Goal: Check status: Check status

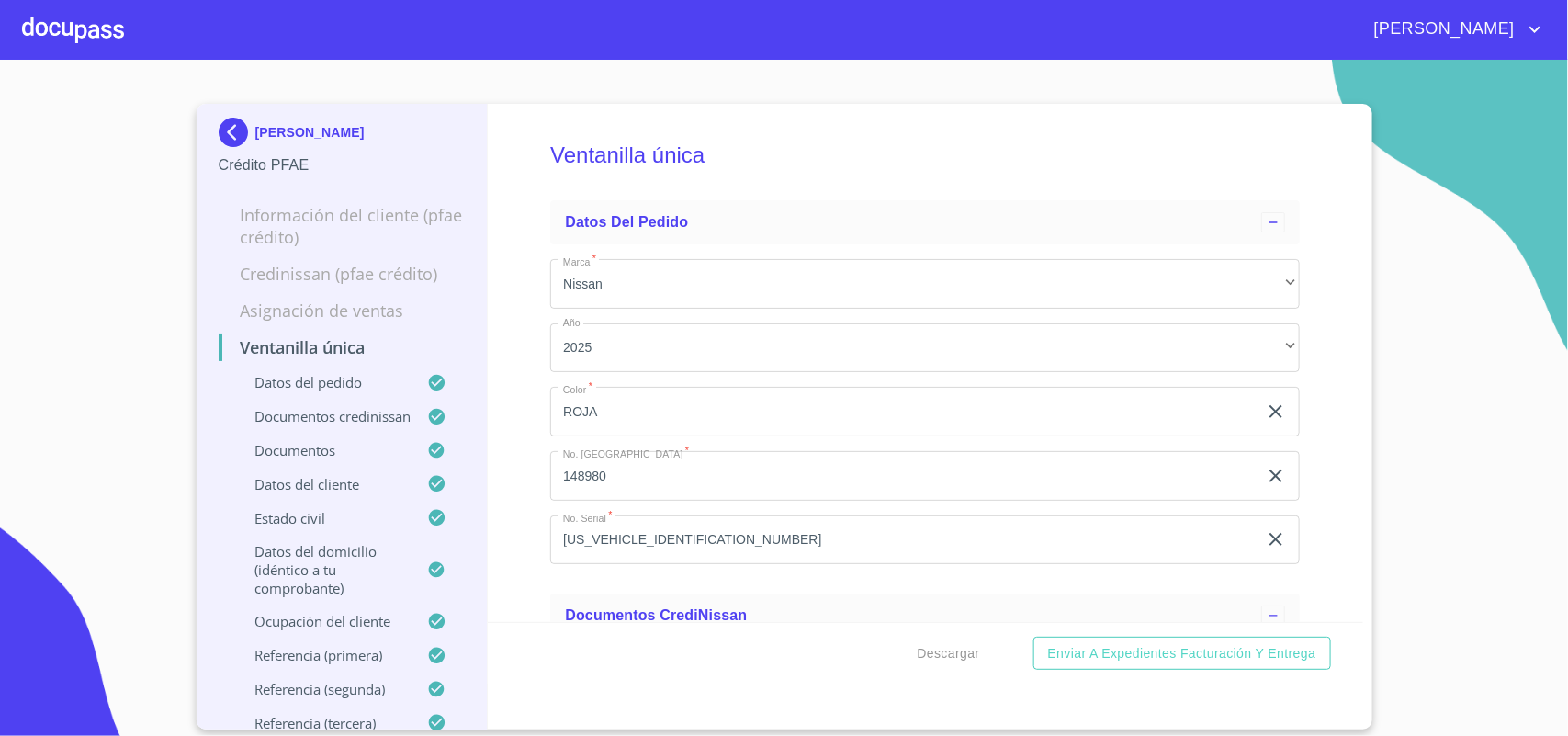
scroll to position [5882, 0]
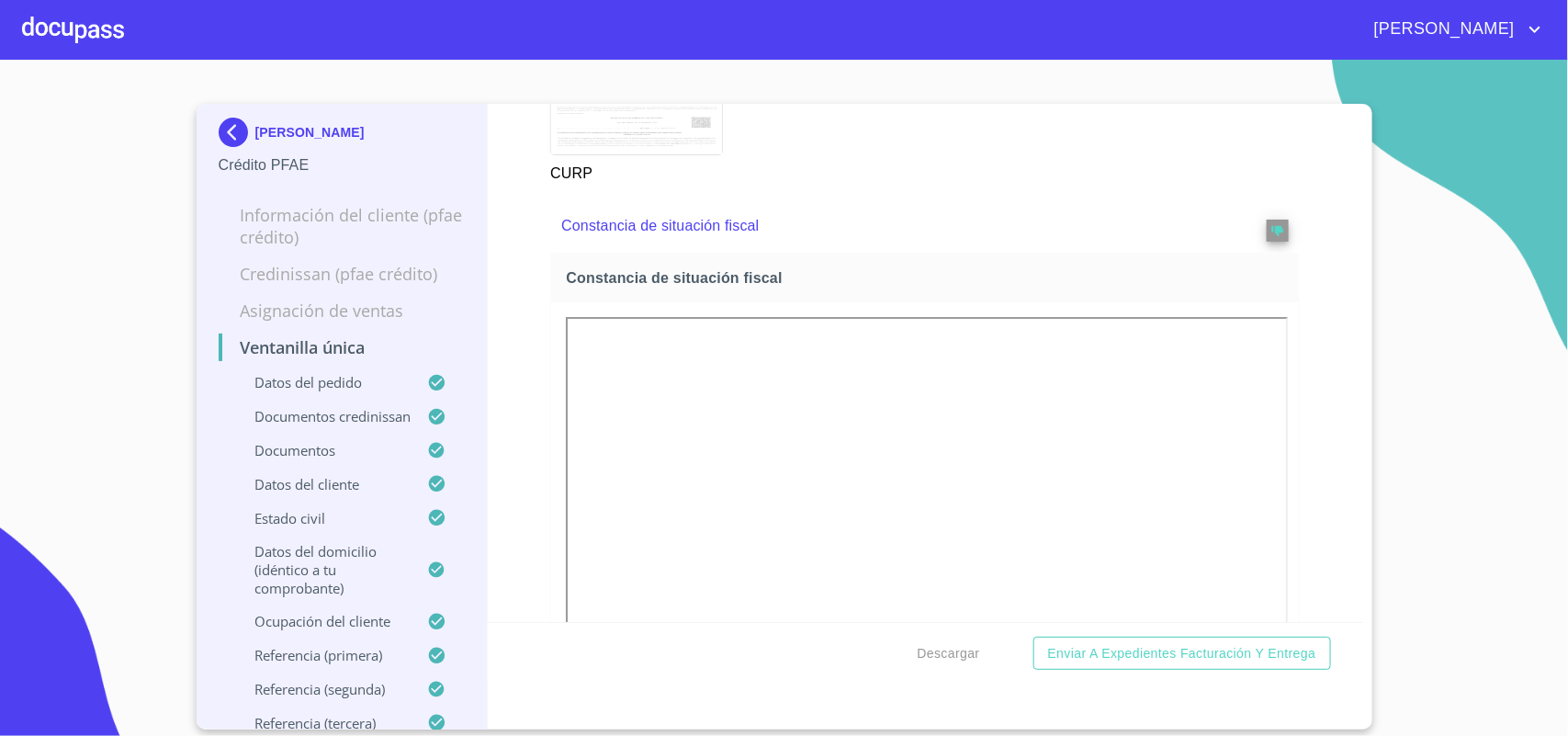
click at [95, 37] on div at bounding box center [73, 29] width 102 height 59
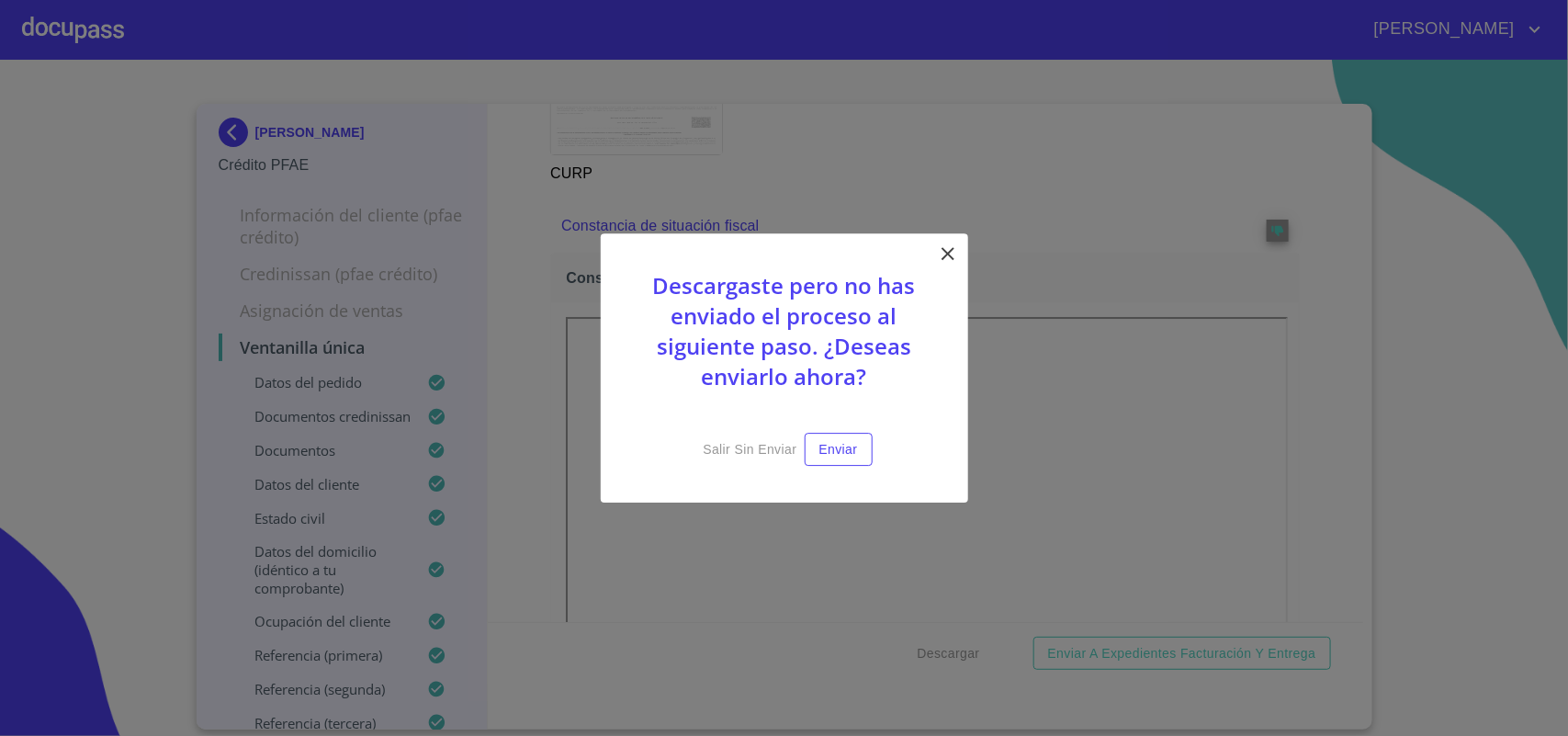
click at [929, 244] on div "Descargaste pero no has enviado el proceso al siguiente paso. ¿Deseas enviarlo …" at bounding box center [784, 369] width 367 height 270
click at [951, 258] on icon at bounding box center [947, 253] width 22 height 22
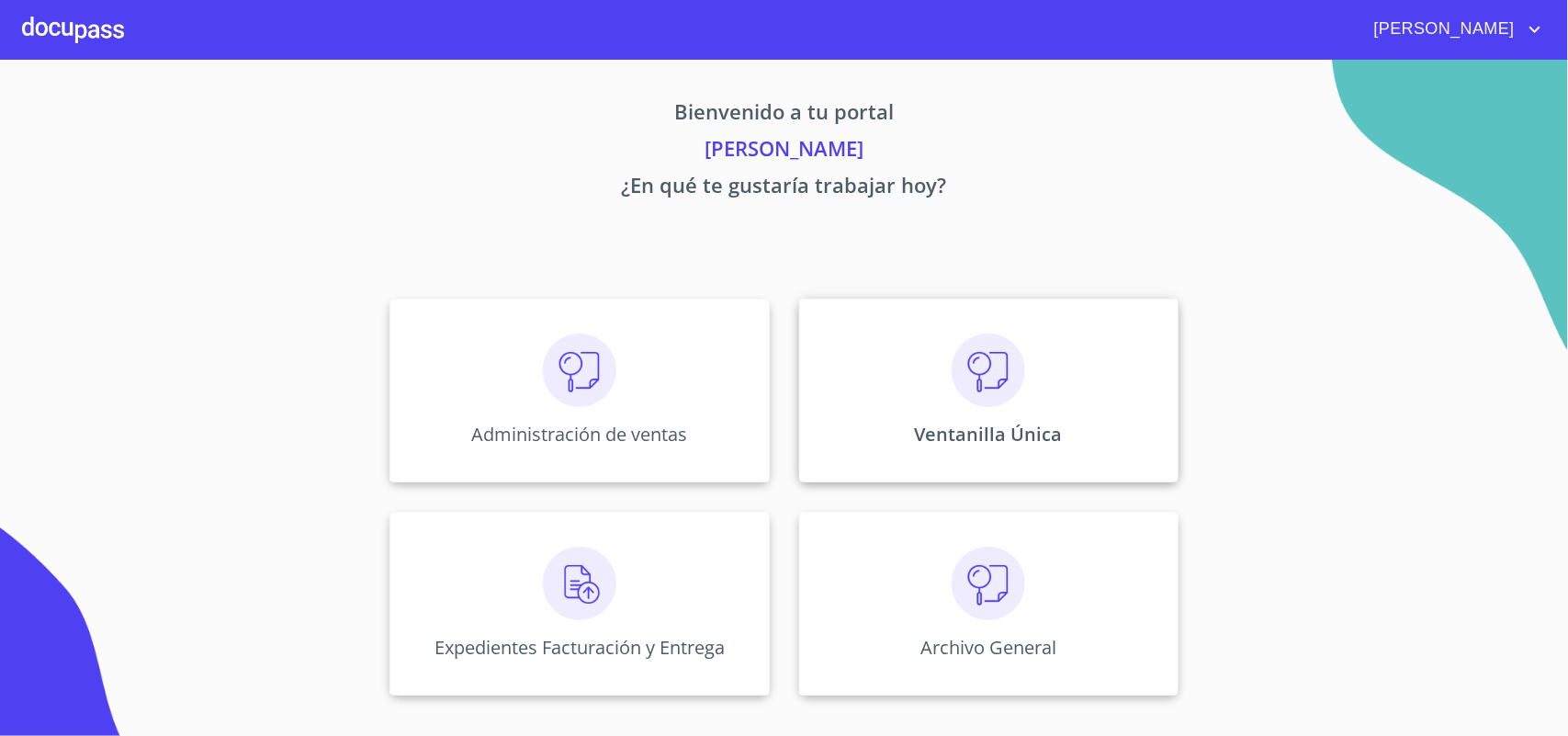
click at [908, 379] on div "Ventanilla Única" at bounding box center [989, 390] width 379 height 184
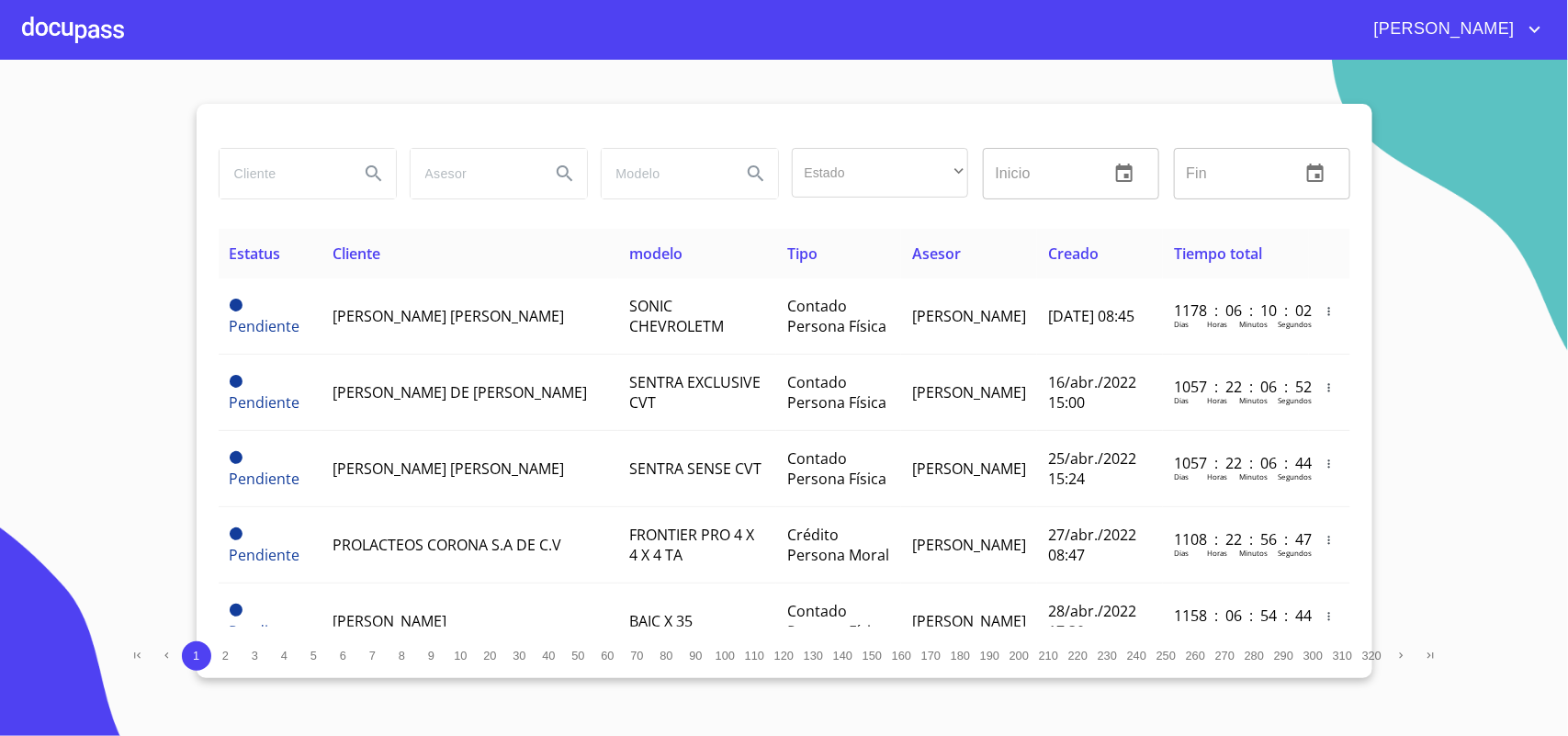
click at [282, 186] on input "search" at bounding box center [281, 173] width 125 height 49
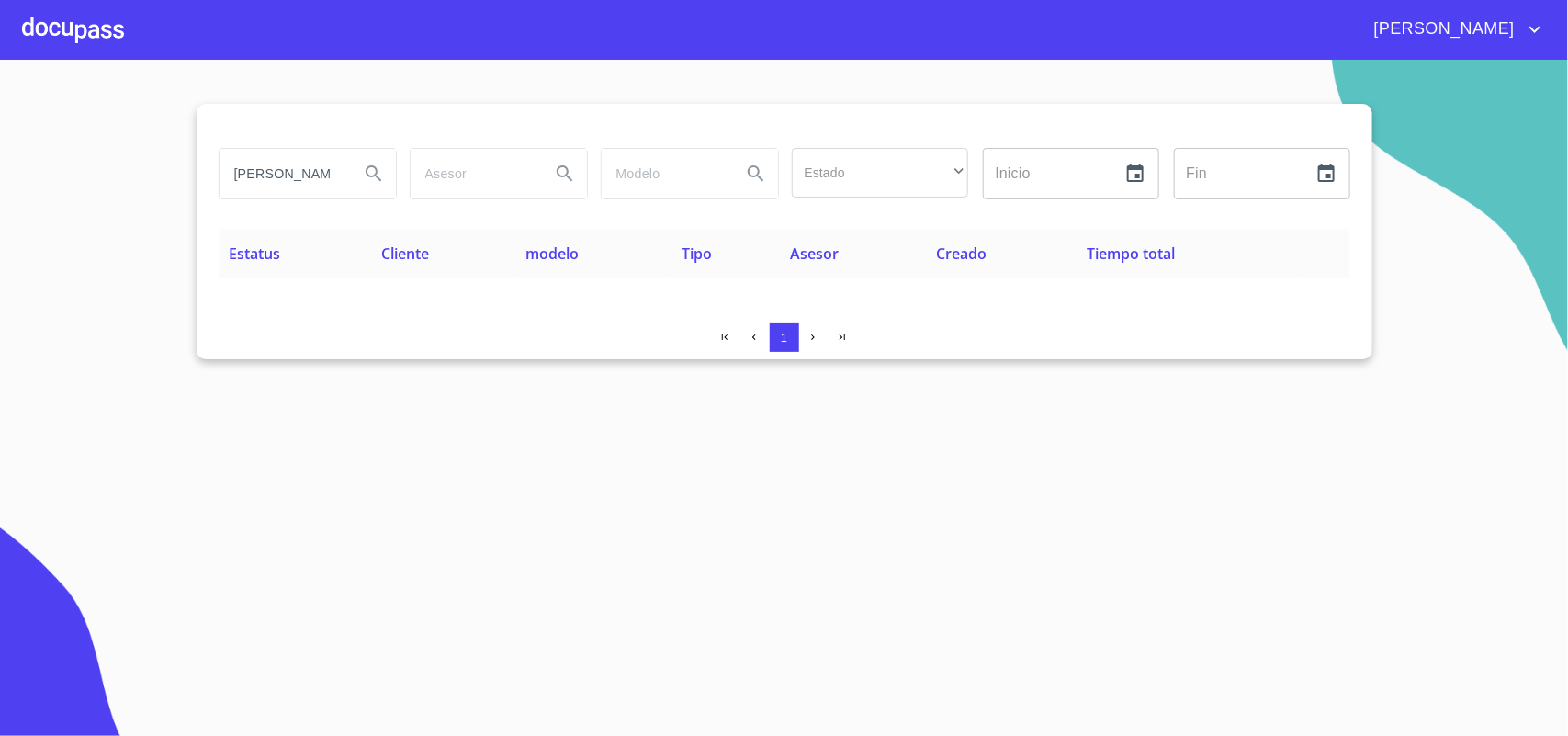
drag, startPoint x: 330, startPoint y: 171, endPoint x: 0, endPoint y: 308, distance: 357.3
click at [0, 308] on section "[PERSON_NAME] Estado ​ ​ Inicio ​ Fin ​ Estatus Cliente modelo Tipo Asesor Crea…" at bounding box center [784, 398] width 1568 height 676
type input "U"
type input "[PERSON_NAME]"
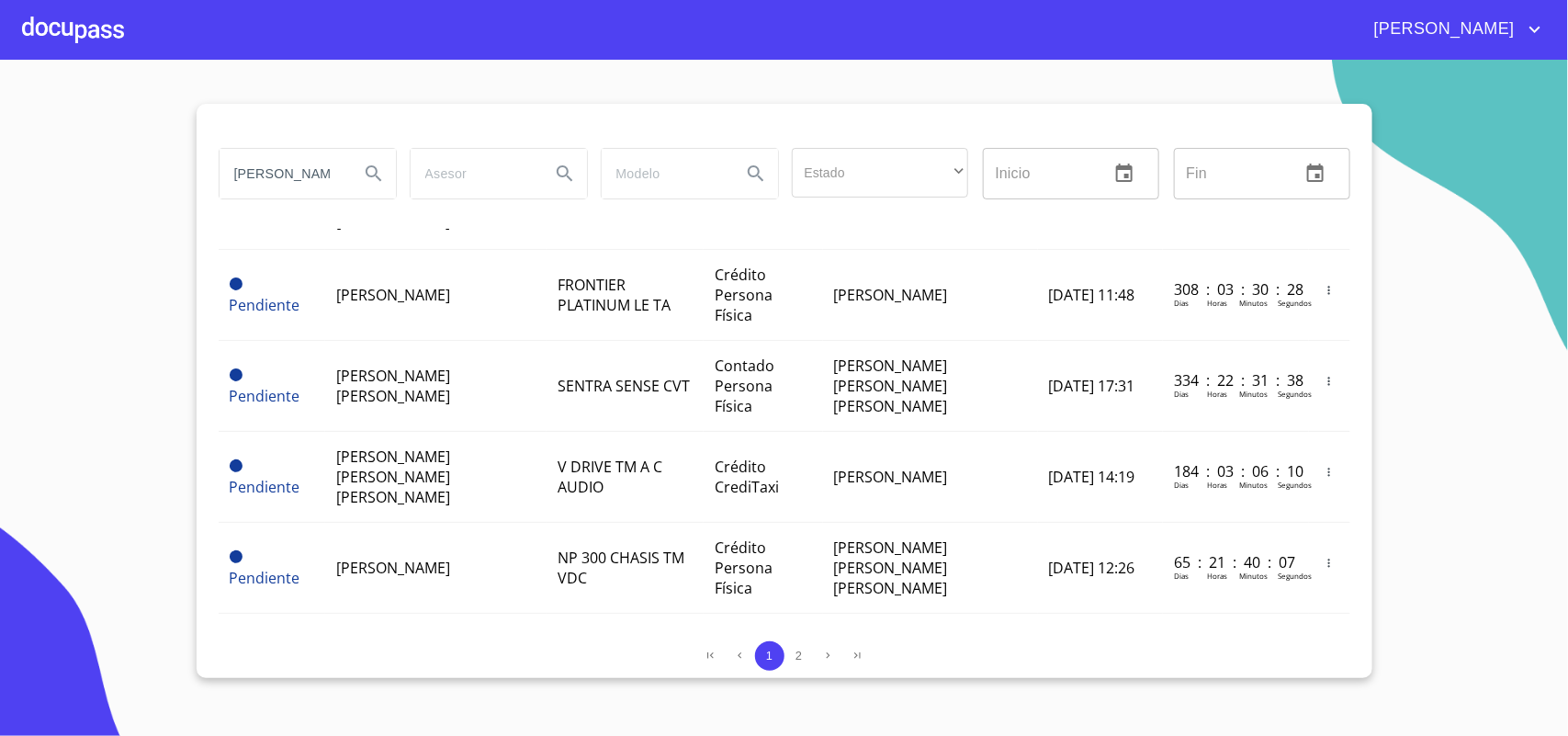
scroll to position [1148, 0]
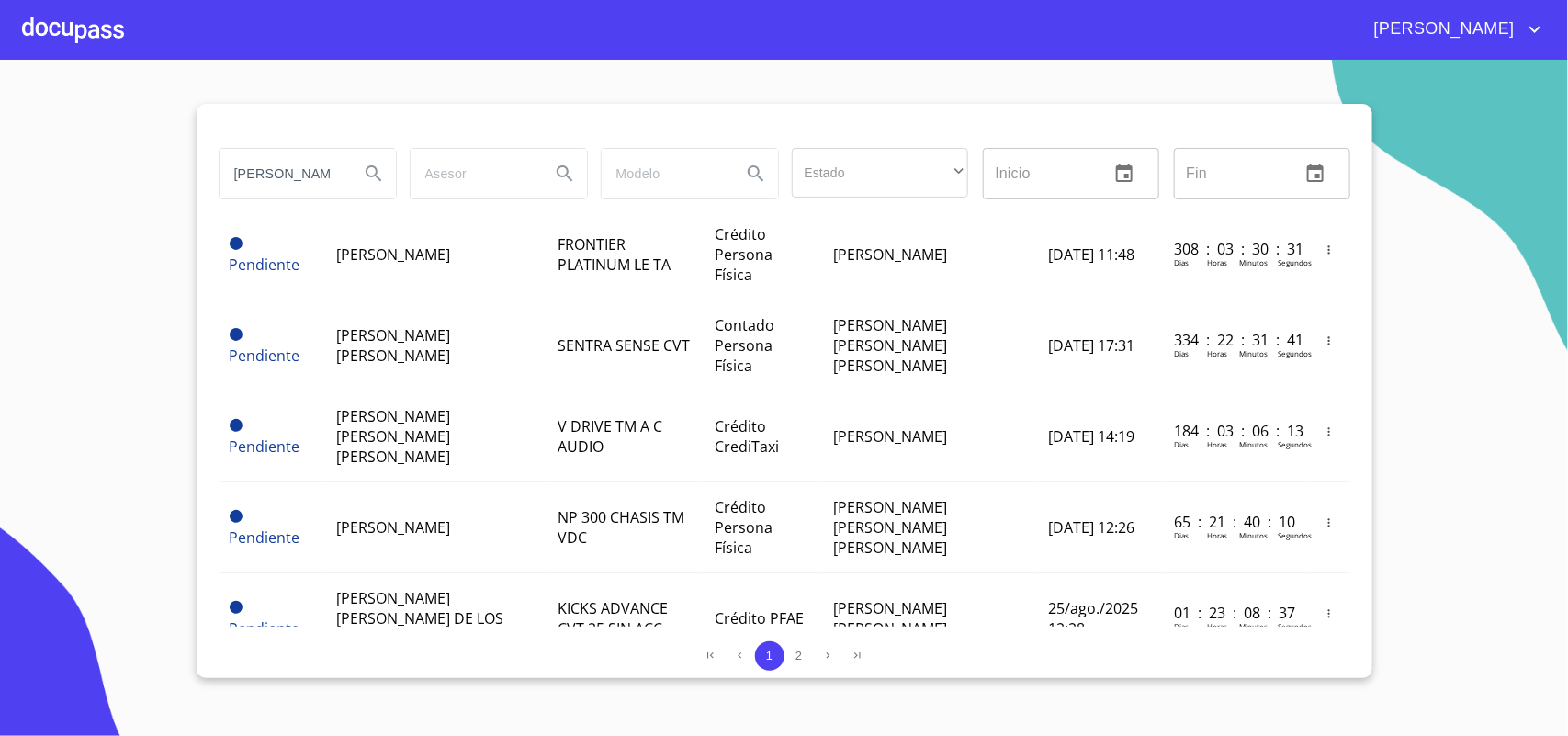
click at [73, 11] on div at bounding box center [73, 29] width 102 height 59
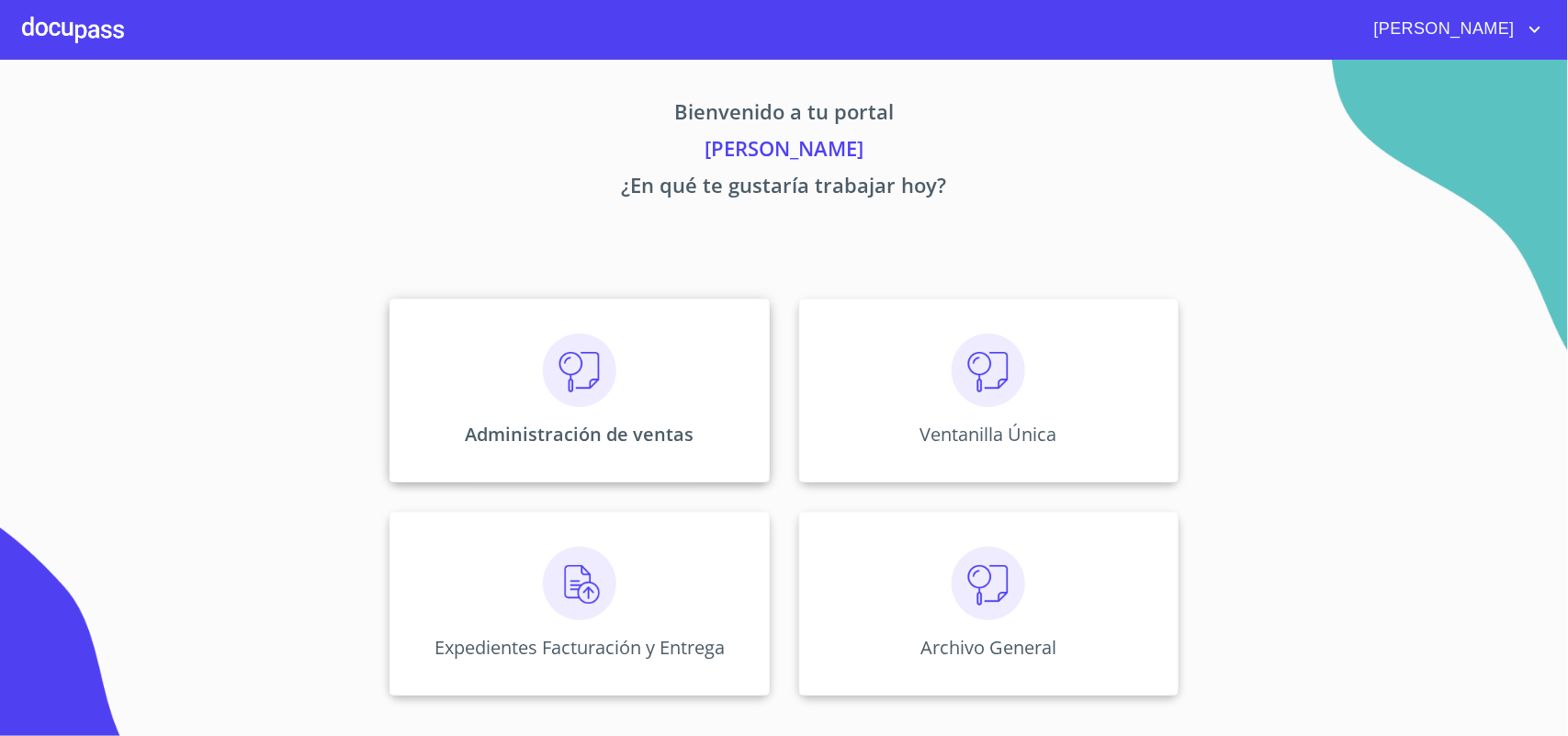
click at [612, 373] on img at bounding box center [579, 370] width 73 height 73
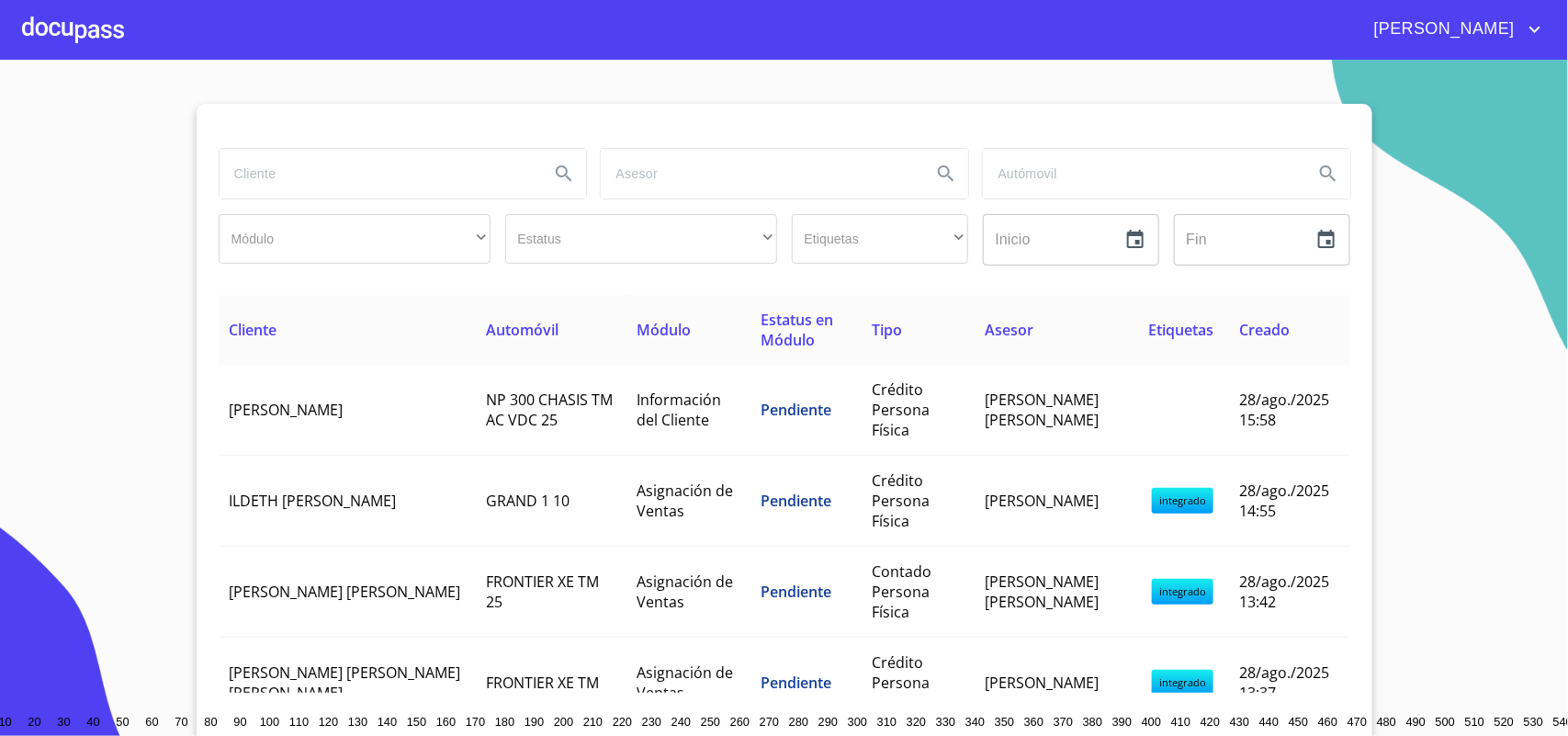
click at [395, 191] on input "search" at bounding box center [377, 173] width 316 height 49
type input "[PERSON_NAME]"
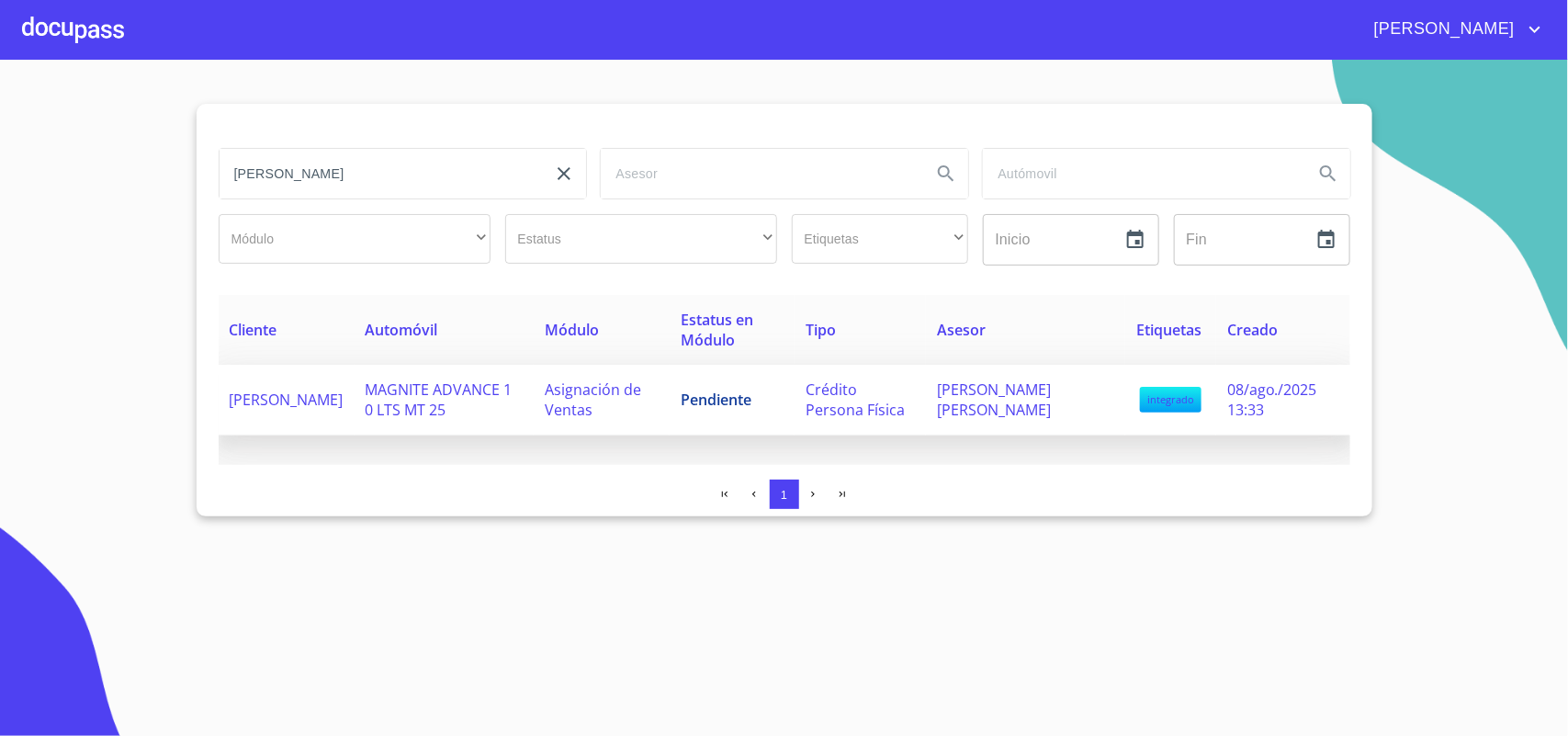
click at [267, 395] on span "[PERSON_NAME]" at bounding box center [287, 399] width 114 height 20
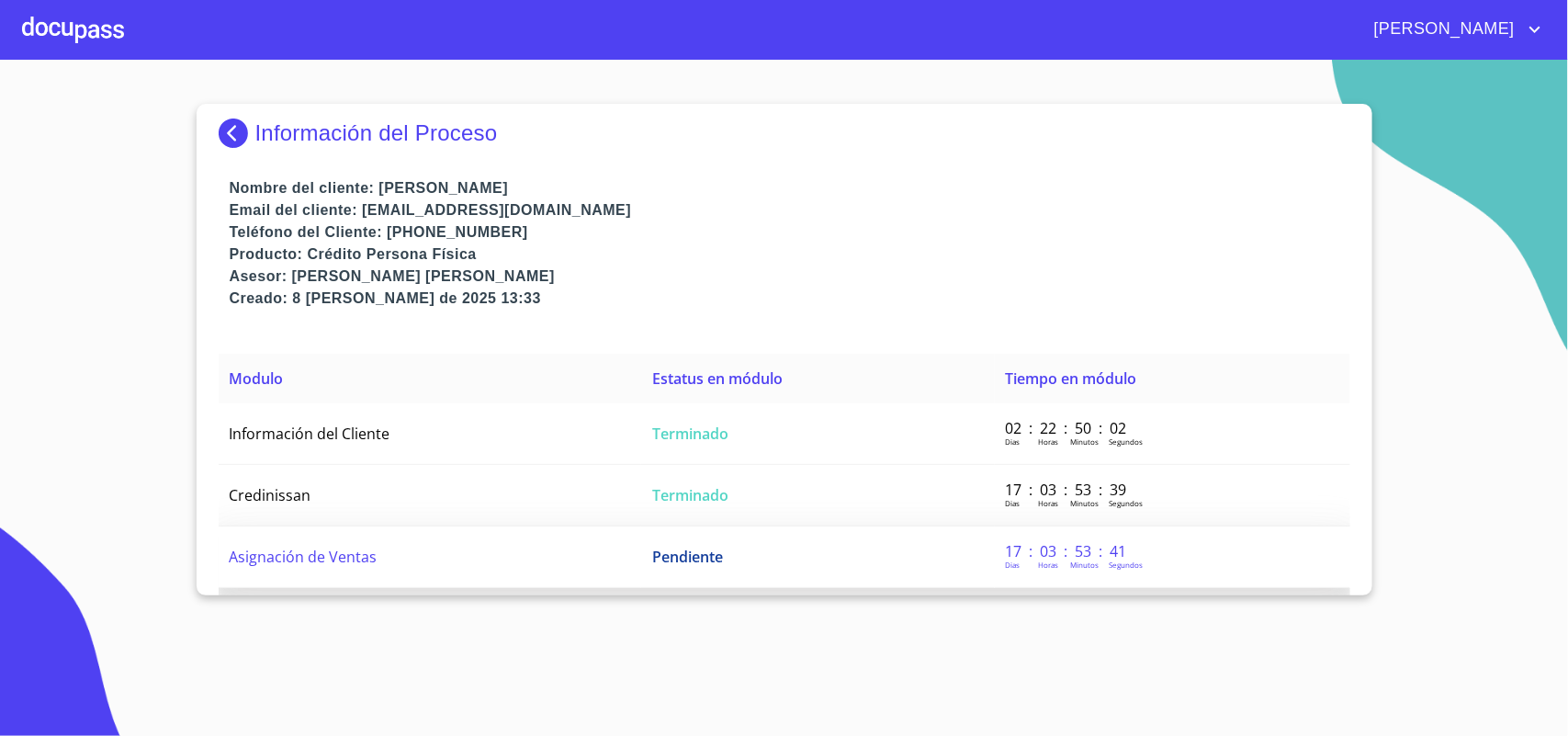
click at [792, 588] on td "Pendiente" at bounding box center [817, 557] width 352 height 62
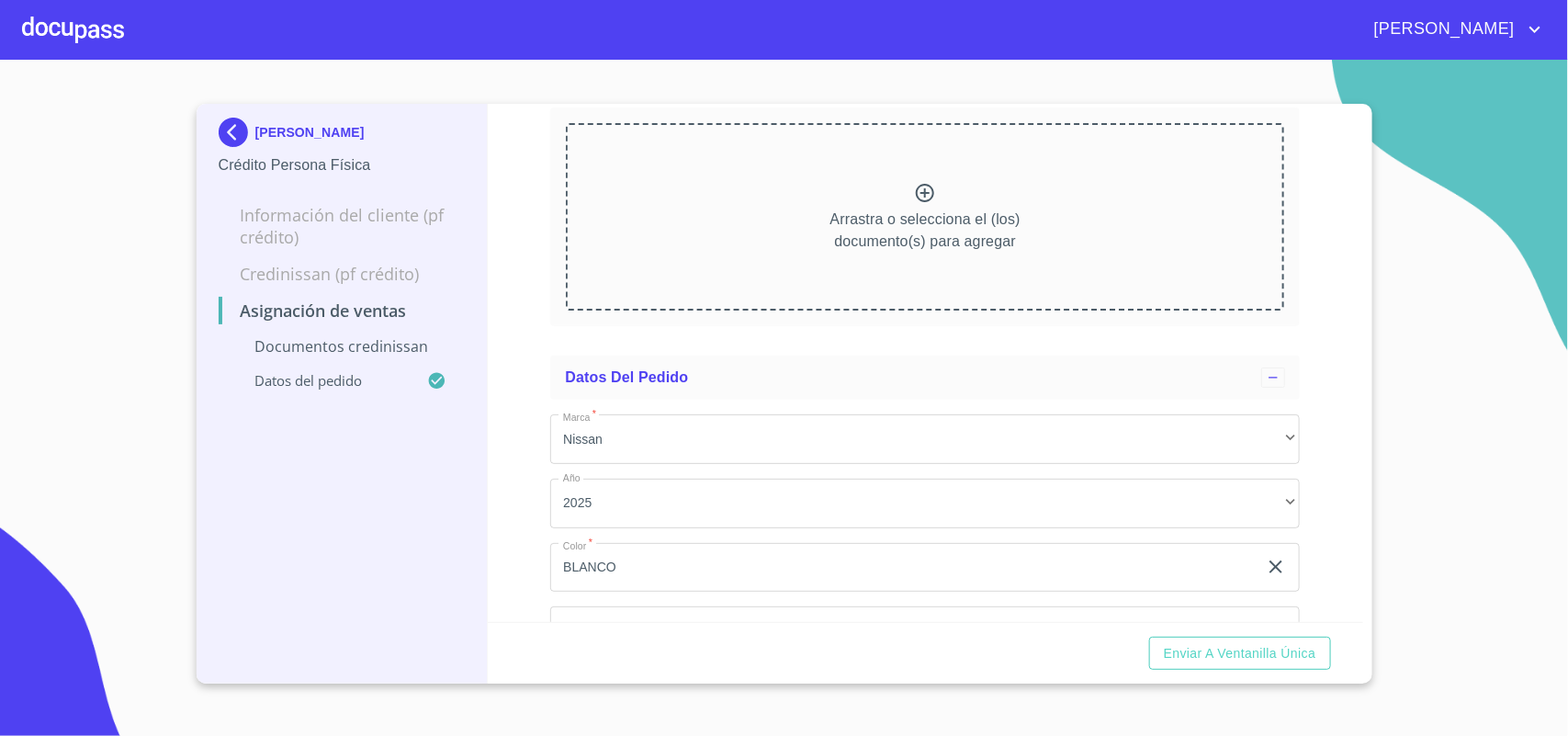
scroll to position [317, 0]
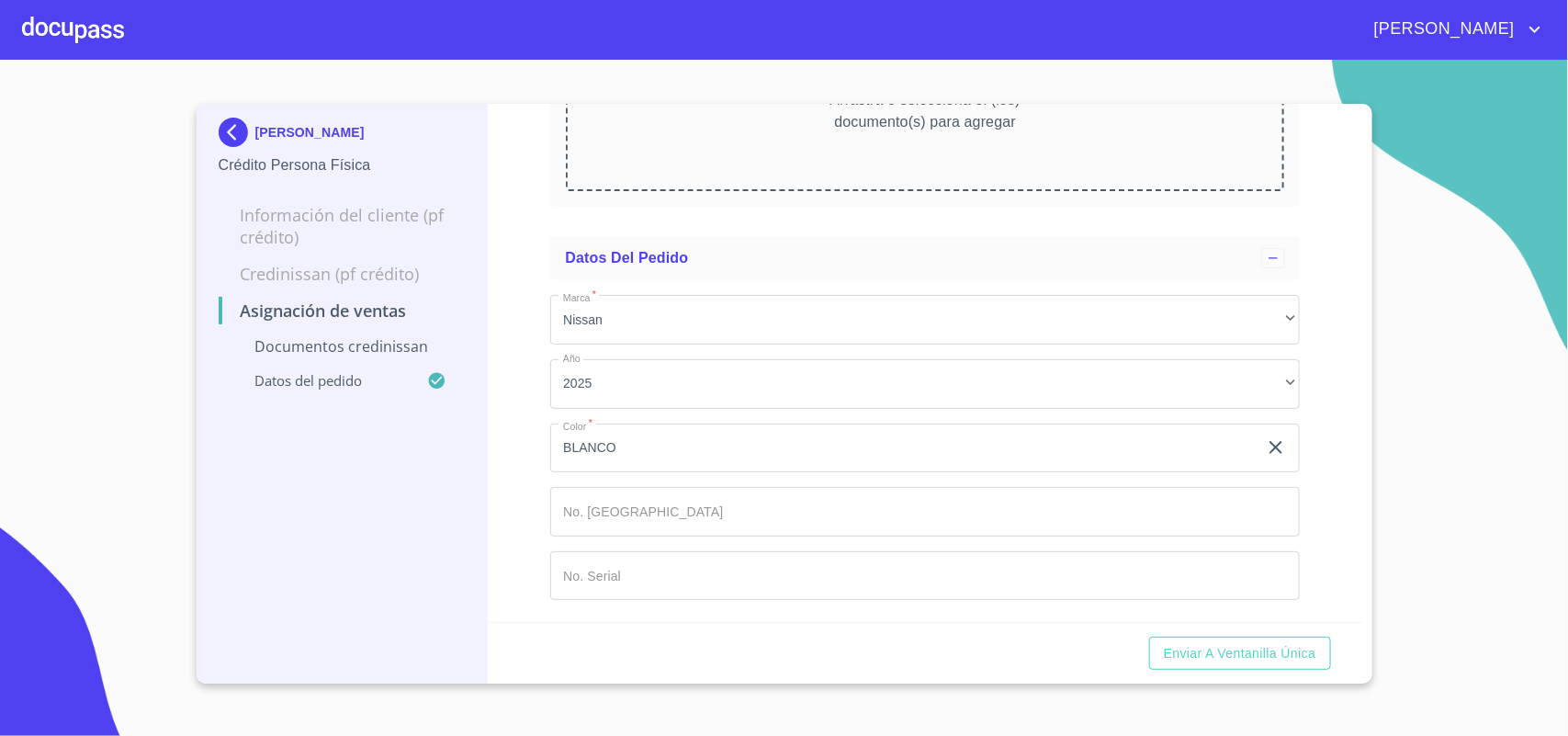
click at [70, 30] on div at bounding box center [73, 29] width 102 height 59
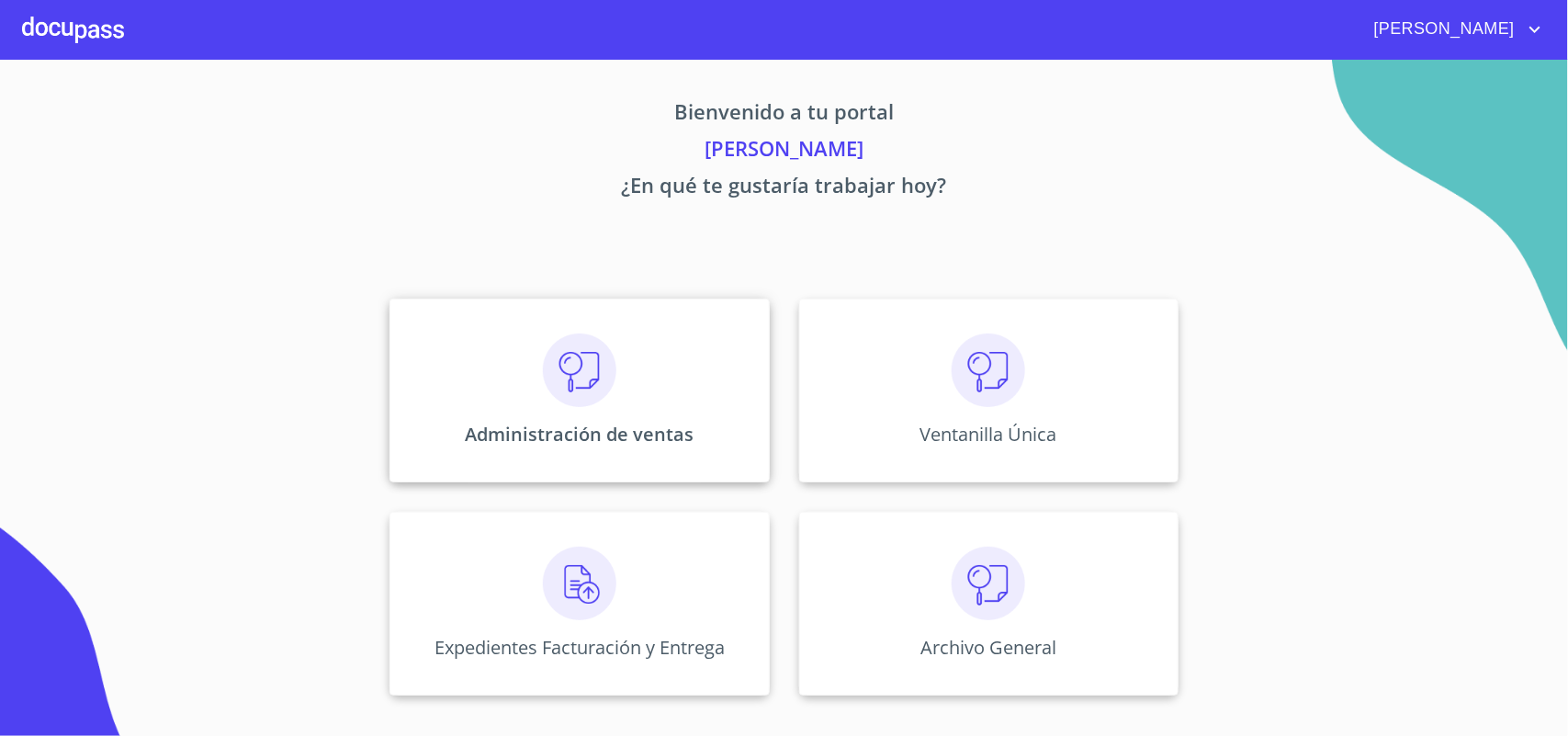
click at [566, 382] on img at bounding box center [579, 370] width 73 height 73
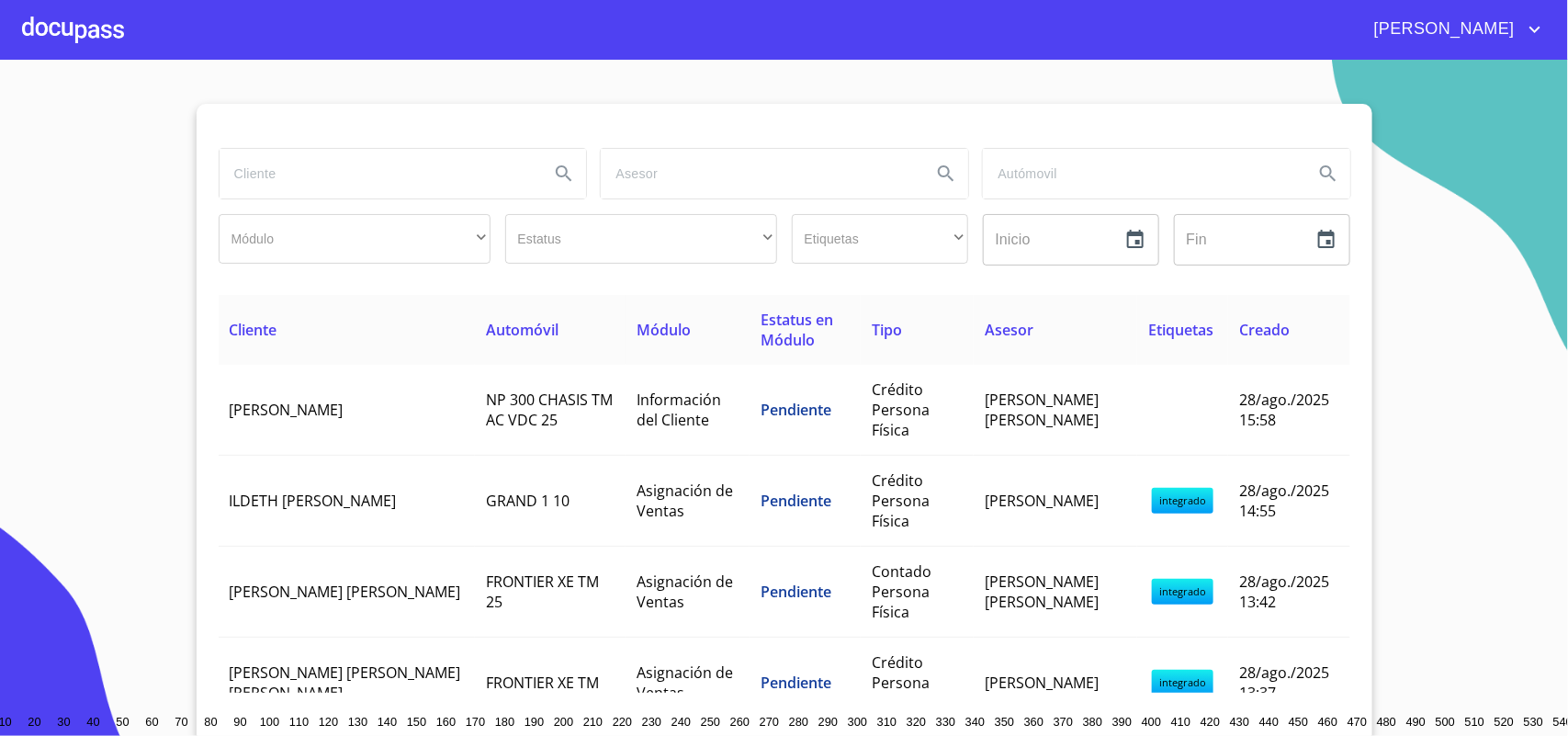
click at [350, 189] on input "search" at bounding box center [377, 173] width 316 height 49
type input "[PERSON_NAME]"
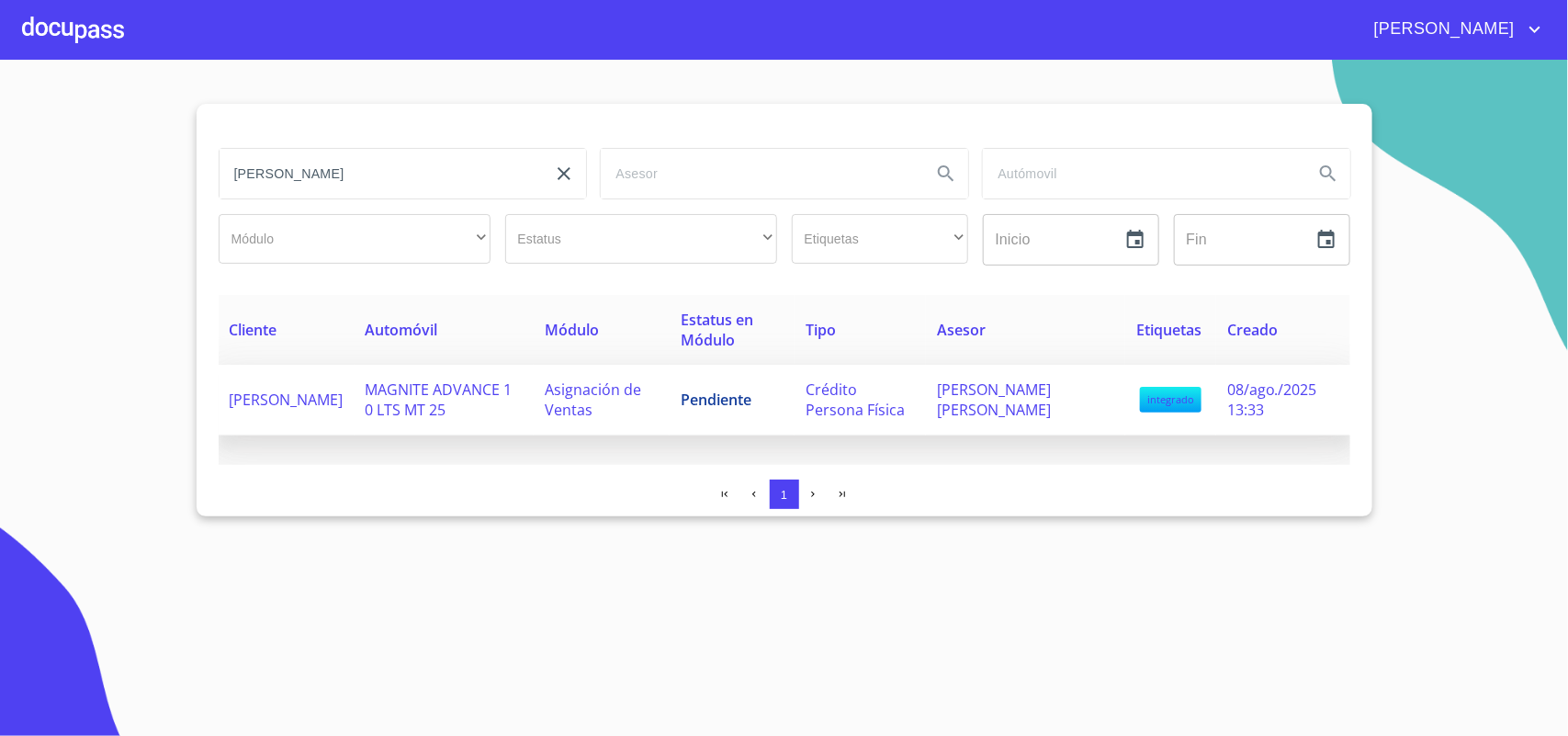
click at [926, 410] on td "Crédito Persona Física" at bounding box center [860, 400] width 131 height 71
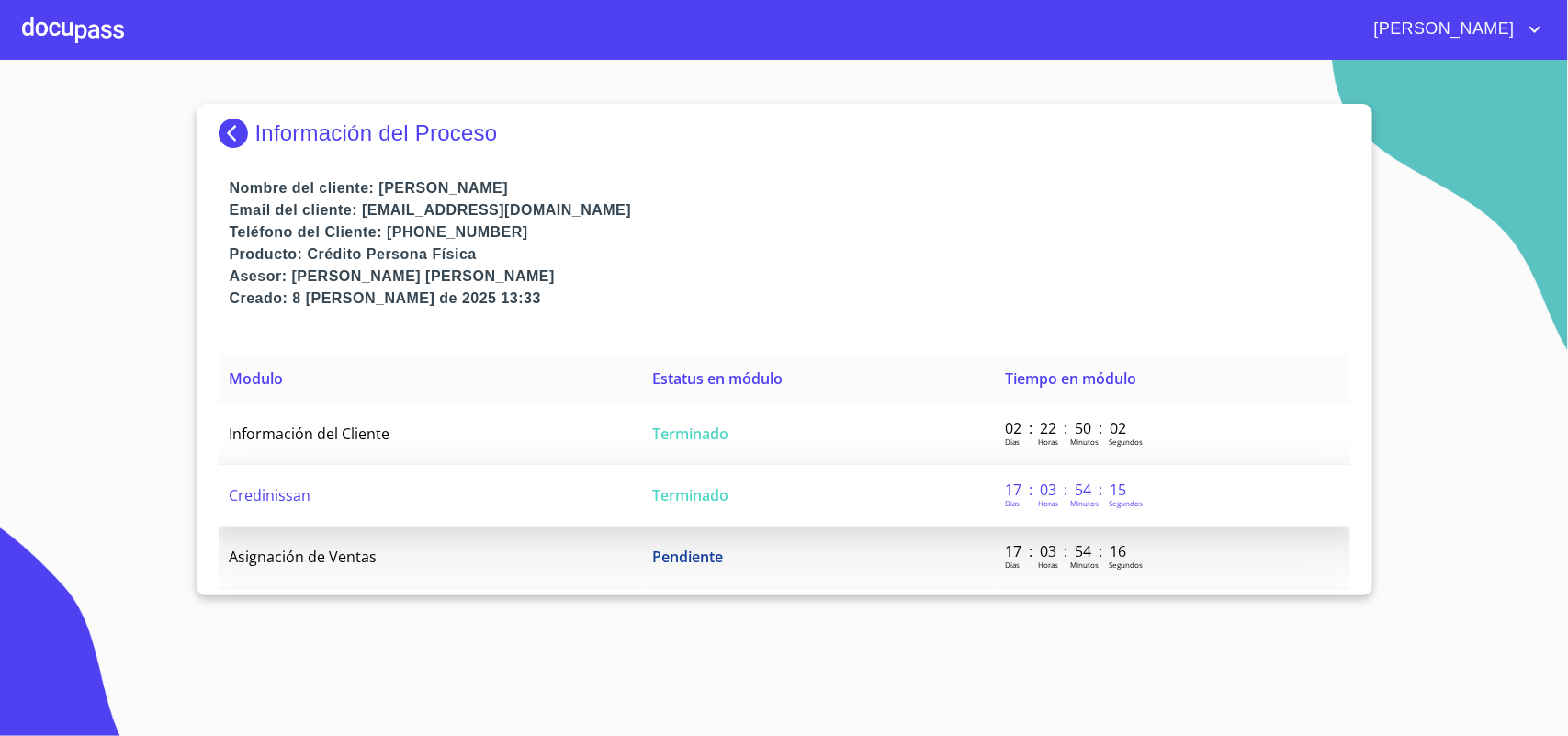
click at [705, 479] on td "Terminado" at bounding box center [817, 495] width 352 height 62
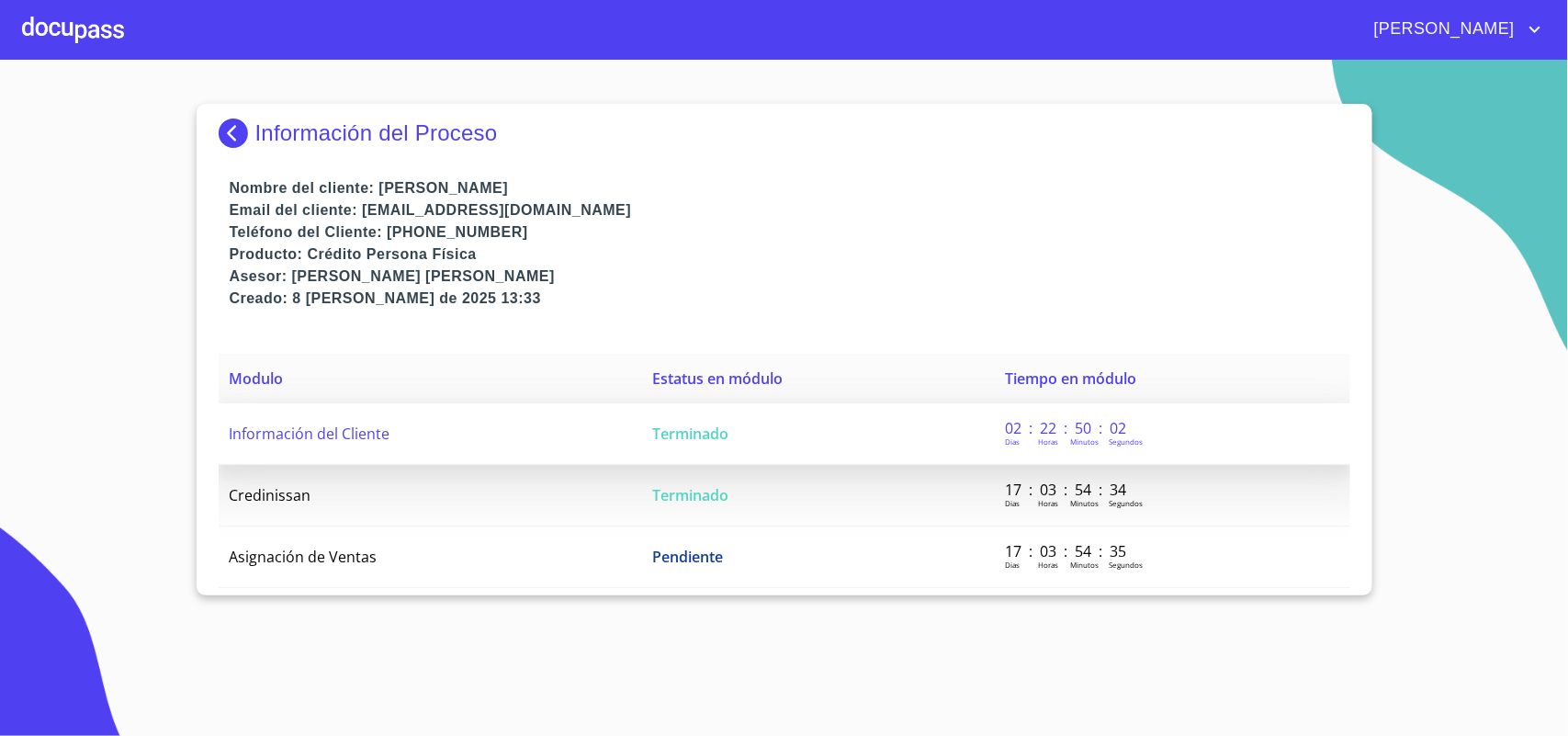
click at [767, 446] on td "Terminado" at bounding box center [817, 435] width 352 height 62
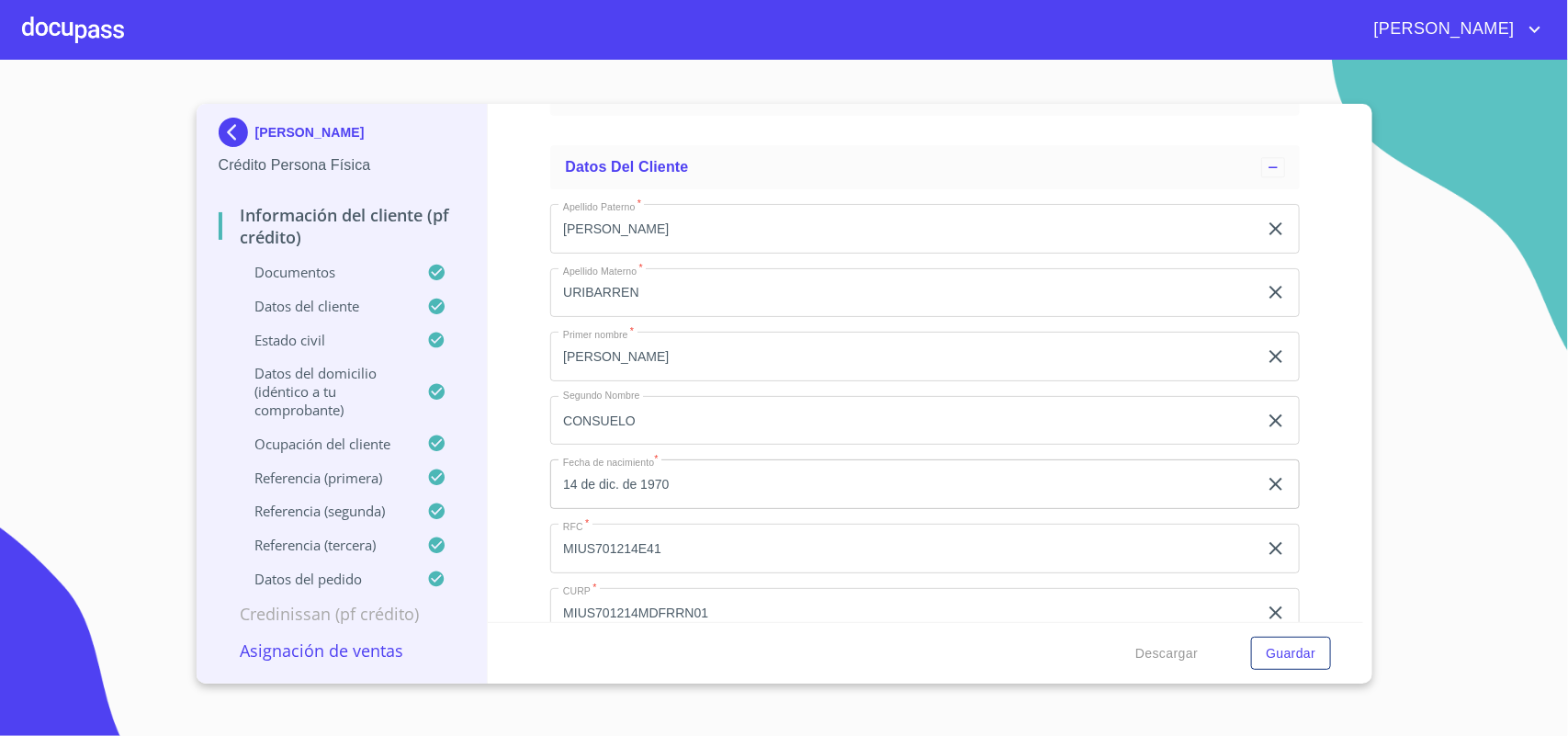
scroll to position [5397, 0]
click at [98, 37] on div at bounding box center [73, 29] width 102 height 59
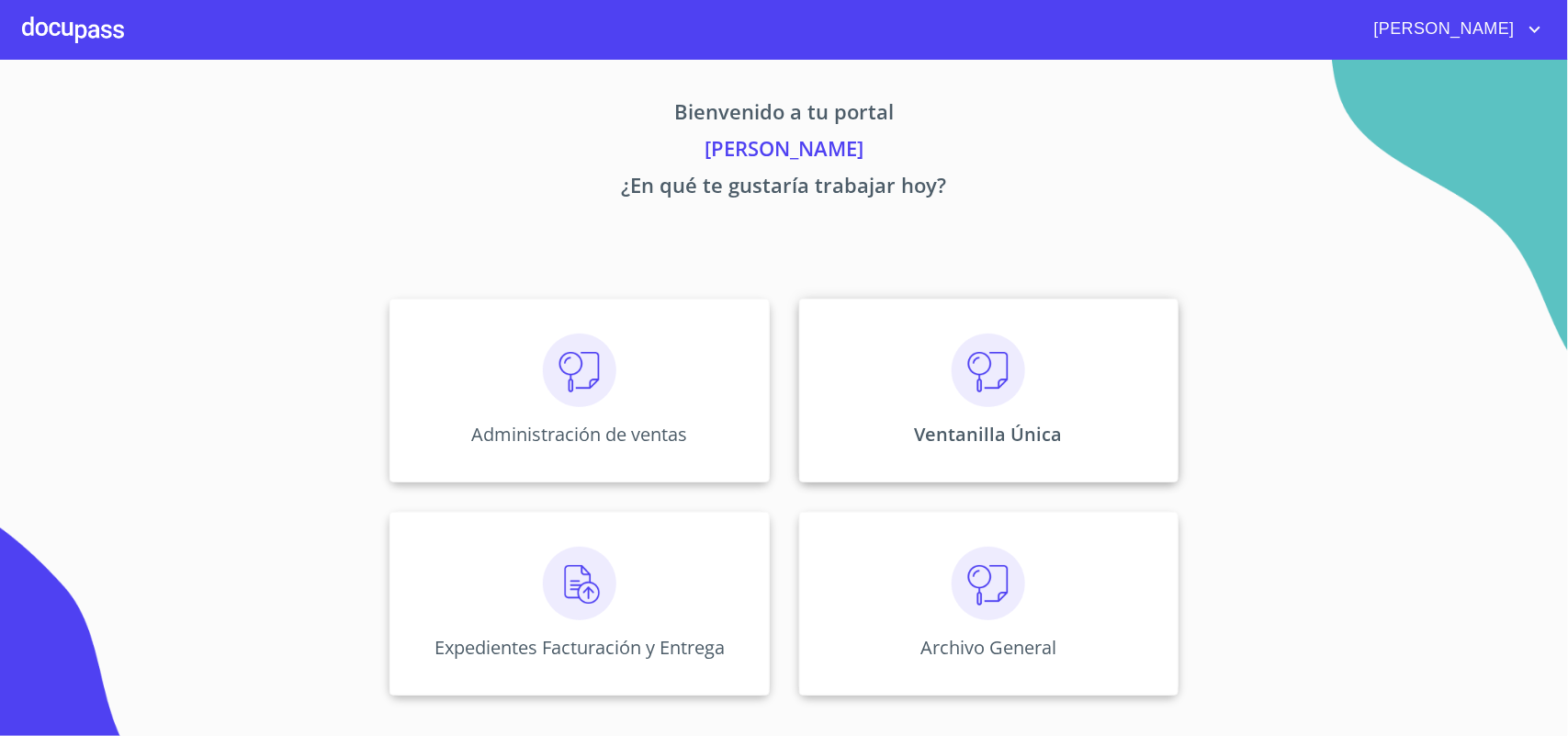
click at [1159, 421] on div "Ventanilla Única" at bounding box center [989, 390] width 379 height 184
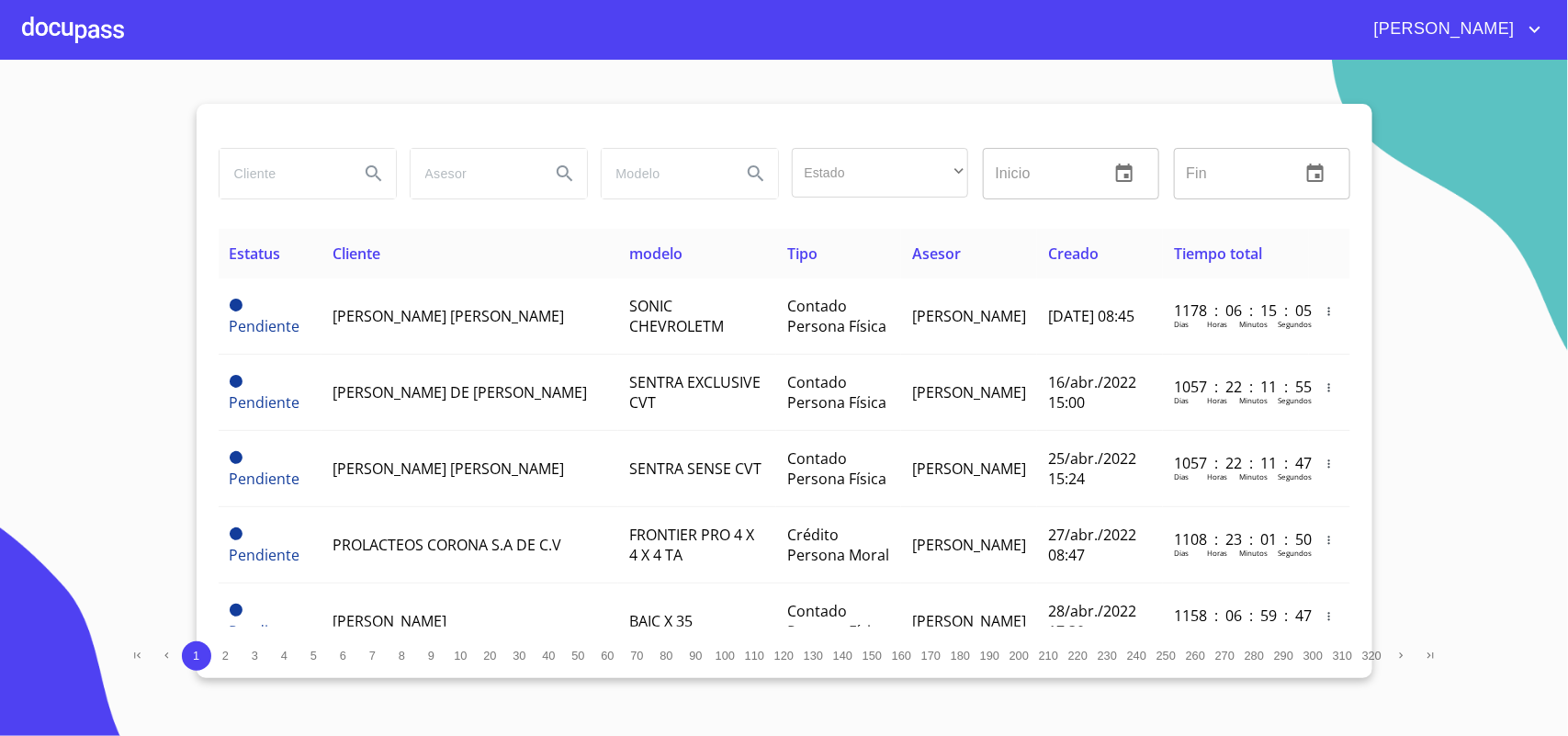
click at [278, 142] on div at bounding box center [307, 174] width 191 height 66
click at [273, 149] on input "search" at bounding box center [281, 173] width 125 height 49
type input "CESAR"
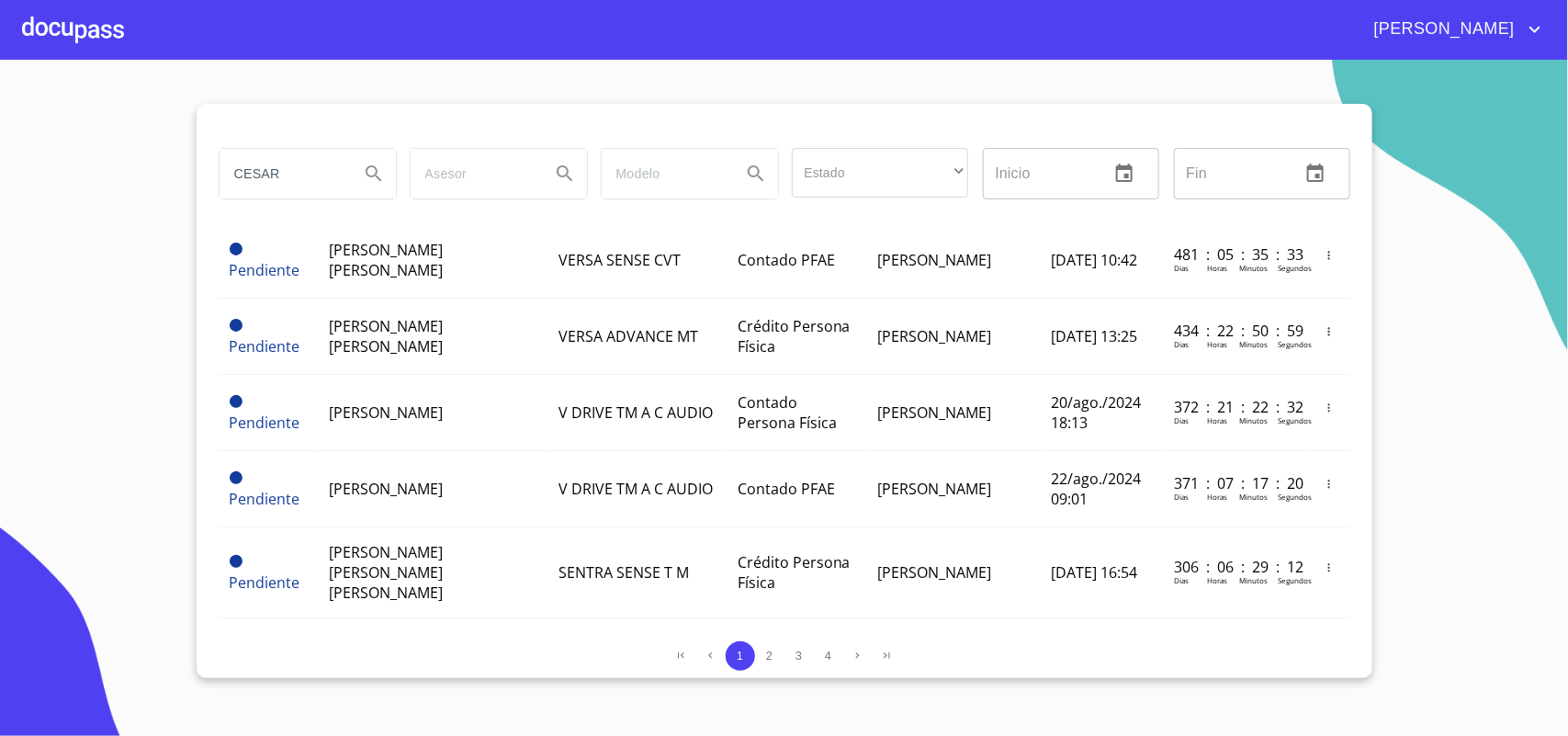
scroll to position [1627, 0]
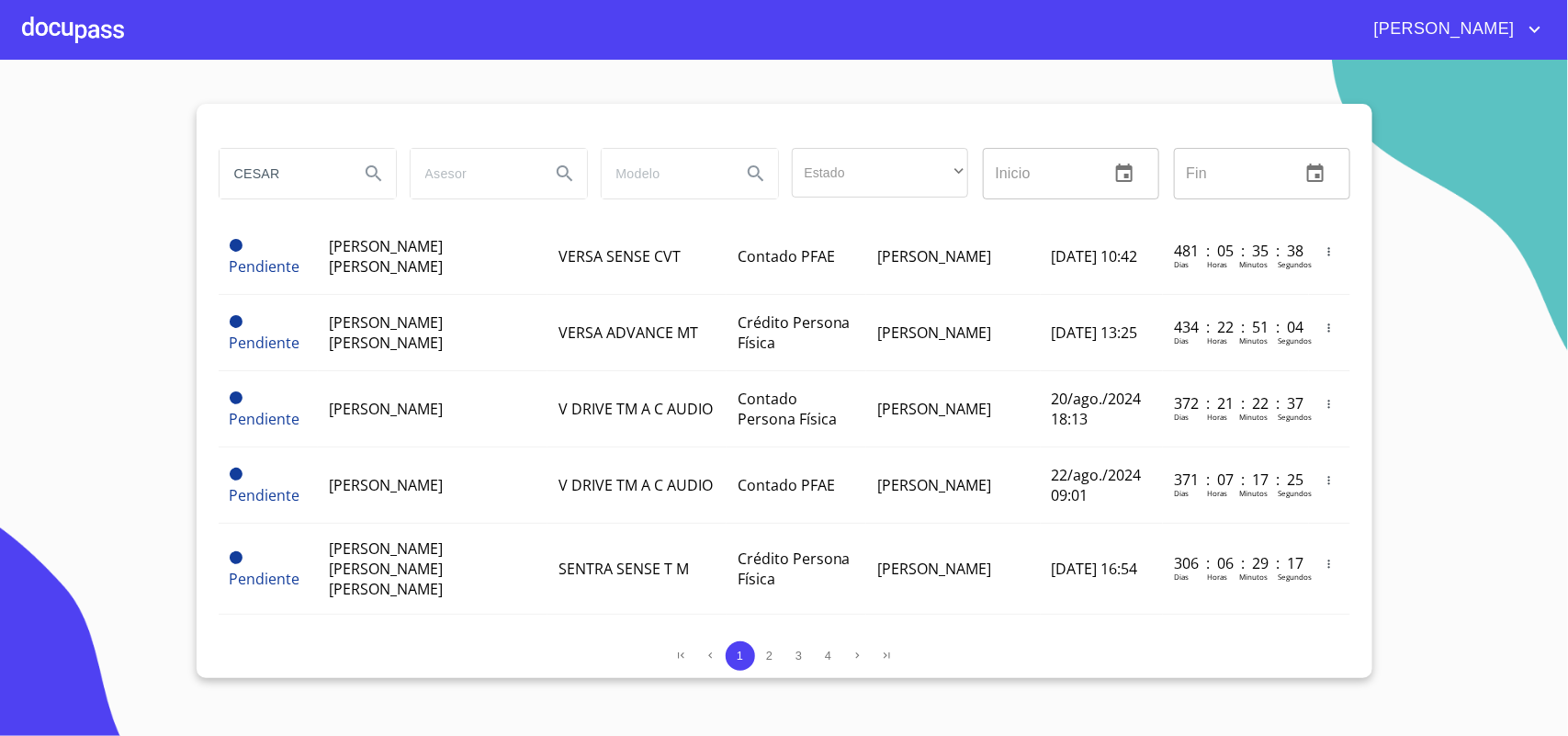
click at [70, 56] on div at bounding box center [73, 29] width 102 height 59
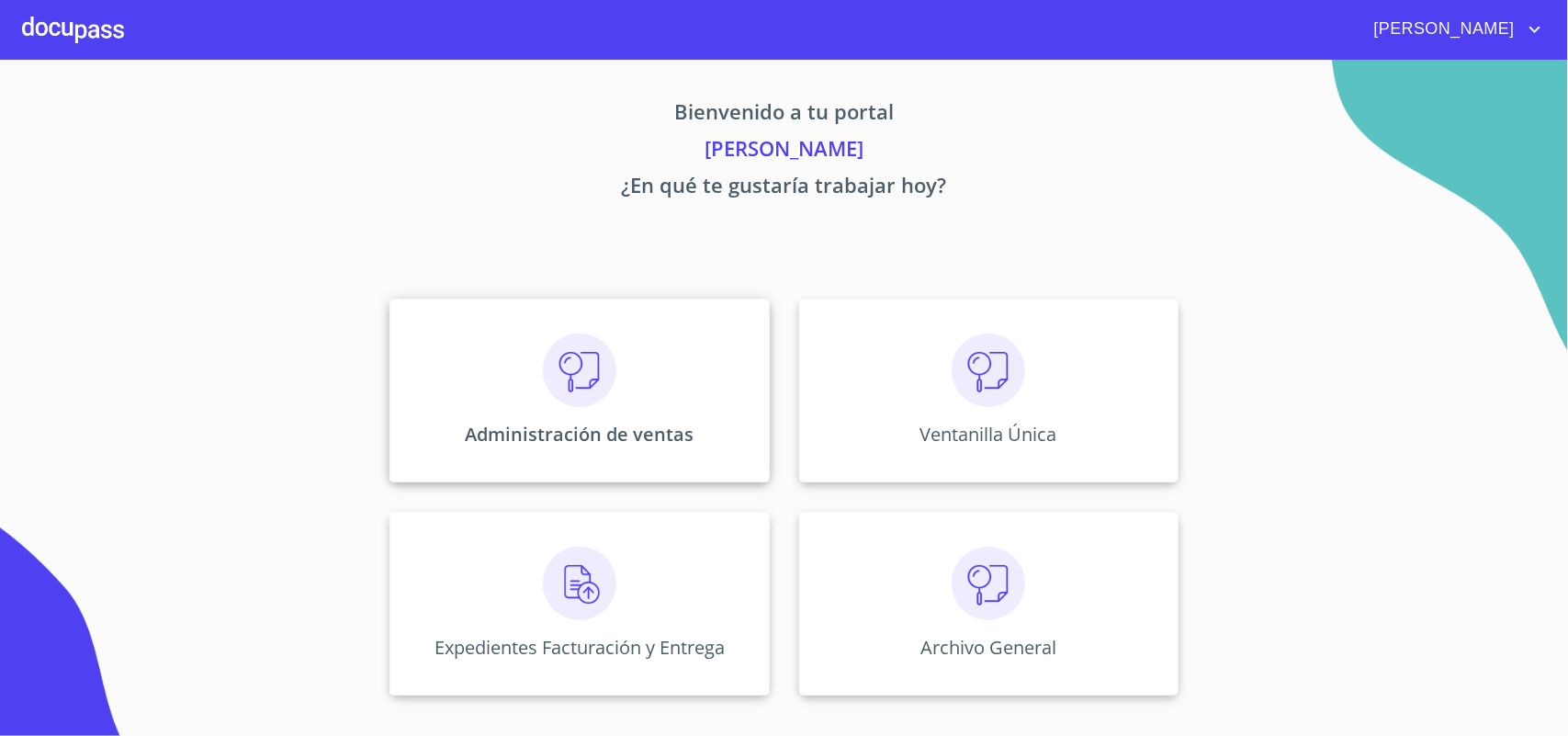
click at [709, 352] on div "Administración de ventas" at bounding box center [578, 390] width 379 height 184
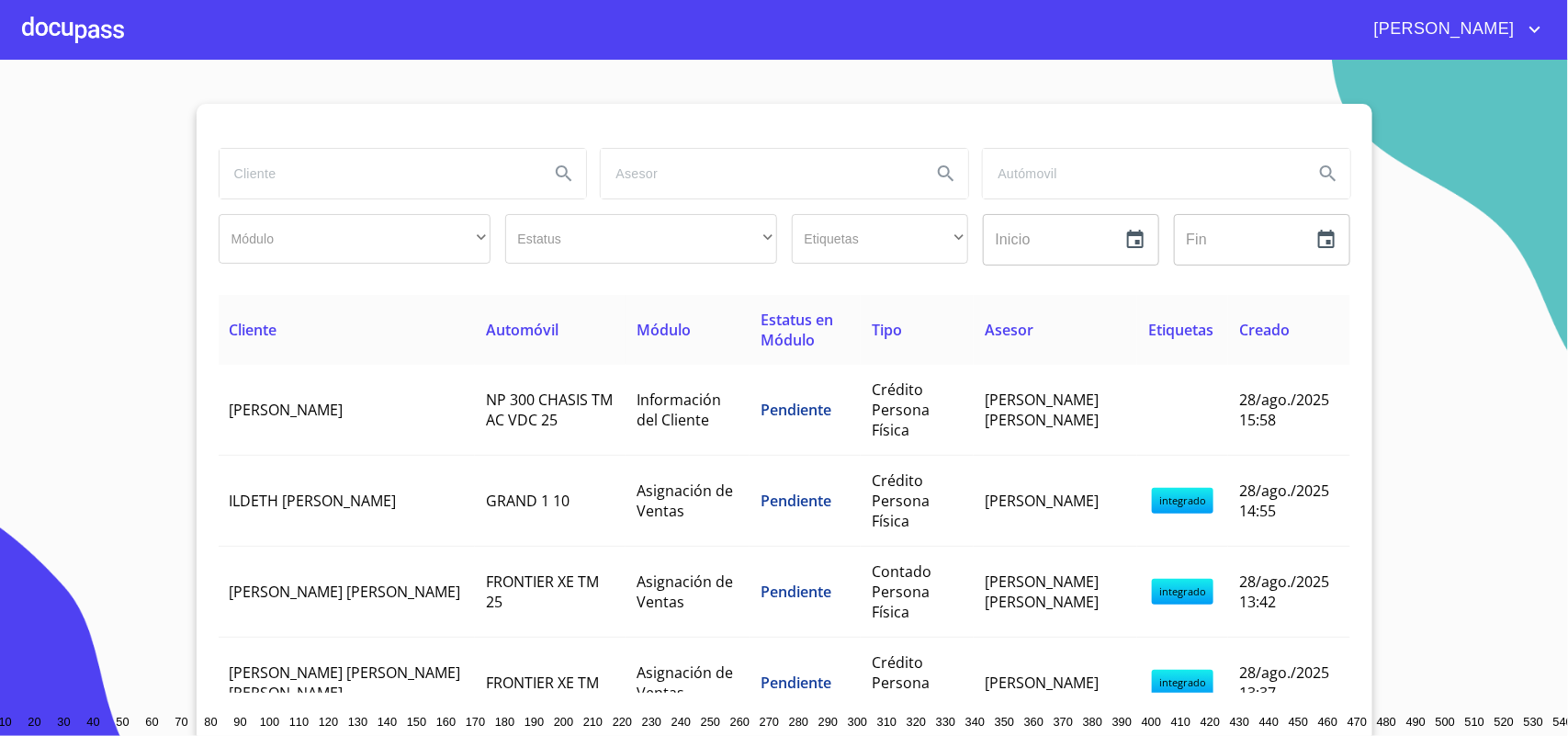
click at [333, 184] on input "search" at bounding box center [377, 173] width 316 height 49
type input "CESAR"
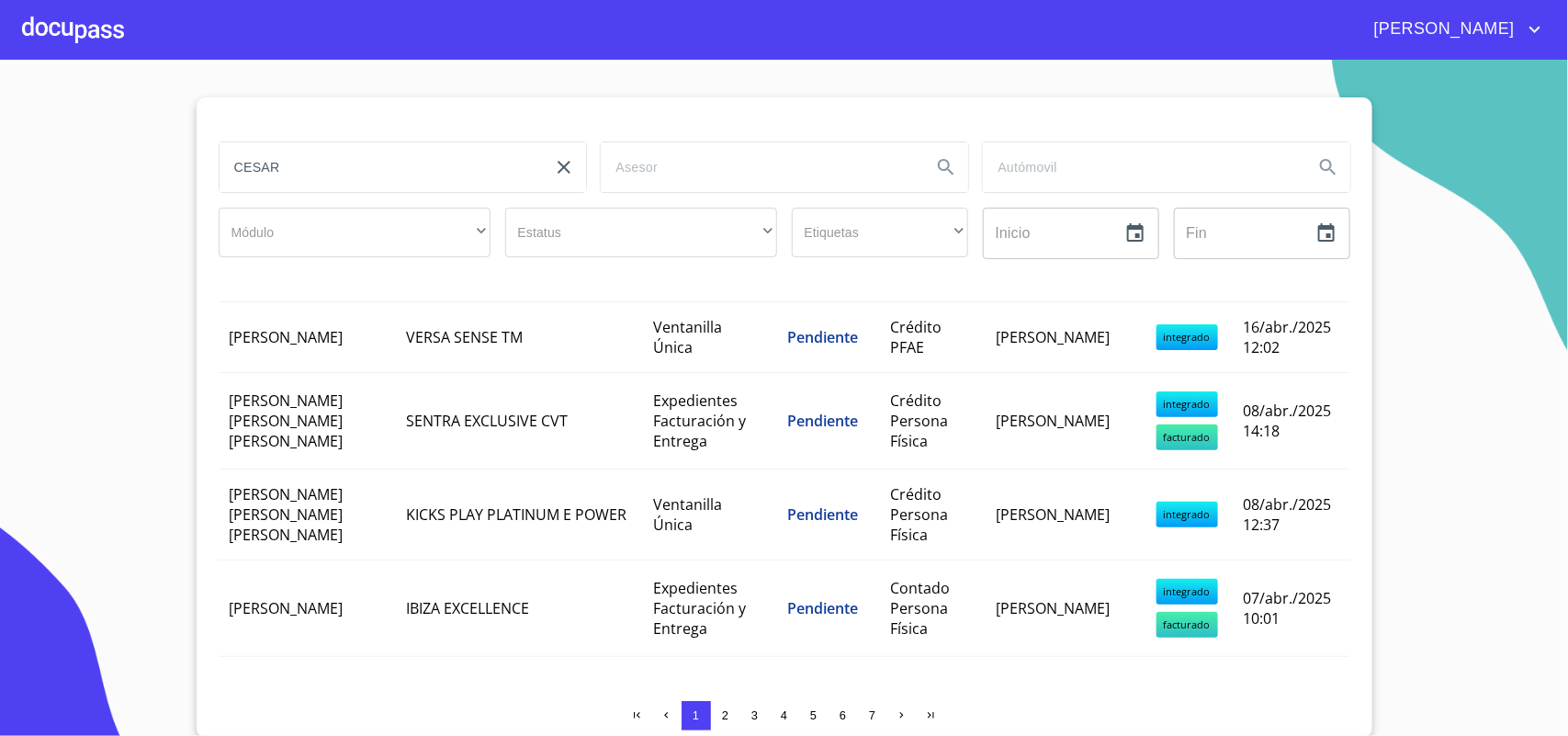
scroll to position [8, 0]
click at [696, 159] on input "search" at bounding box center [758, 165] width 316 height 49
type input "[PERSON_NAME]"
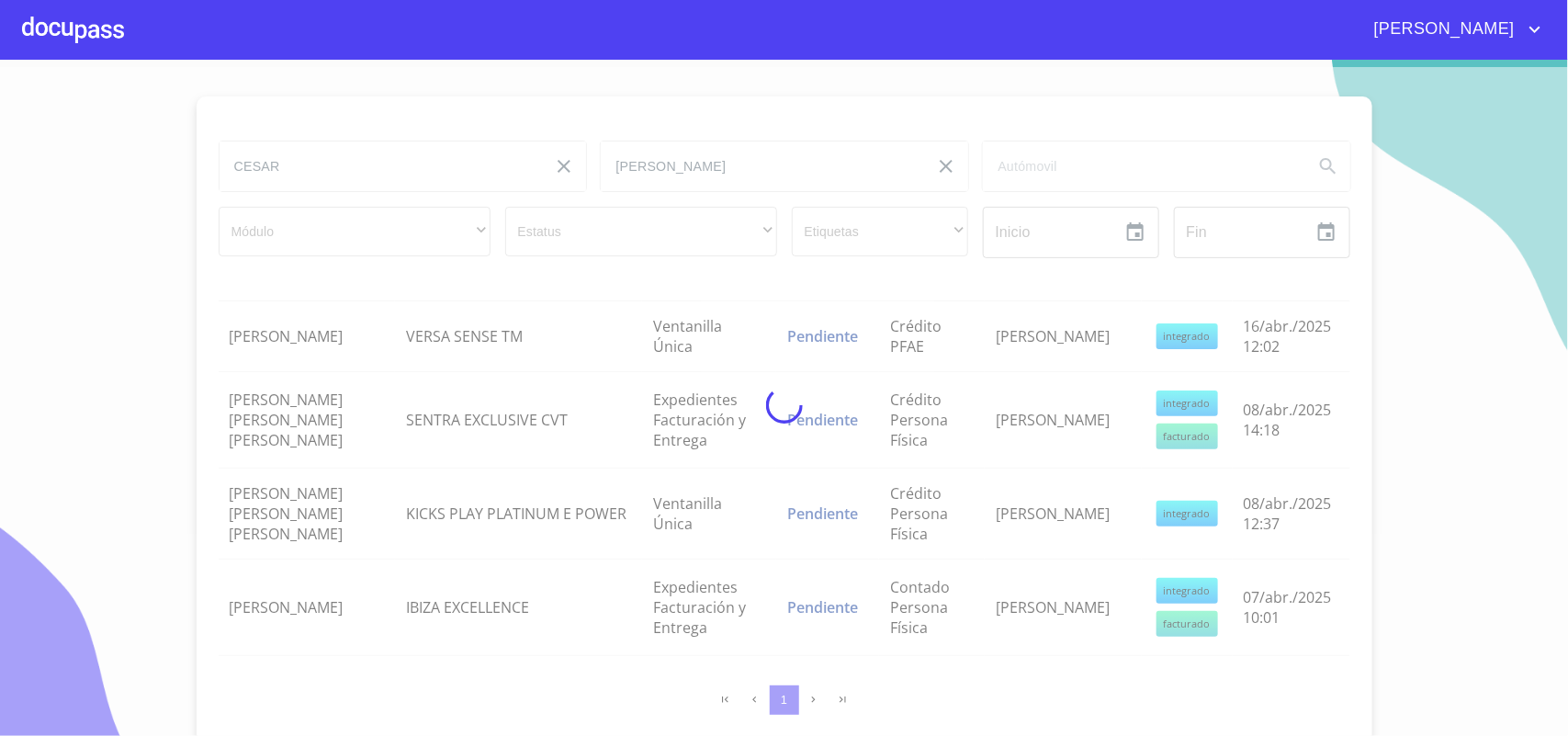
scroll to position [0, 0]
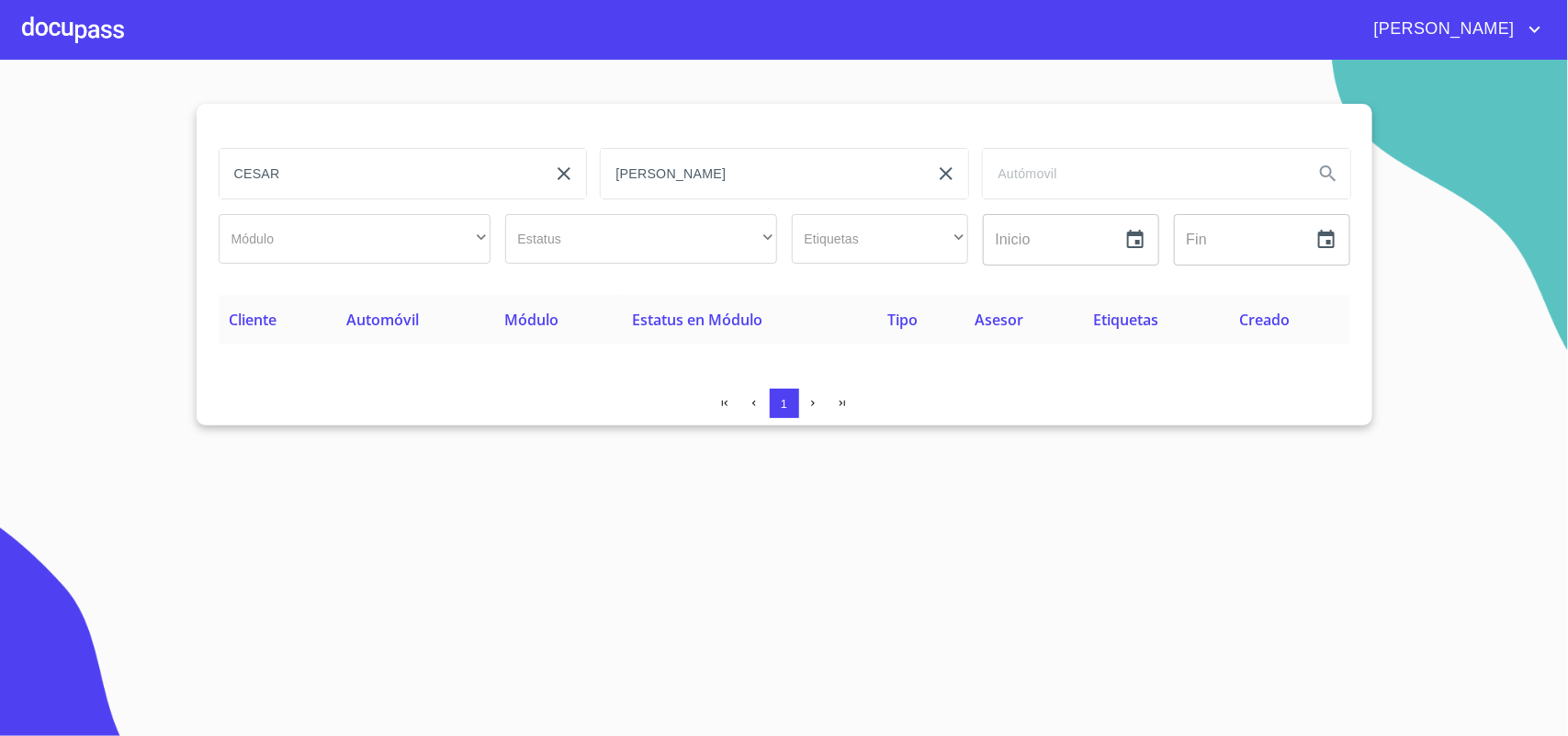
click at [48, 30] on div at bounding box center [73, 29] width 102 height 59
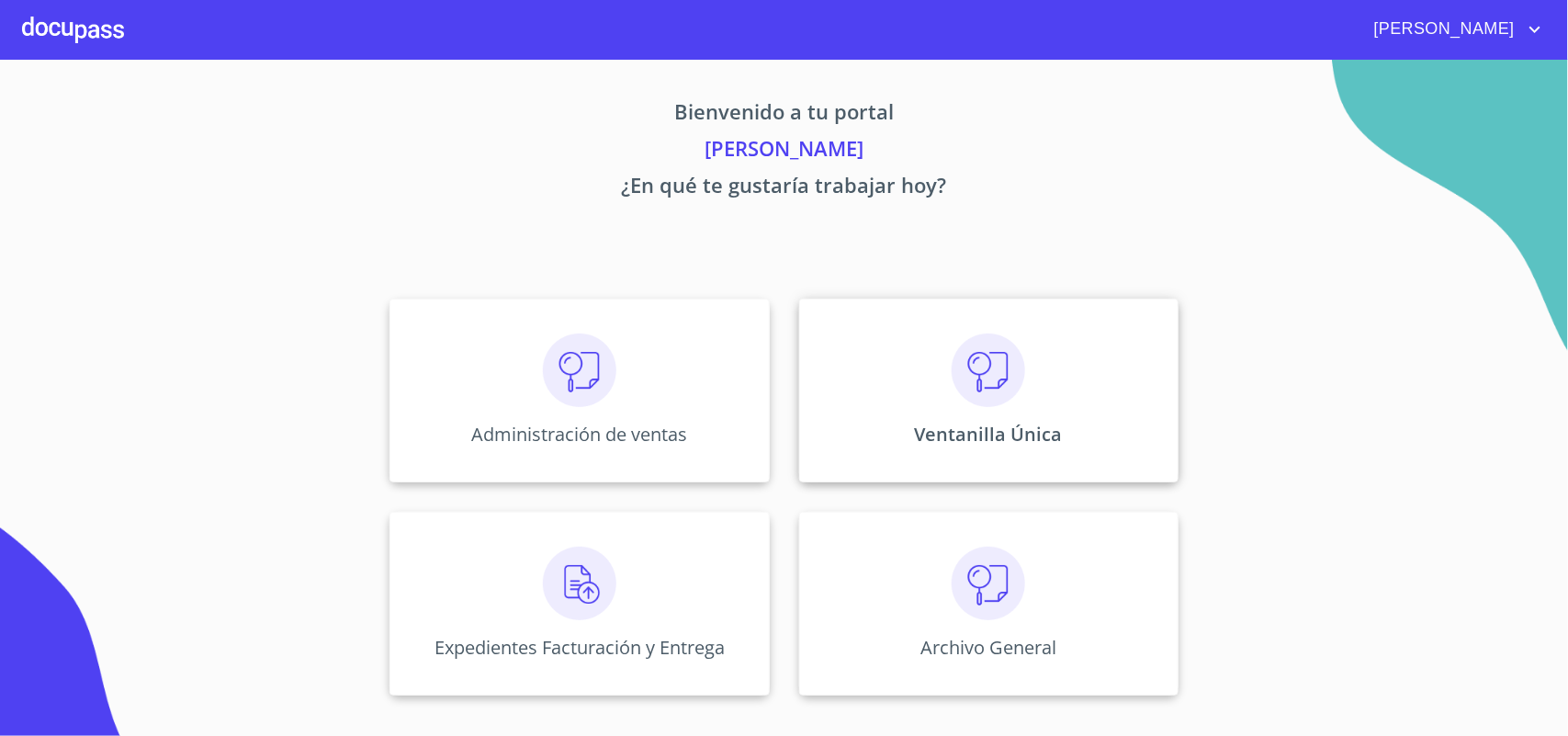
click at [1021, 395] on img at bounding box center [988, 370] width 73 height 73
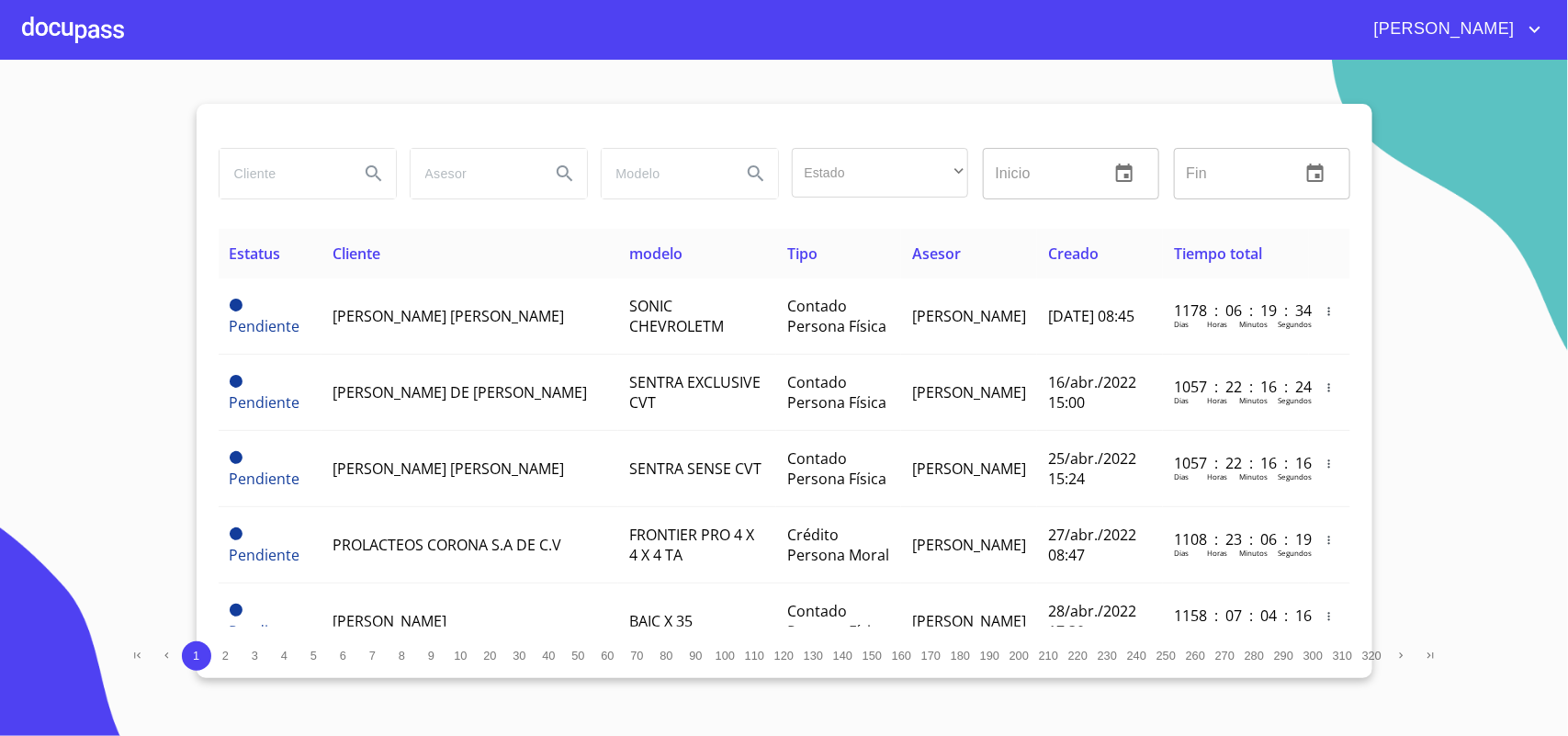
click at [296, 182] on input "search" at bounding box center [281, 173] width 125 height 49
type input "YUVE CONFIANZA"
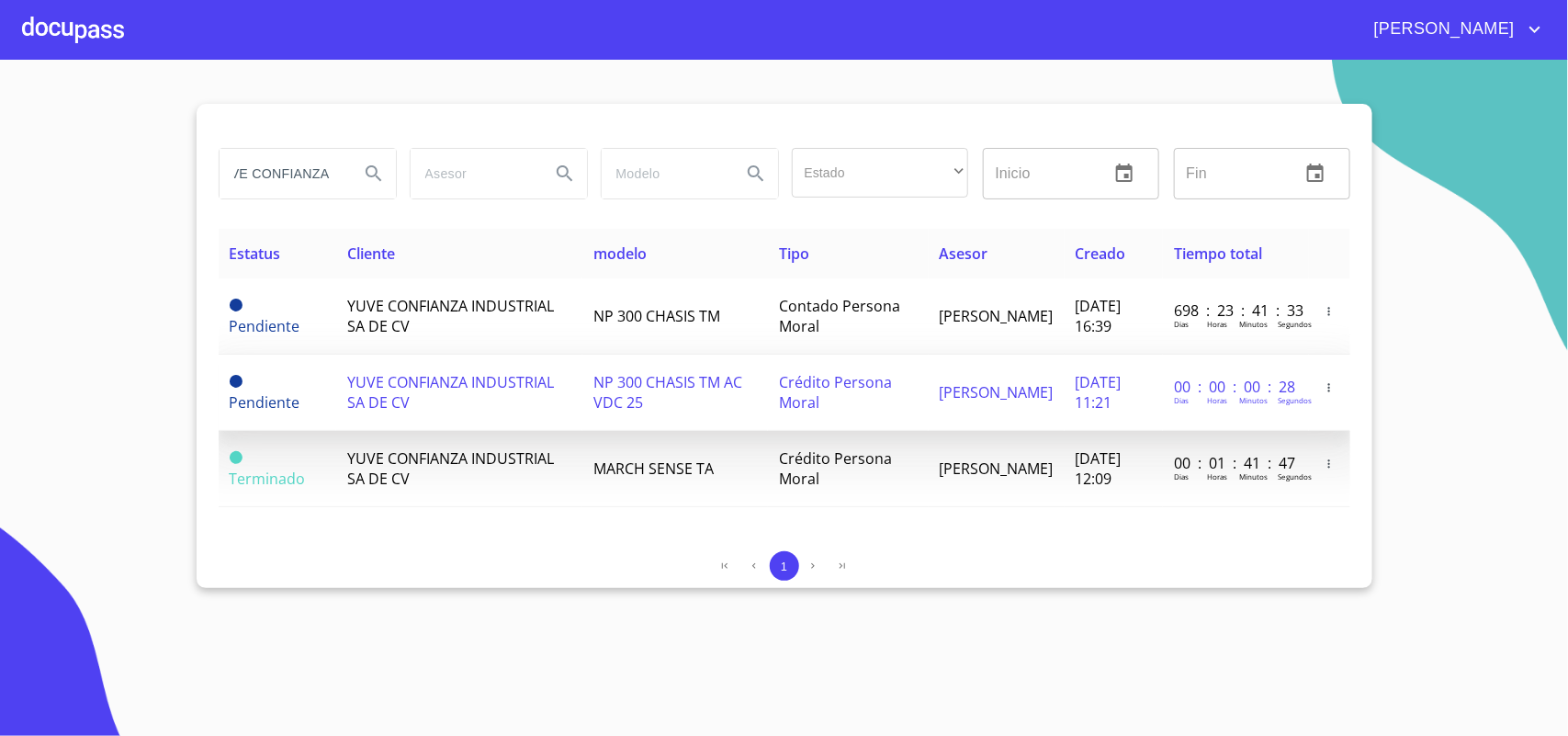
scroll to position [0, 0]
click at [1085, 410] on td "[DATE] 11:21" at bounding box center [1113, 392] width 99 height 76
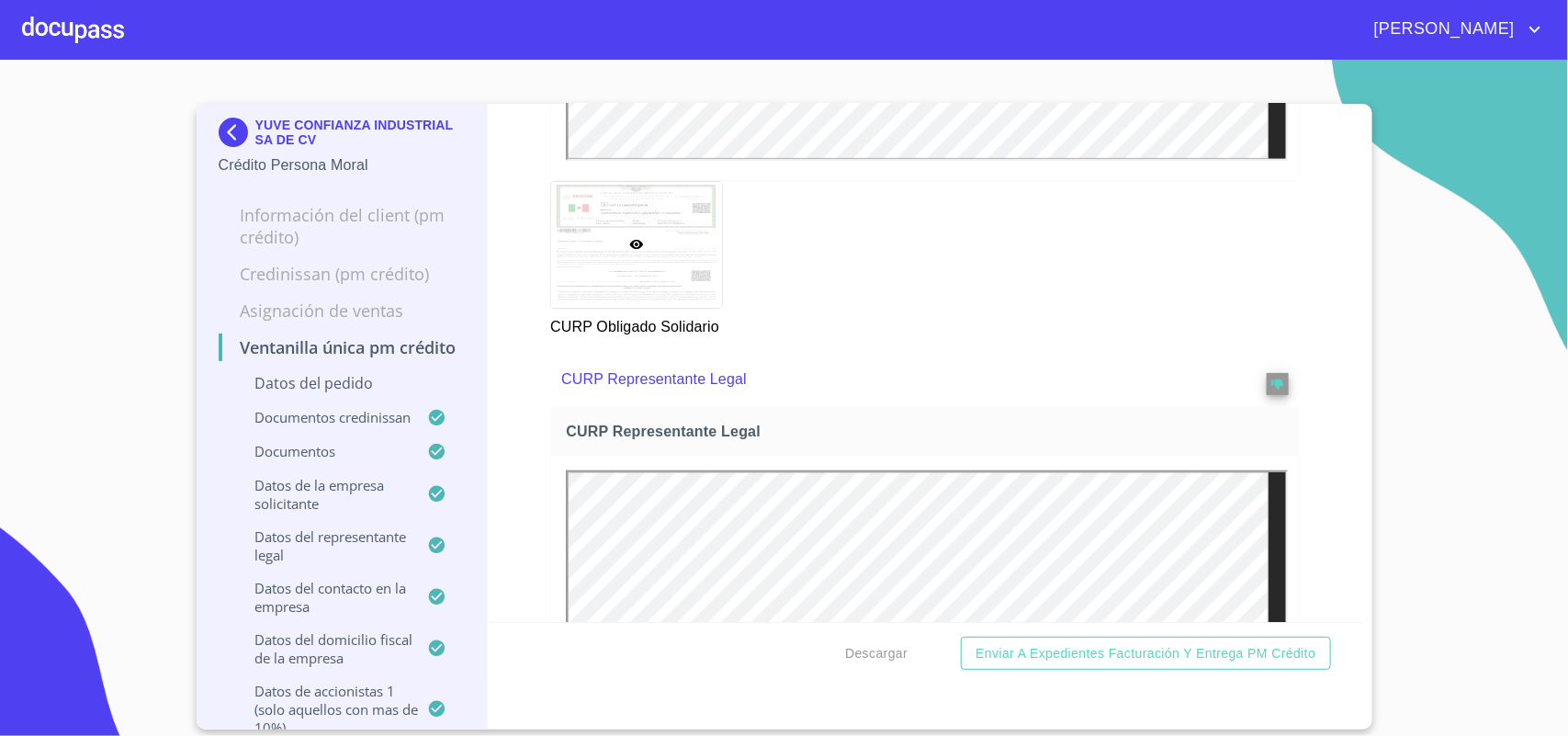
click at [1307, 405] on div "Ventanilla única PM crédito Datos del pedido Marca   * Nissan ​ Año 2025 ​ Colo…" at bounding box center [925, 362] width 875 height 518
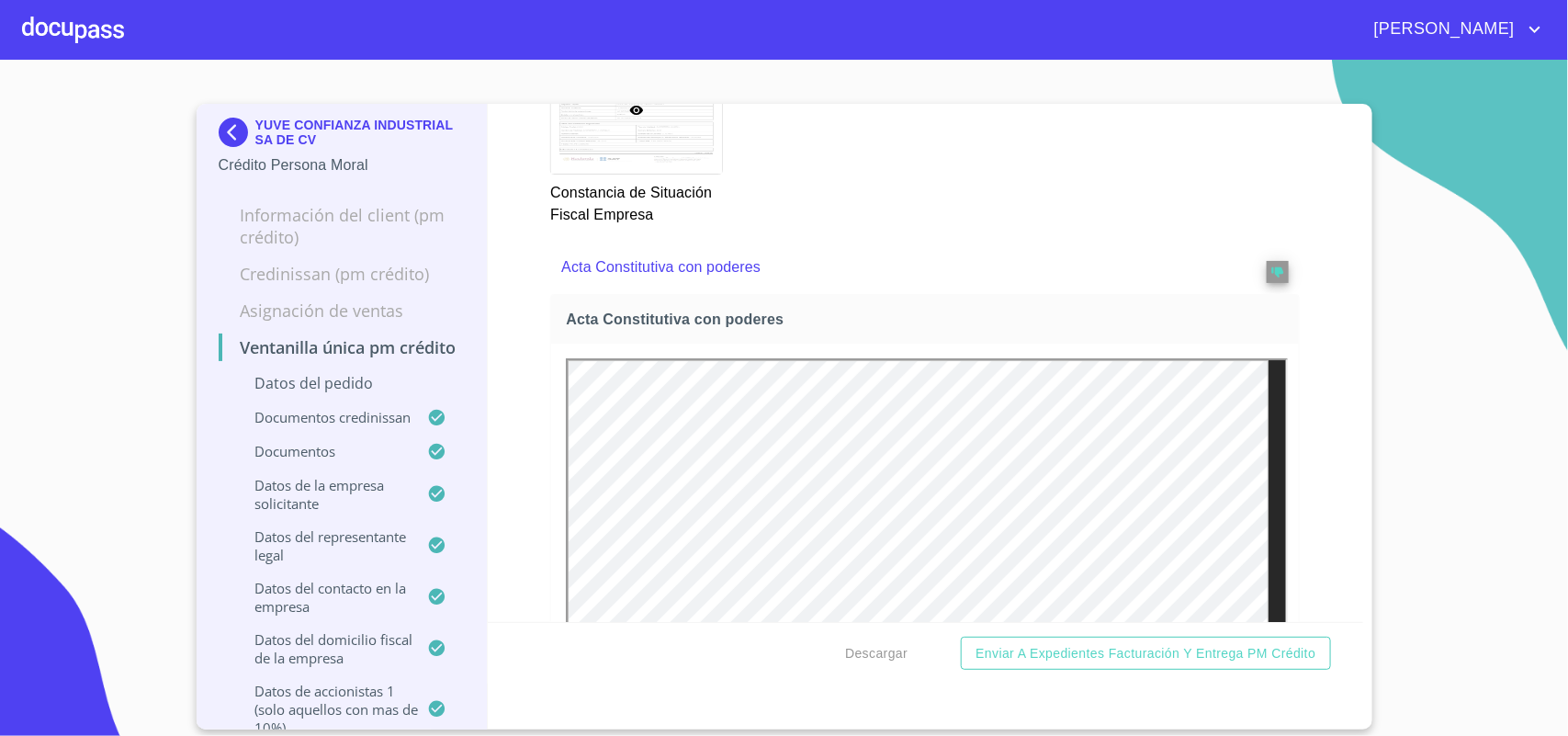
scroll to position [5924, 0]
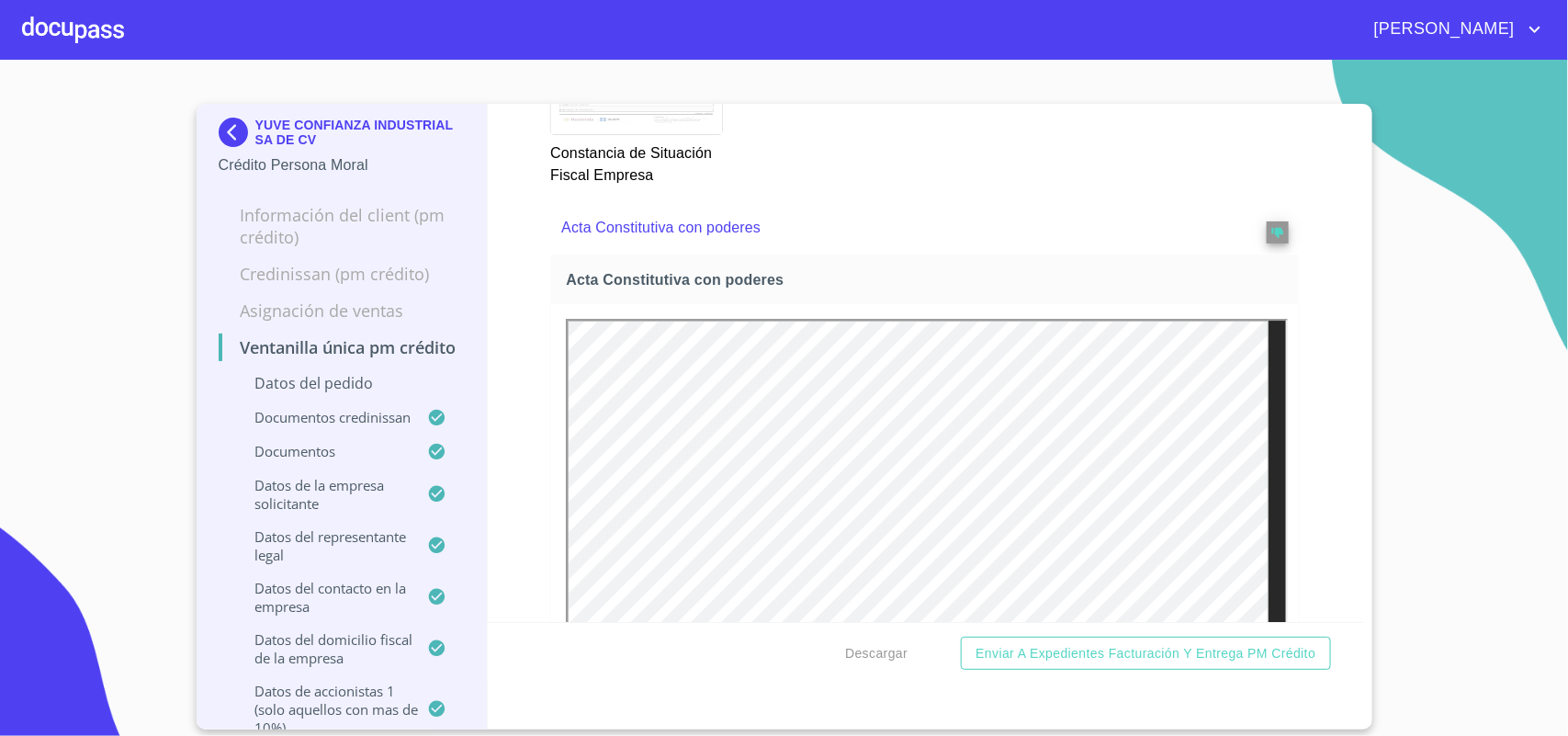
click at [97, 23] on div at bounding box center [73, 29] width 102 height 59
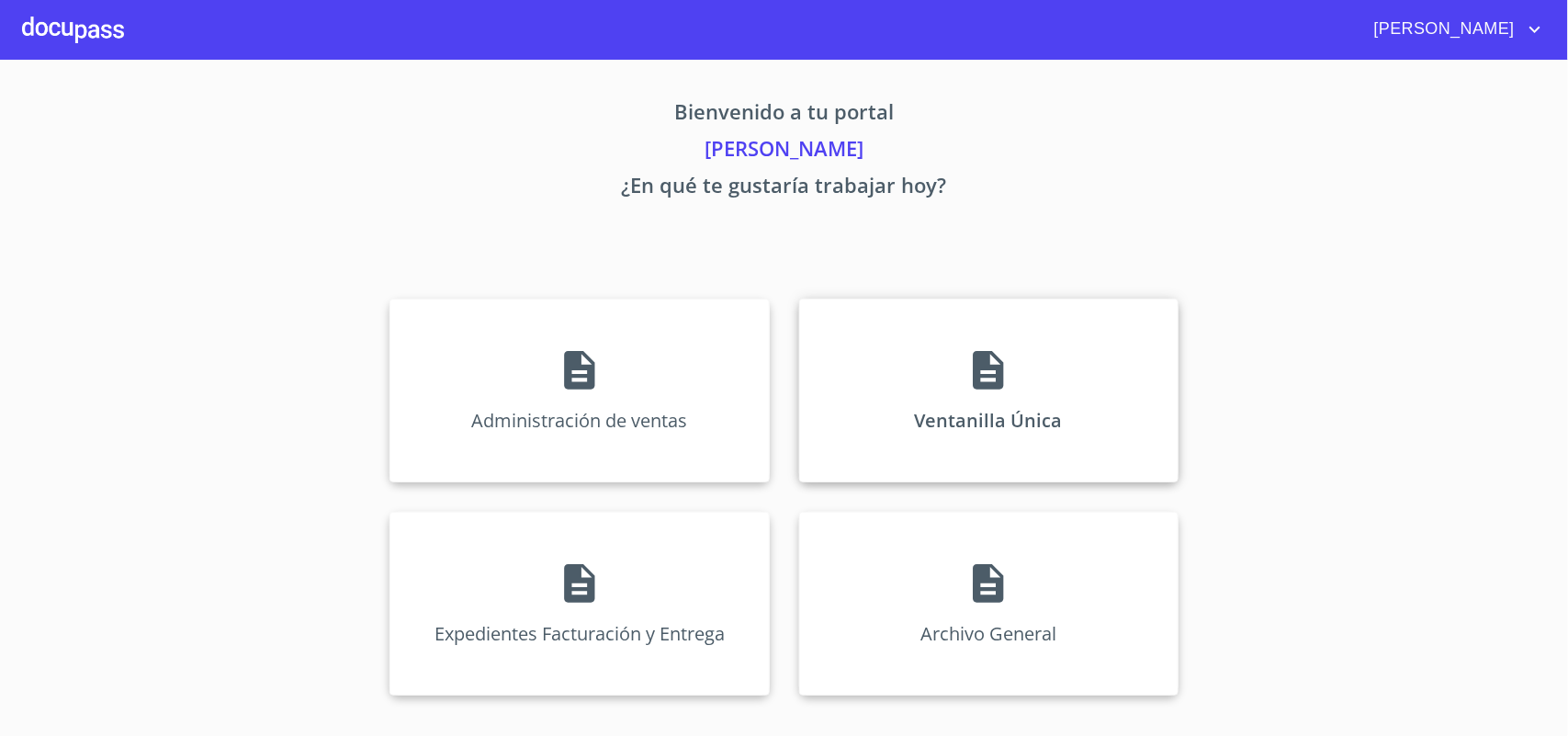
click at [941, 382] on div "Ventanilla Única" at bounding box center [989, 390] width 379 height 184
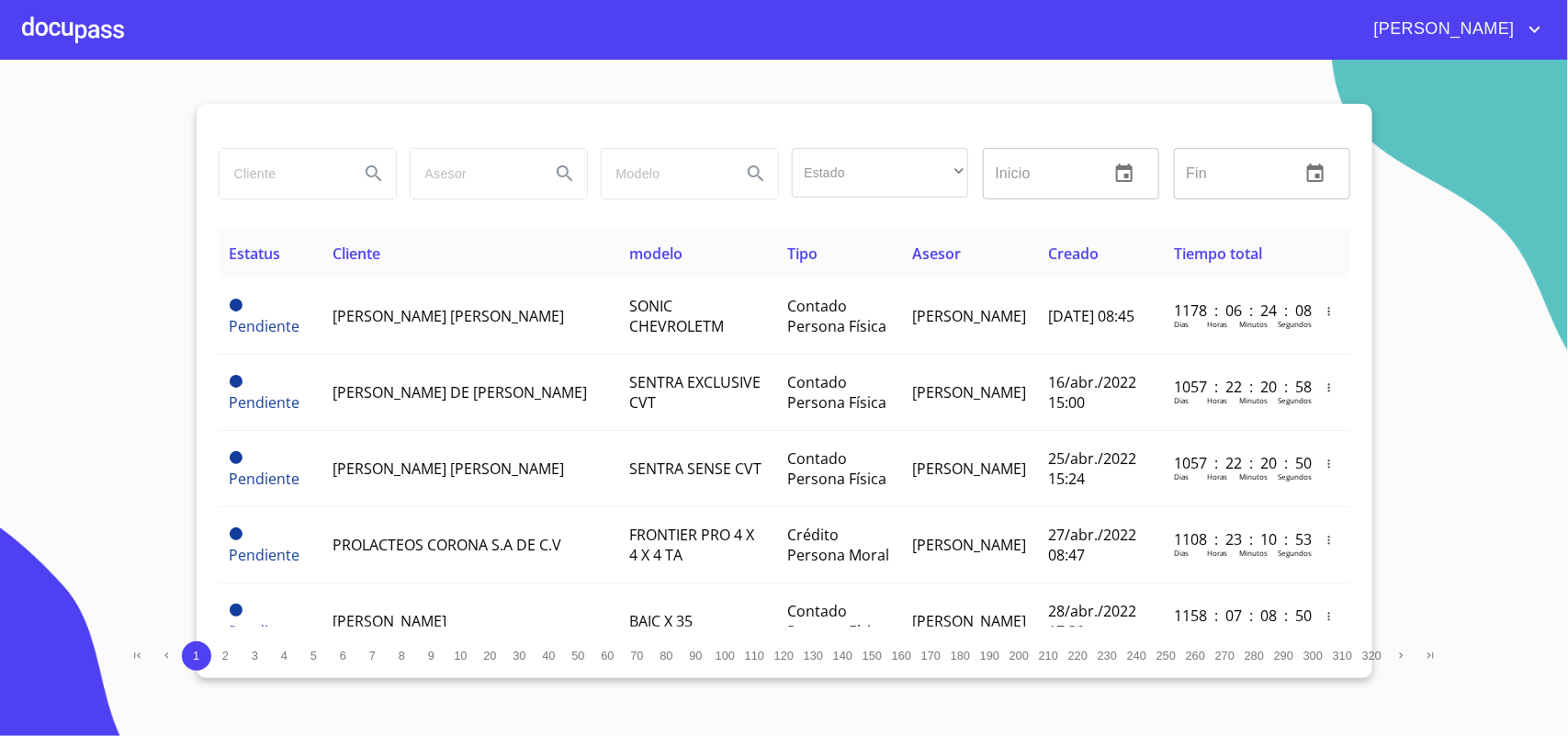
click at [287, 193] on input "search" at bounding box center [281, 173] width 125 height 49
type input "[PERSON_NAME]"
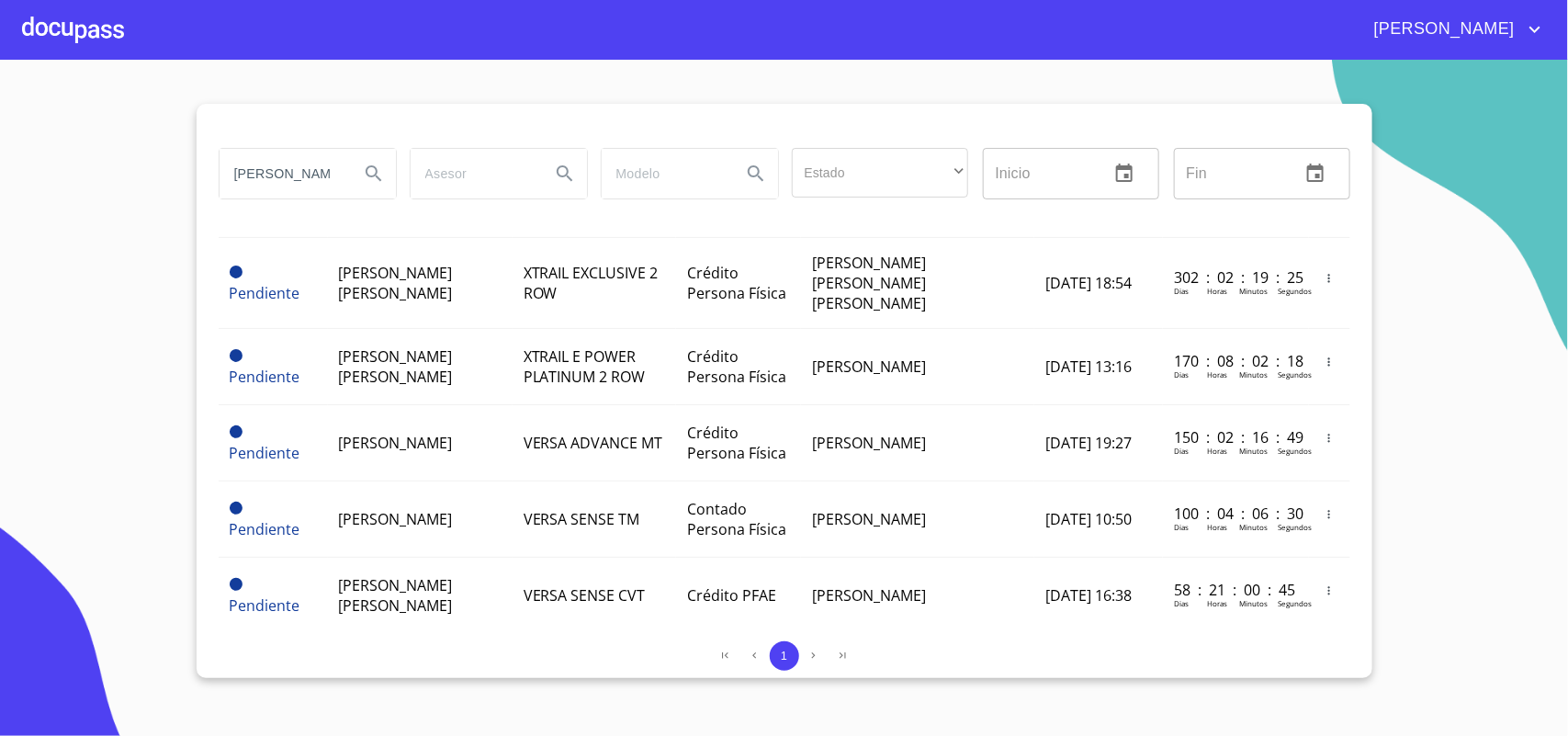
scroll to position [689, 0]
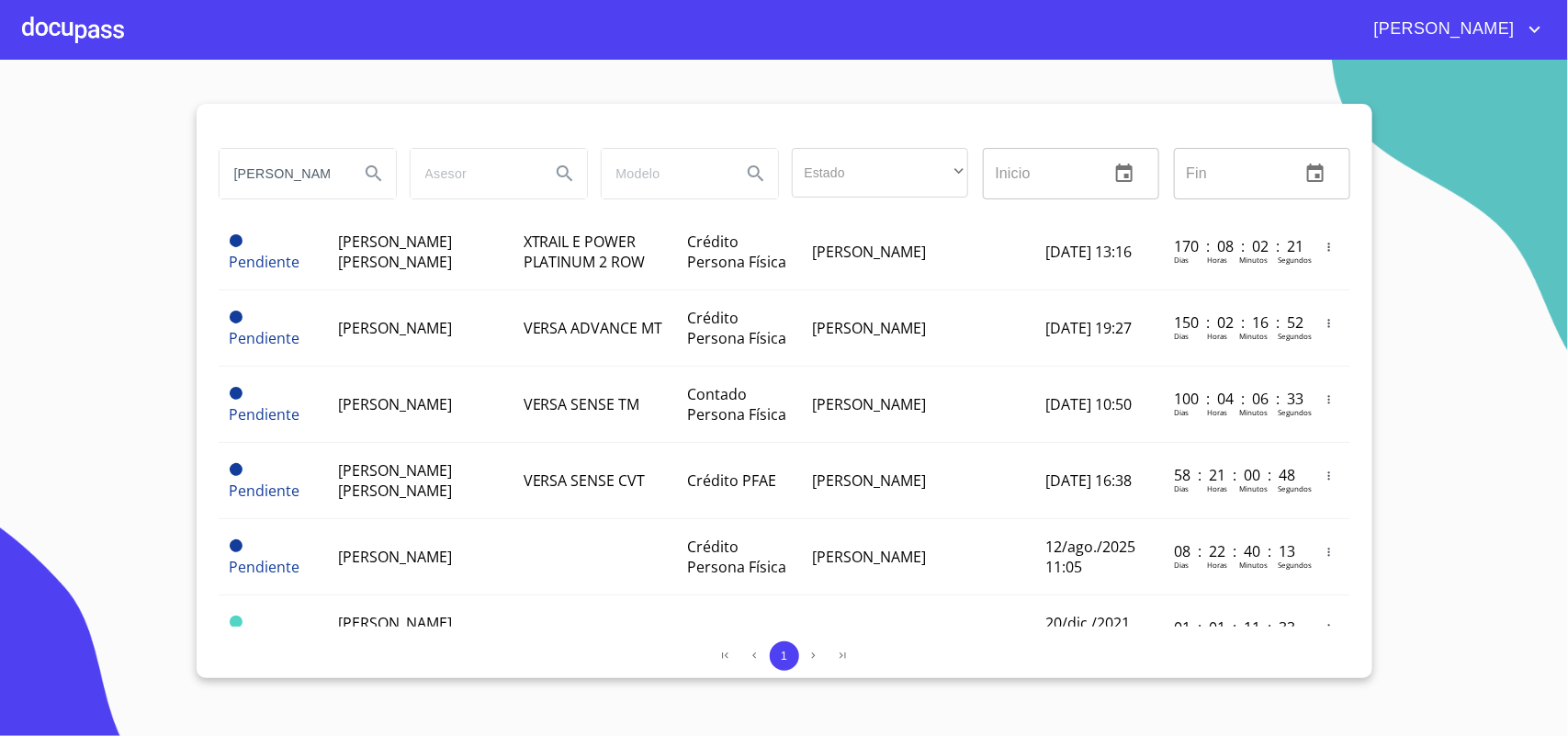
drag, startPoint x: 296, startPoint y: 167, endPoint x: 0, endPoint y: 177, distance: 296.2
click at [0, 177] on section "[PERSON_NAME] Estado ​ ​ Inicio ​ Fin ​ Estatus Cliente modelo Tipo Asesor Crea…" at bounding box center [784, 398] width 1568 height 676
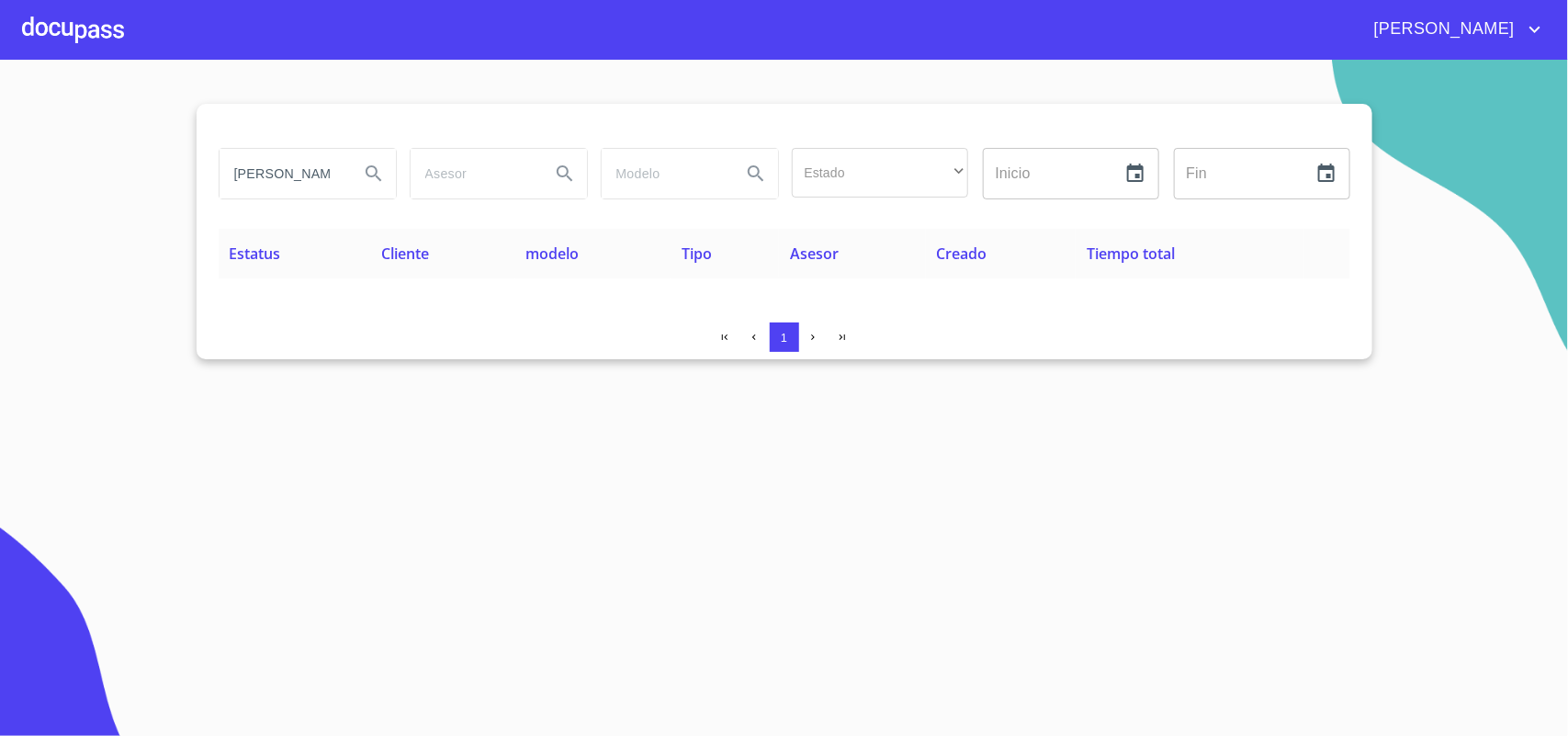
scroll to position [0, 38]
click at [310, 170] on input "[PERSON_NAME]" at bounding box center [281, 173] width 125 height 49
type input "G"
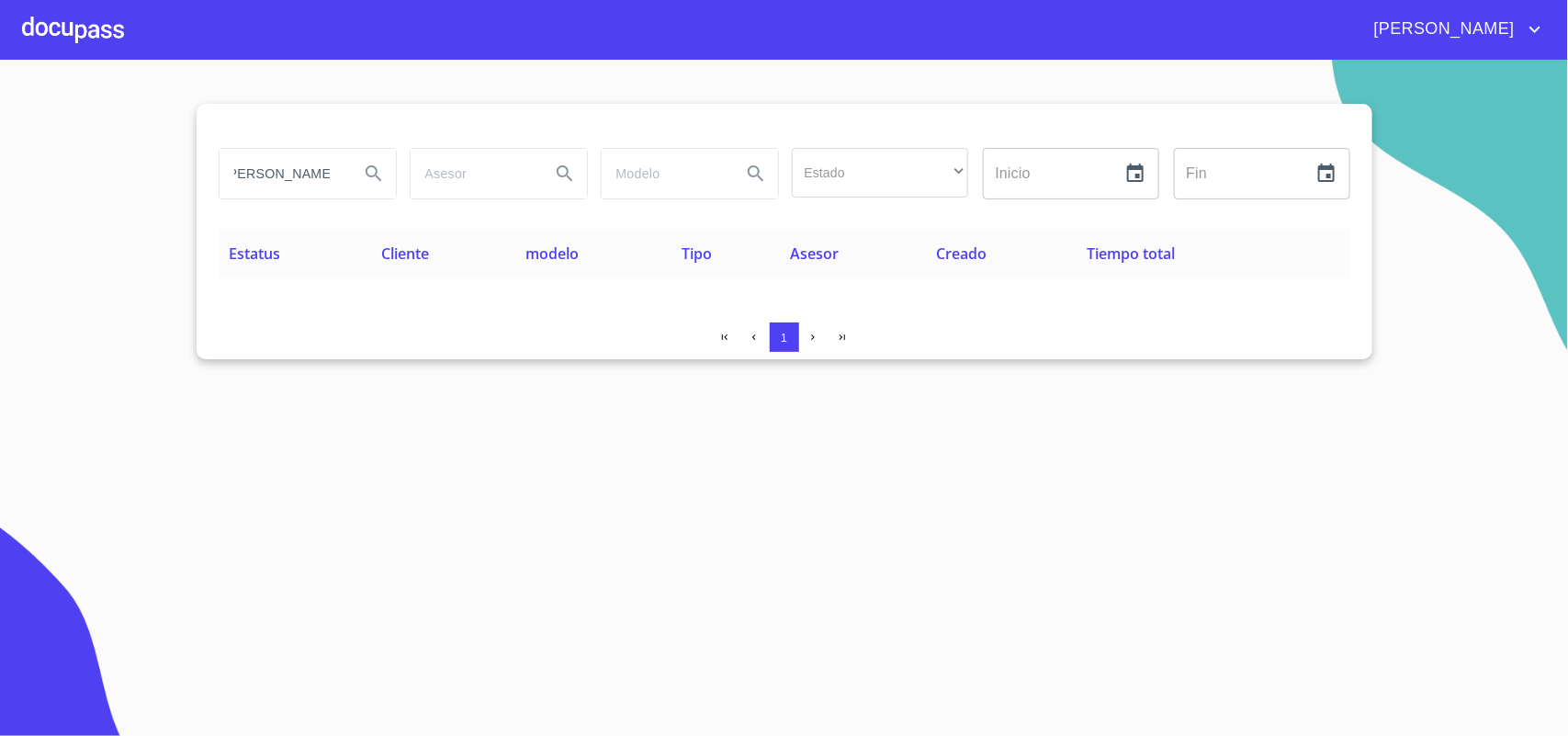
type input "[PERSON_NAME]"
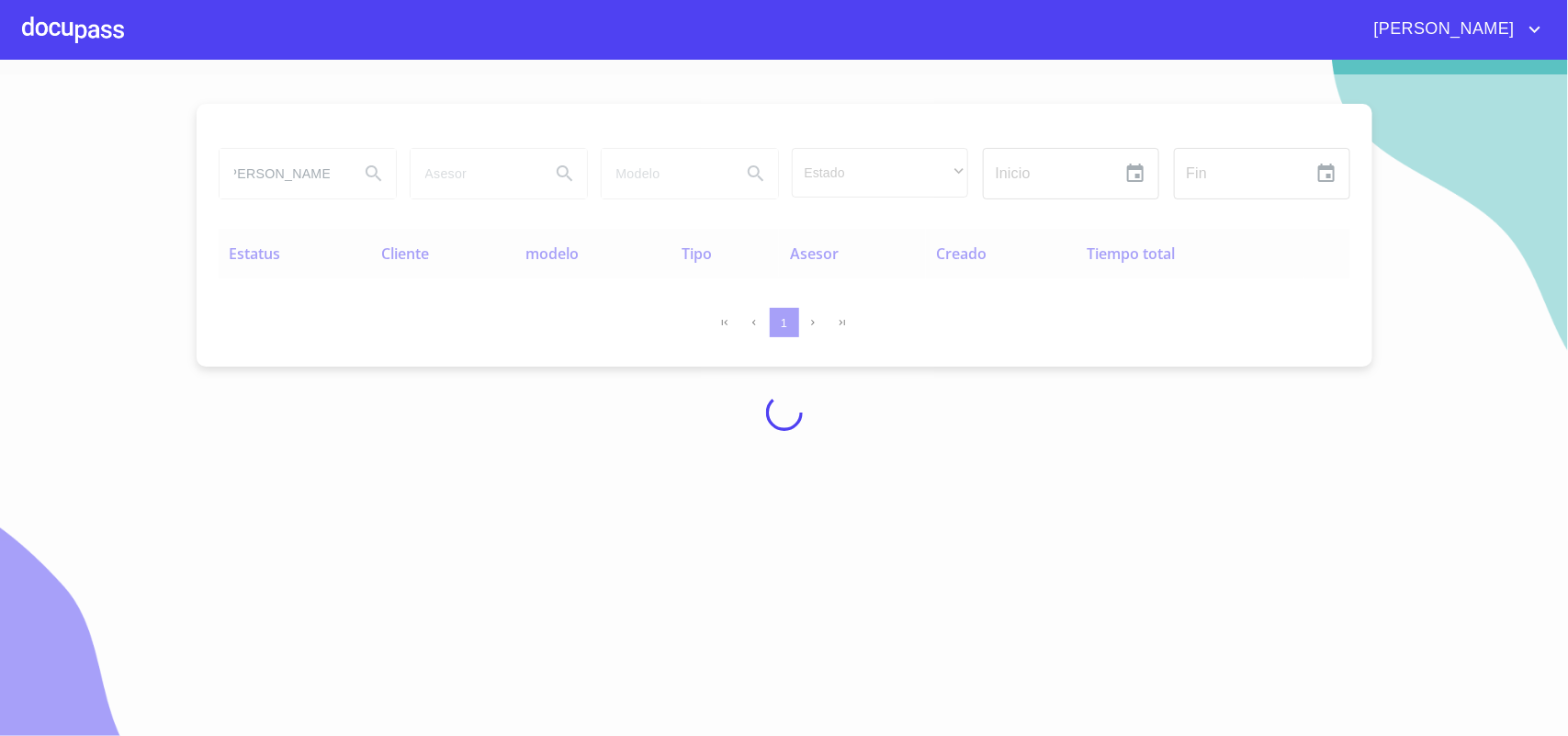
scroll to position [0, 0]
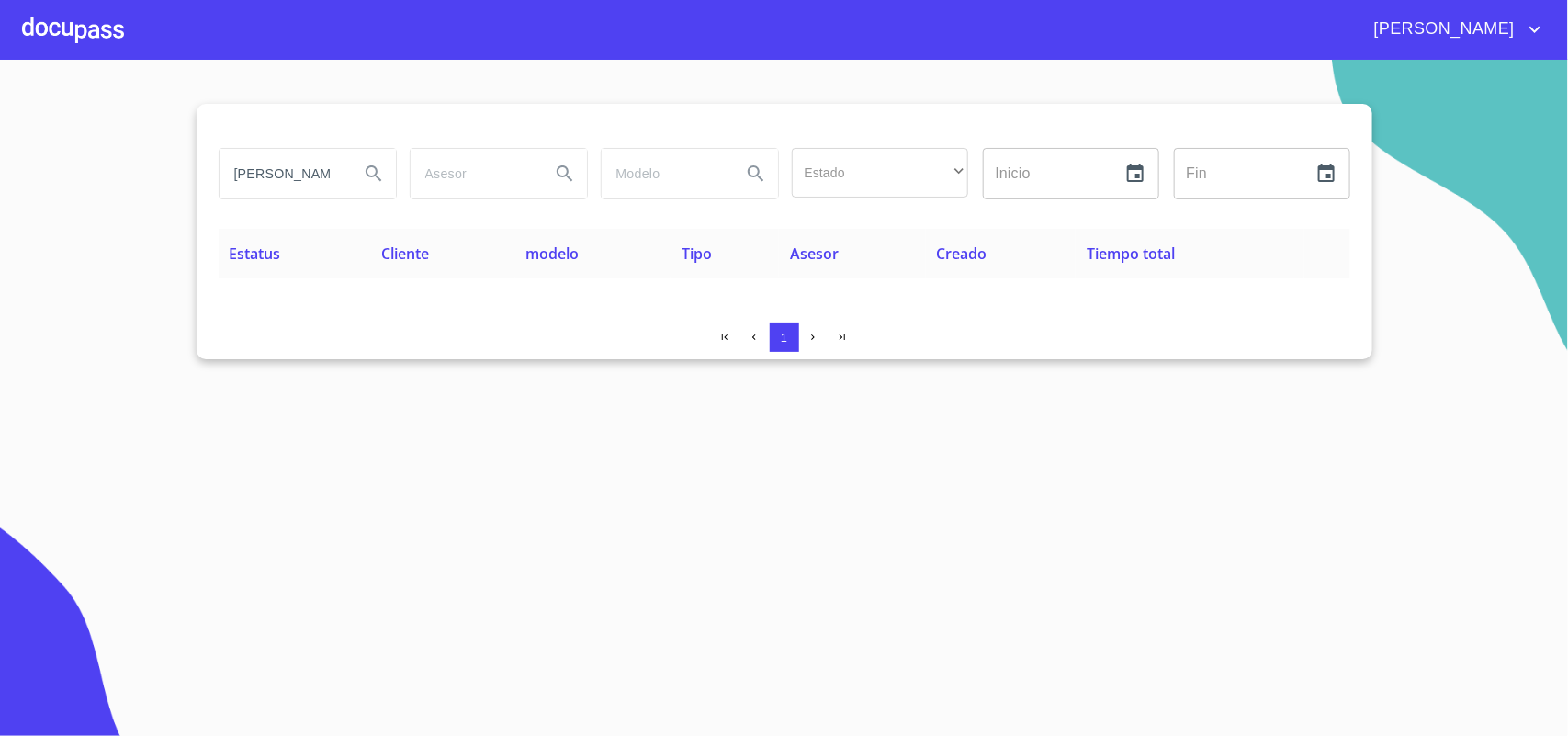
click at [122, 39] on div at bounding box center [73, 29] width 102 height 59
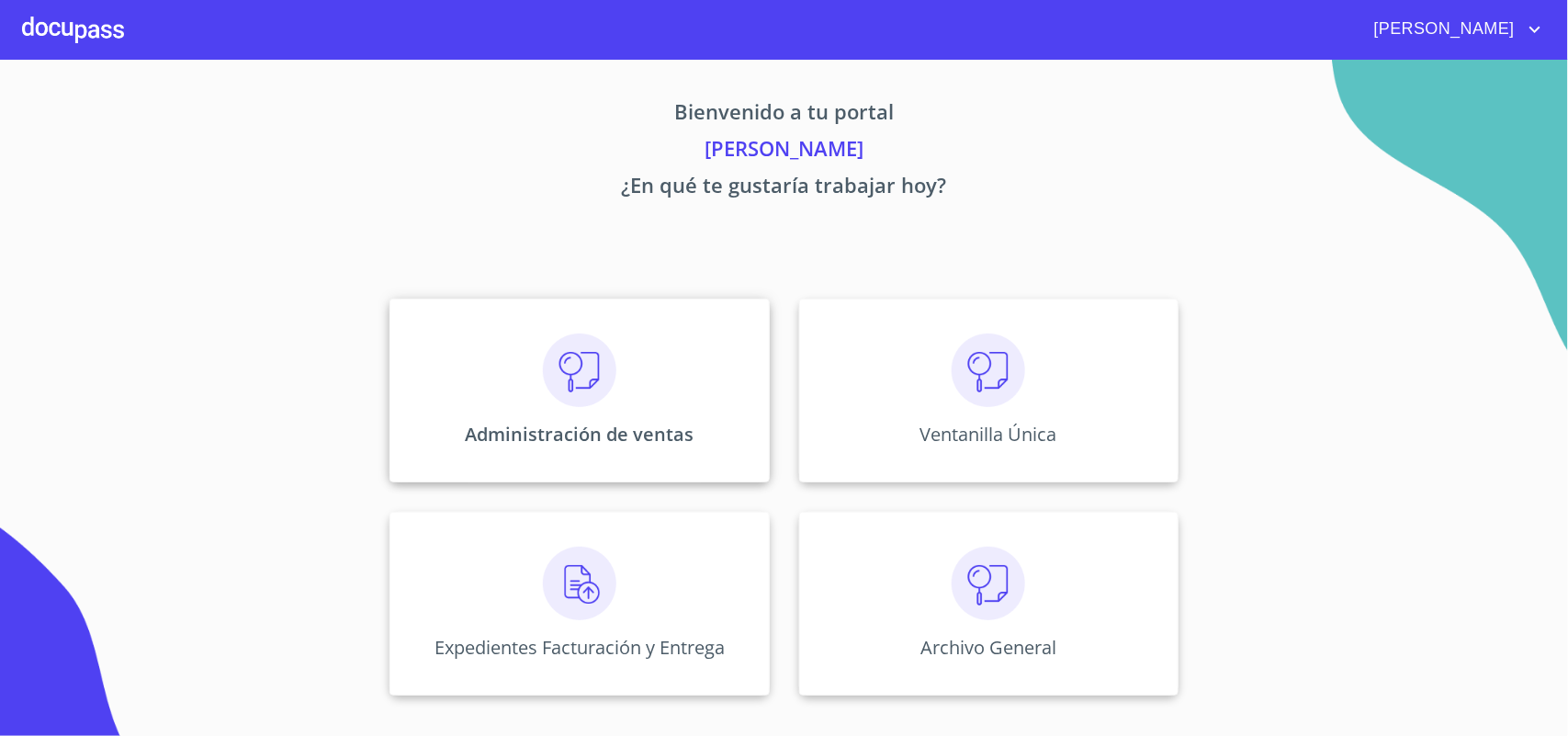
click at [630, 378] on div "Administración de ventas" at bounding box center [578, 390] width 379 height 184
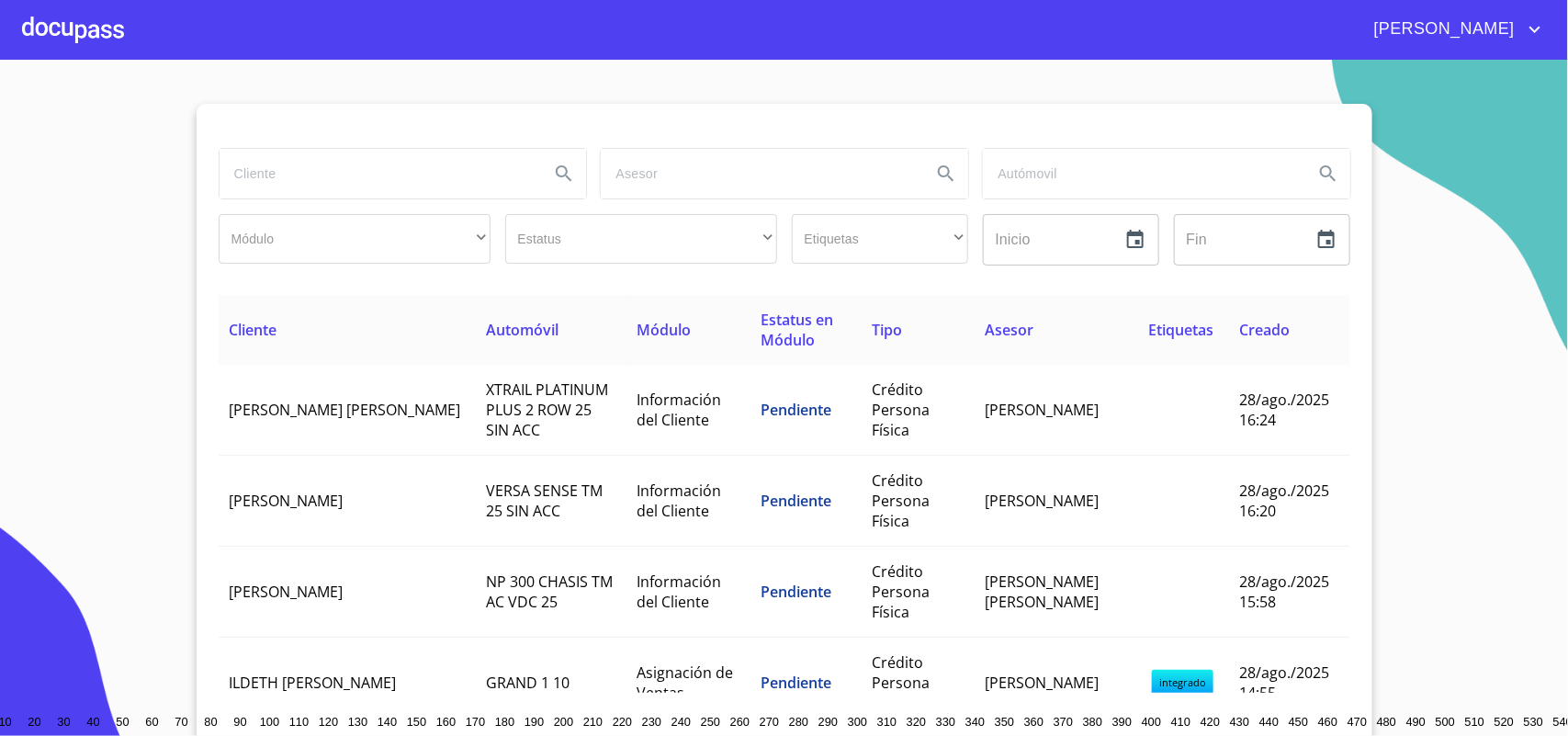
click at [402, 180] on input "search" at bounding box center [377, 173] width 316 height 49
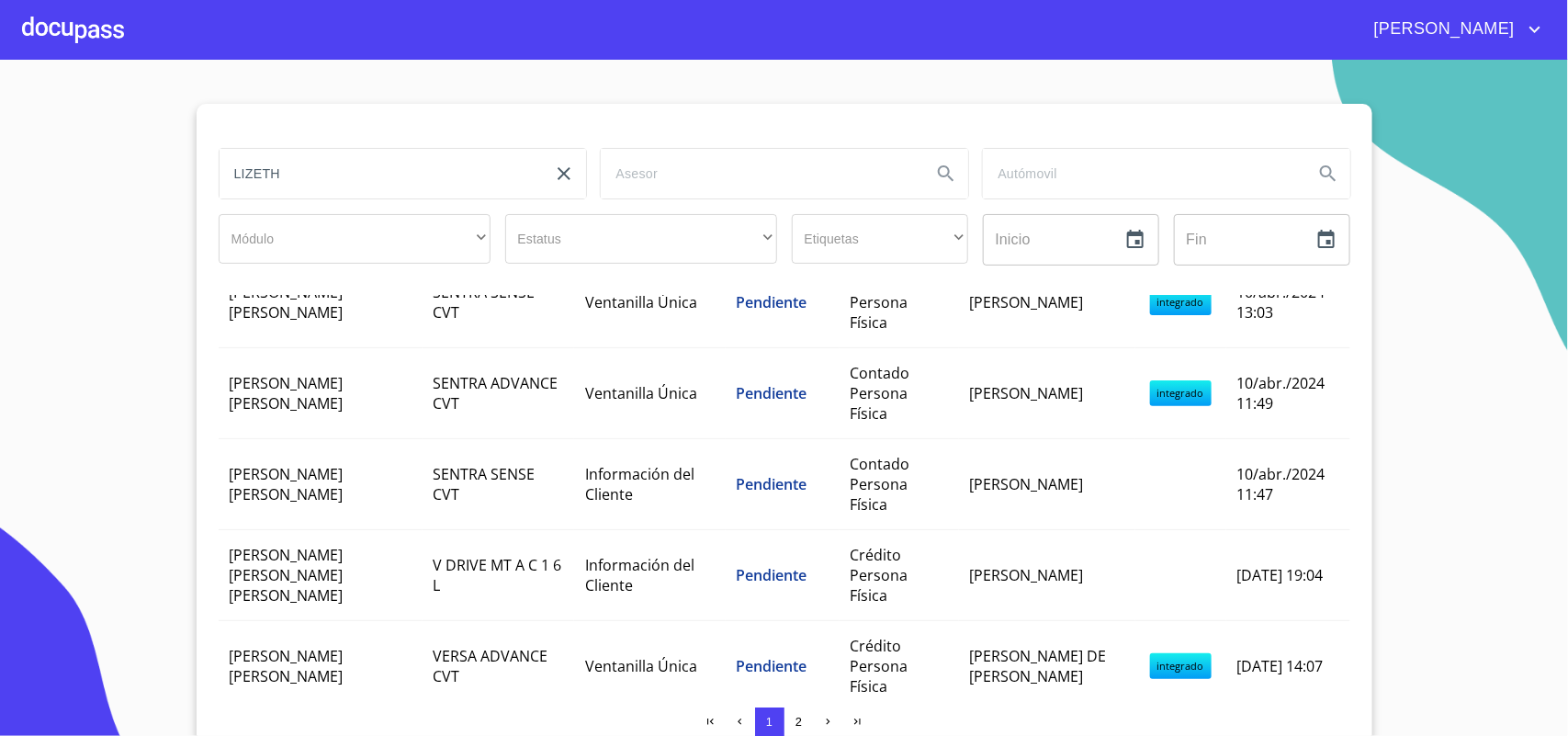
scroll to position [1148, 0]
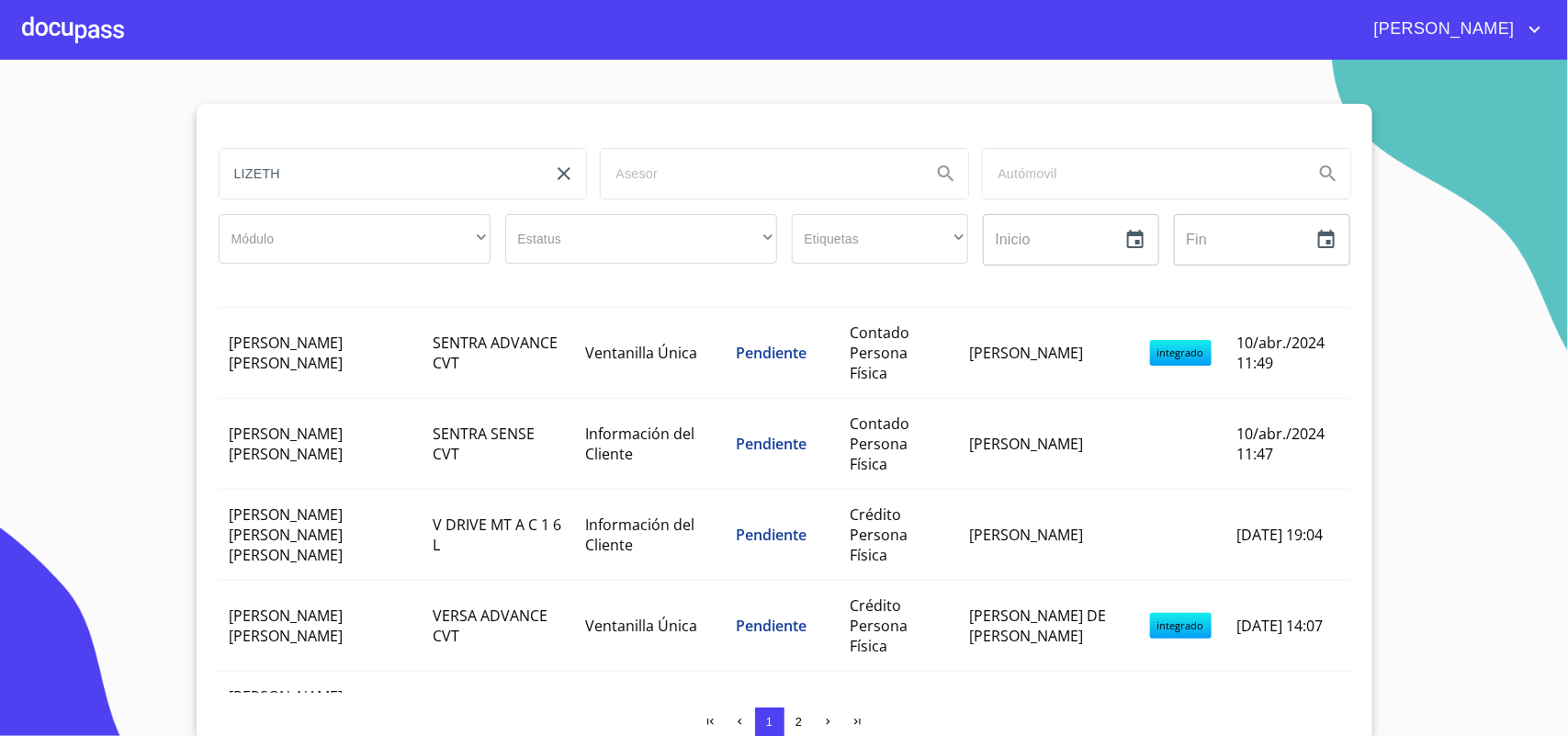
drag, startPoint x: 381, startPoint y: 117, endPoint x: 395, endPoint y: 172, distance: 56.8
click at [379, 127] on div at bounding box center [784, 126] width 1132 height 44
click at [395, 172] on input "LIZETH" at bounding box center [377, 173] width 316 height 49
type input "L"
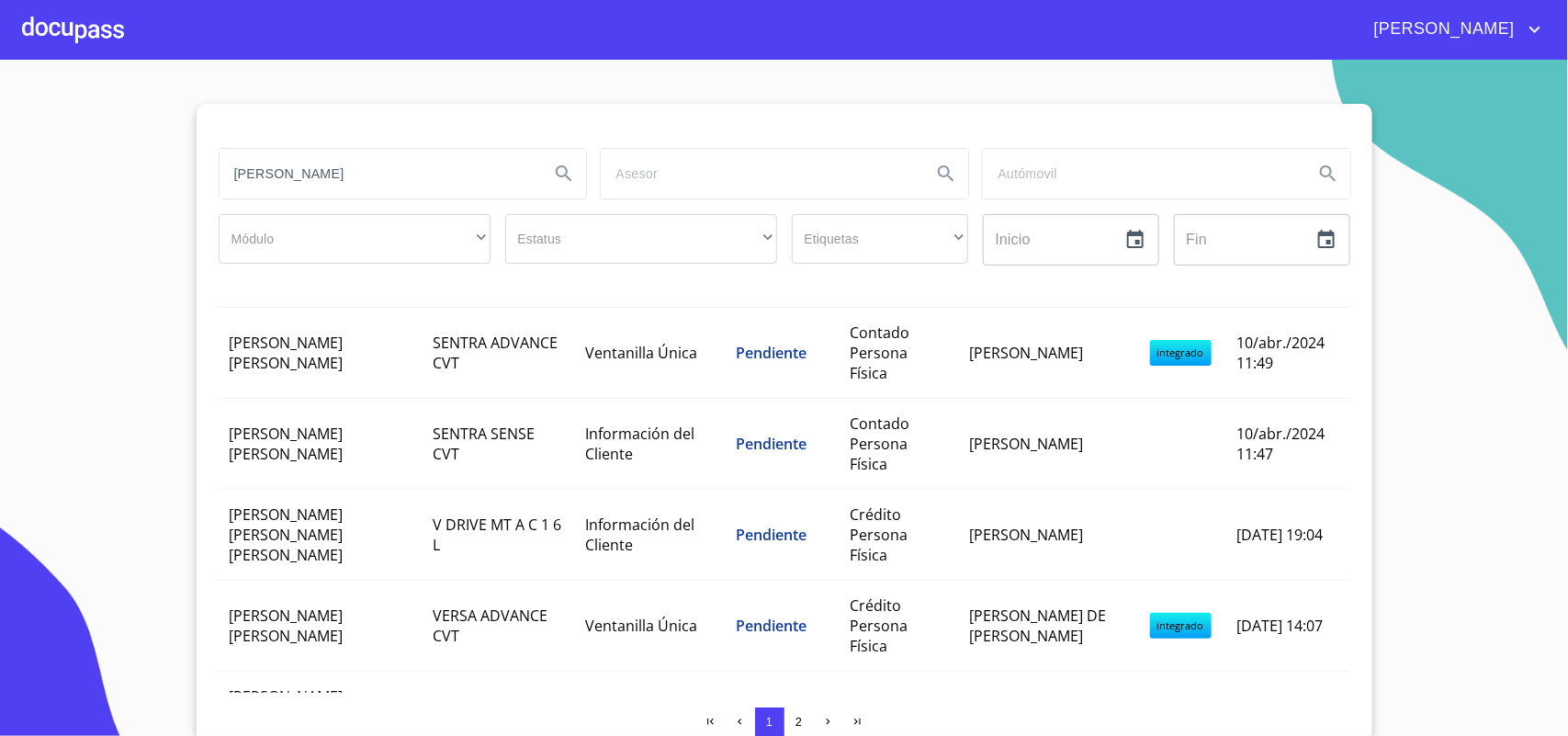
type input "[PERSON_NAME]"
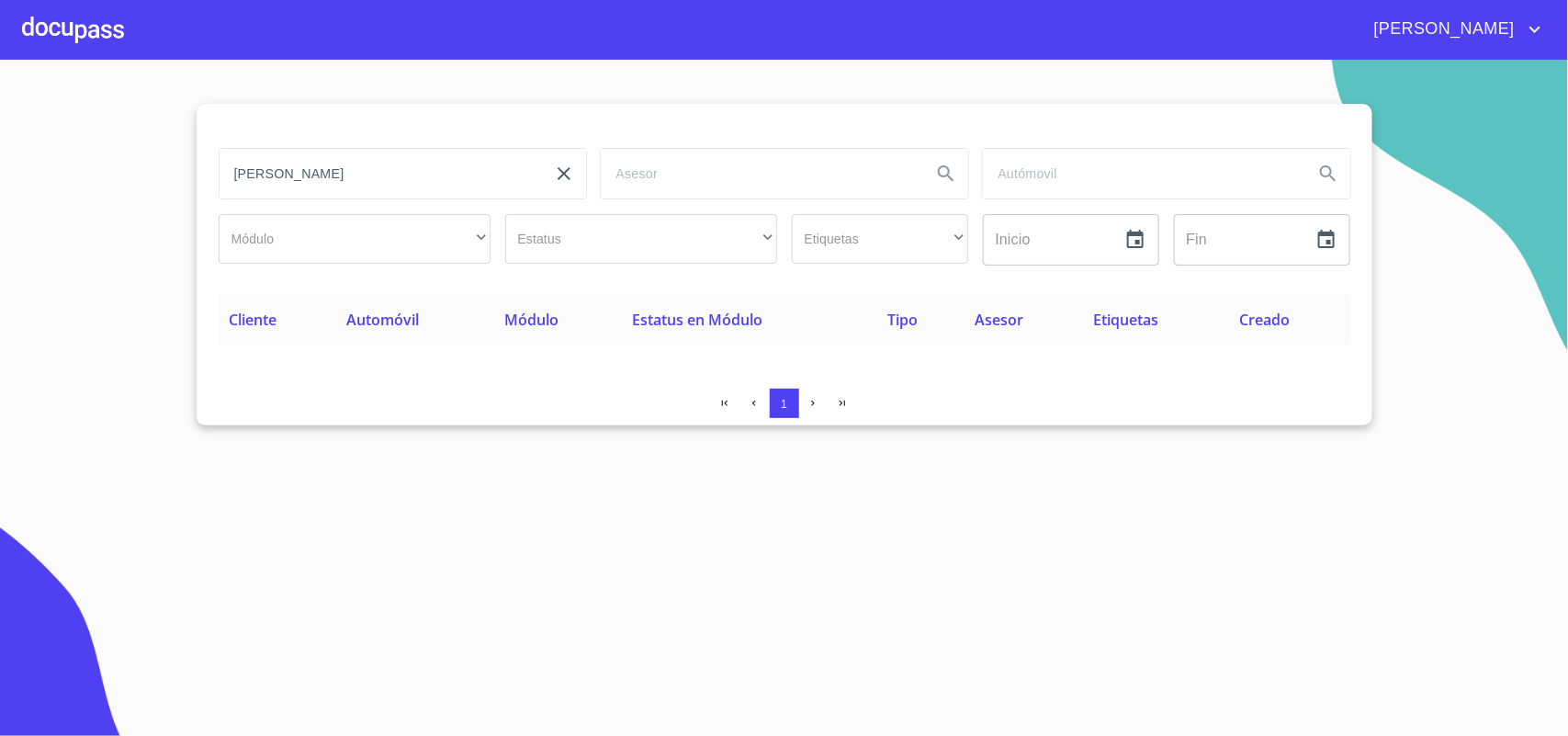
scroll to position [0, 0]
click at [81, 23] on div at bounding box center [73, 29] width 102 height 59
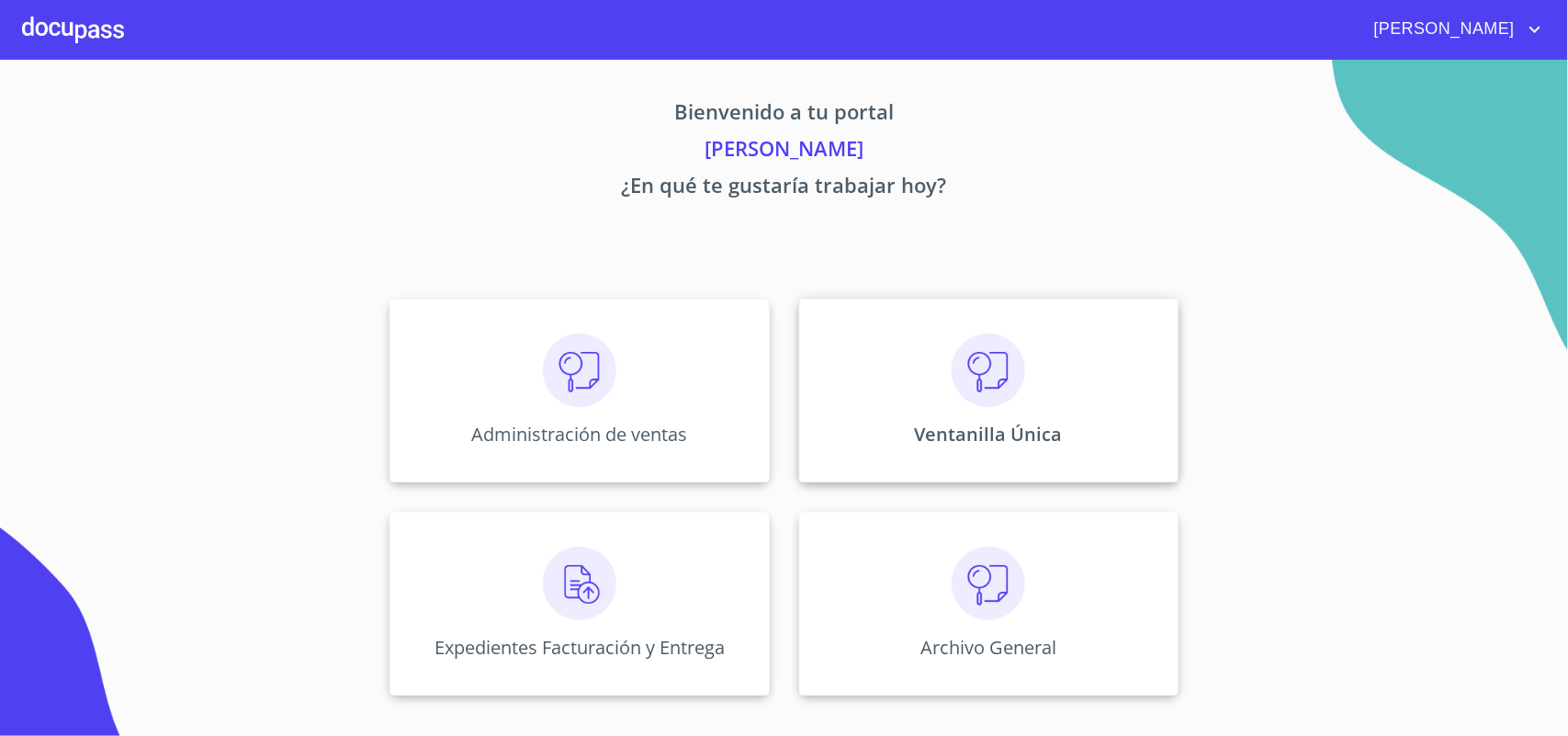
click at [880, 304] on div "Ventanilla Única" at bounding box center [989, 390] width 379 height 184
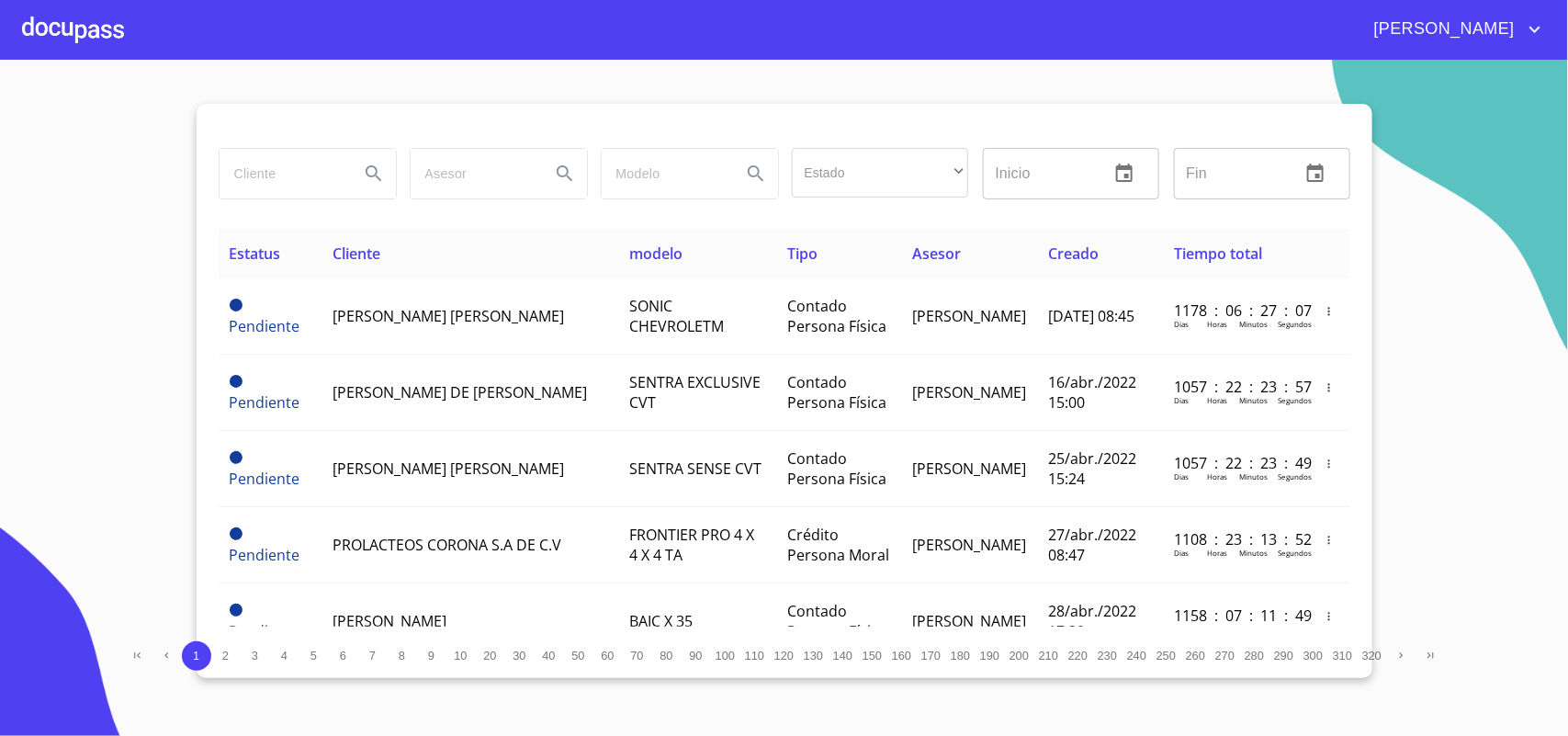
click at [328, 158] on input "search" at bounding box center [281, 173] width 125 height 49
type input "YUVE CONFIANZA"
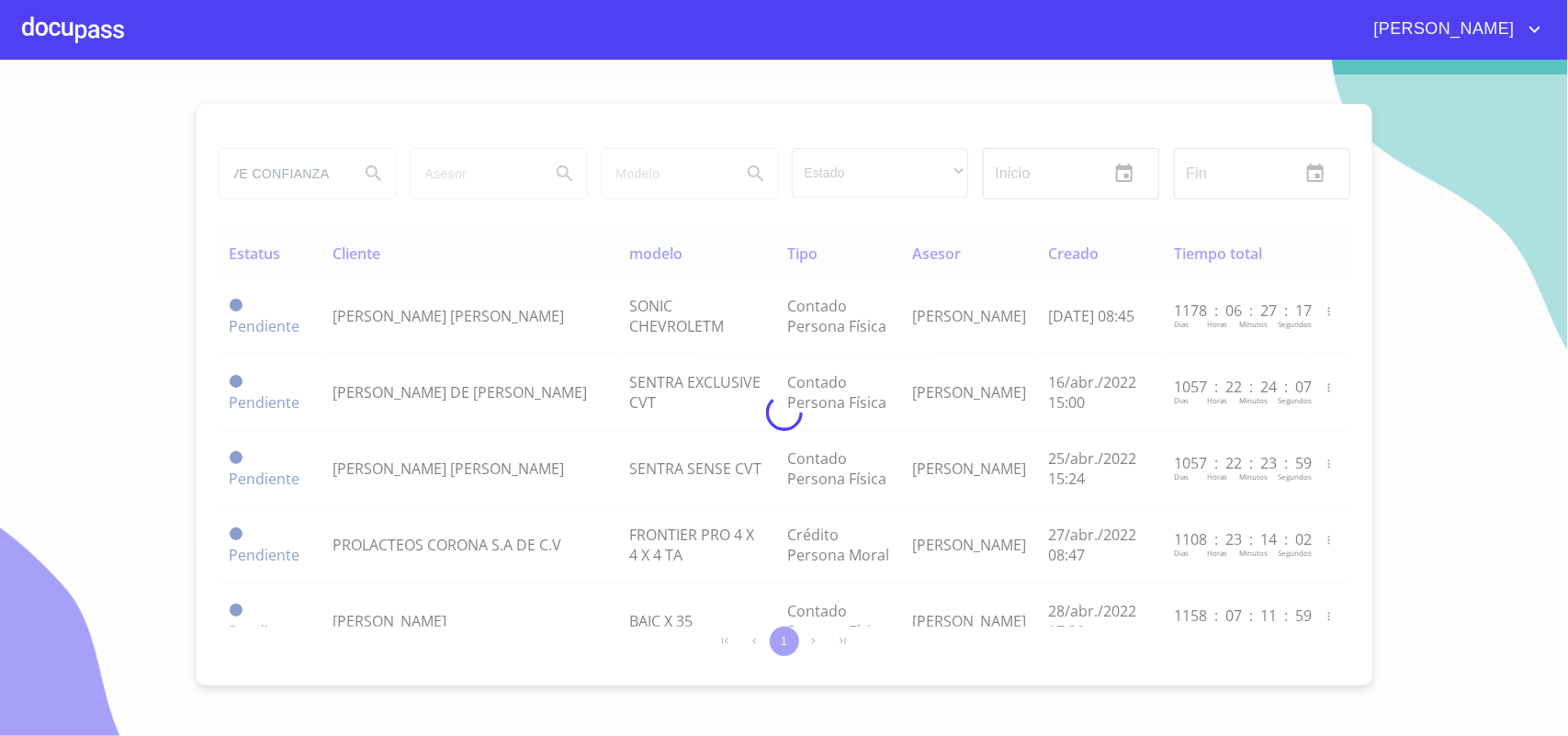
scroll to position [0, 0]
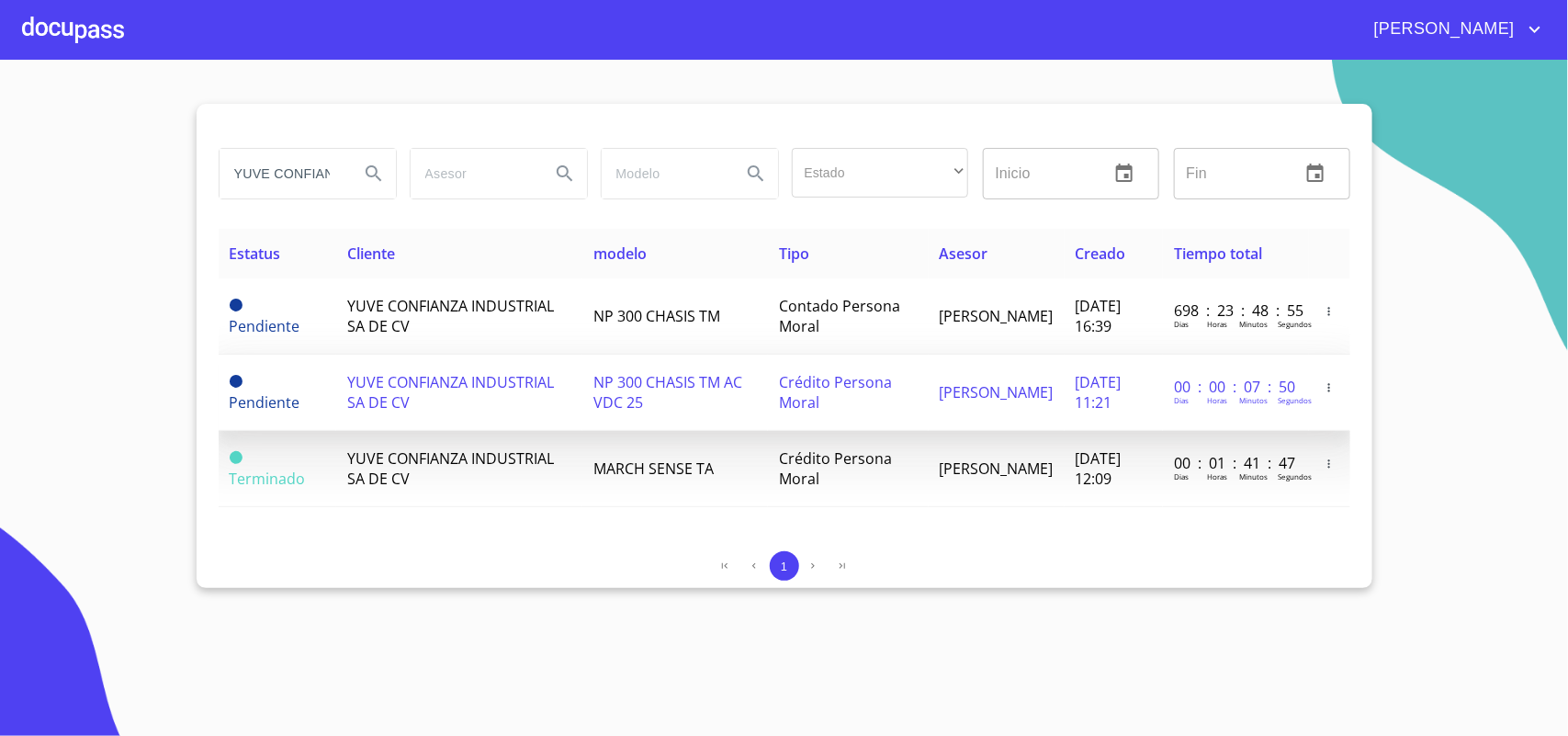
click at [634, 402] on td "NP 300 CHASIS TM AC VDC 25" at bounding box center [675, 392] width 185 height 76
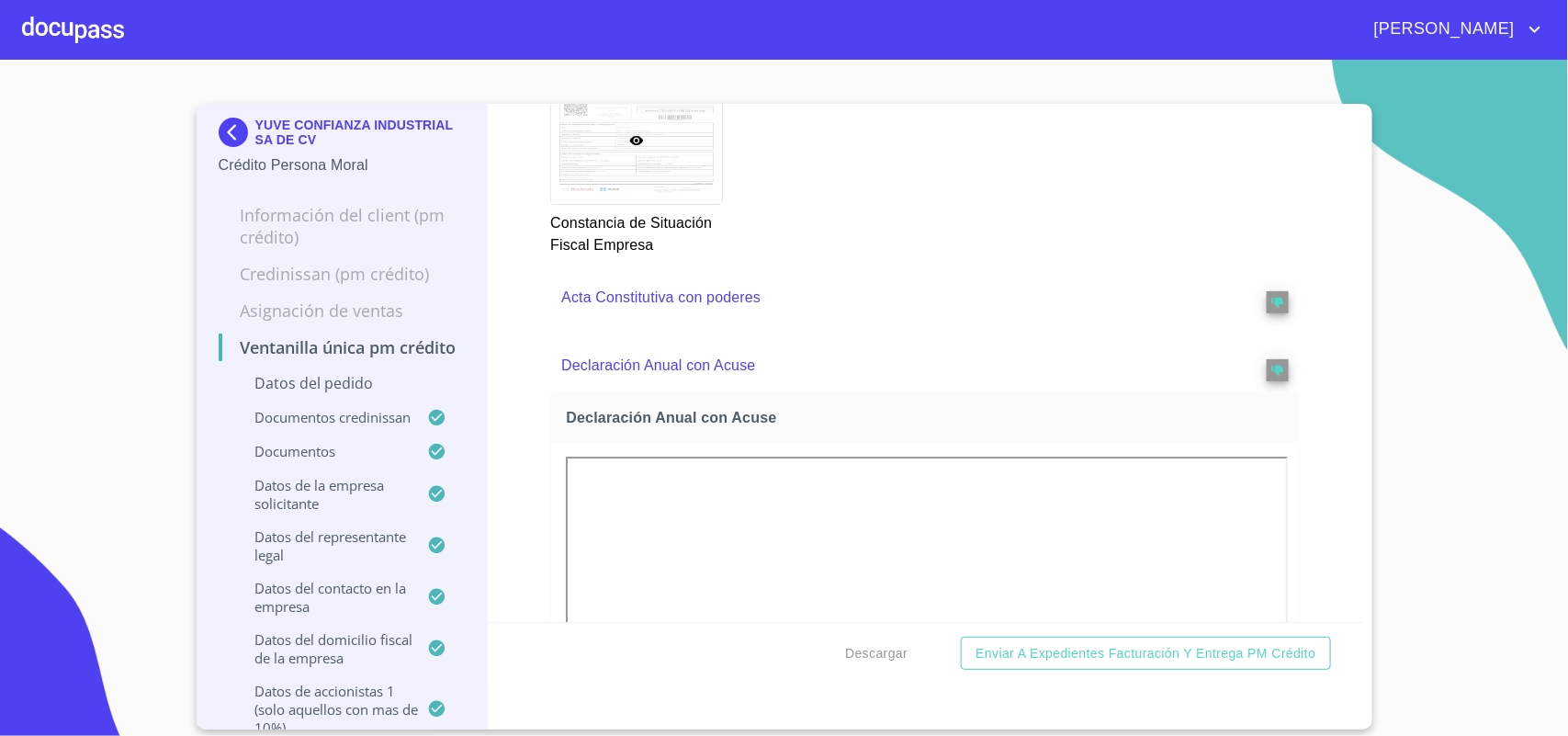
scroll to position [5857, 0]
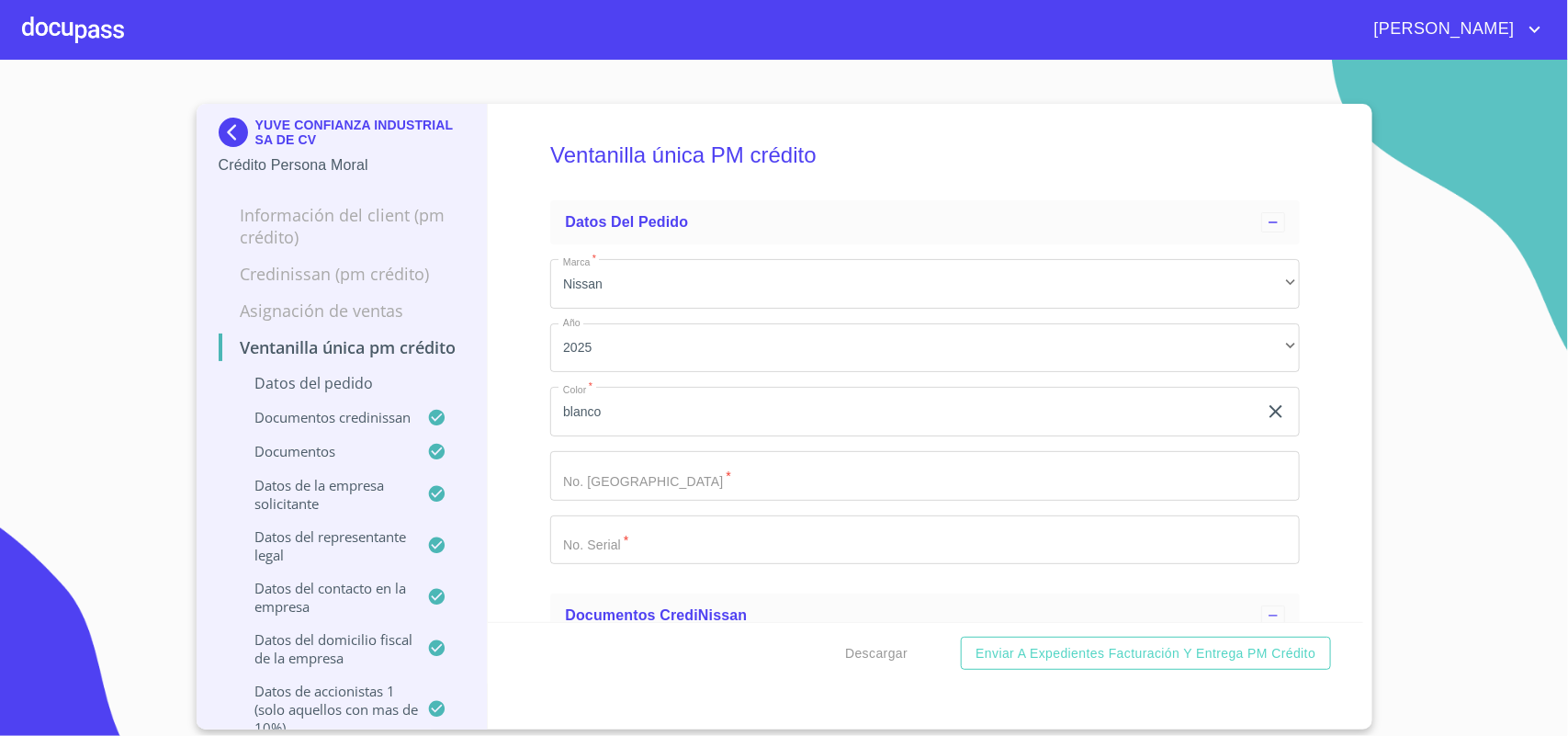
scroll to position [5857, 0]
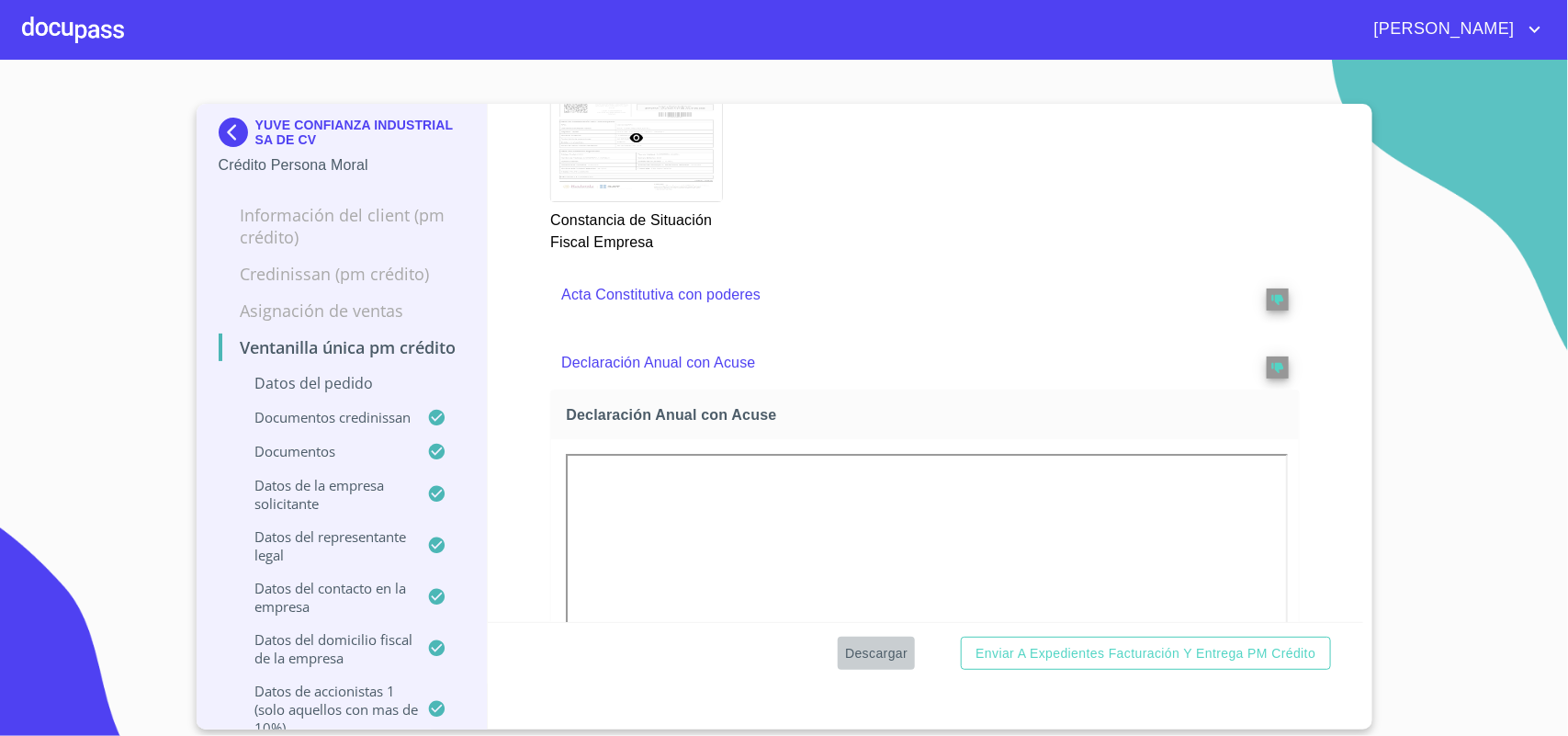
click at [895, 650] on span "Descargar" at bounding box center [876, 654] width 63 height 23
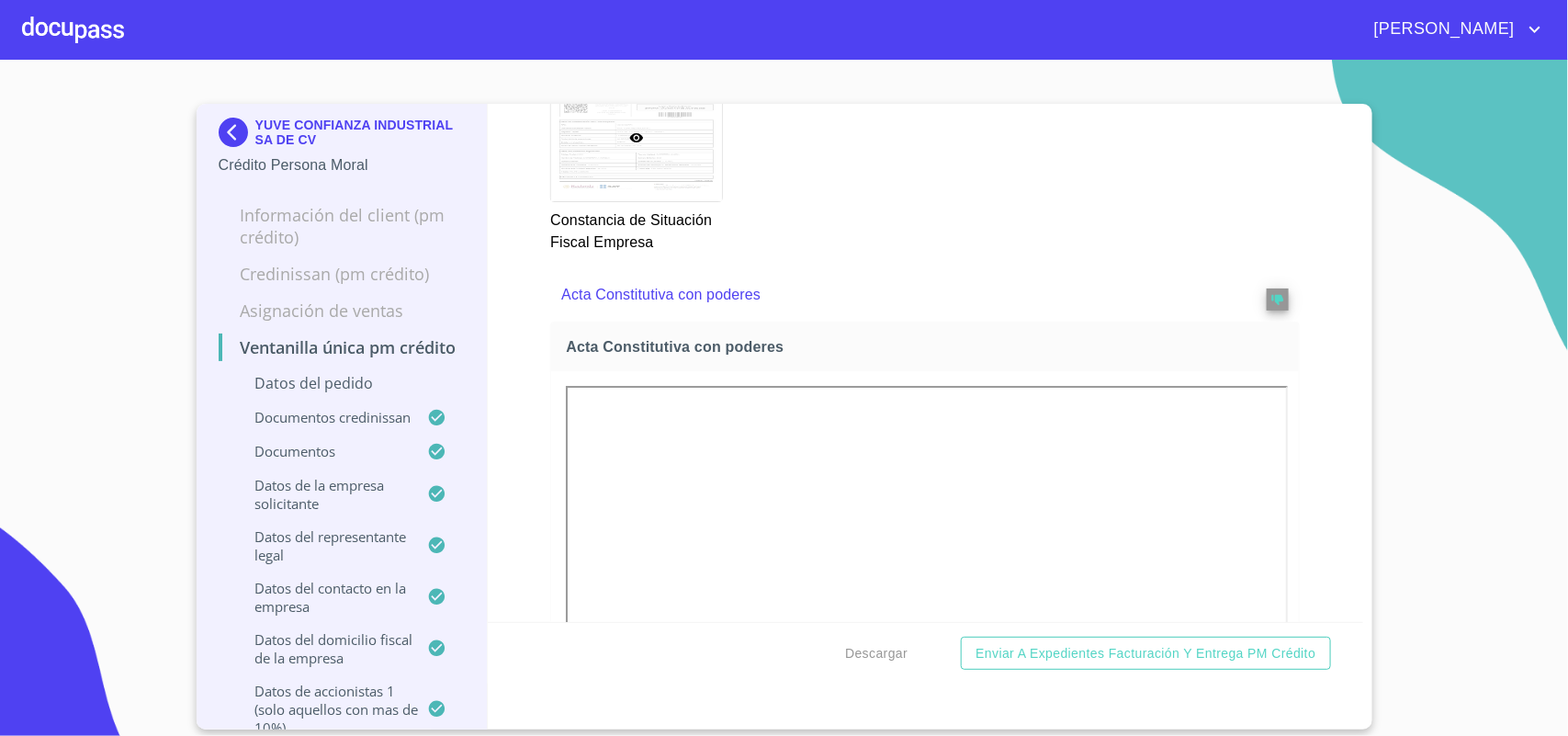
click at [118, 25] on div at bounding box center [73, 29] width 102 height 59
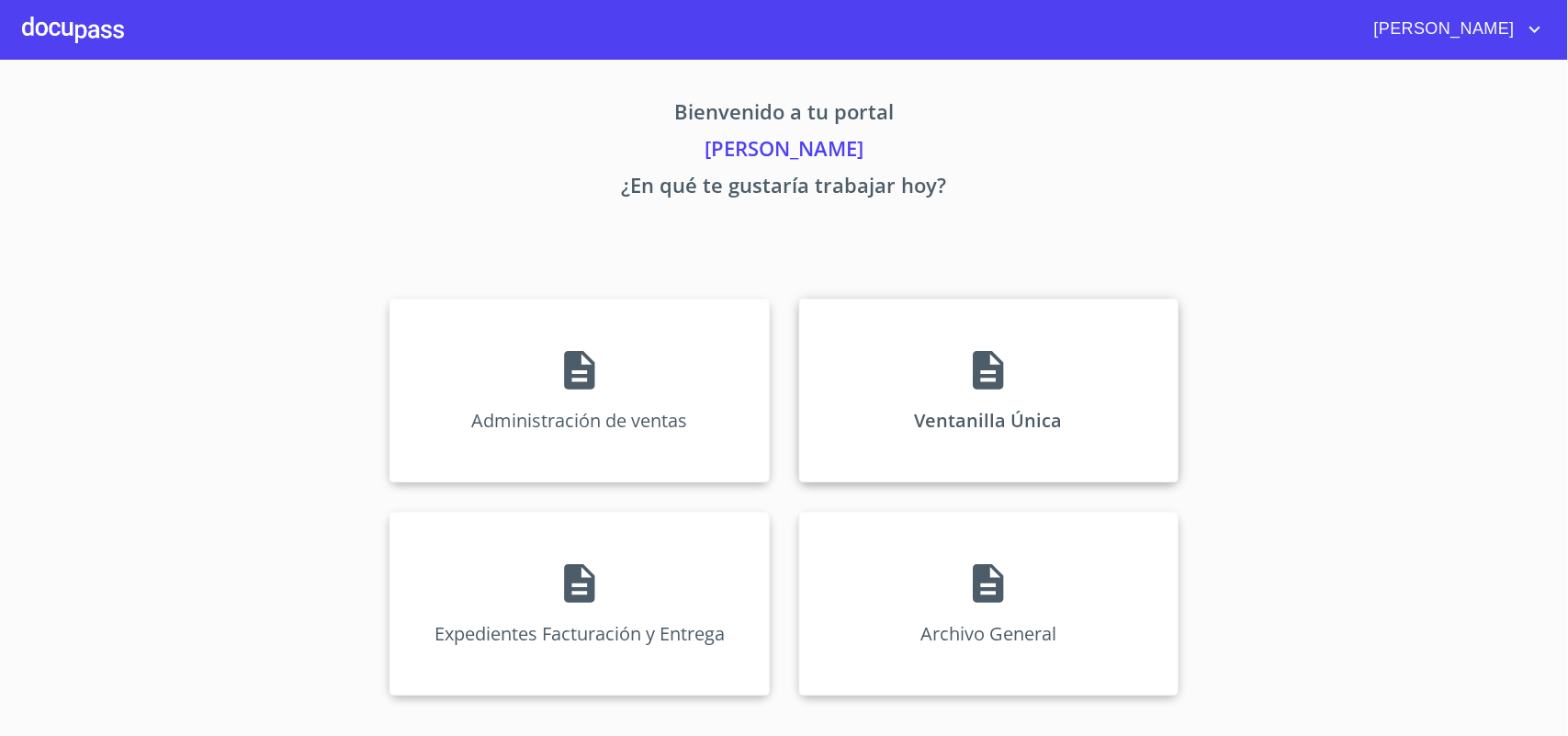
click at [908, 333] on div "Ventanilla Única" at bounding box center [989, 390] width 379 height 184
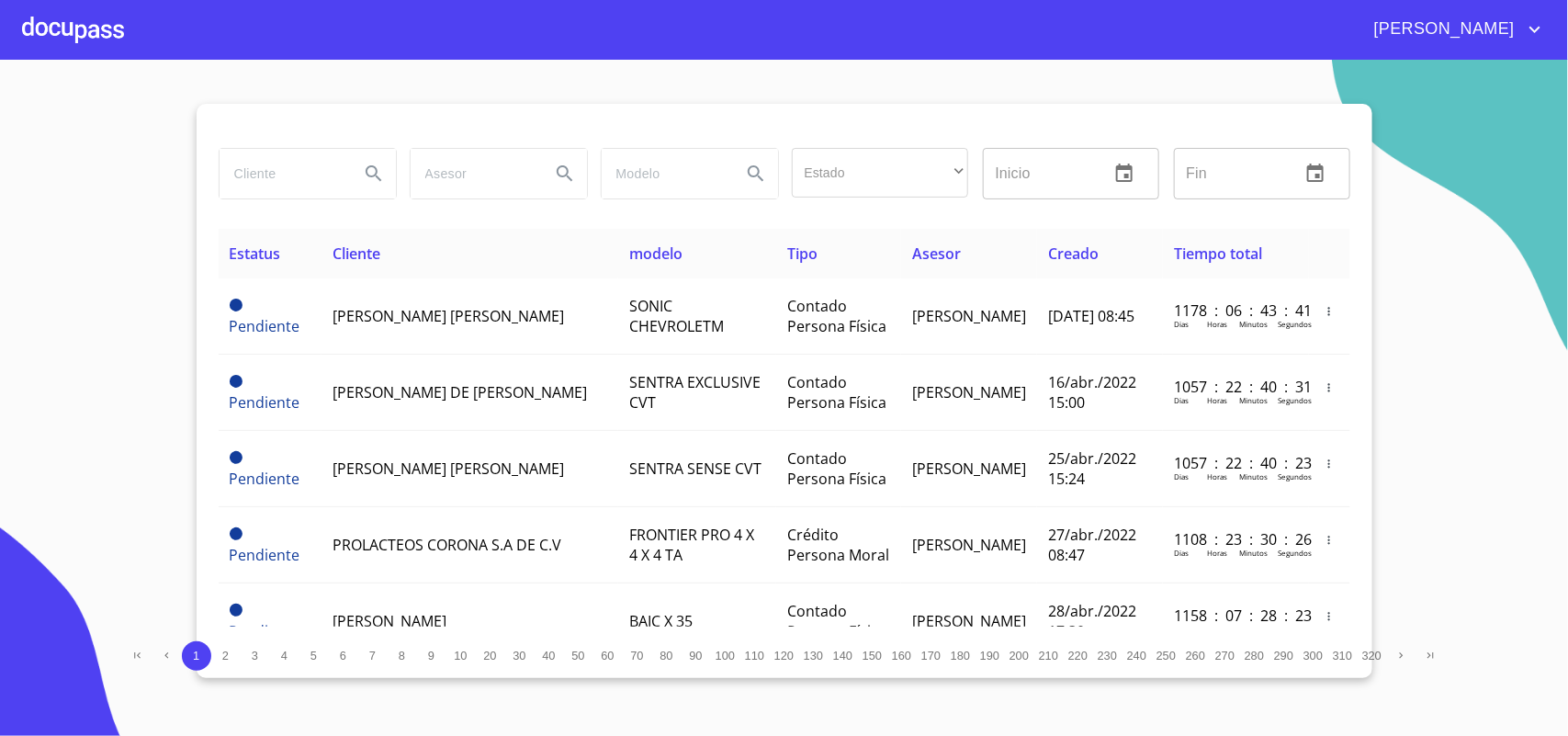
click at [265, 179] on input "search" at bounding box center [281, 173] width 125 height 49
click at [304, 189] on input "search" at bounding box center [281, 173] width 125 height 49
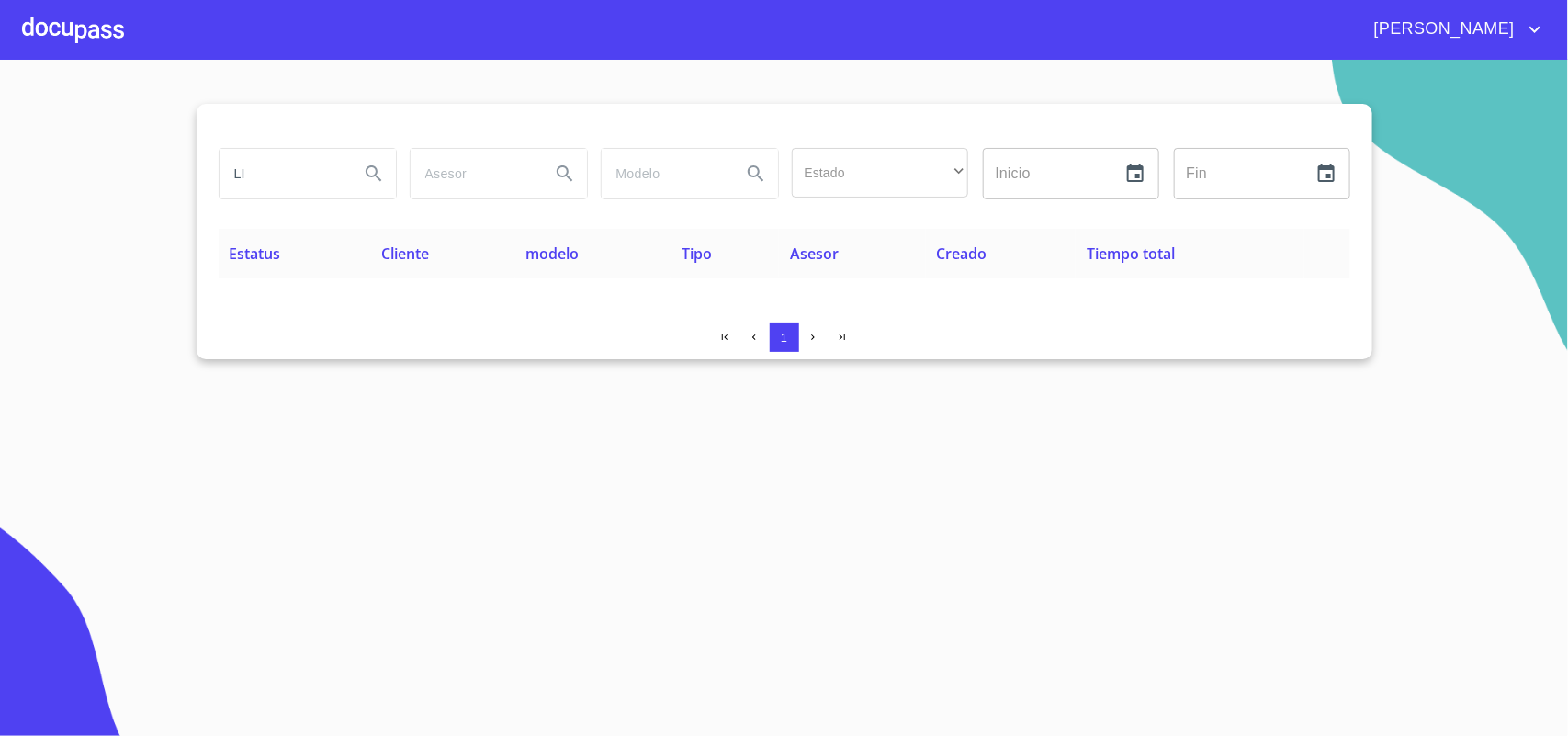
type input "L"
type input "[PERSON_NAME]"
click at [103, 38] on div at bounding box center [73, 29] width 102 height 59
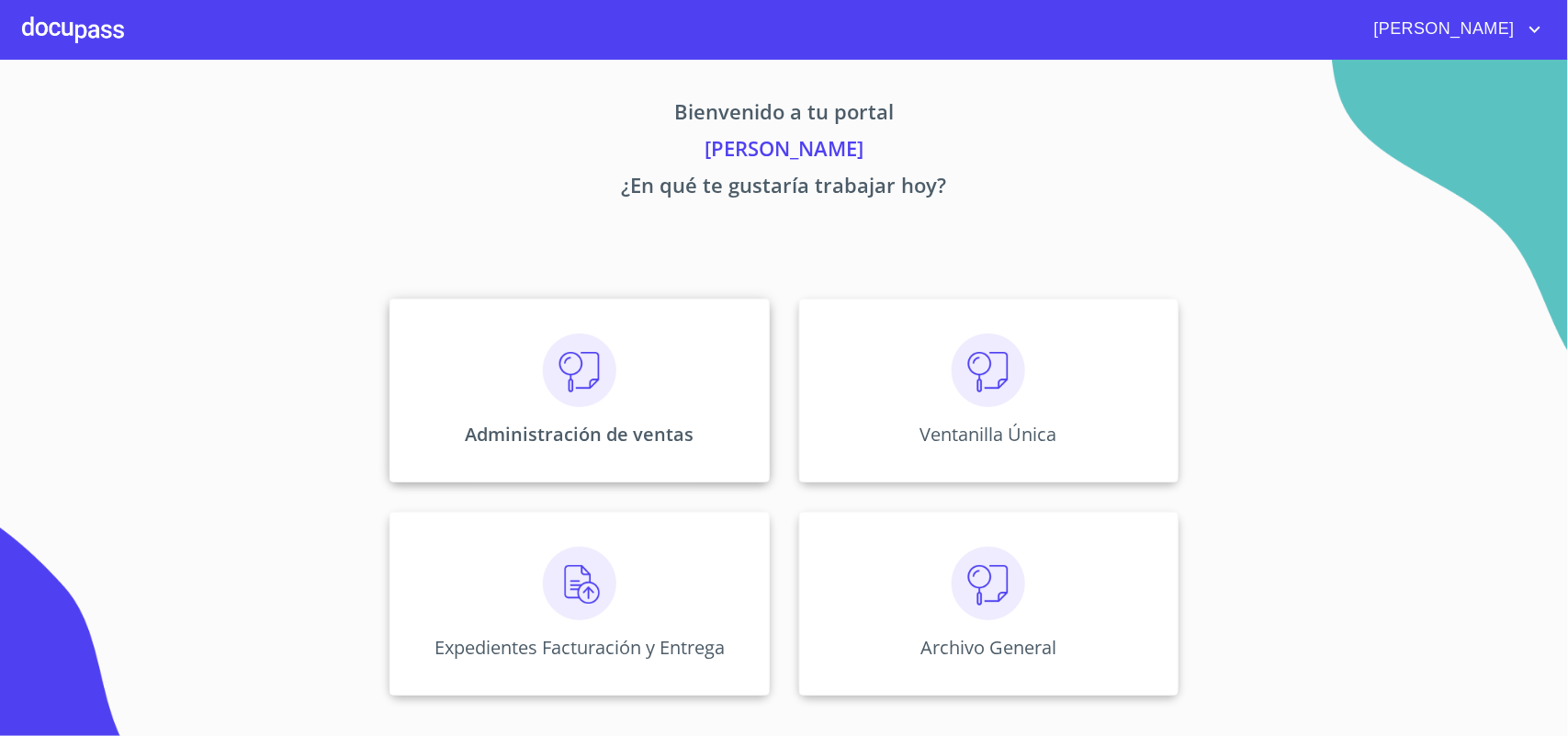
click at [578, 423] on p "Administración de ventas" at bounding box center [578, 435] width 229 height 25
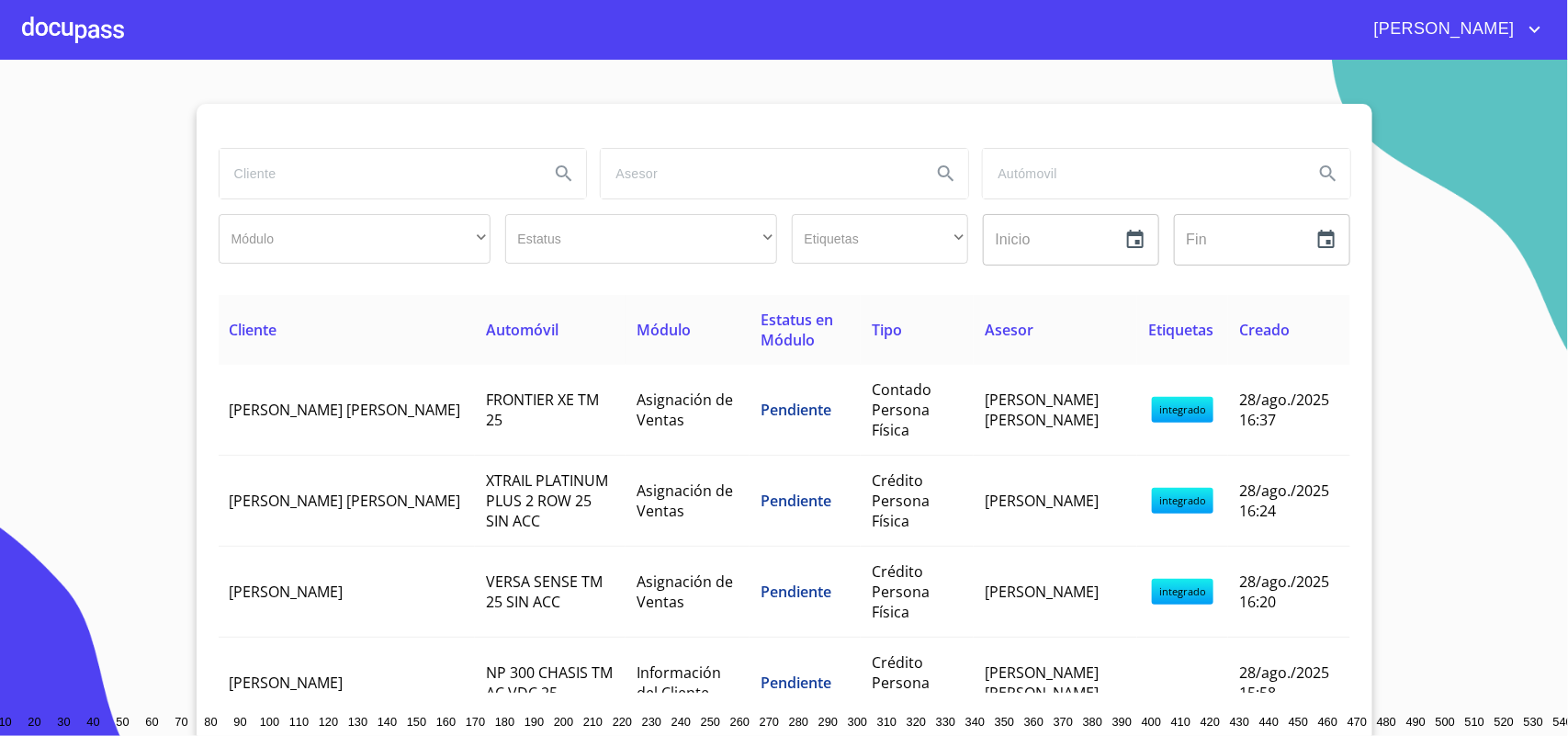
click at [428, 170] on input "search" at bounding box center [377, 173] width 316 height 49
type input "GOLLAS"
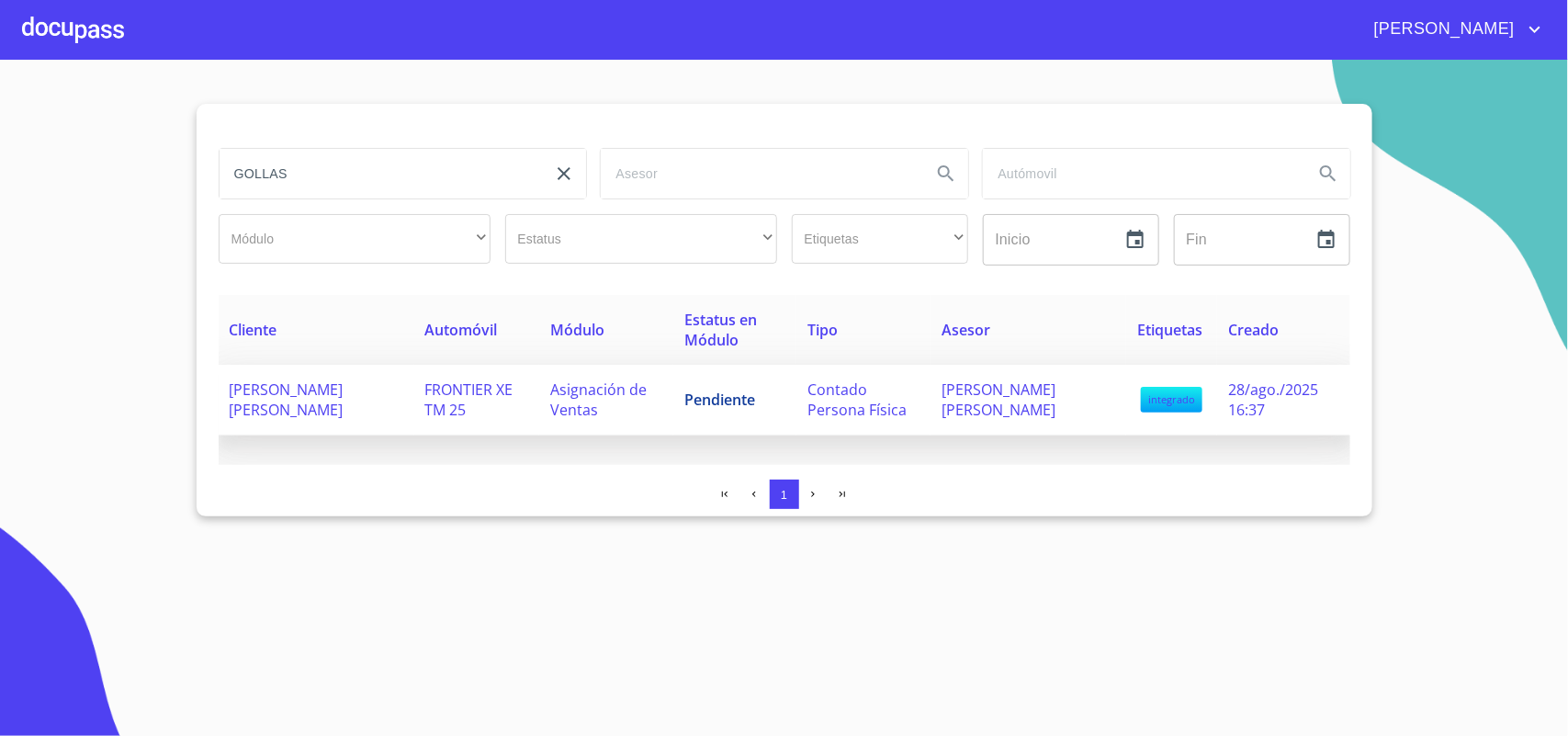
click at [965, 384] on td "RENATO YASIEL GARCIA DIAZ" at bounding box center [1028, 400] width 196 height 71
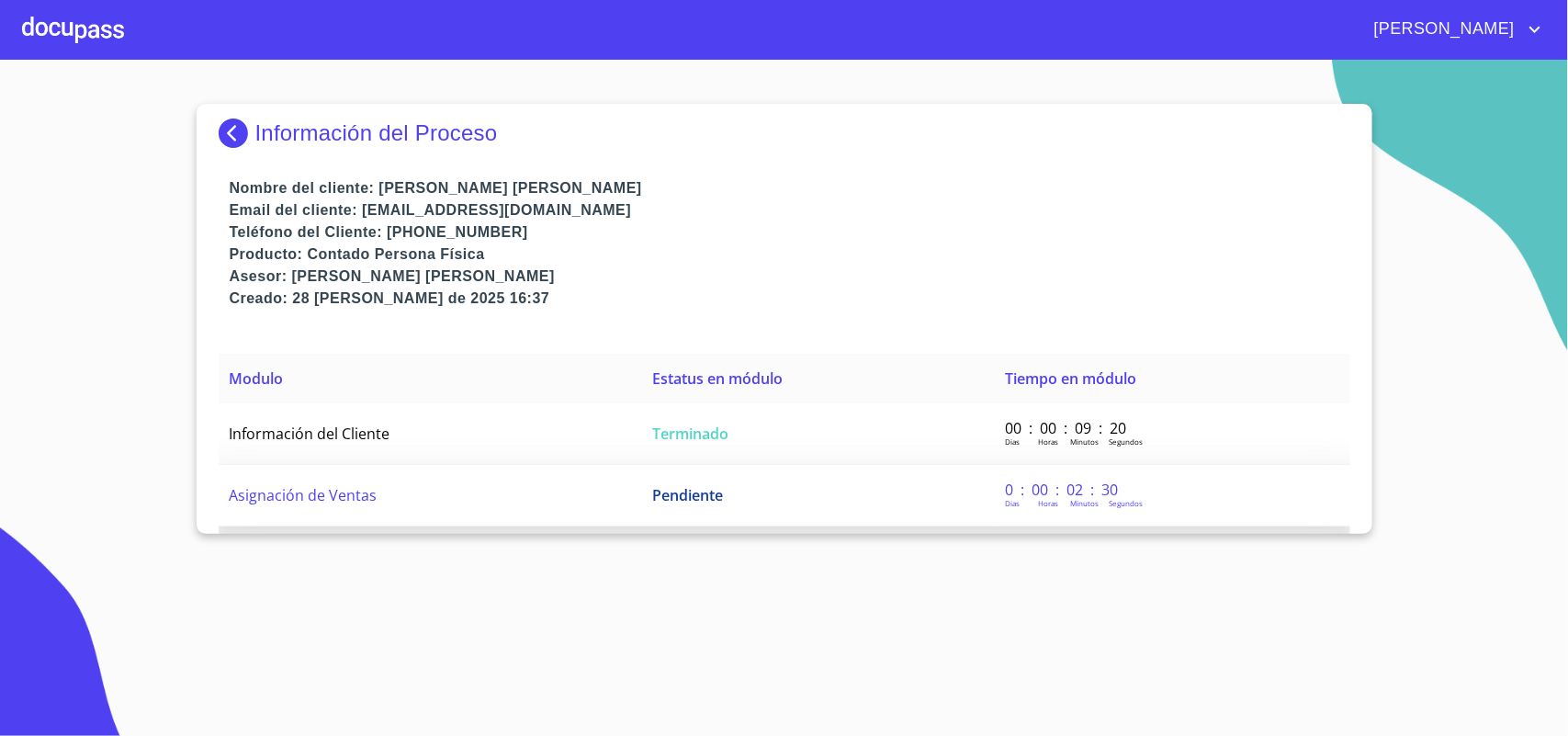
click at [796, 495] on td "Pendiente" at bounding box center [817, 495] width 352 height 62
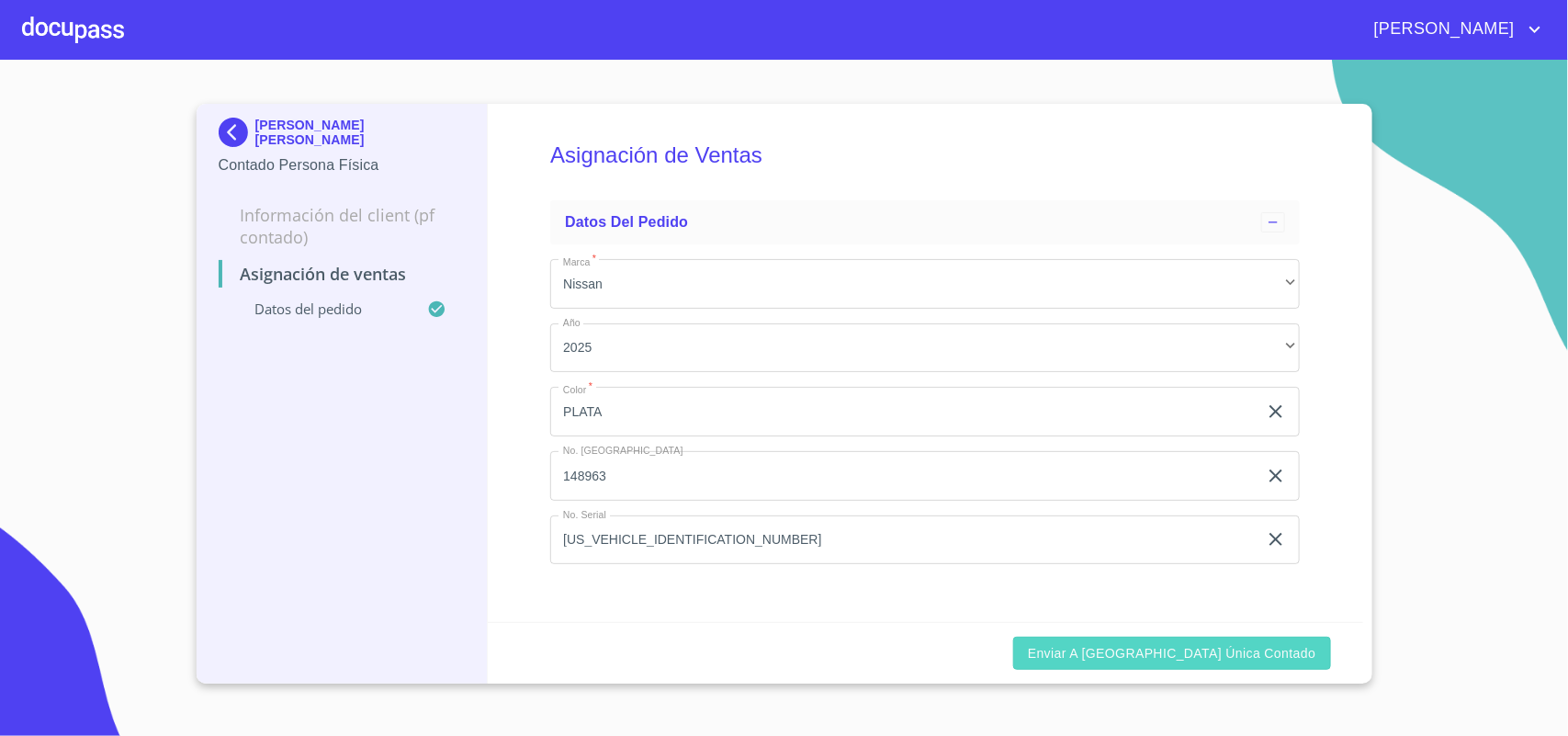
click at [1256, 650] on span "Enviar a Ventanilla única contado" at bounding box center [1171, 654] width 289 height 23
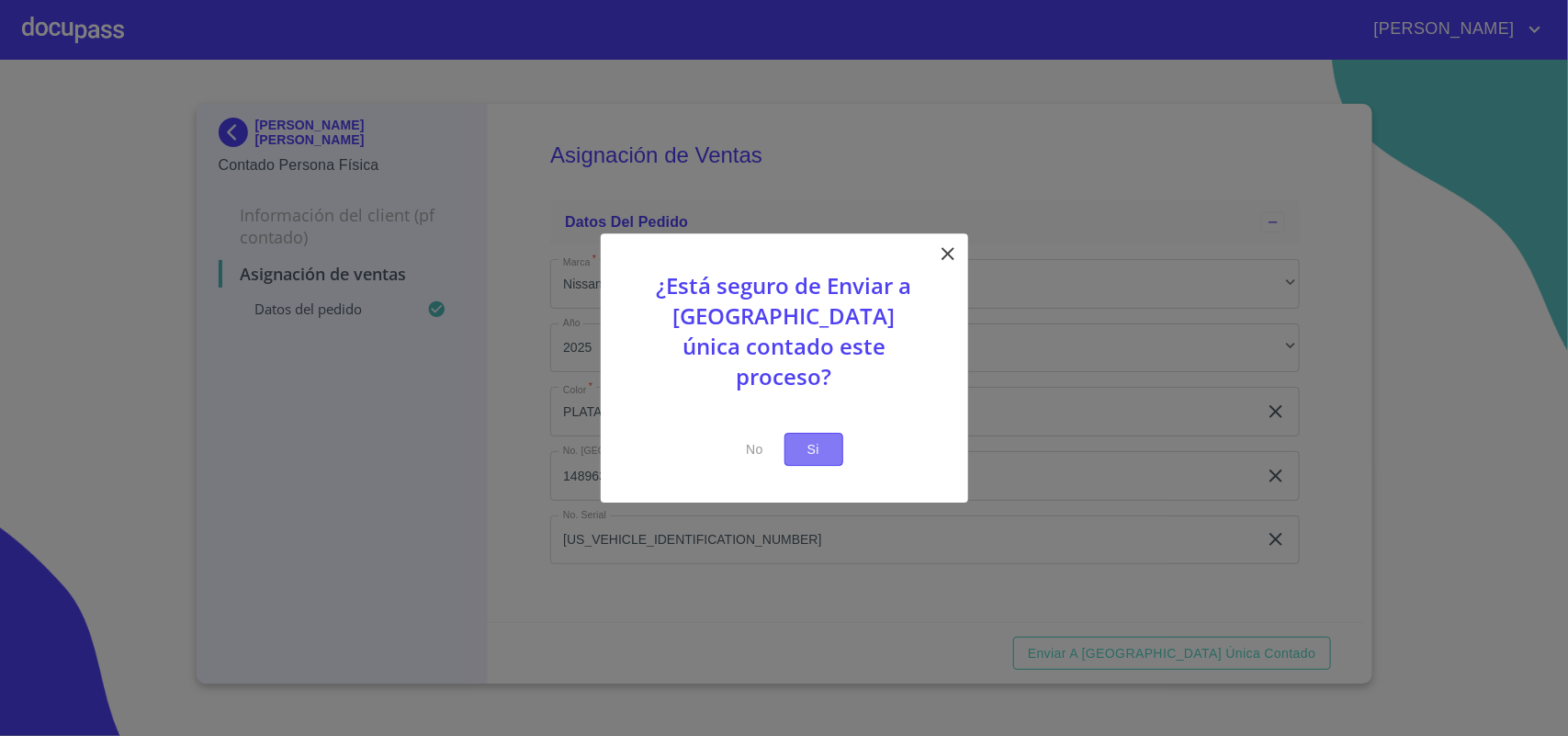
click at [819, 439] on span "Si" at bounding box center [814, 450] width 29 height 23
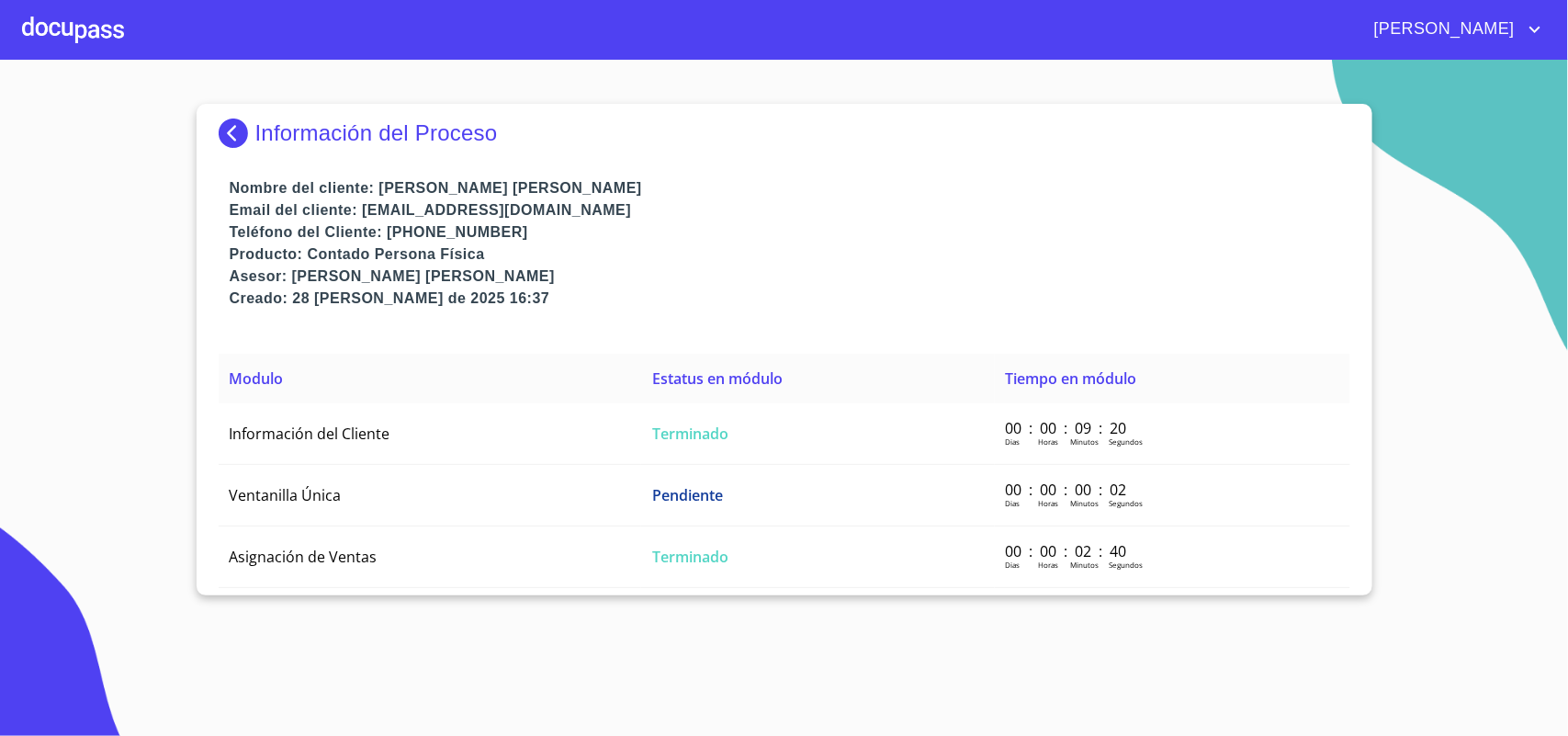
click at [84, 24] on div at bounding box center [73, 29] width 102 height 59
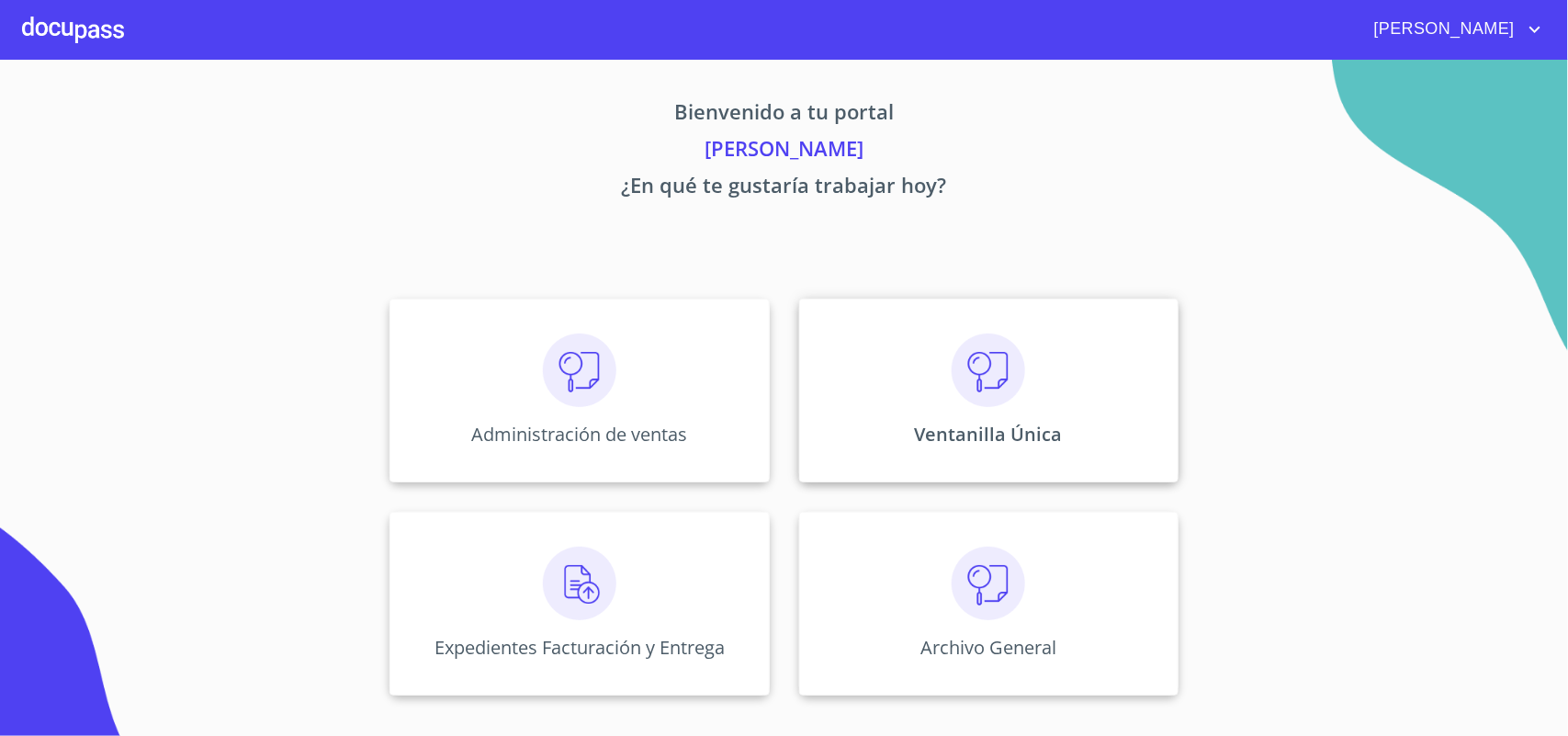
click at [969, 351] on img at bounding box center [988, 370] width 73 height 73
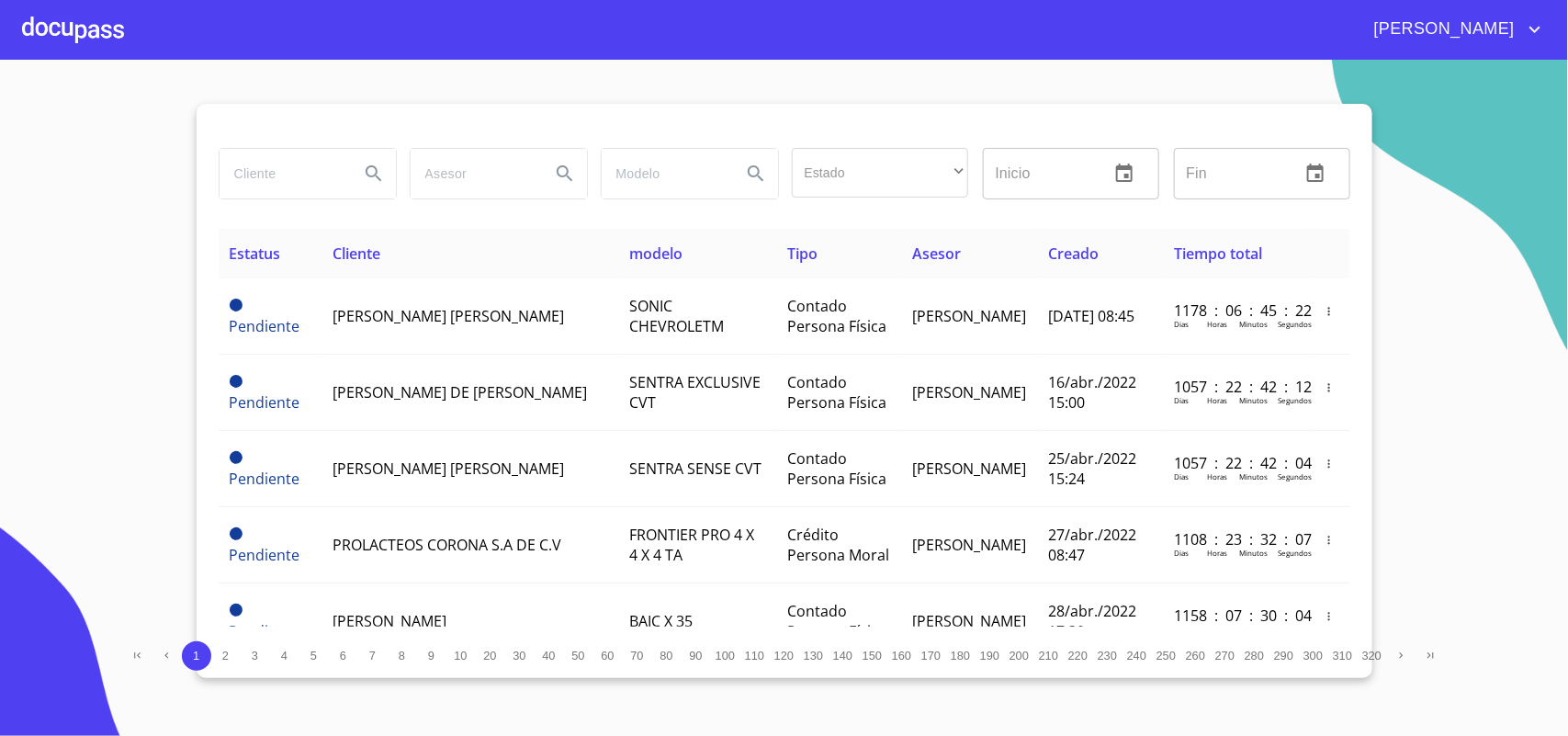
click at [318, 138] on div at bounding box center [784, 126] width 1132 height 44
click at [310, 186] on input "search" at bounding box center [281, 173] width 125 height 49
type input "GOLLAS"
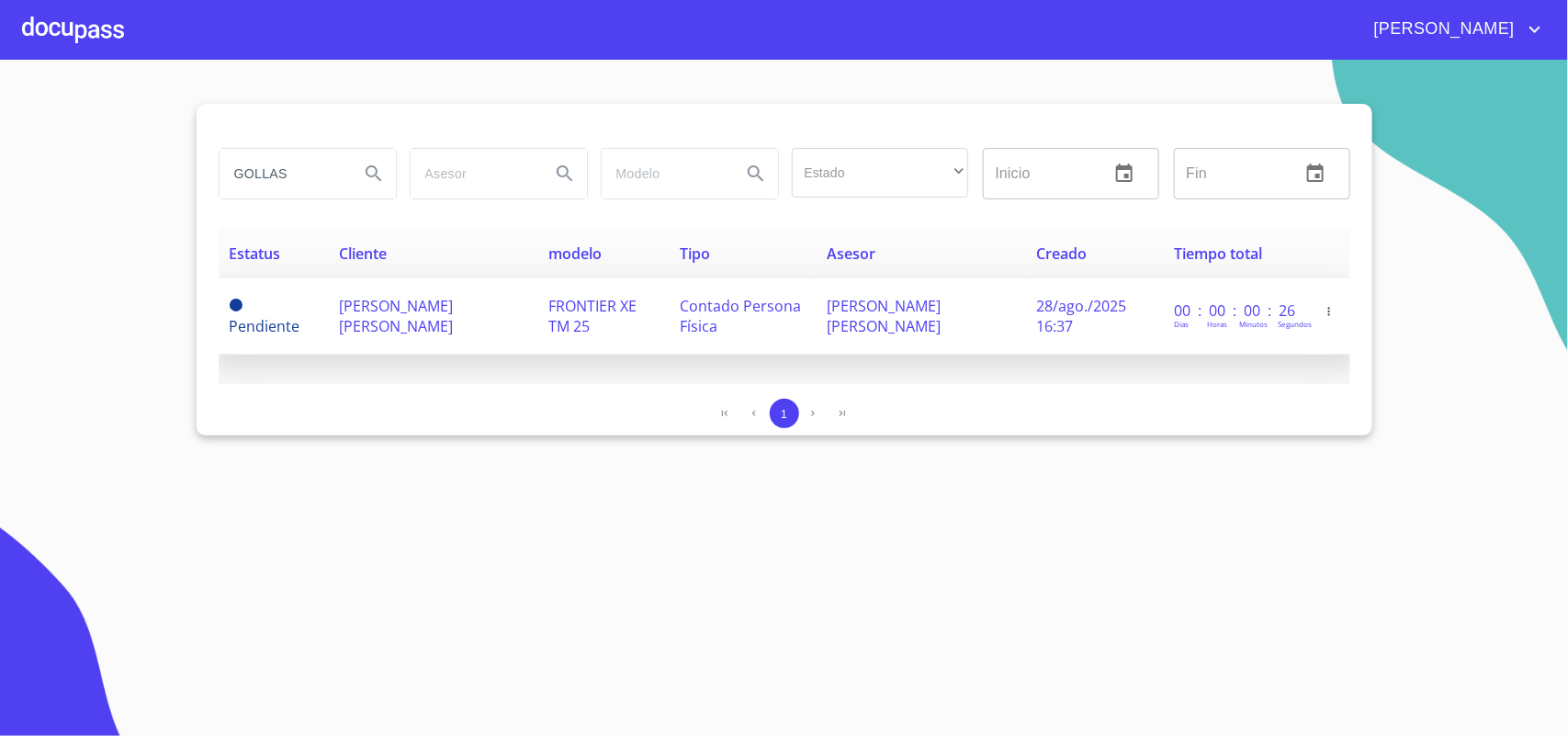
click at [621, 315] on span "FRONTIER XE TM 25" at bounding box center [593, 316] width 88 height 41
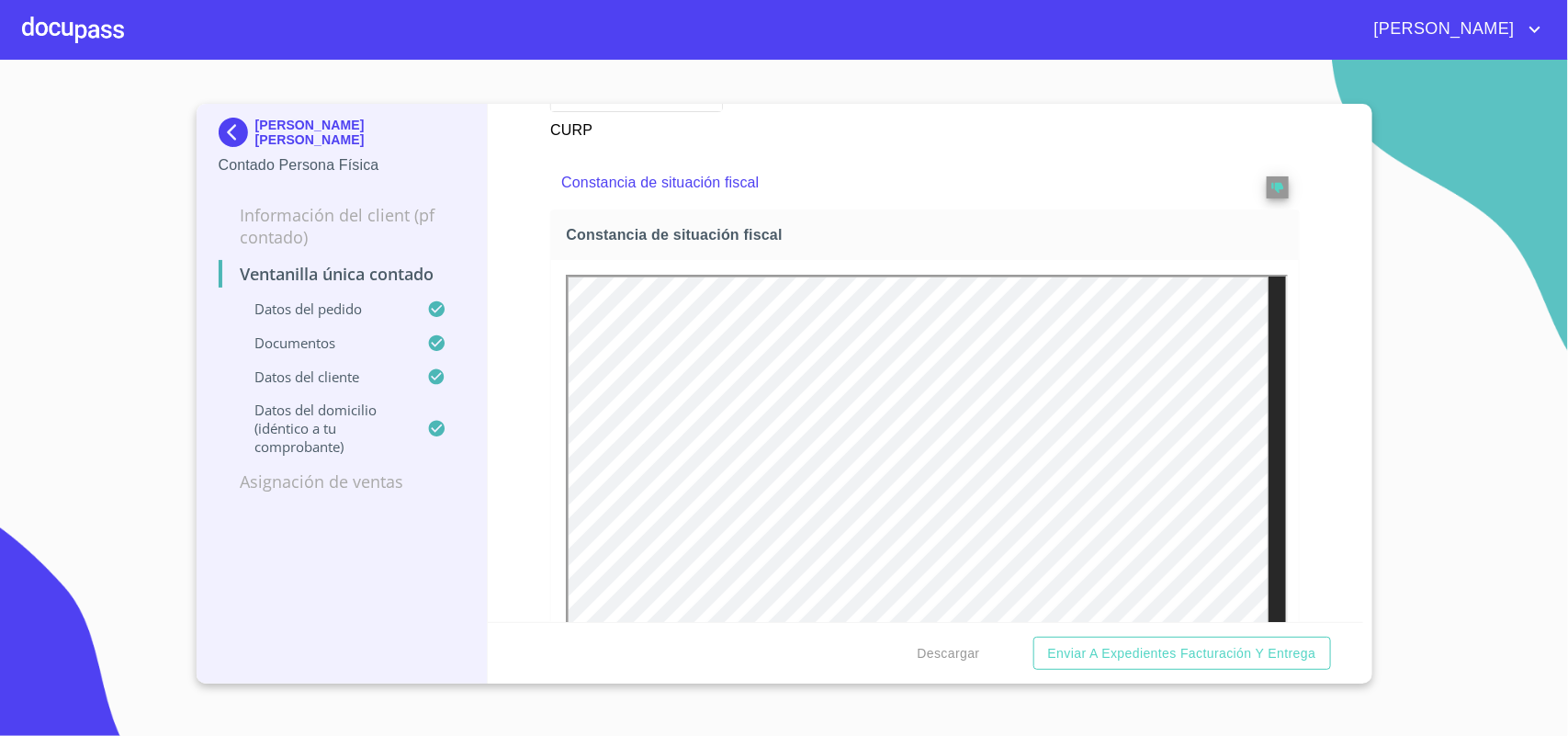
scroll to position [3330, 0]
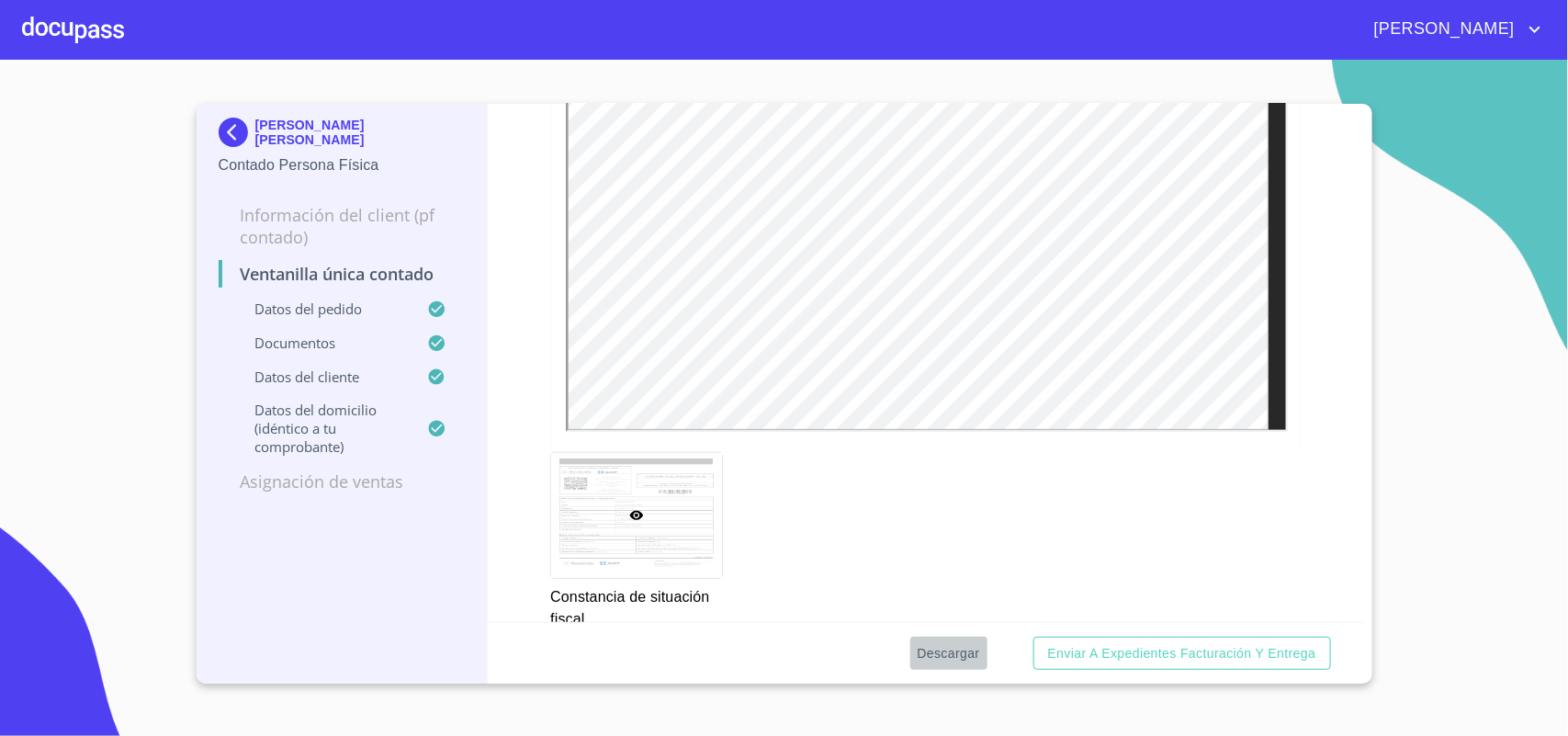
click at [946, 665] on button "Descargar" at bounding box center [949, 653] width 77 height 34
click at [57, 38] on div at bounding box center [73, 29] width 102 height 59
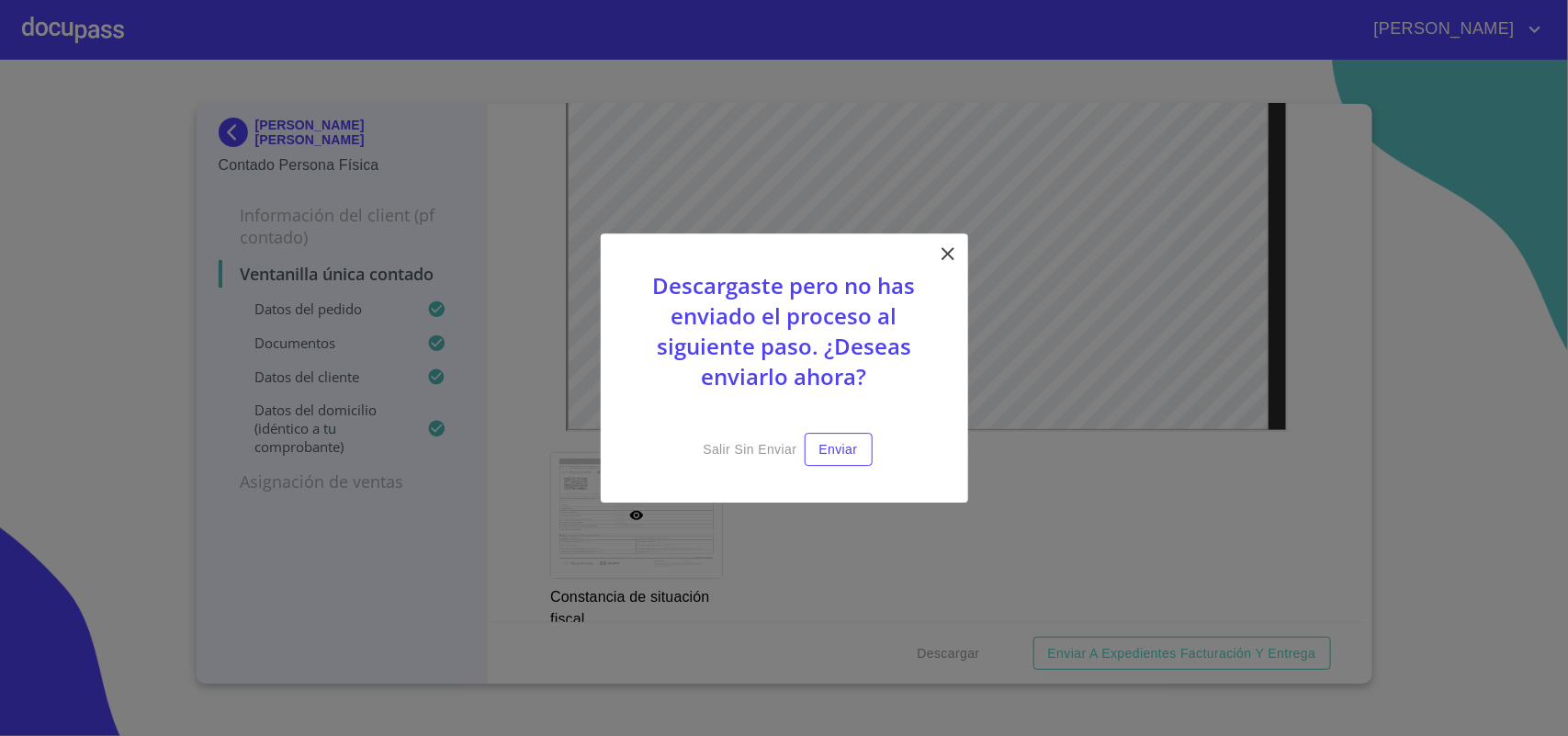
click at [943, 245] on icon at bounding box center [947, 253] width 22 height 22
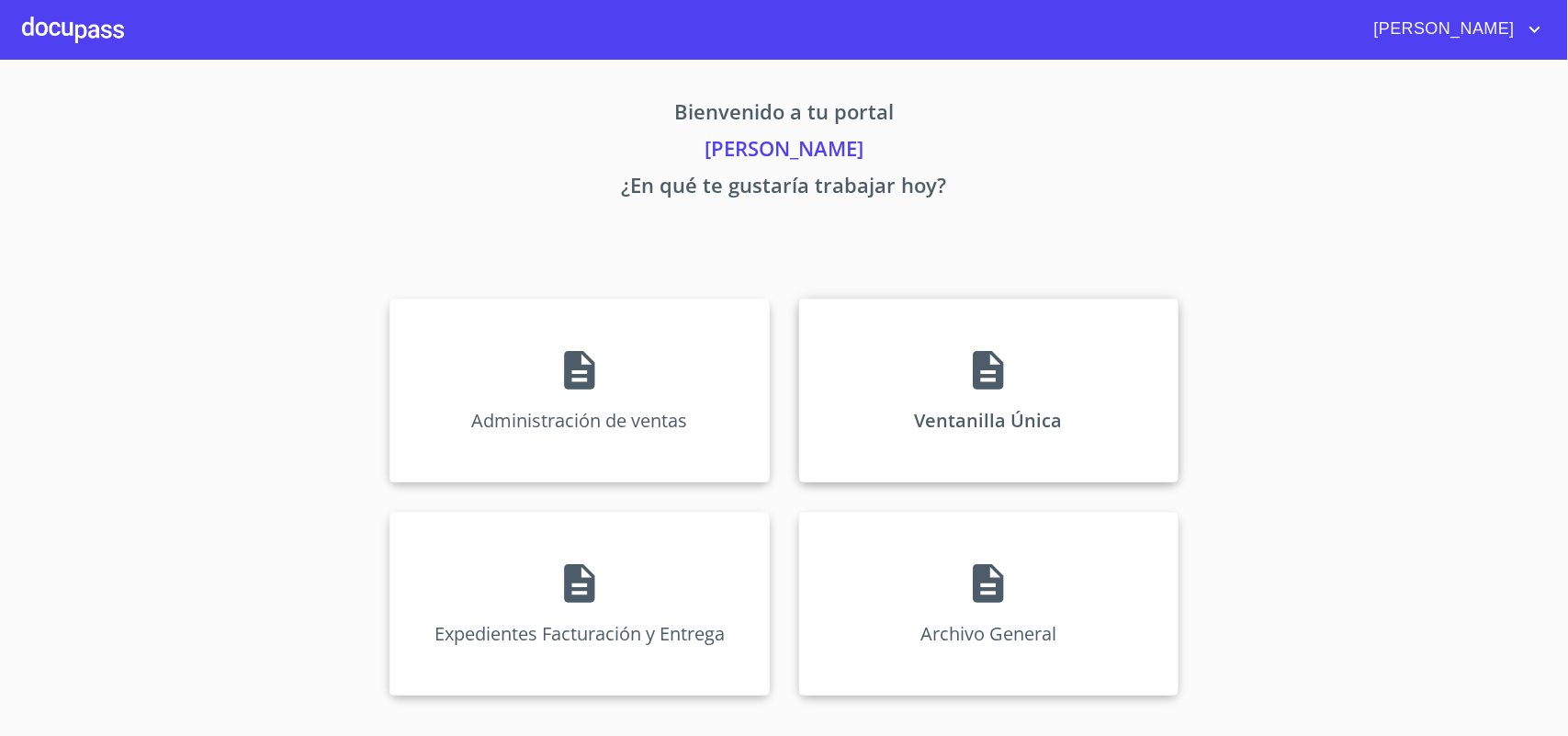
click at [989, 410] on div "Ventanilla Única" at bounding box center [989, 390] width 379 height 184
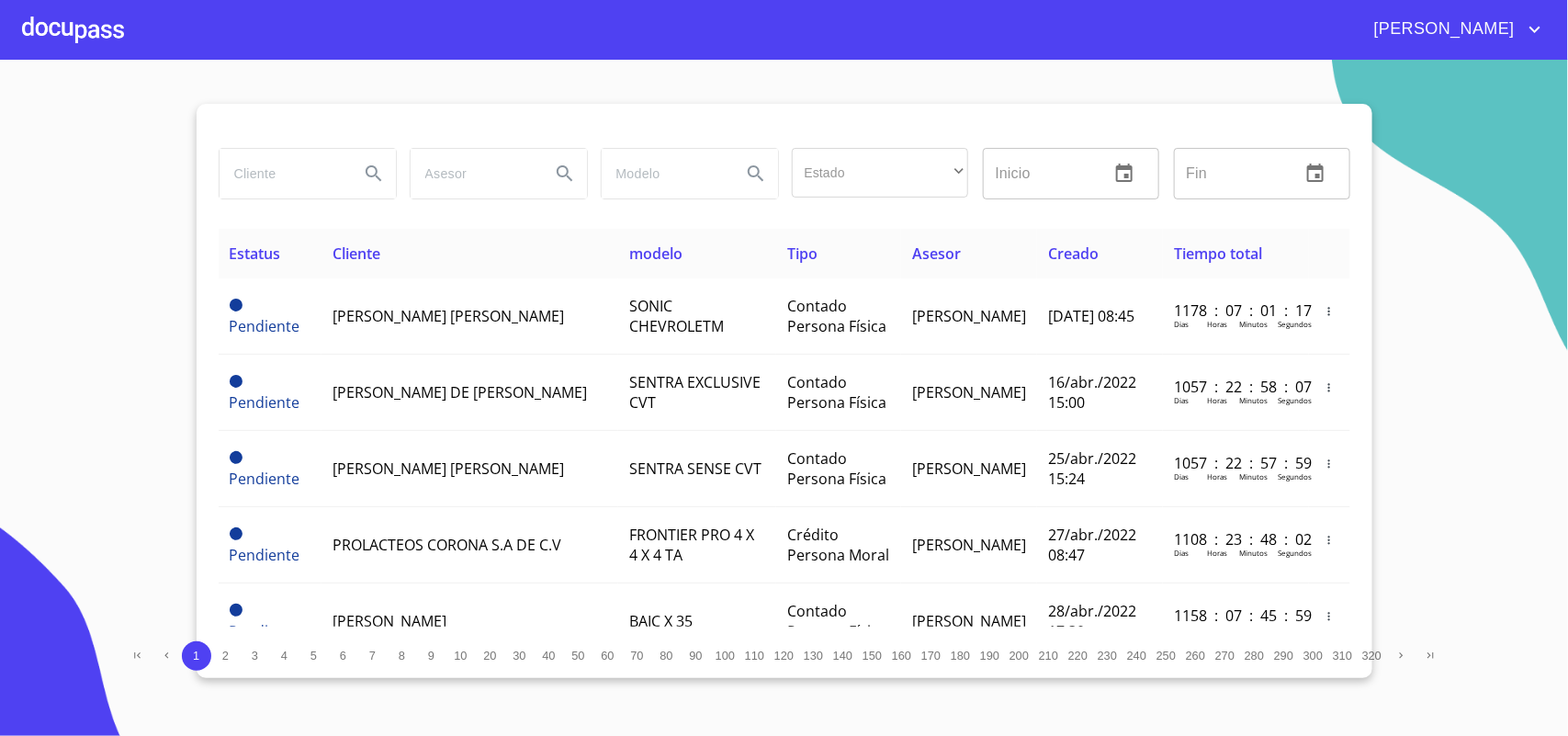
click at [291, 184] on input "search" at bounding box center [281, 173] width 125 height 49
type input "a"
type input "A"
type input "MENDOZA VILLASEÑOR"
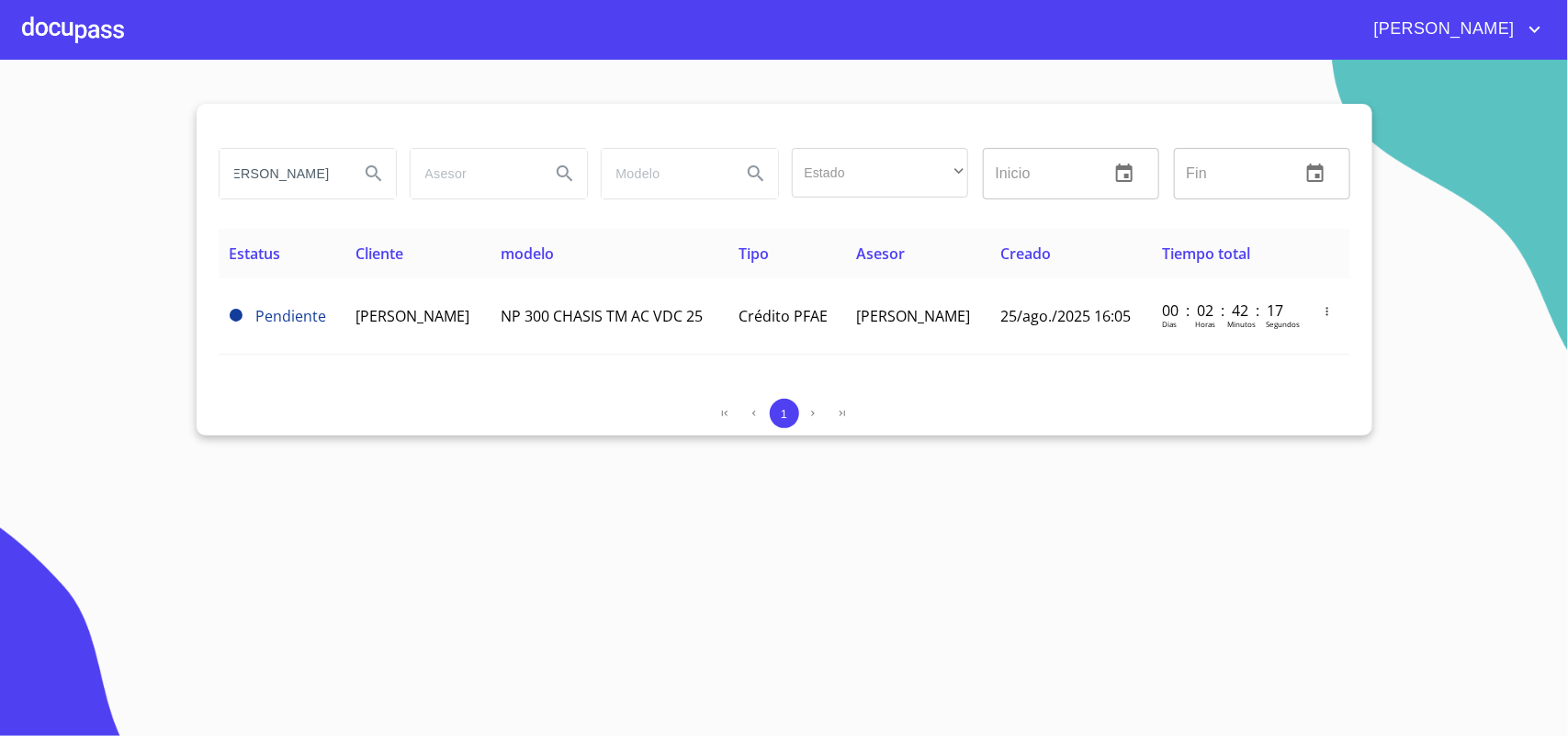
scroll to position [0, 0]
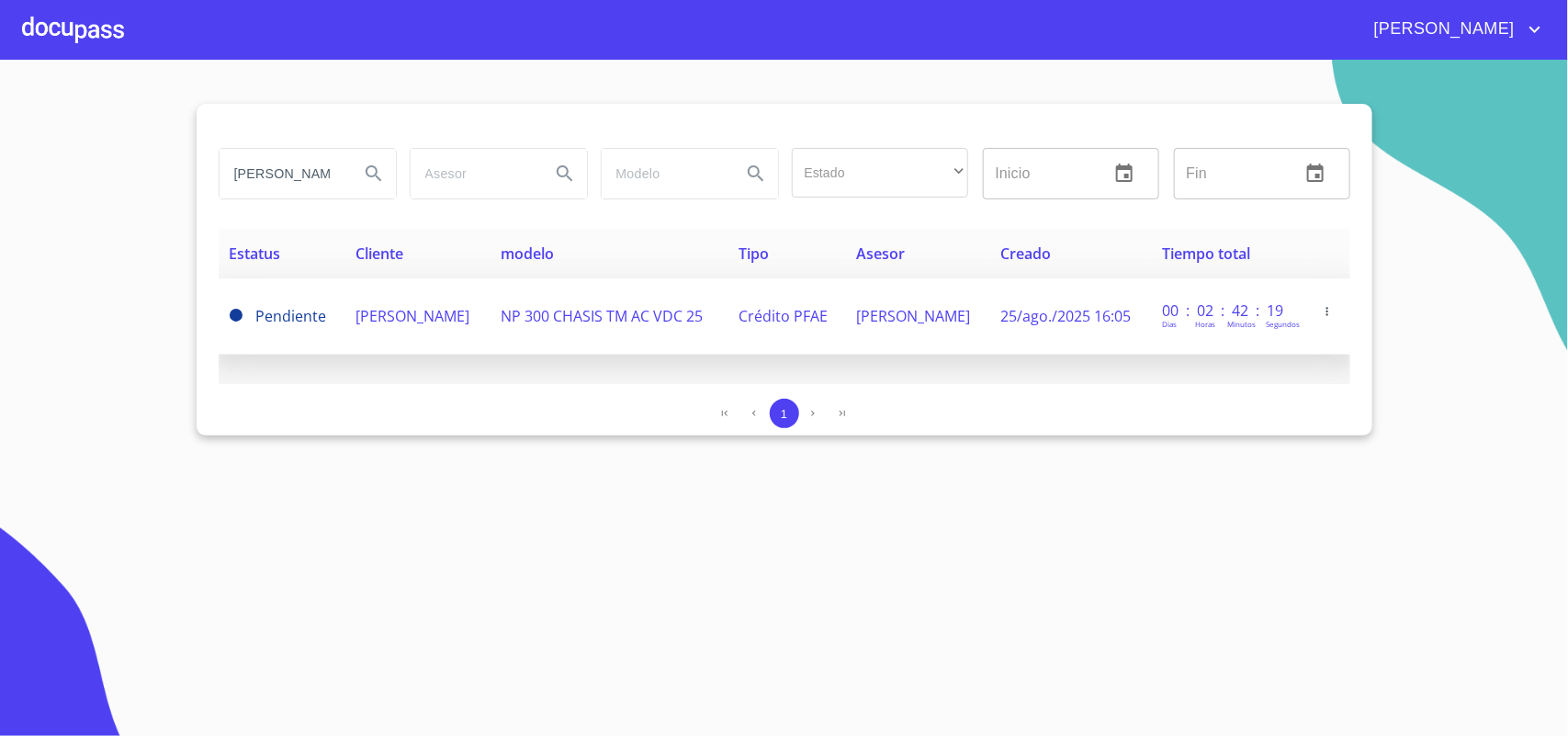
click at [408, 324] on span "ALEJANDRO MENDOZA VILLASEÑOR" at bounding box center [413, 316] width 114 height 20
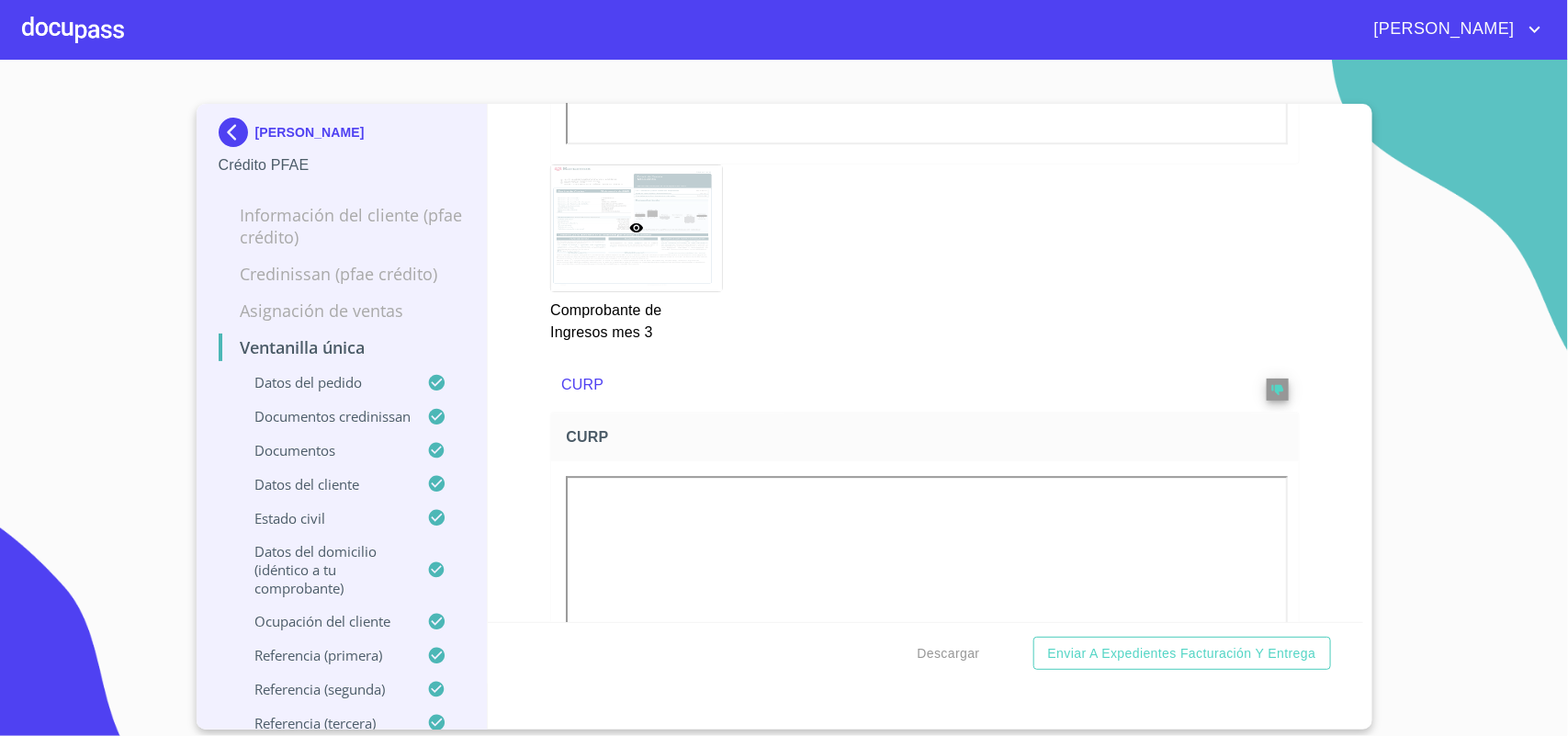
scroll to position [5972, 0]
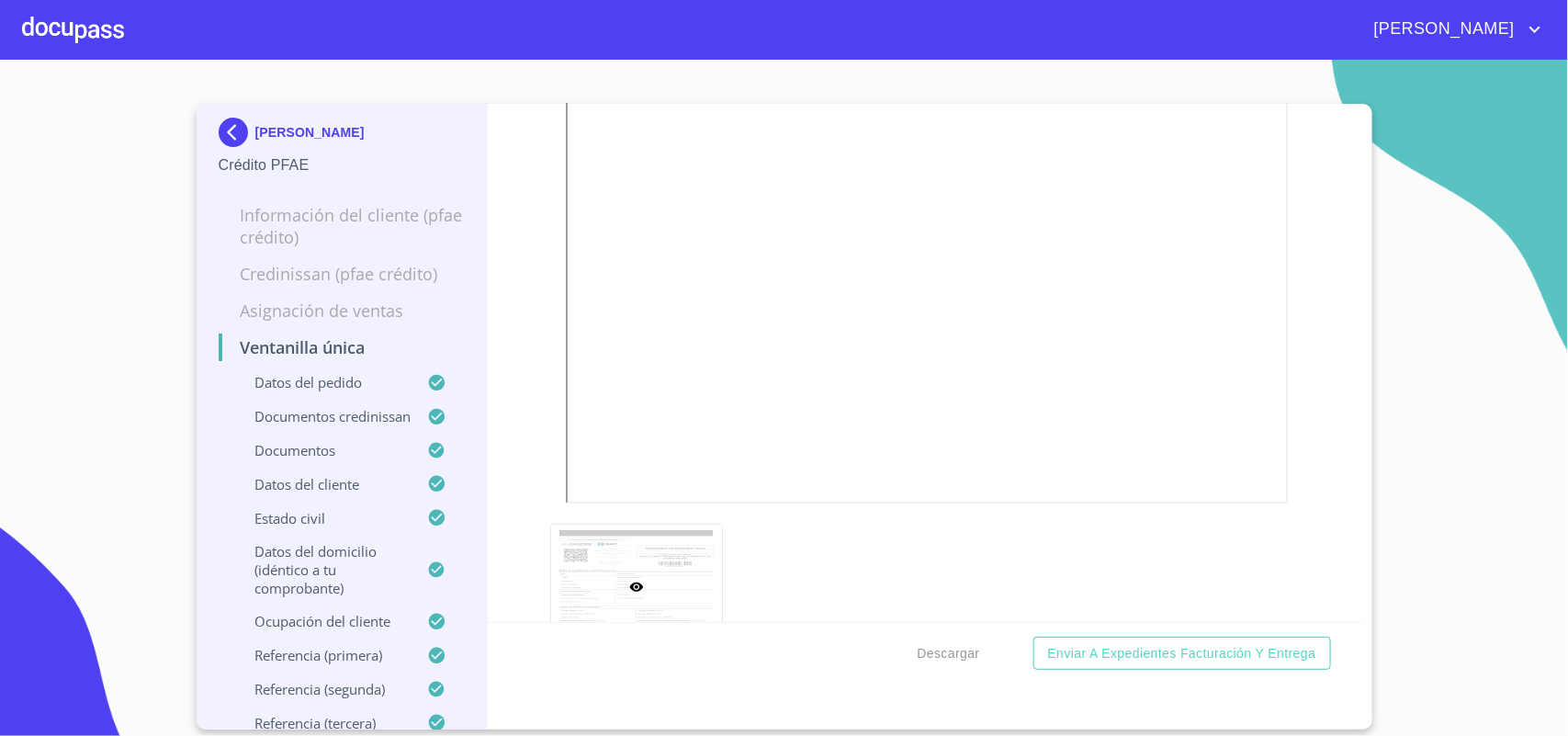
scroll to position [6661, 0]
click at [948, 675] on div "Descargar Enviar a Expedientes Facturación y Entrega" at bounding box center [925, 653] width 875 height 63
click at [957, 650] on span "Descargar" at bounding box center [948, 654] width 63 height 23
click at [98, 16] on div at bounding box center [73, 29] width 102 height 59
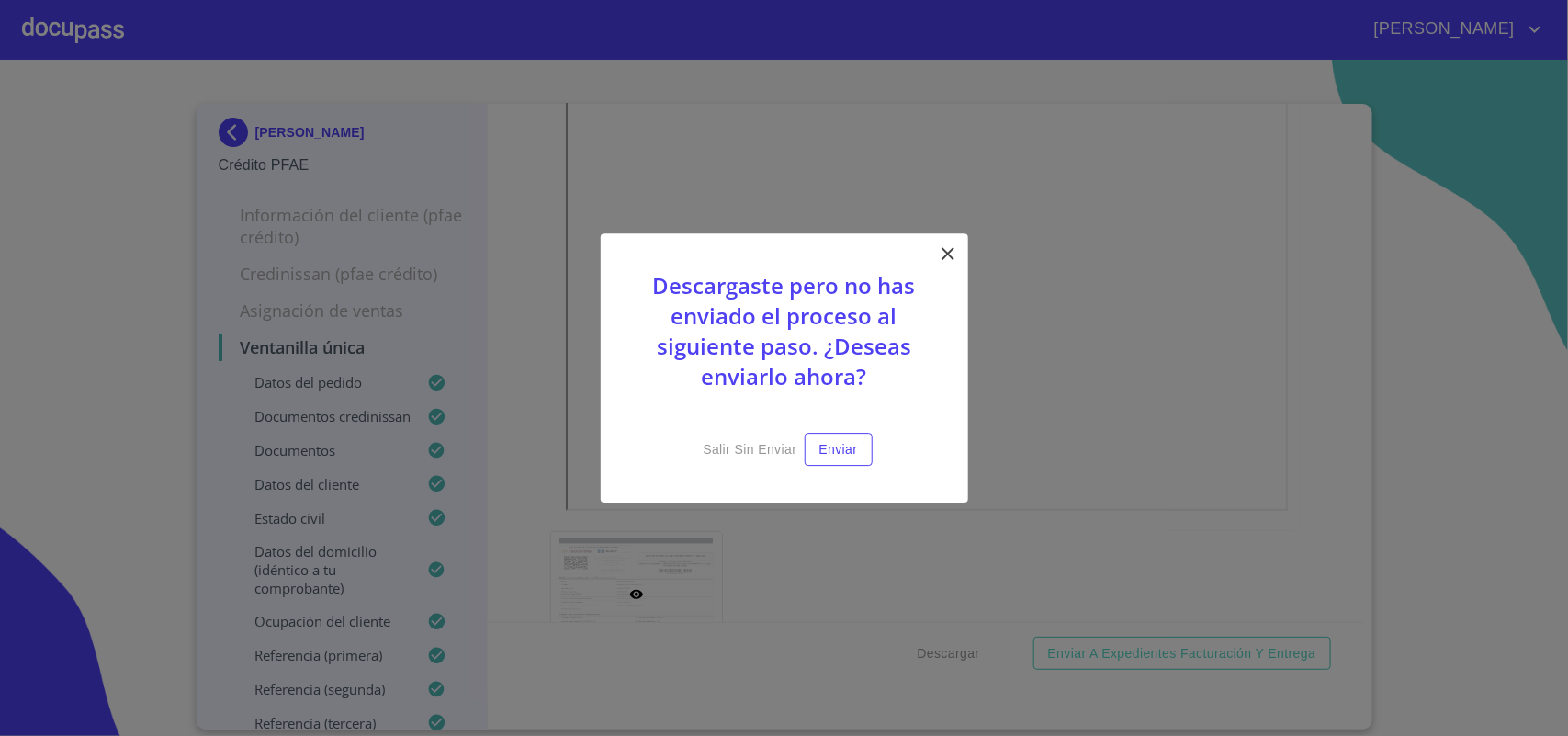
click at [947, 249] on icon at bounding box center [947, 253] width 22 height 22
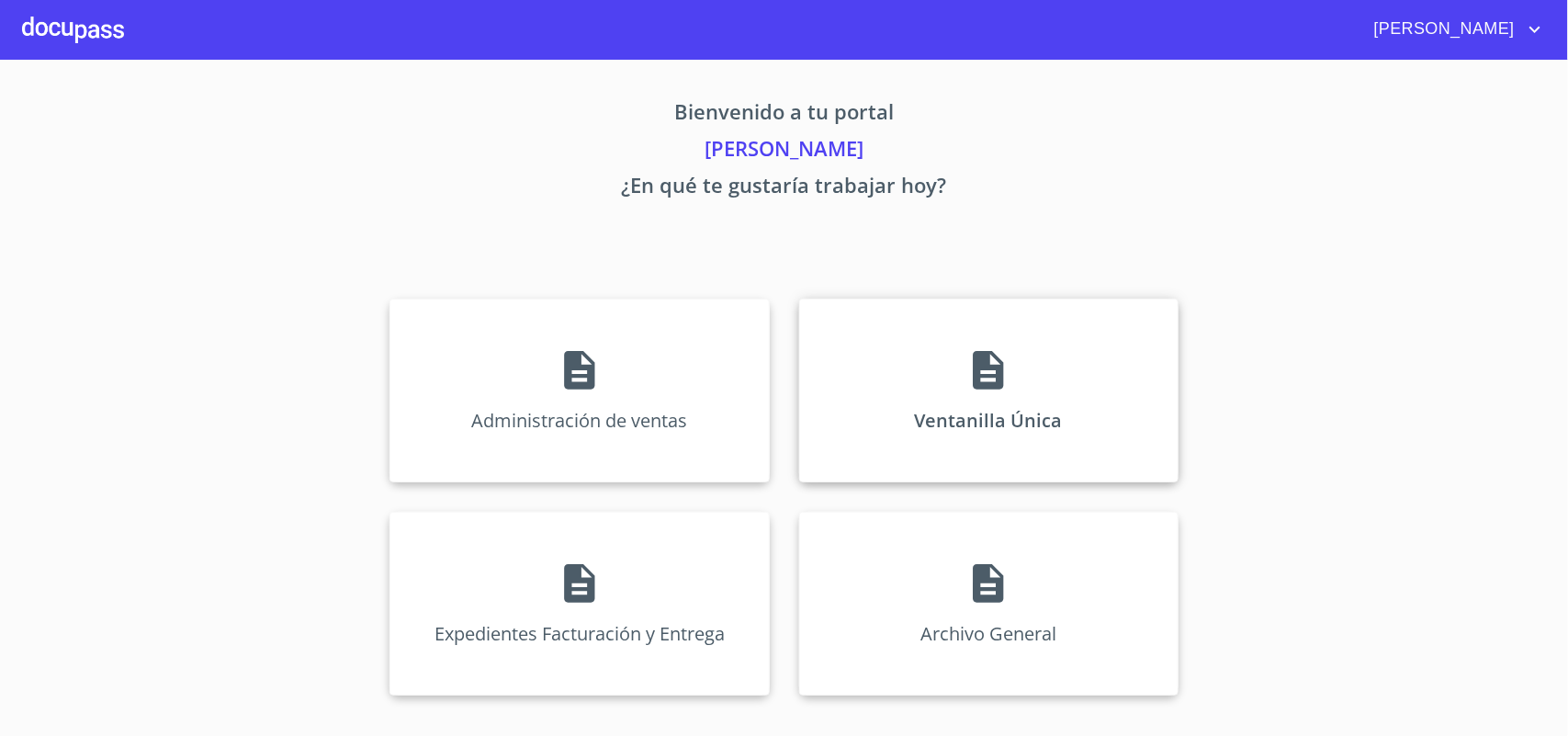
click at [994, 420] on p "Ventanilla Única" at bounding box center [988, 420] width 148 height 25
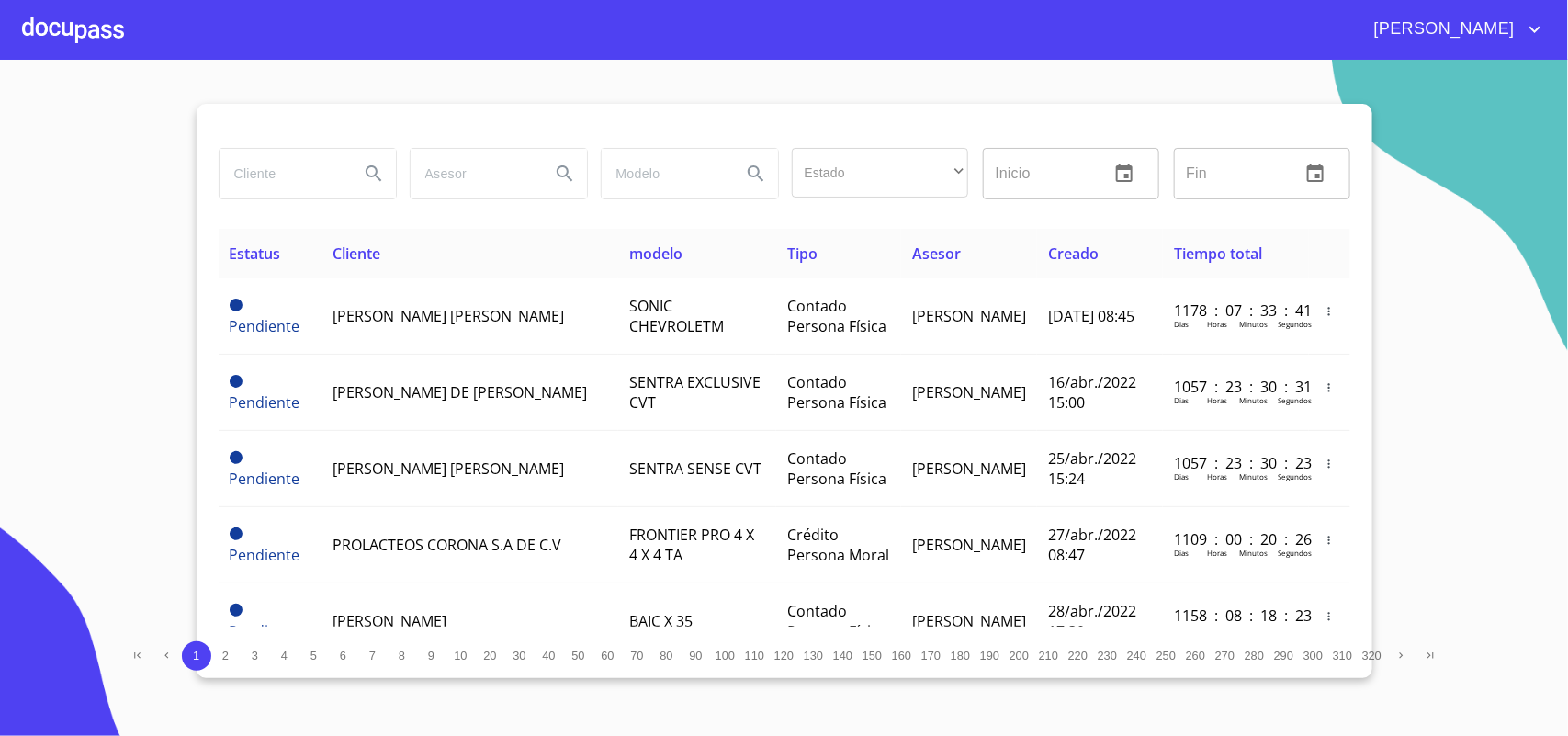
click at [309, 198] on input "search" at bounding box center [281, 173] width 125 height 49
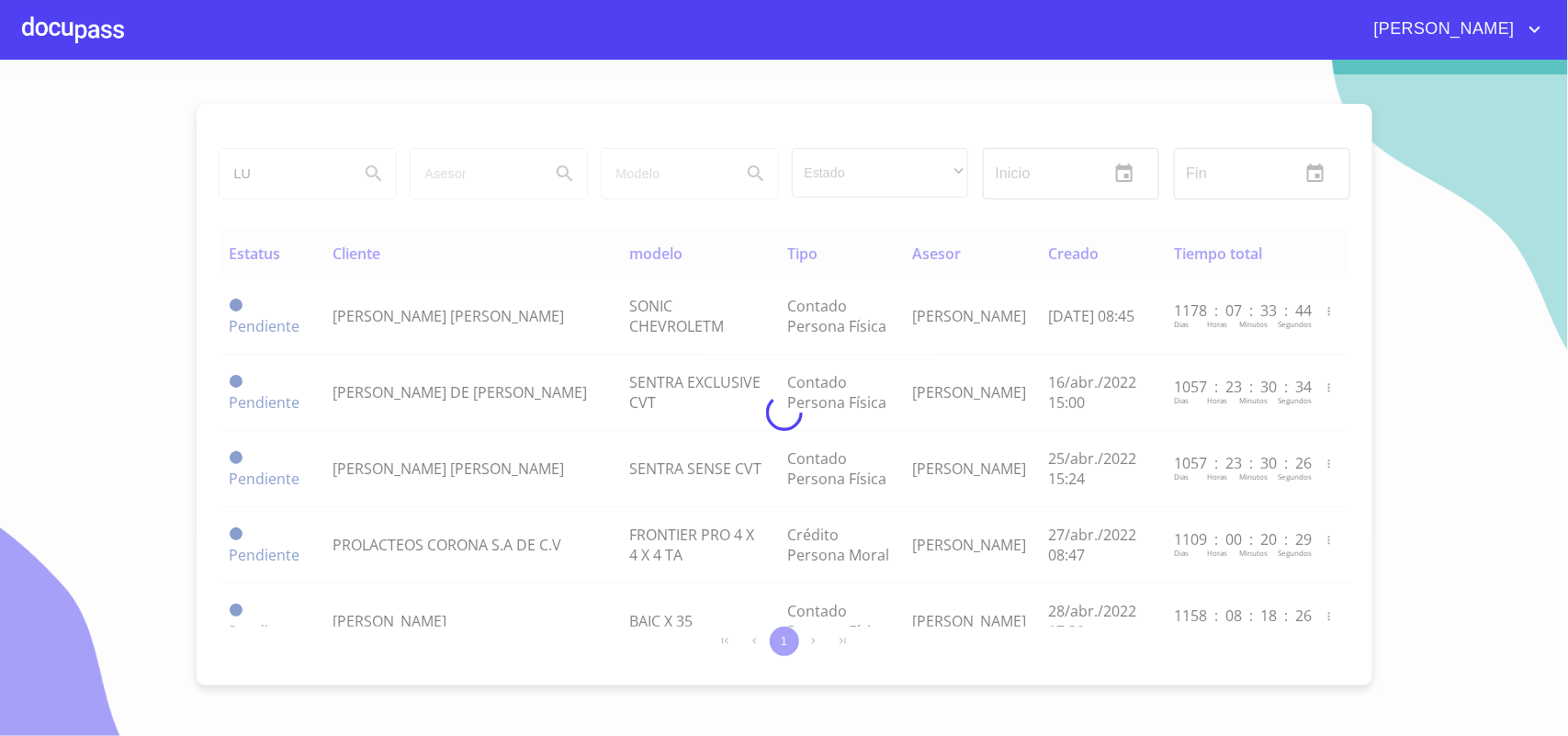
type input "L"
type input "VALADEZ SANCHEZ"
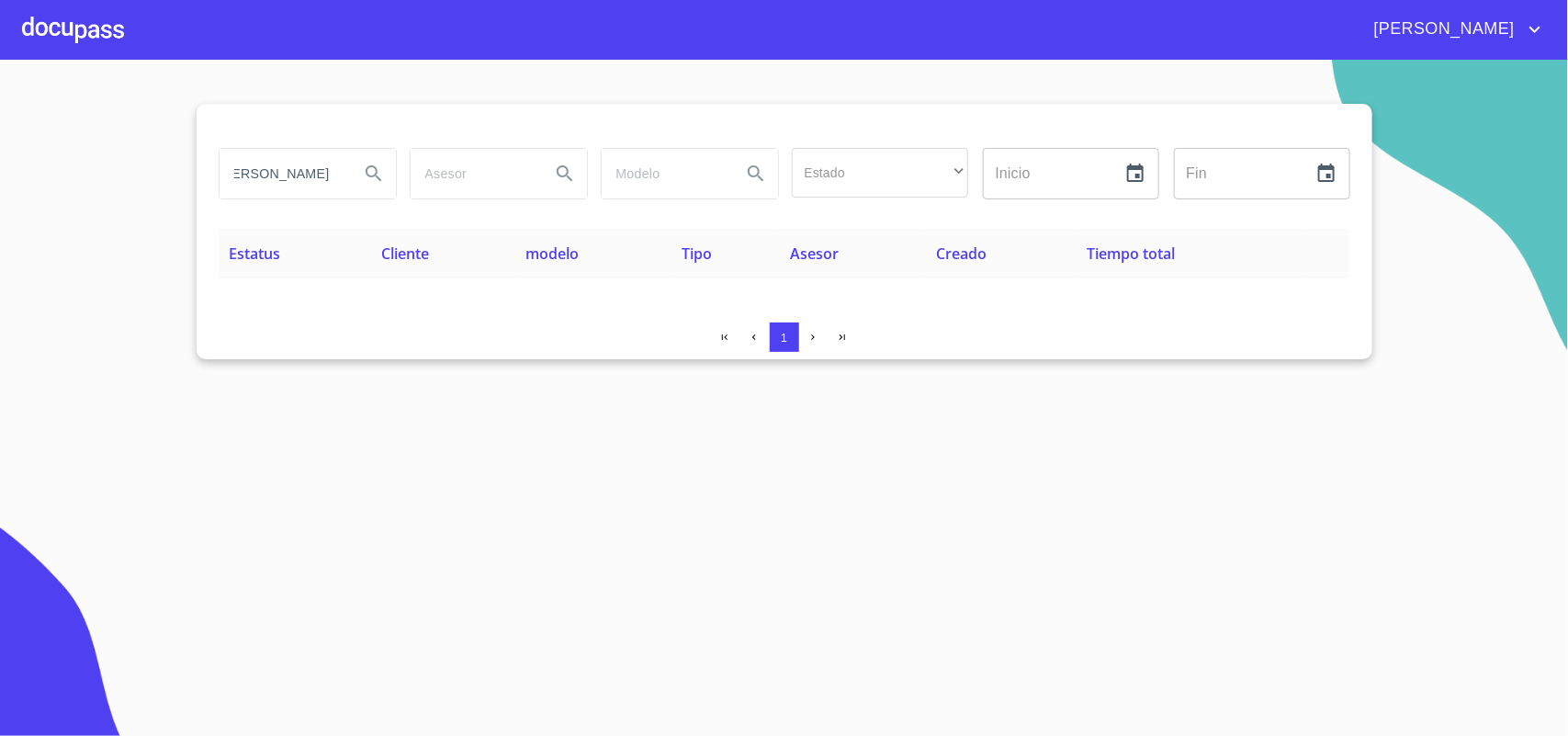
scroll to position [0, 0]
click at [85, 23] on div at bounding box center [73, 29] width 102 height 59
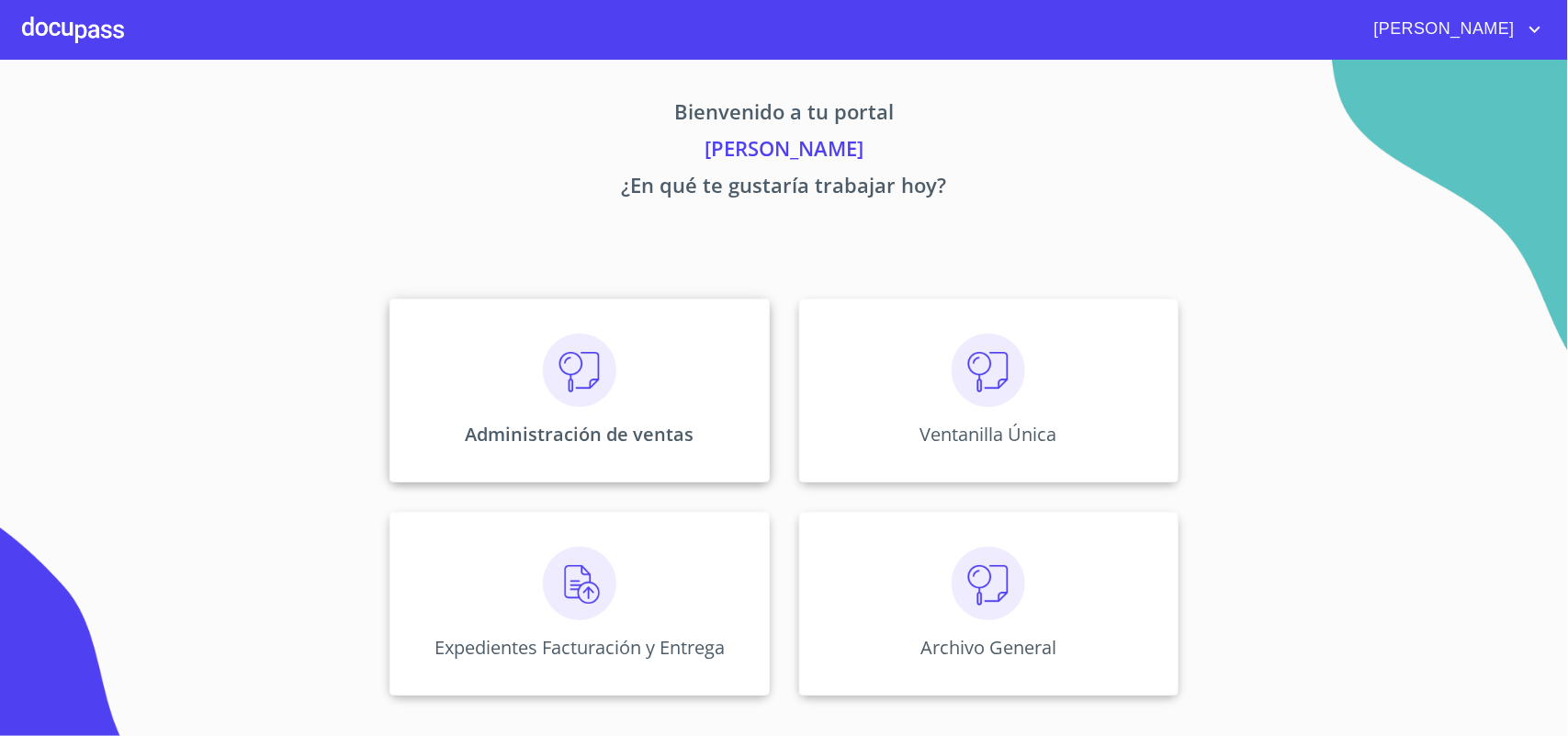
click at [501, 374] on div "Administración de ventas" at bounding box center [578, 390] width 379 height 184
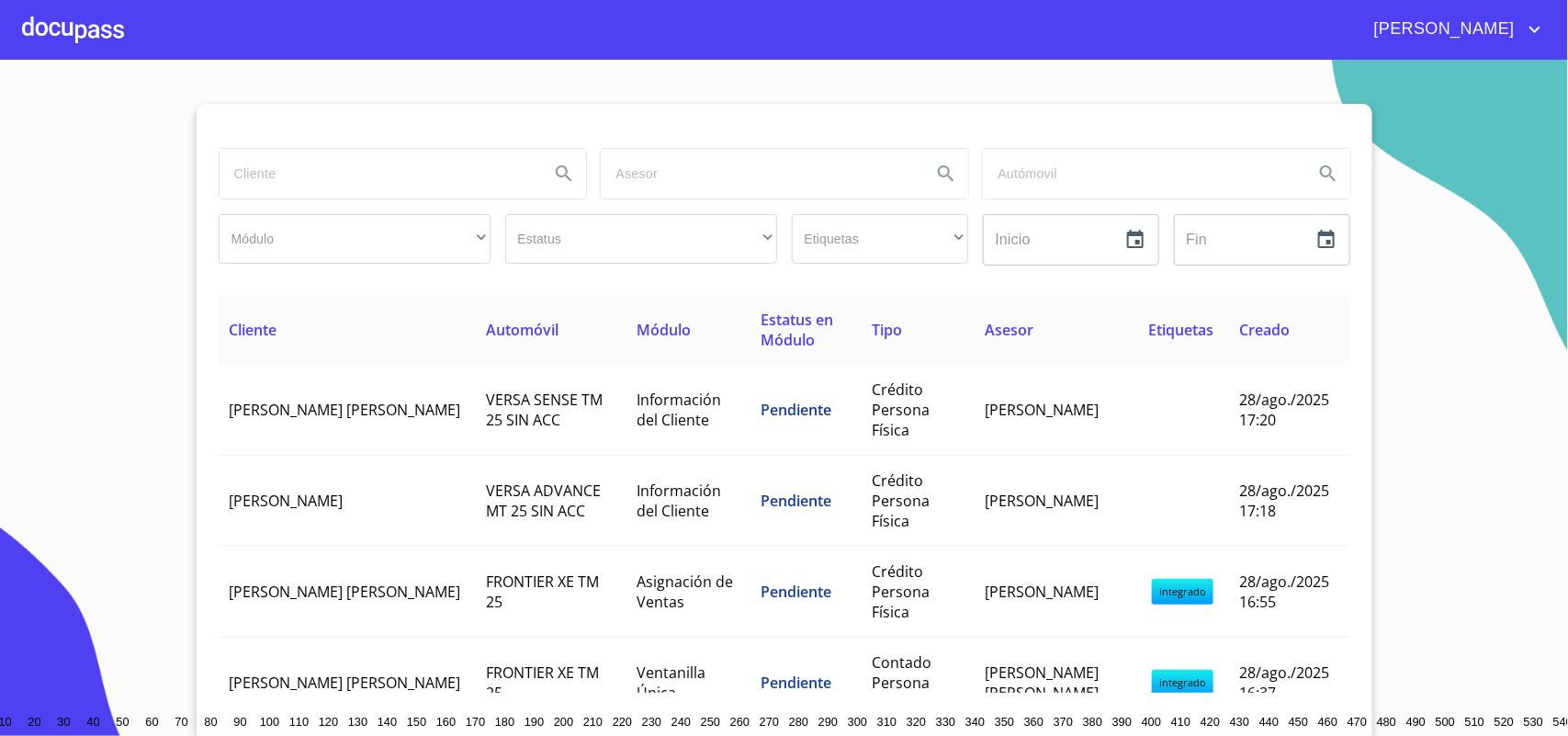
click at [263, 186] on input "search" at bounding box center [377, 173] width 316 height 49
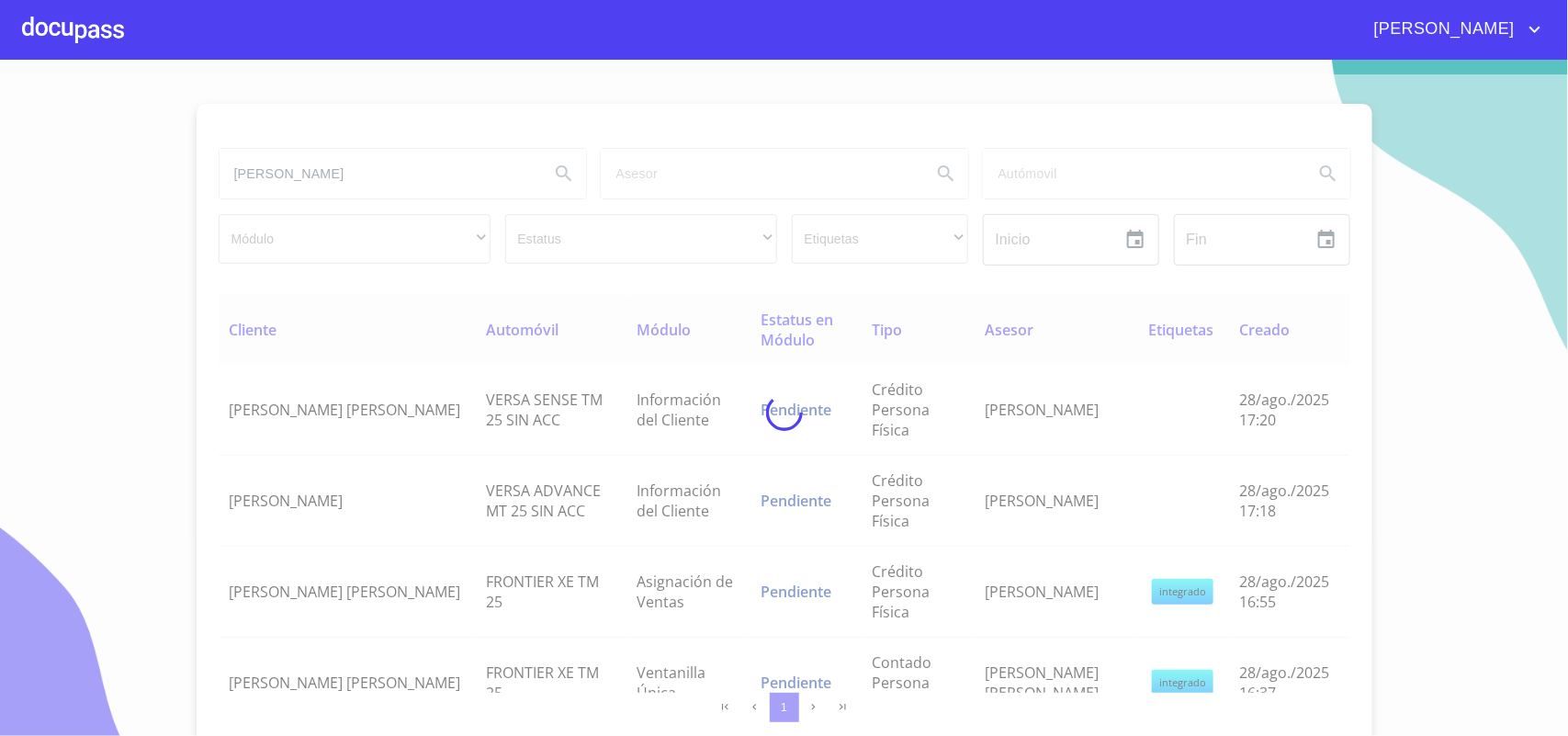
type input "VALADEZ SANCHEZ"
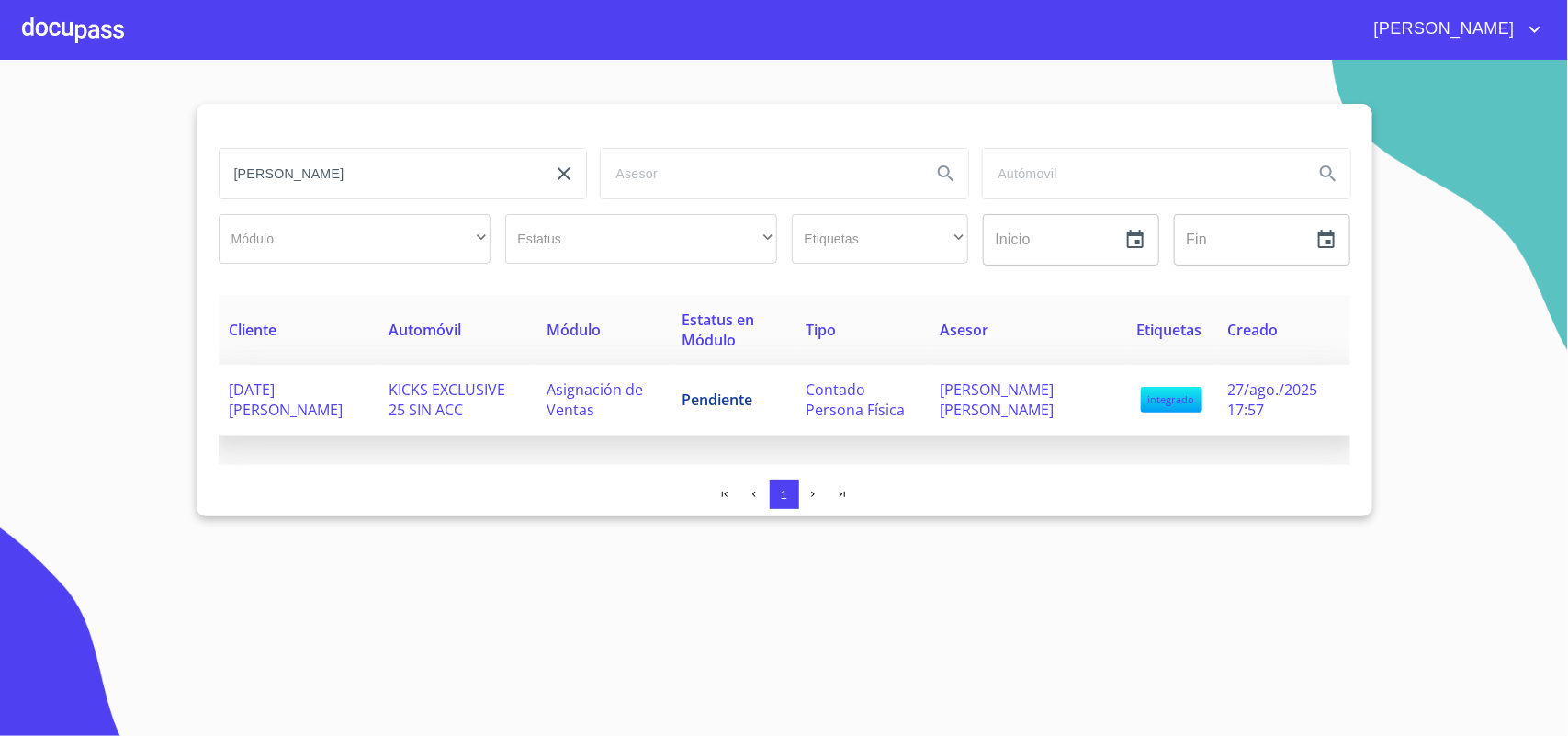
click at [312, 384] on span "[DATE][PERSON_NAME]" at bounding box center [287, 400] width 114 height 41
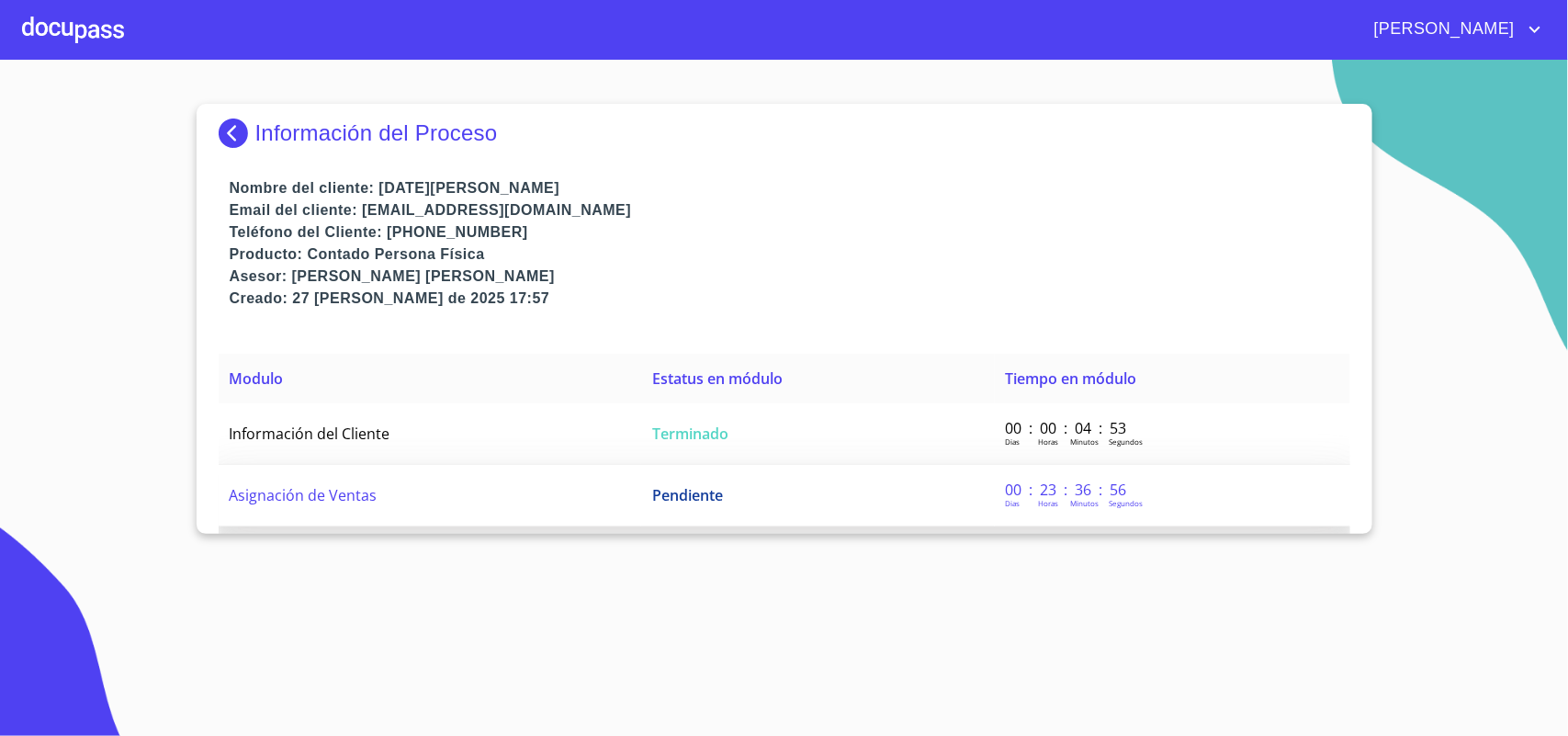
click at [685, 493] on span "Pendiente" at bounding box center [686, 495] width 70 height 20
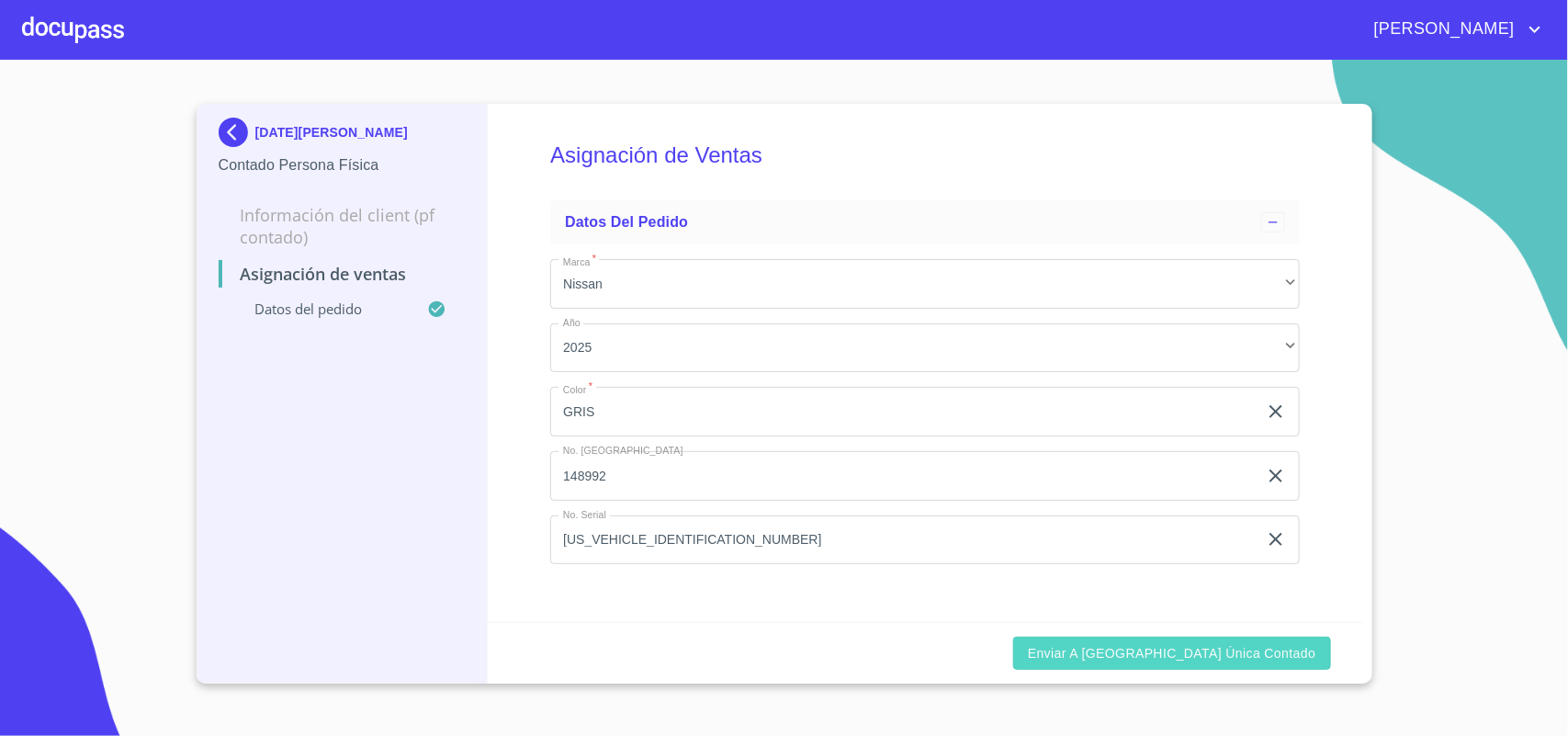
click at [1194, 657] on span "Enviar a Ventanilla única contado" at bounding box center [1171, 654] width 289 height 23
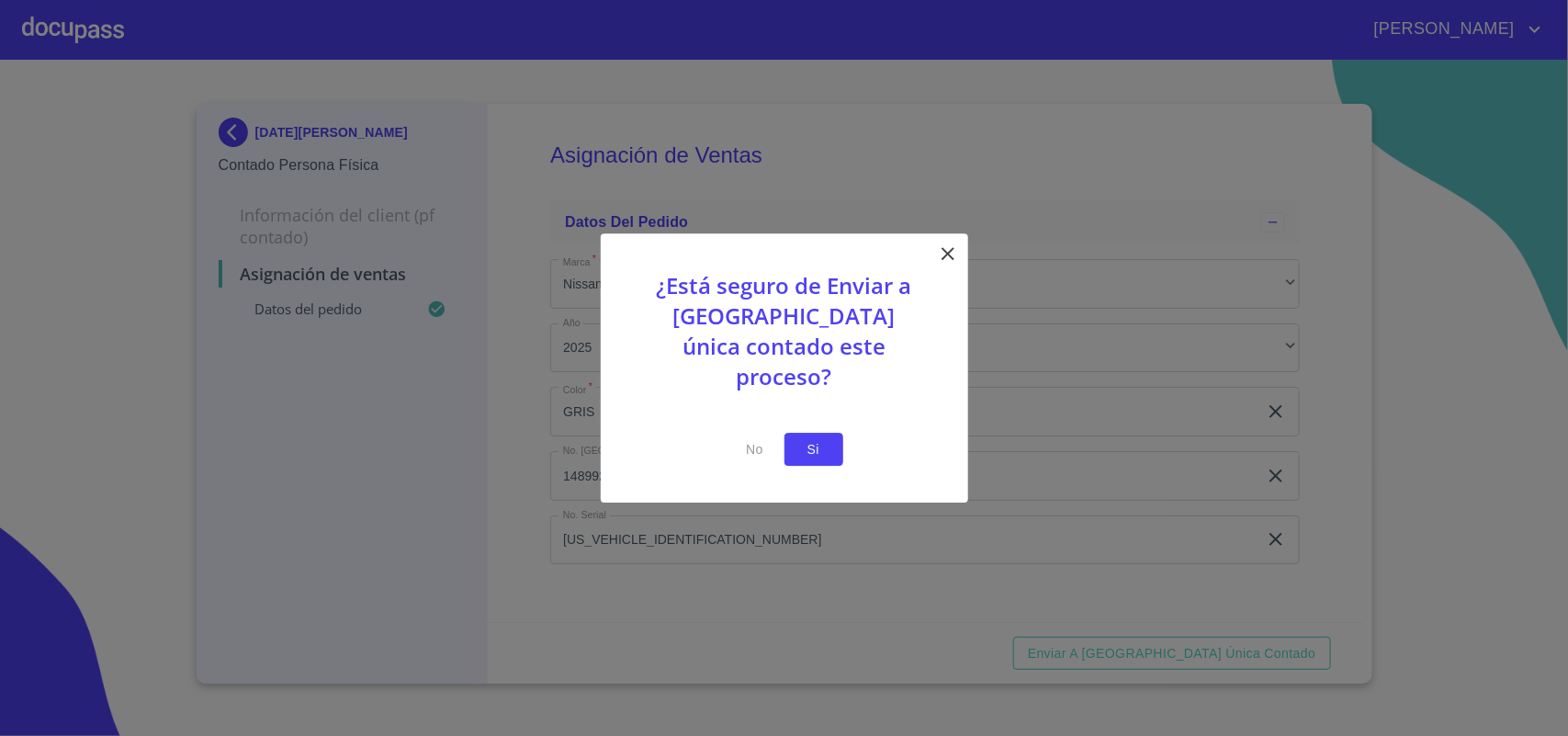
click at [832, 441] on button "Si" at bounding box center [813, 449] width 59 height 34
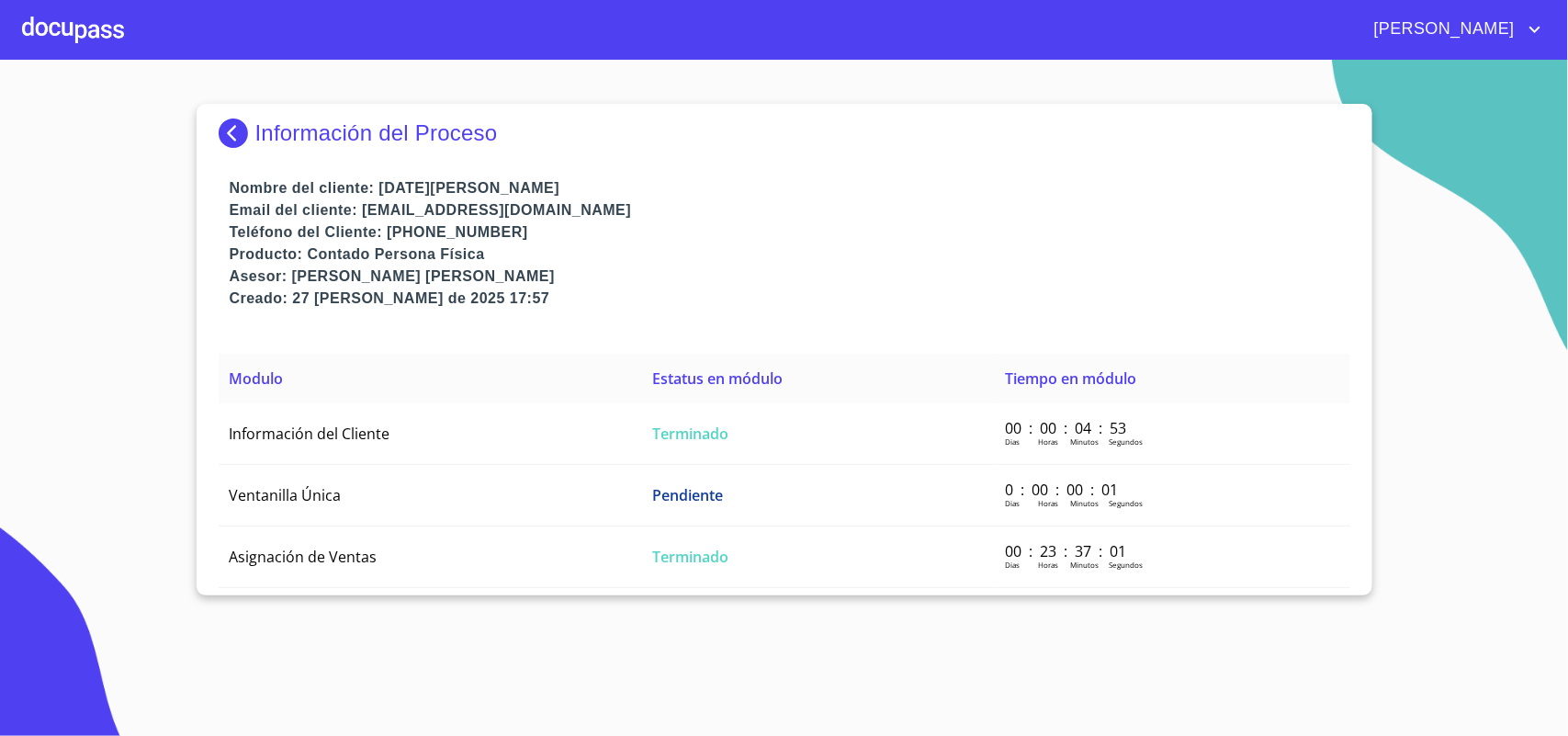
click at [80, 14] on div at bounding box center [73, 29] width 102 height 59
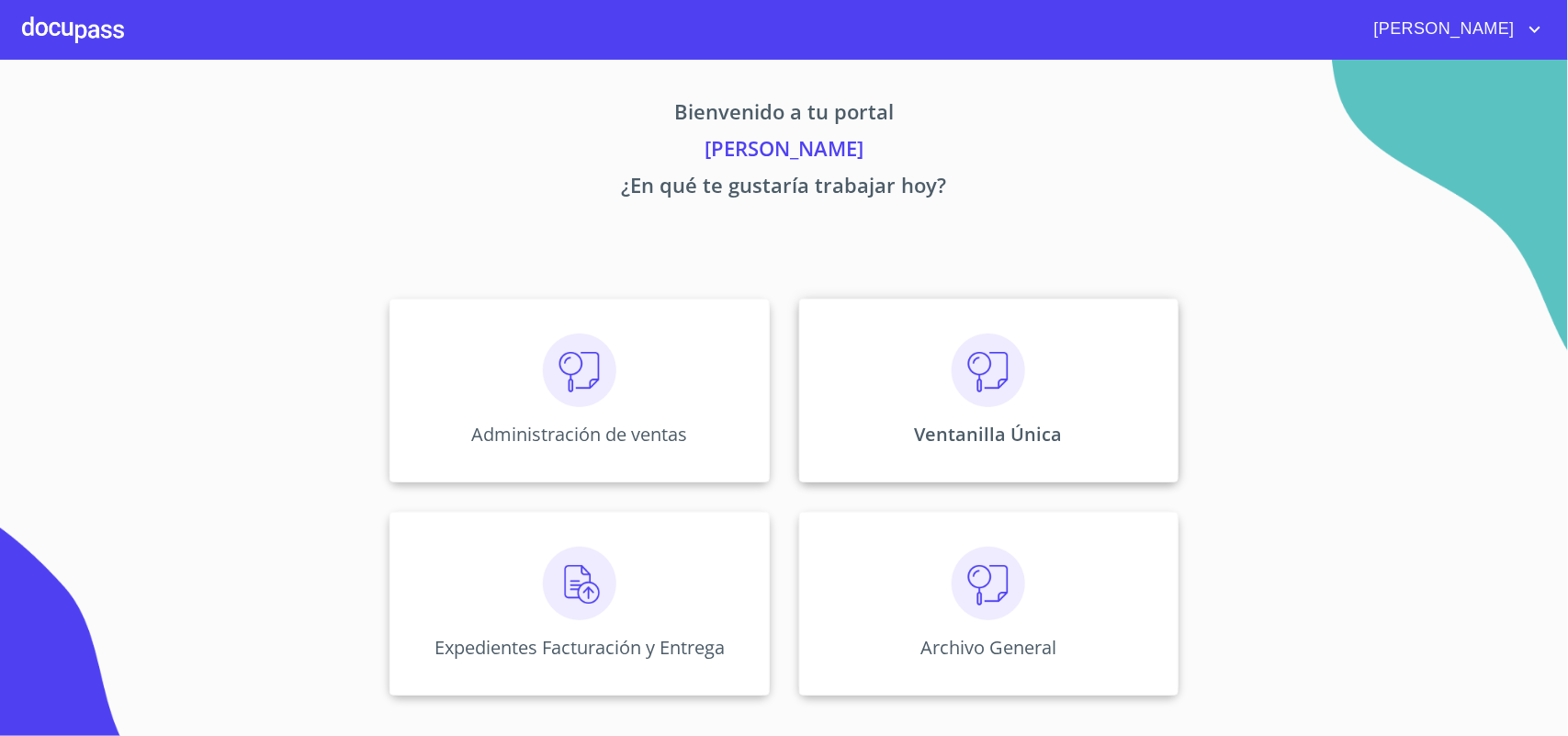
click at [910, 377] on div "Ventanilla Única" at bounding box center [989, 390] width 379 height 184
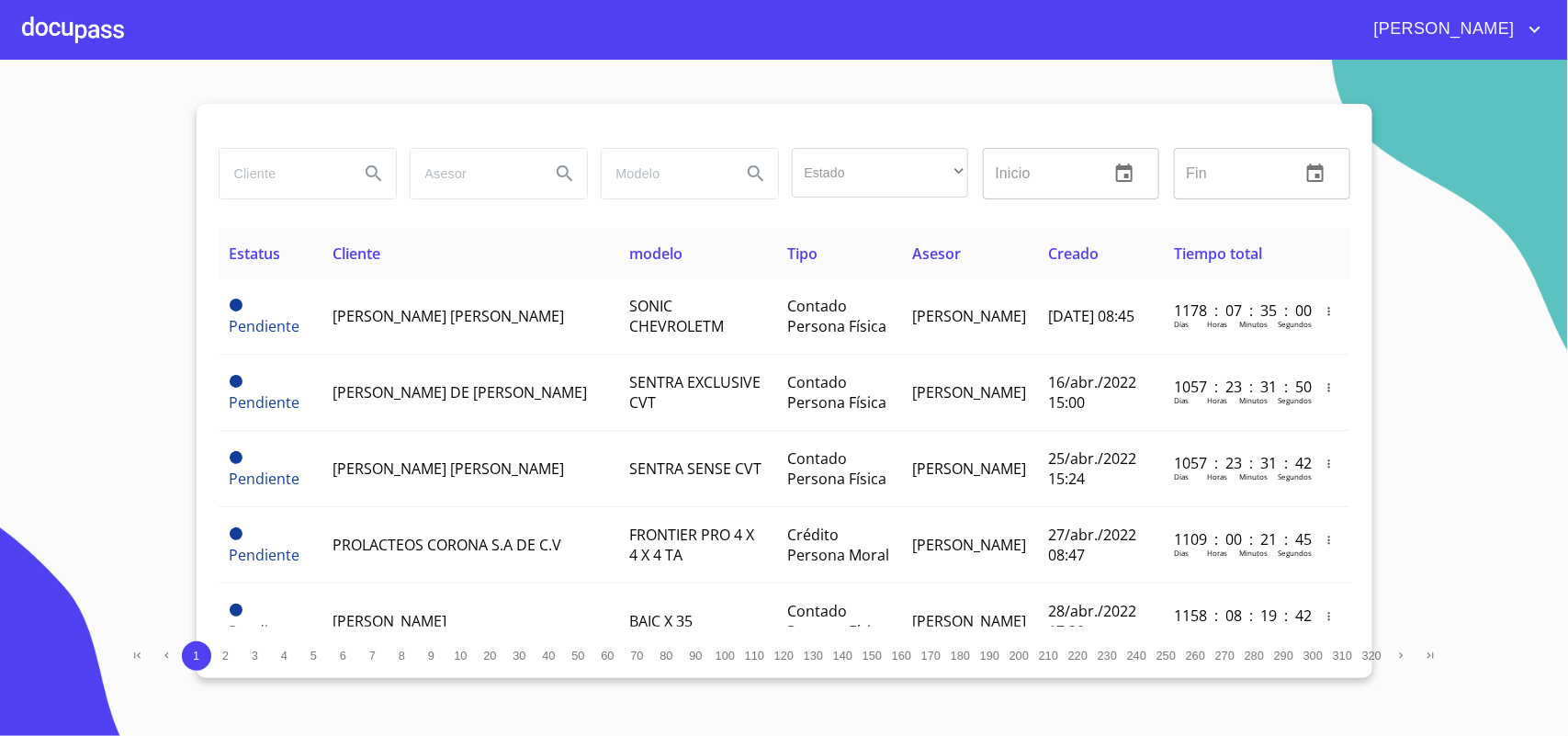
click at [287, 198] on input "search" at bounding box center [281, 173] width 125 height 49
type input "VALADEZ SANCHEZ"
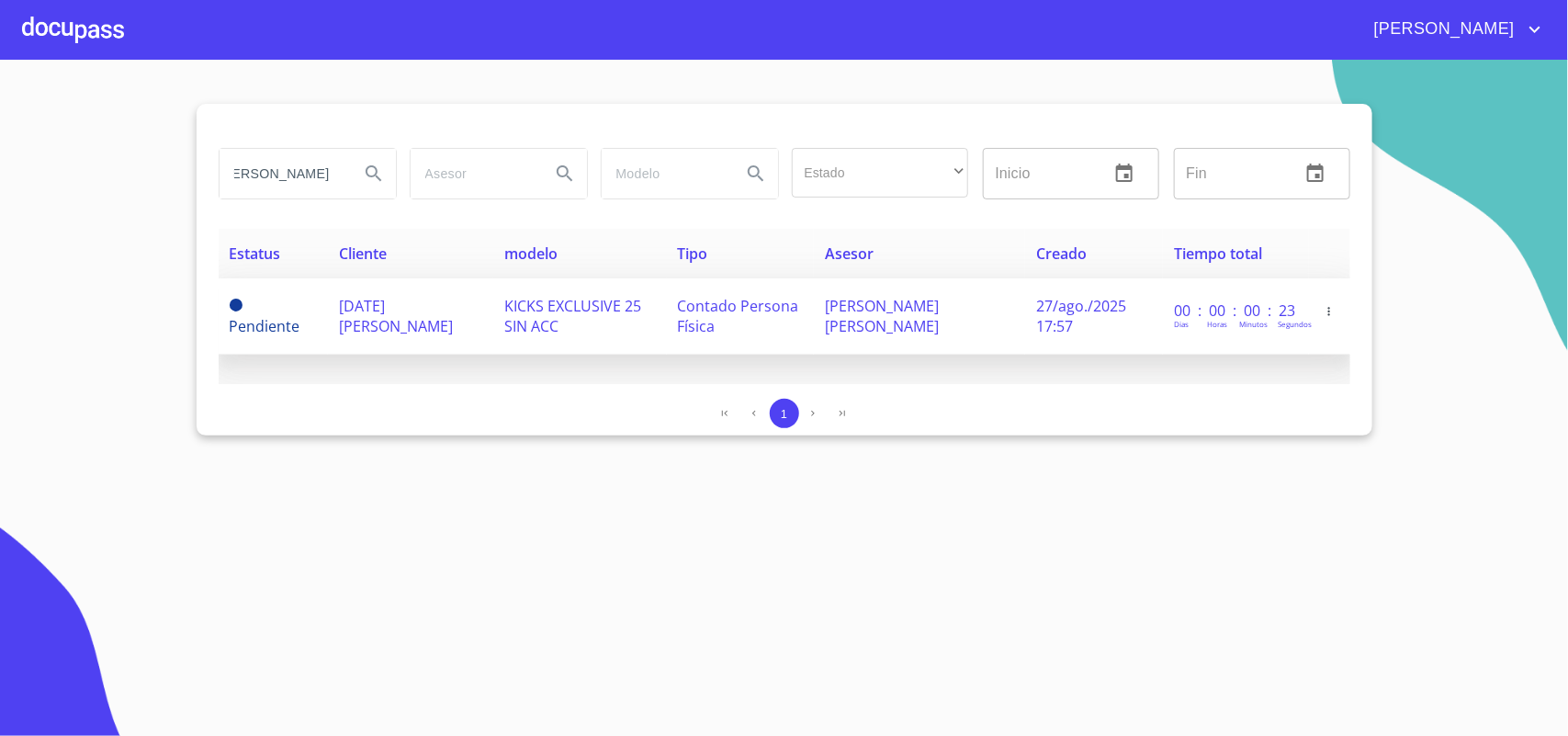
scroll to position [0, 0]
click at [681, 298] on span "Contado Persona Física" at bounding box center [739, 316] width 122 height 41
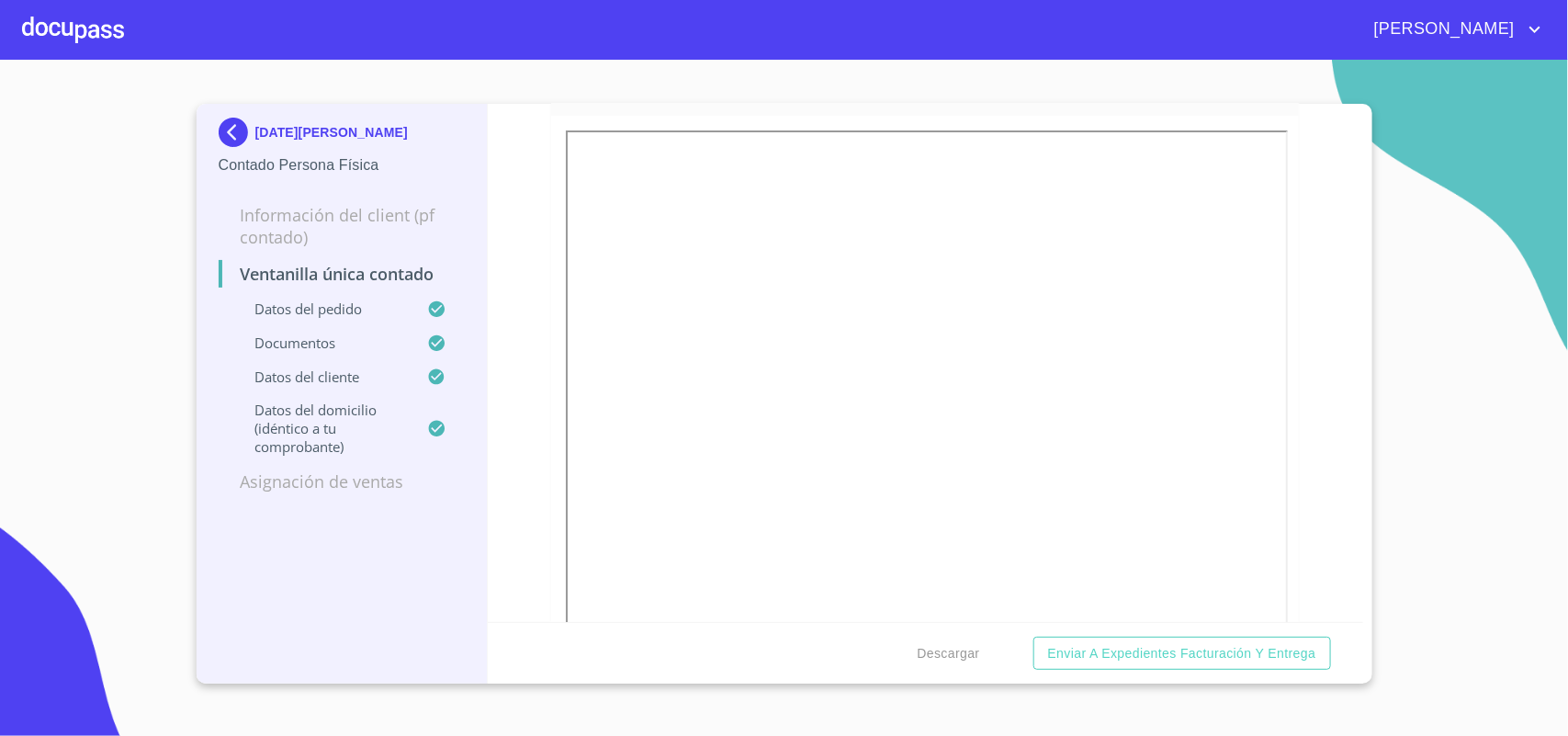
scroll to position [3445, 0]
click at [958, 646] on span "Descargar" at bounding box center [948, 654] width 63 height 23
click at [102, 42] on div at bounding box center [73, 29] width 102 height 59
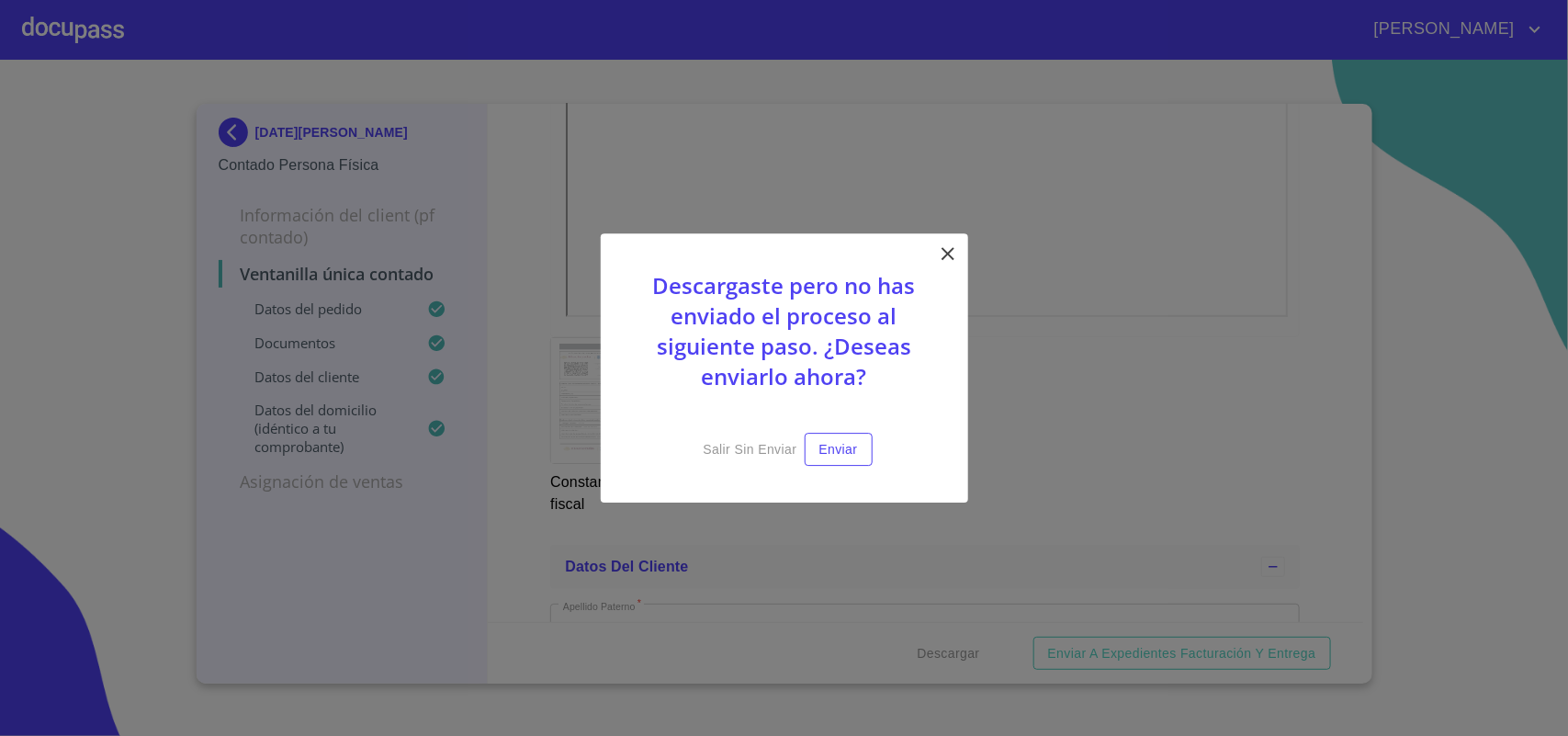
click at [951, 260] on icon at bounding box center [947, 253] width 22 height 22
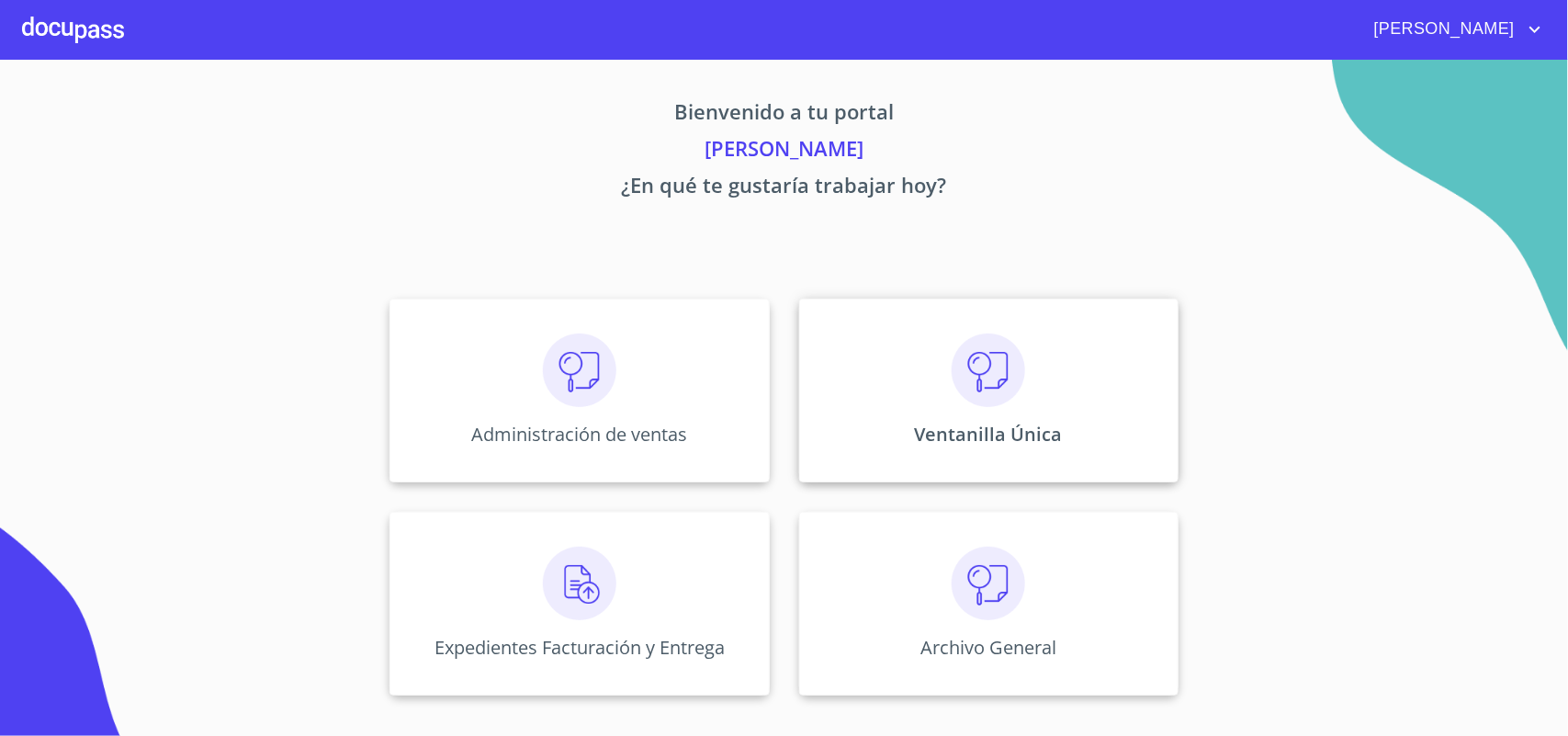
click at [1040, 419] on div "Ventanilla Única" at bounding box center [989, 390] width 379 height 184
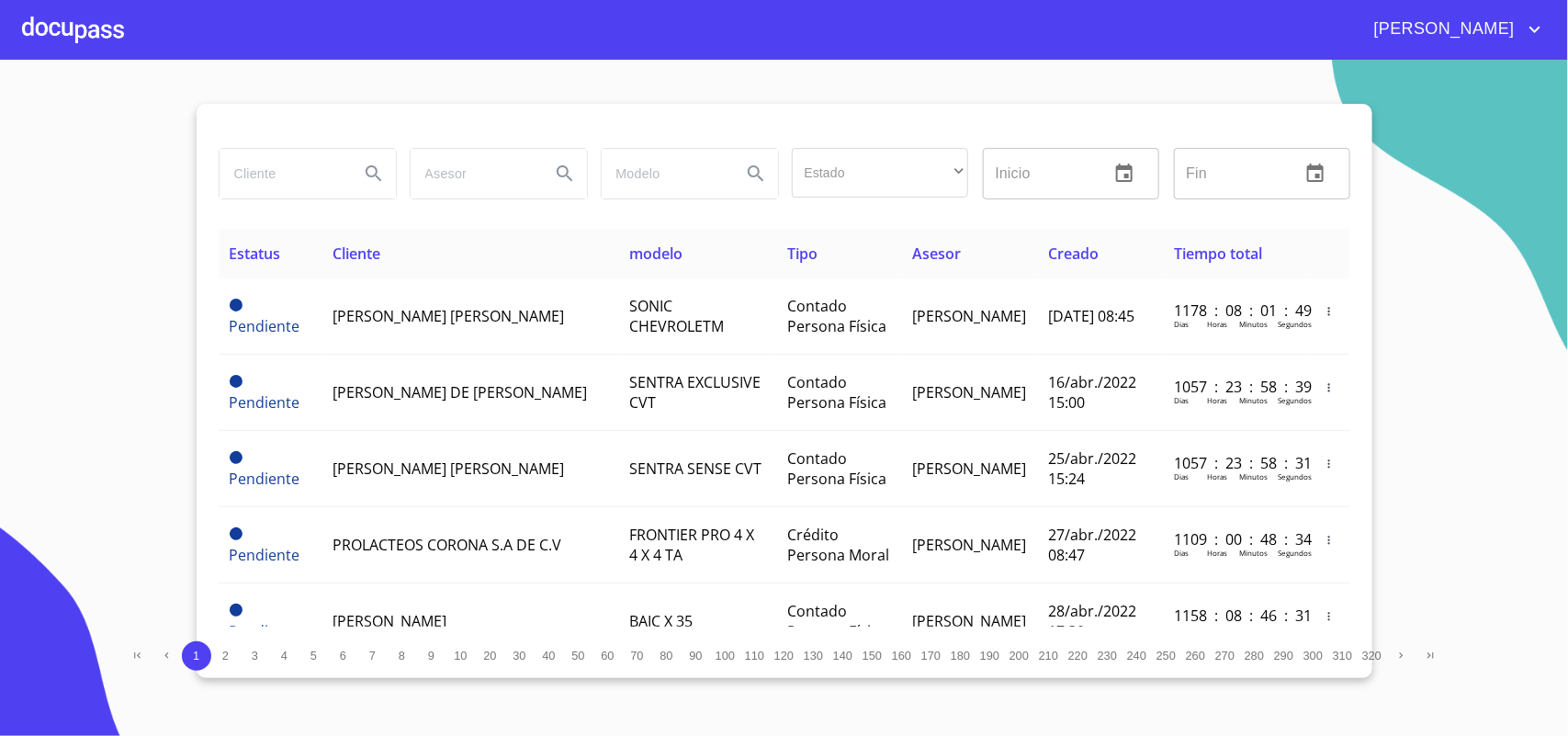
click at [292, 173] on input "search" at bounding box center [281, 173] width 125 height 49
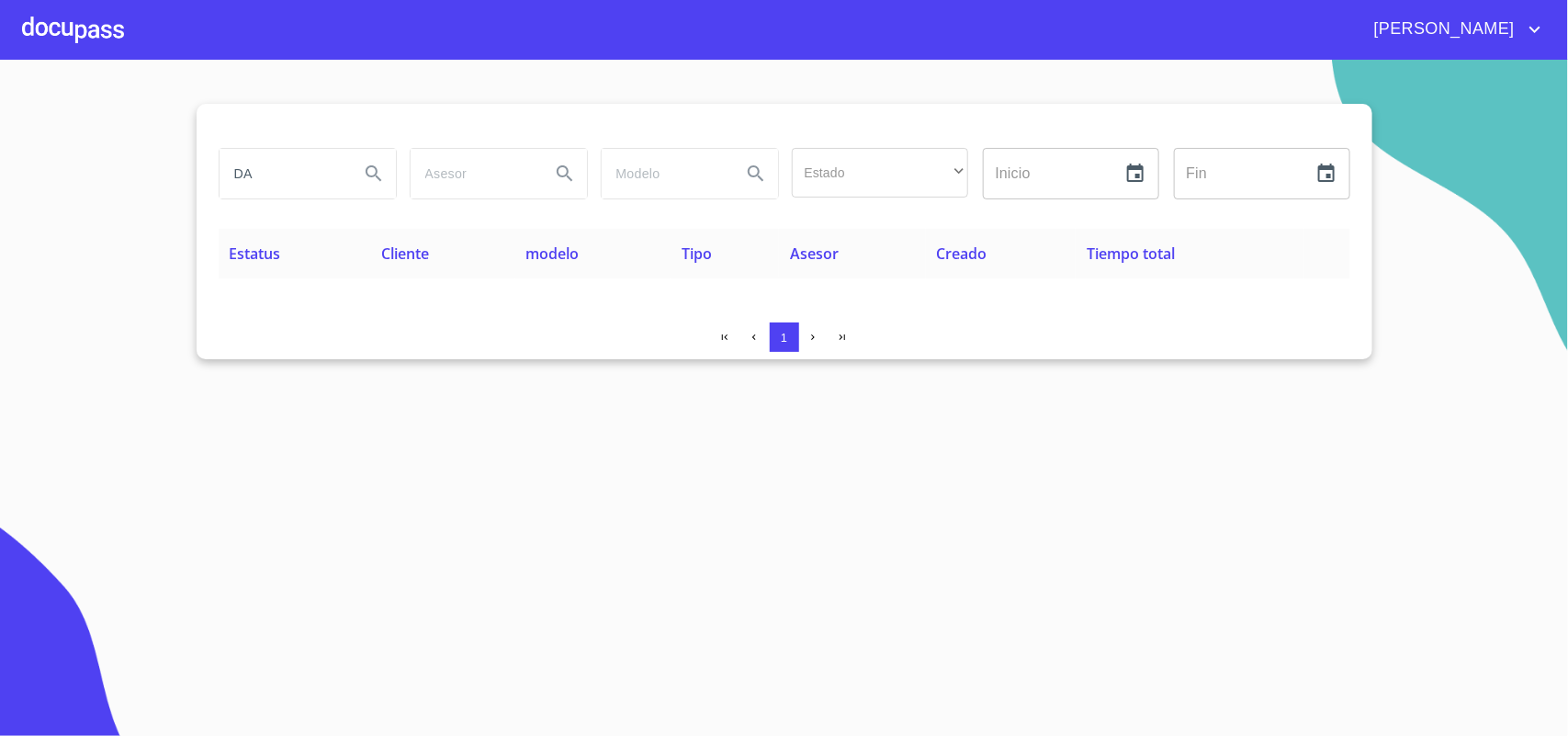
type input "D"
type input "TORRES GONZALEZ"
click at [66, 29] on div at bounding box center [73, 29] width 102 height 59
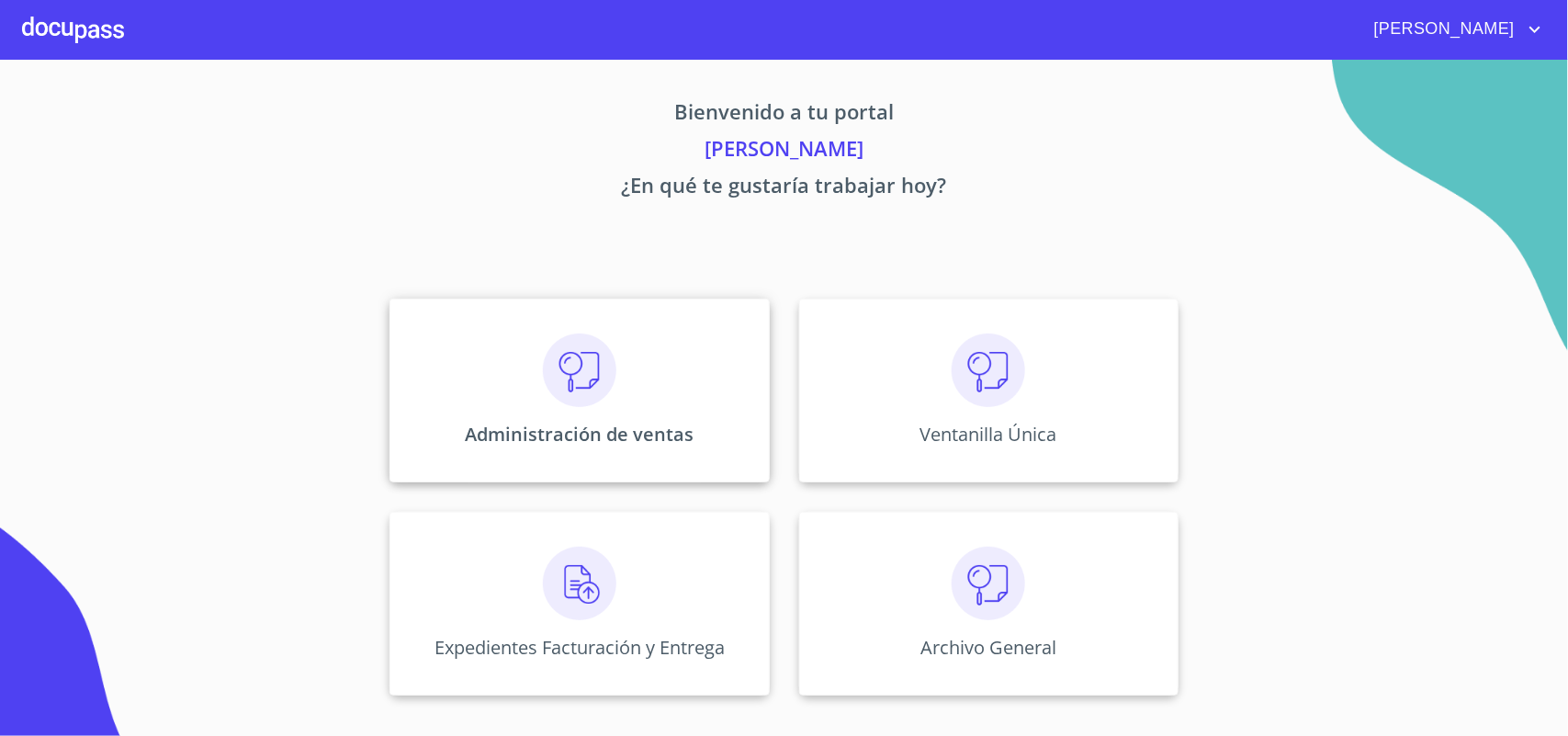
click at [621, 380] on div "Administración de ventas" at bounding box center [578, 390] width 379 height 184
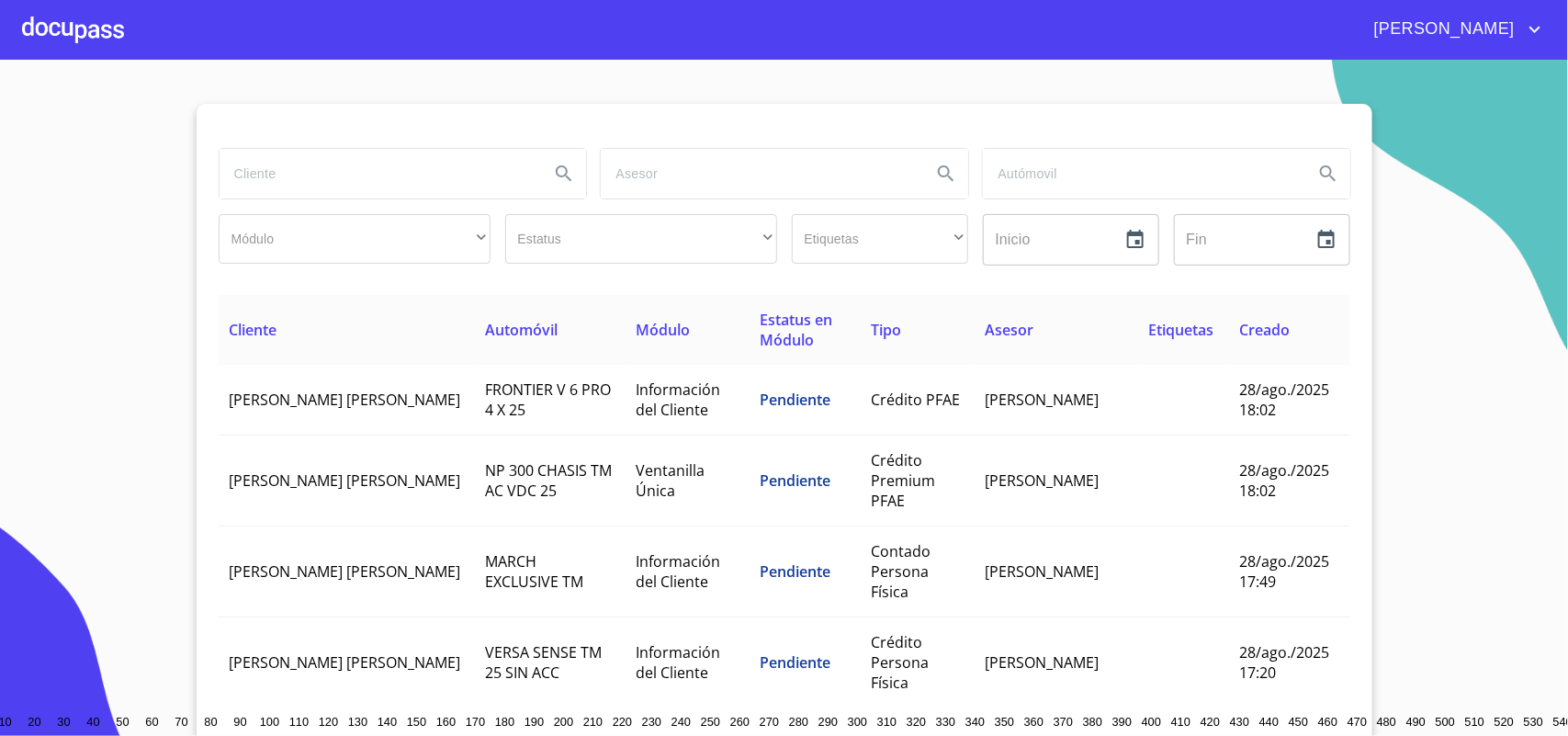
click at [244, 179] on input "search" at bounding box center [377, 173] width 316 height 49
type input "DAVID TORRES"
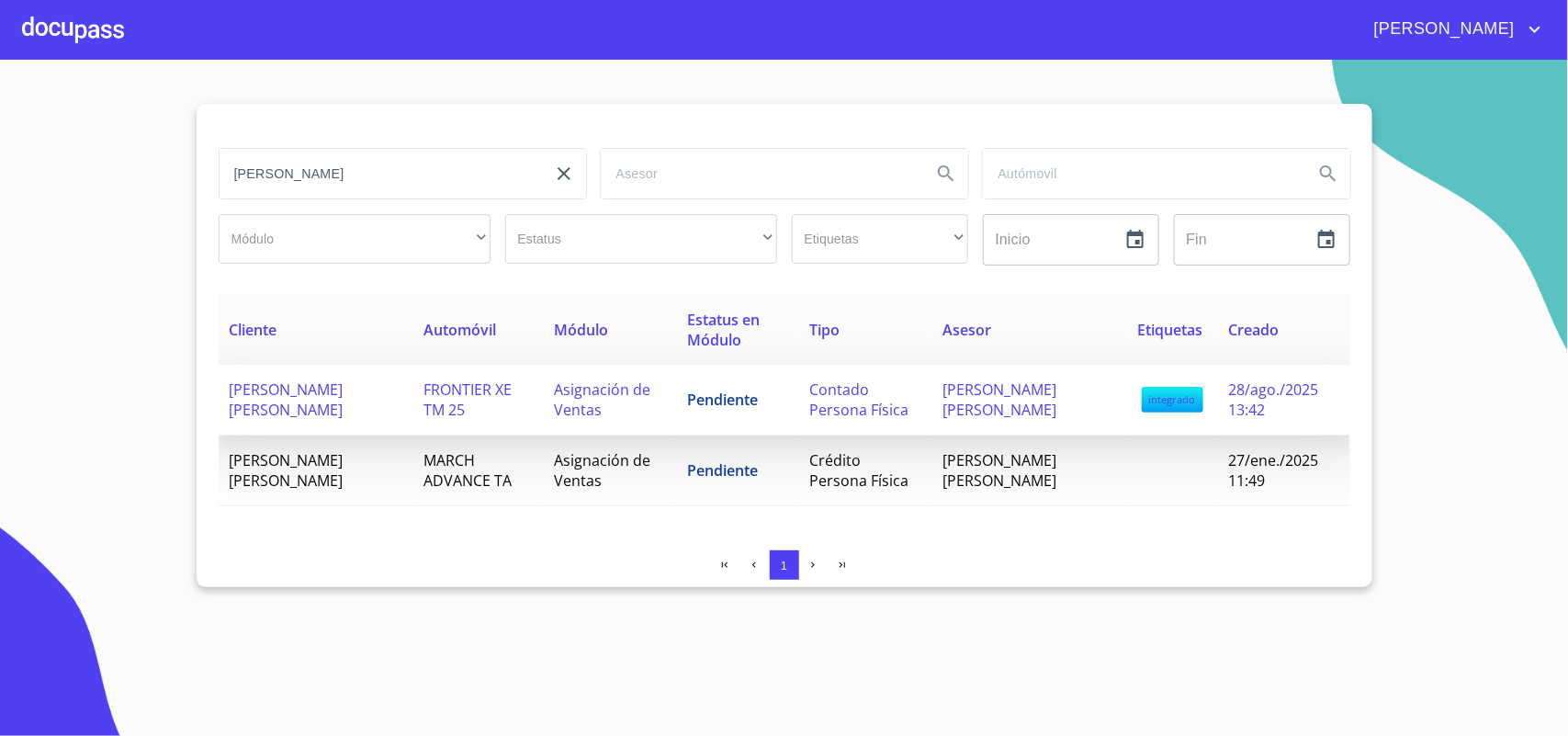
click at [906, 402] on td "Contado Persona Física" at bounding box center [866, 400] width 133 height 71
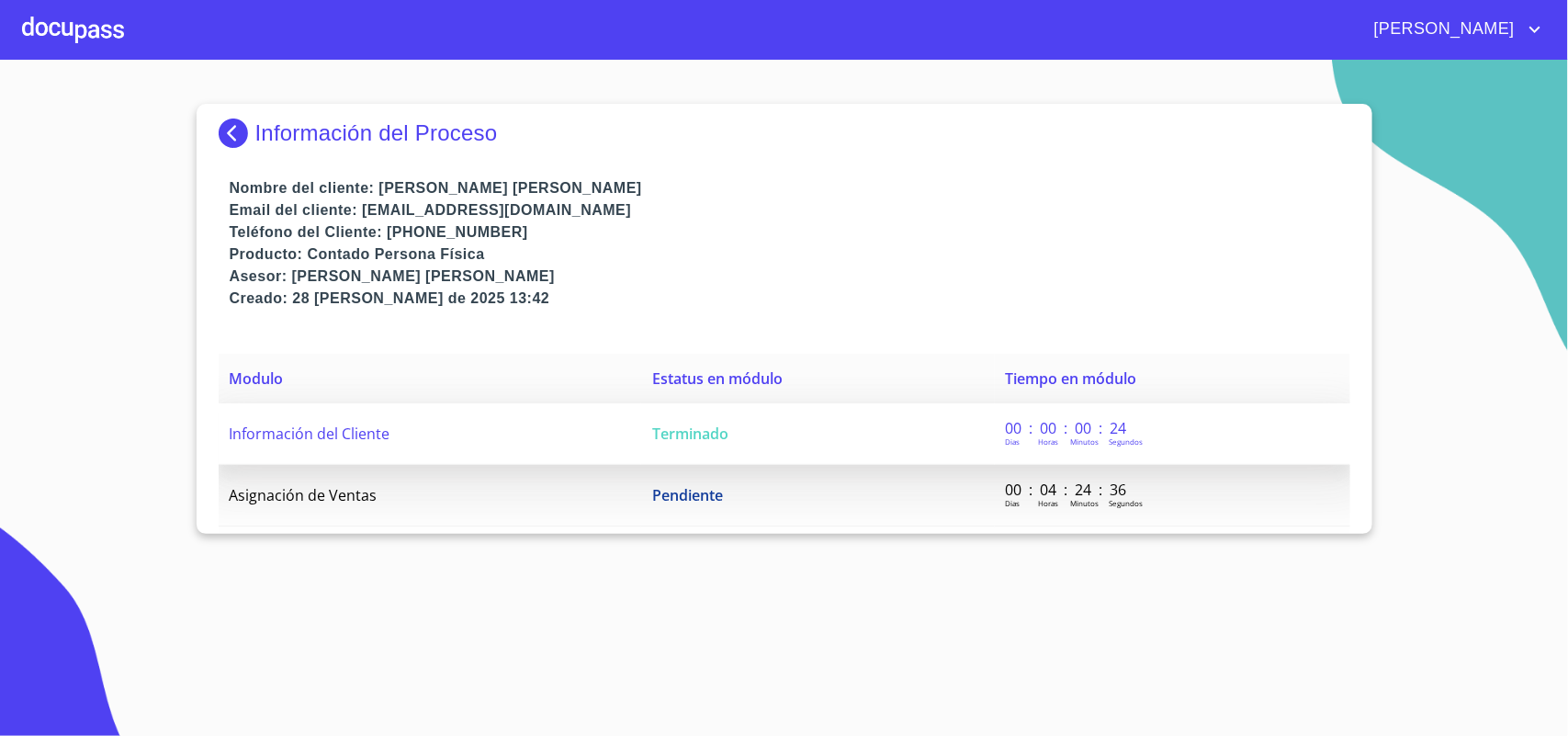
click at [858, 460] on td "Terminado" at bounding box center [817, 435] width 352 height 62
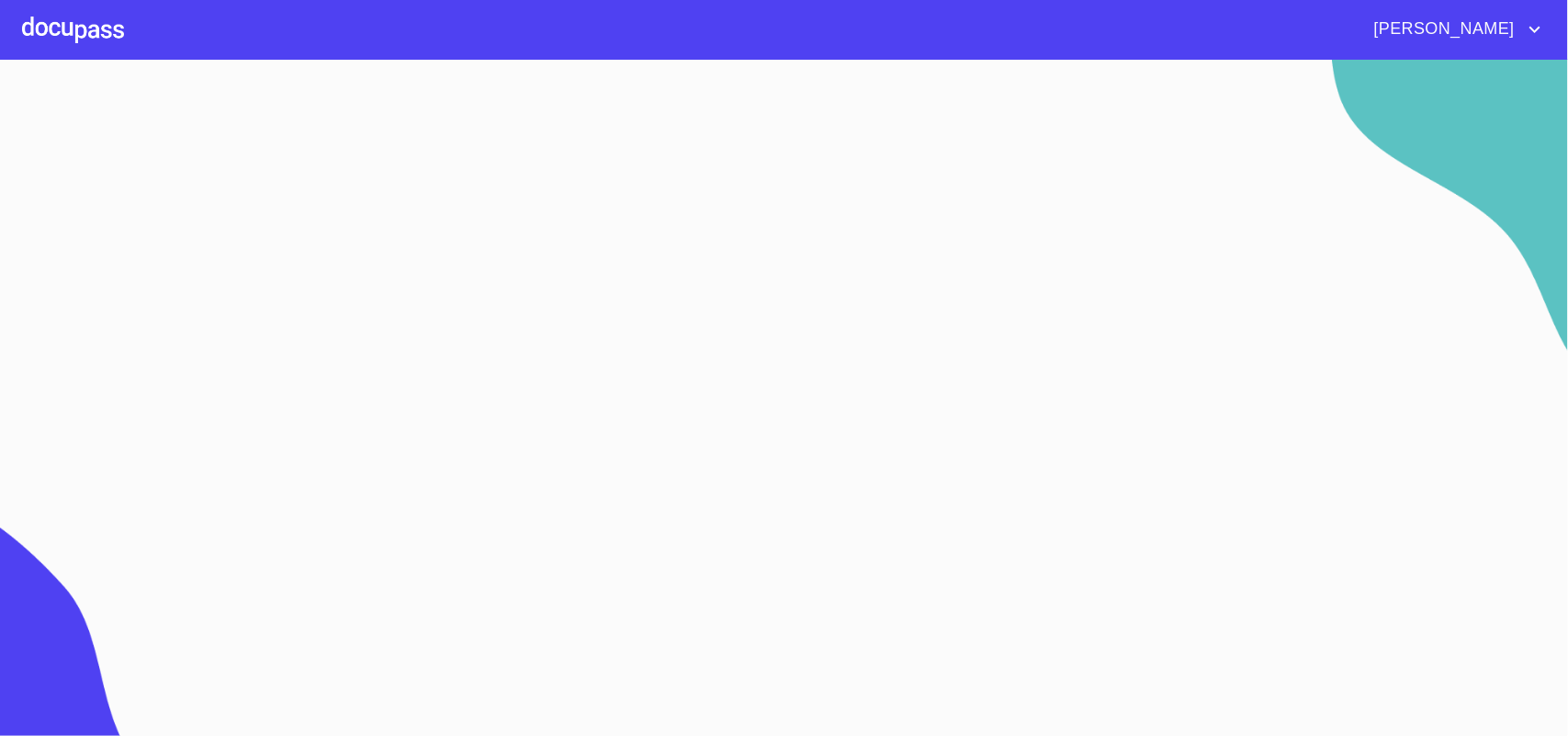
click at [848, 475] on section at bounding box center [784, 398] width 1568 height 676
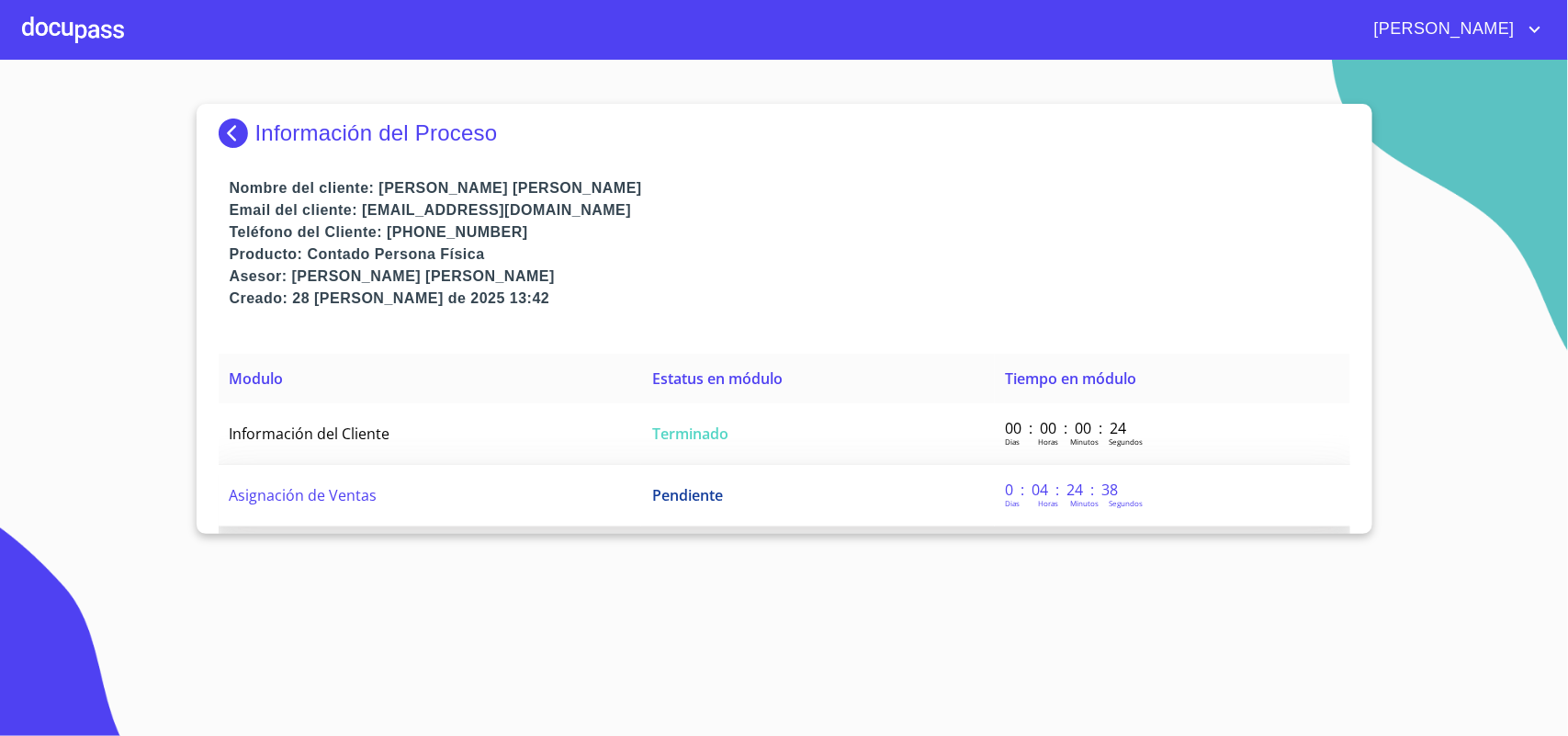
click at [781, 501] on td "Pendiente" at bounding box center [817, 495] width 352 height 62
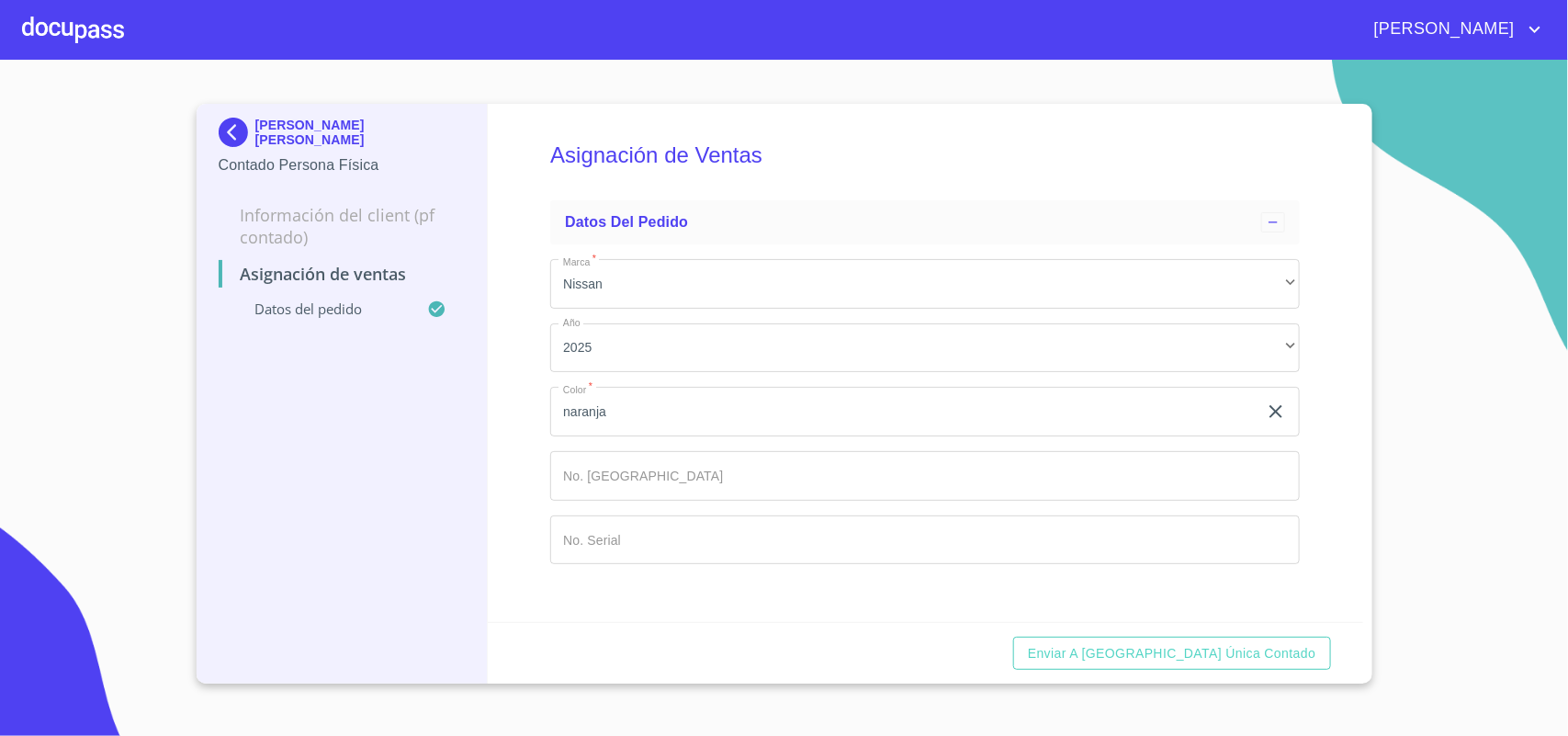
click at [737, 497] on input "Marca   *" at bounding box center [925, 475] width 749 height 49
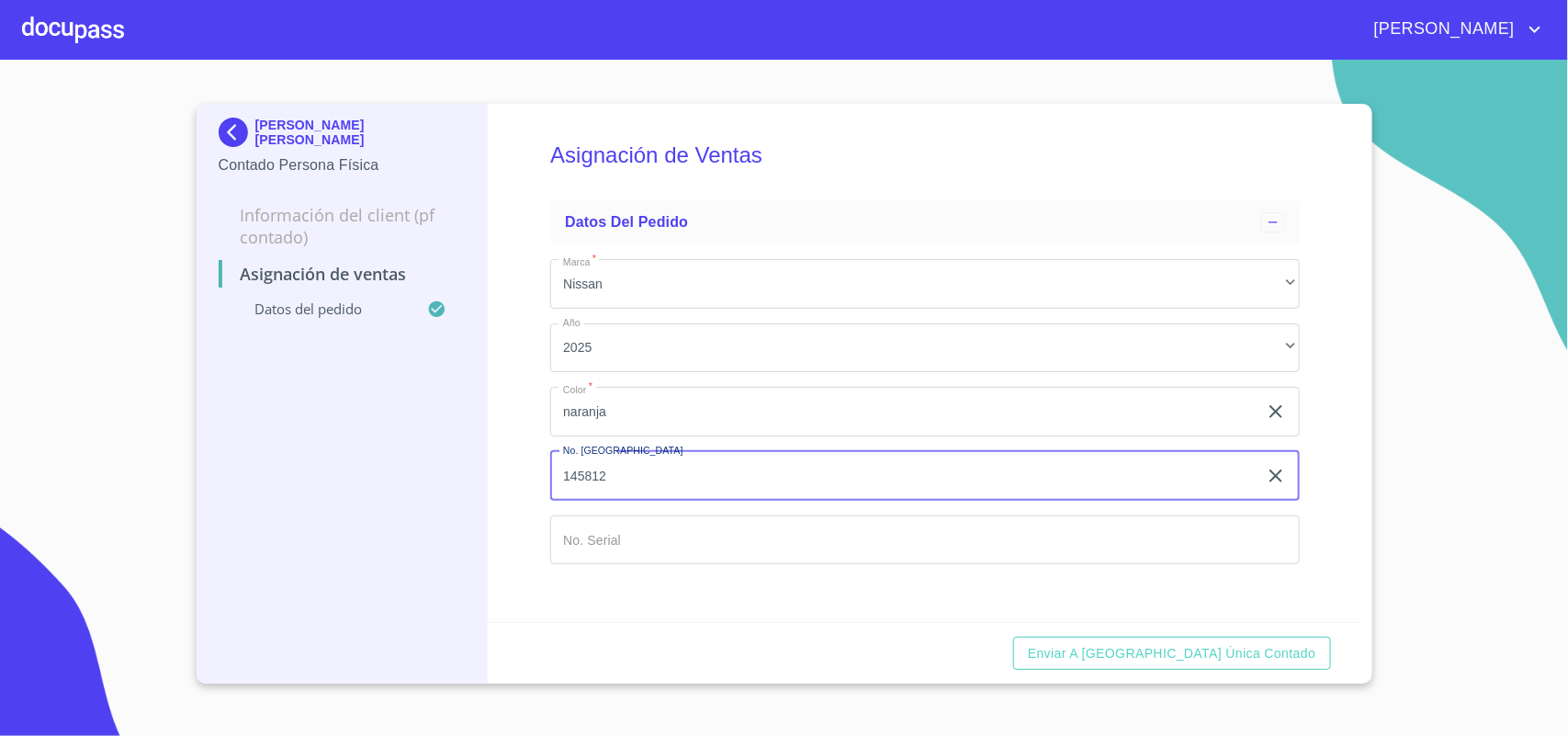
type input "145812"
click at [686, 510] on div "Marca   * Nissan ​ Año 2025 ​ Color   * naranja ​ No. Pedido 145812 ​ No. Seria…" at bounding box center [925, 411] width 749 height 334
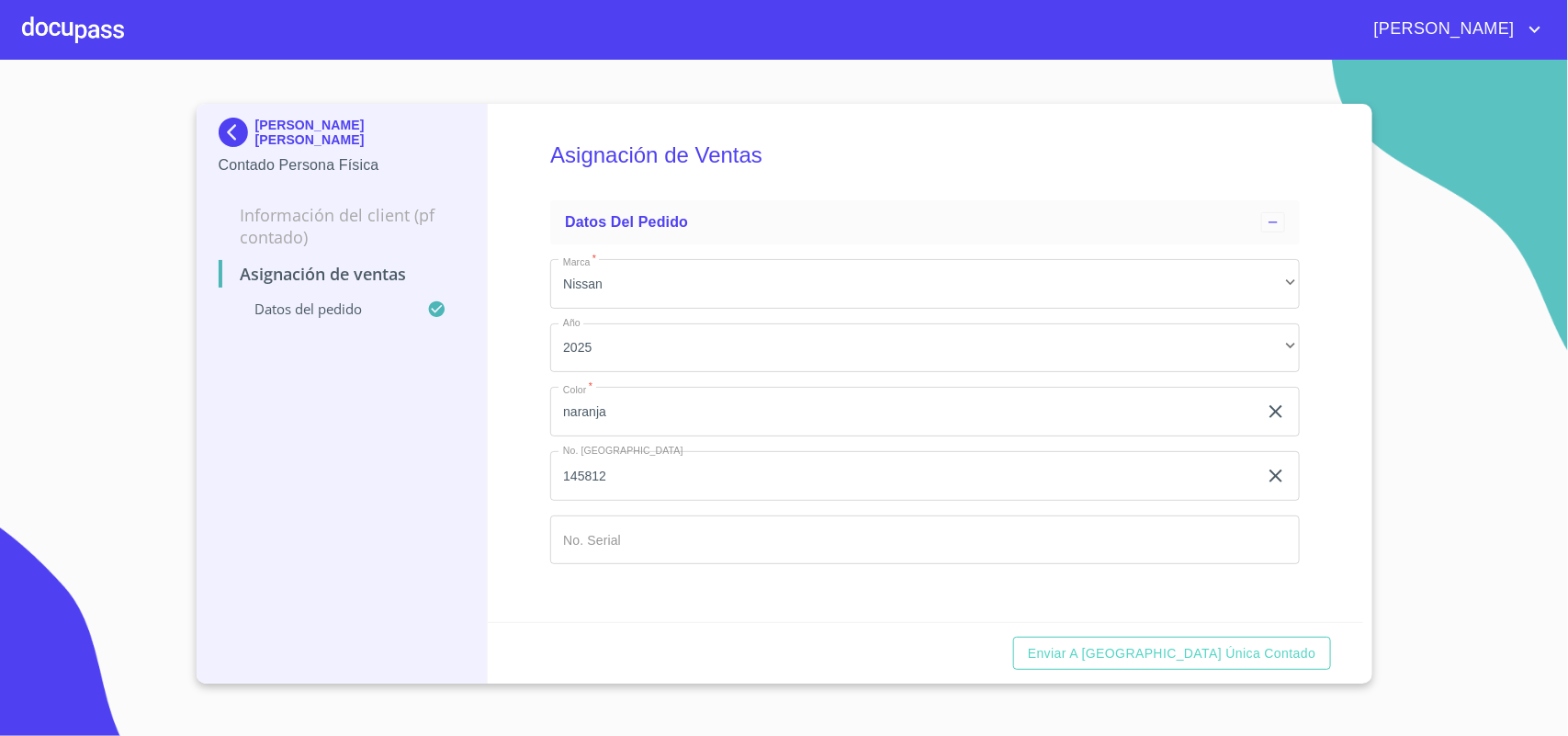
click at [676, 538] on input "Marca   *" at bounding box center [925, 540] width 749 height 49
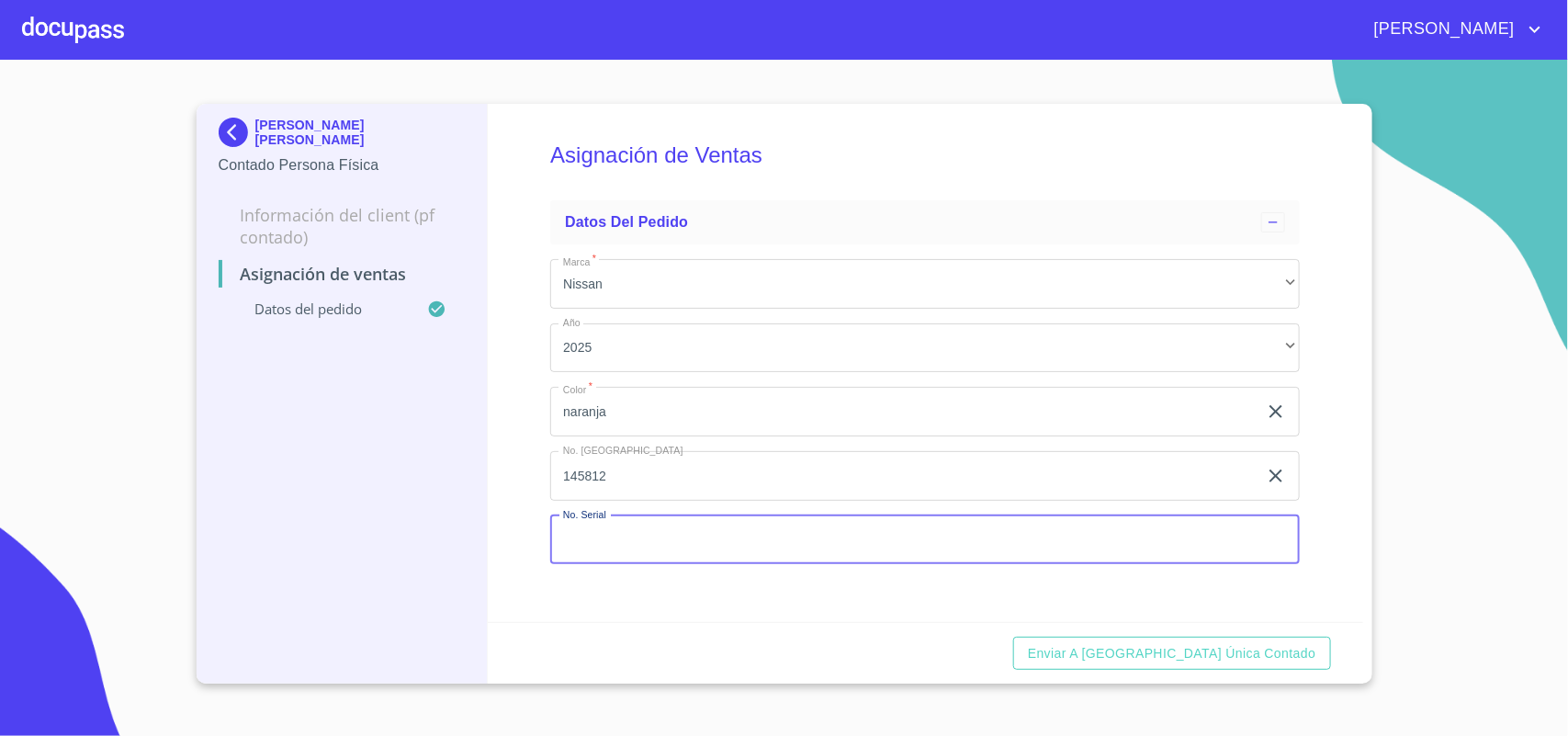
paste input "3N6AD33A2SK821821"
type input "3N6AD33A2SK821821"
click at [1128, 627] on div "Enviar a Ventanilla única contado" at bounding box center [925, 653] width 875 height 63
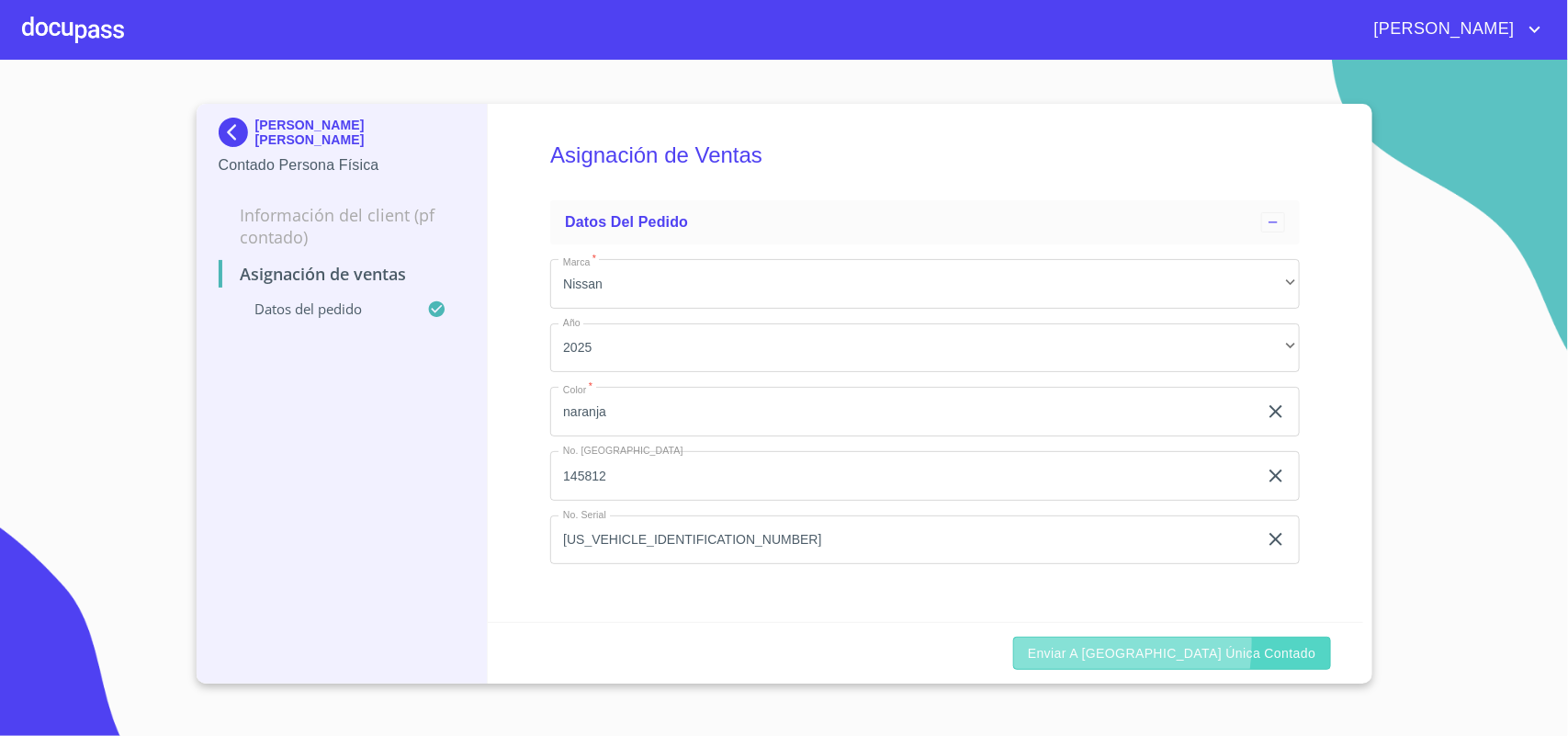
click at [1130, 643] on span "Enviar a Ventanilla única contado" at bounding box center [1171, 654] width 289 height 23
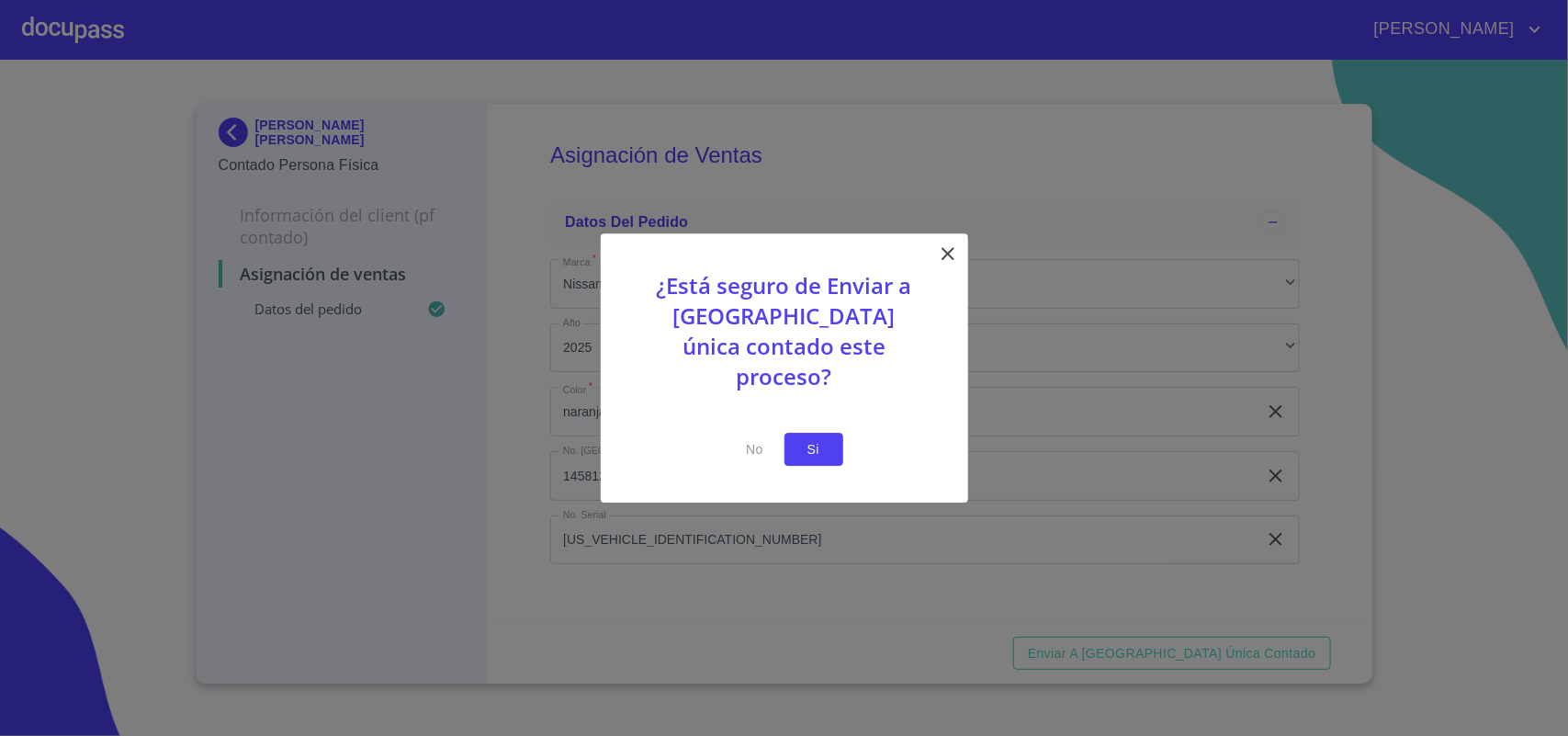
click at [833, 433] on button "Si" at bounding box center [813, 449] width 59 height 34
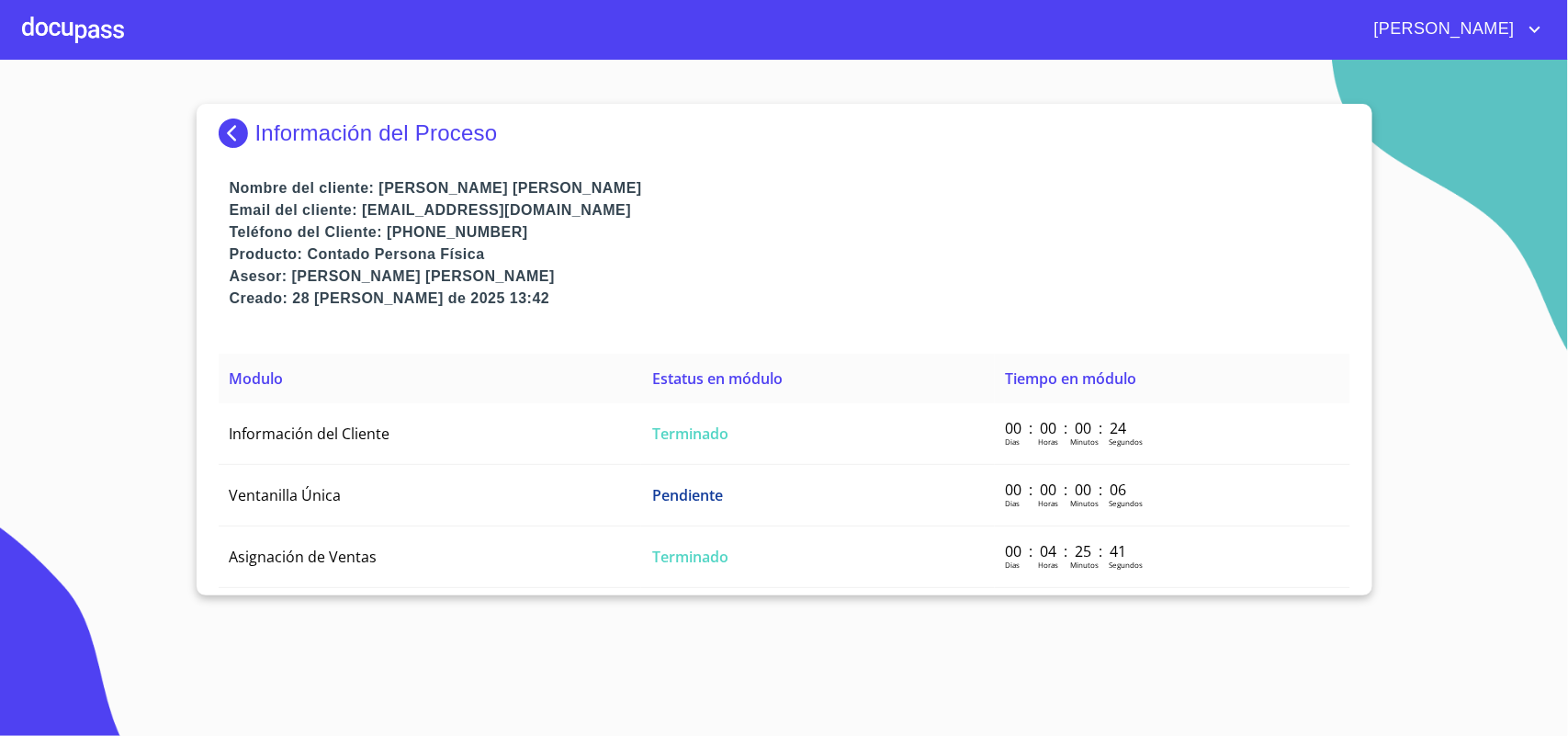
click at [66, 26] on div at bounding box center [73, 29] width 102 height 59
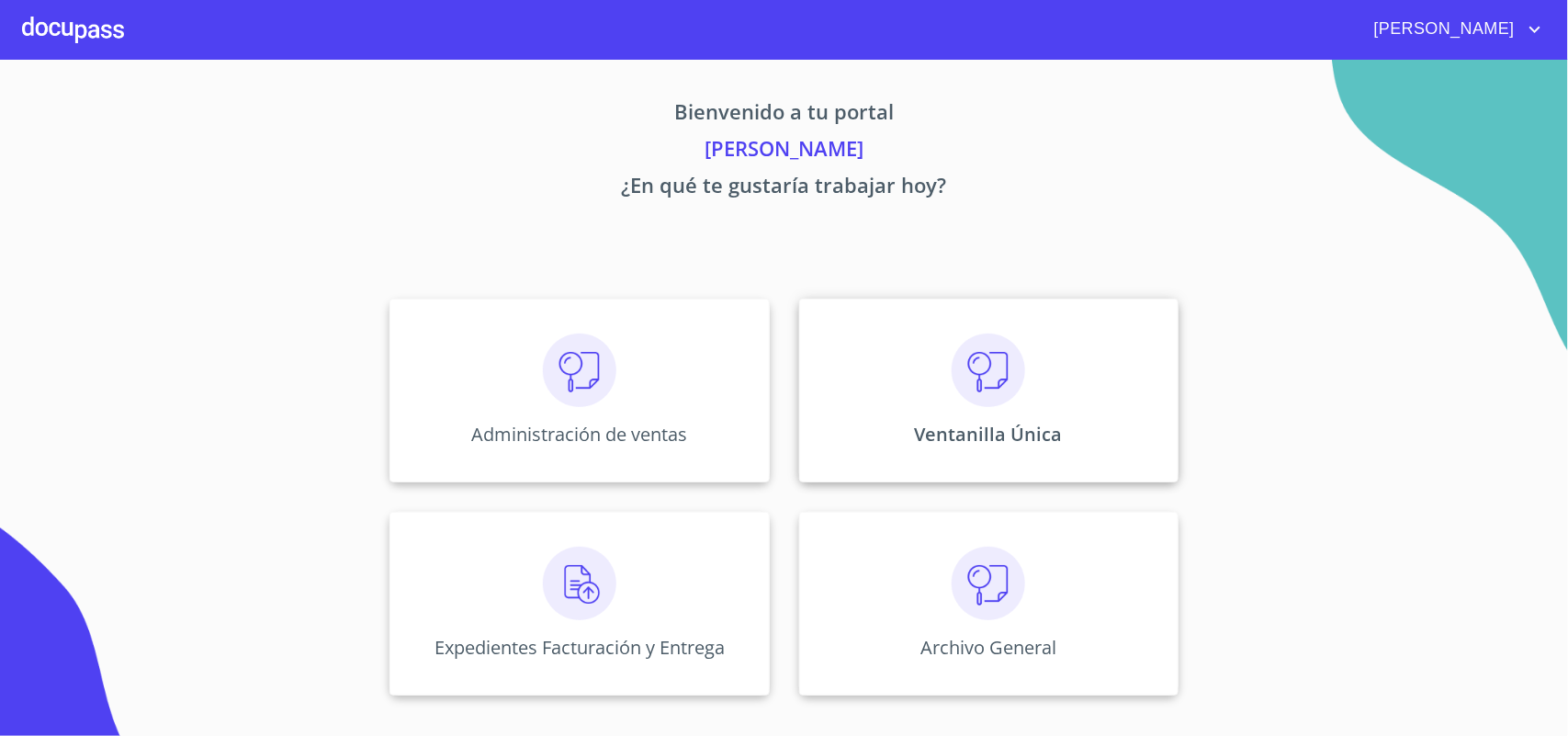
click at [1048, 392] on div "Ventanilla Única" at bounding box center [989, 390] width 379 height 184
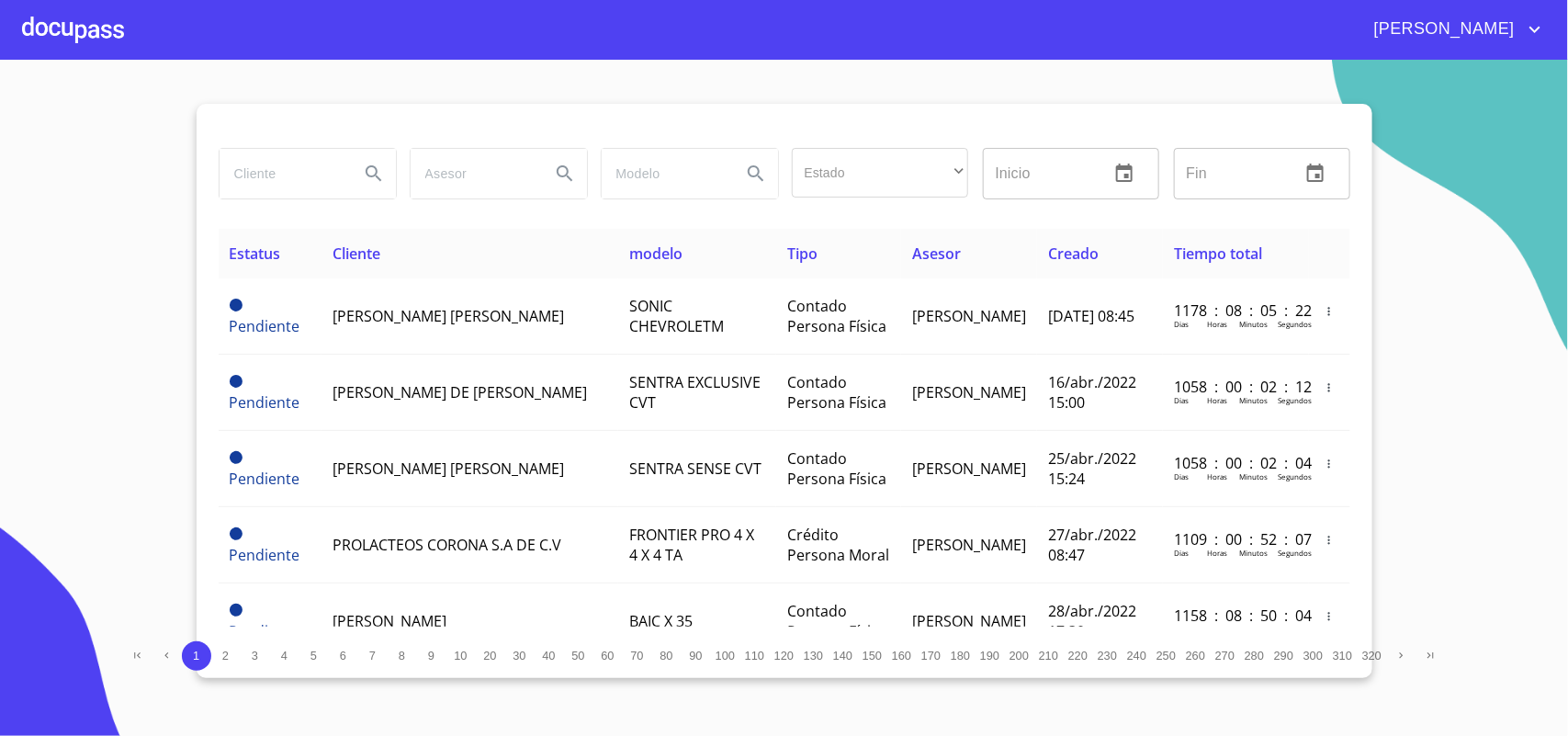
click at [294, 175] on input "search" at bounding box center [281, 173] width 125 height 49
type input "TORRES GONZALEZ"
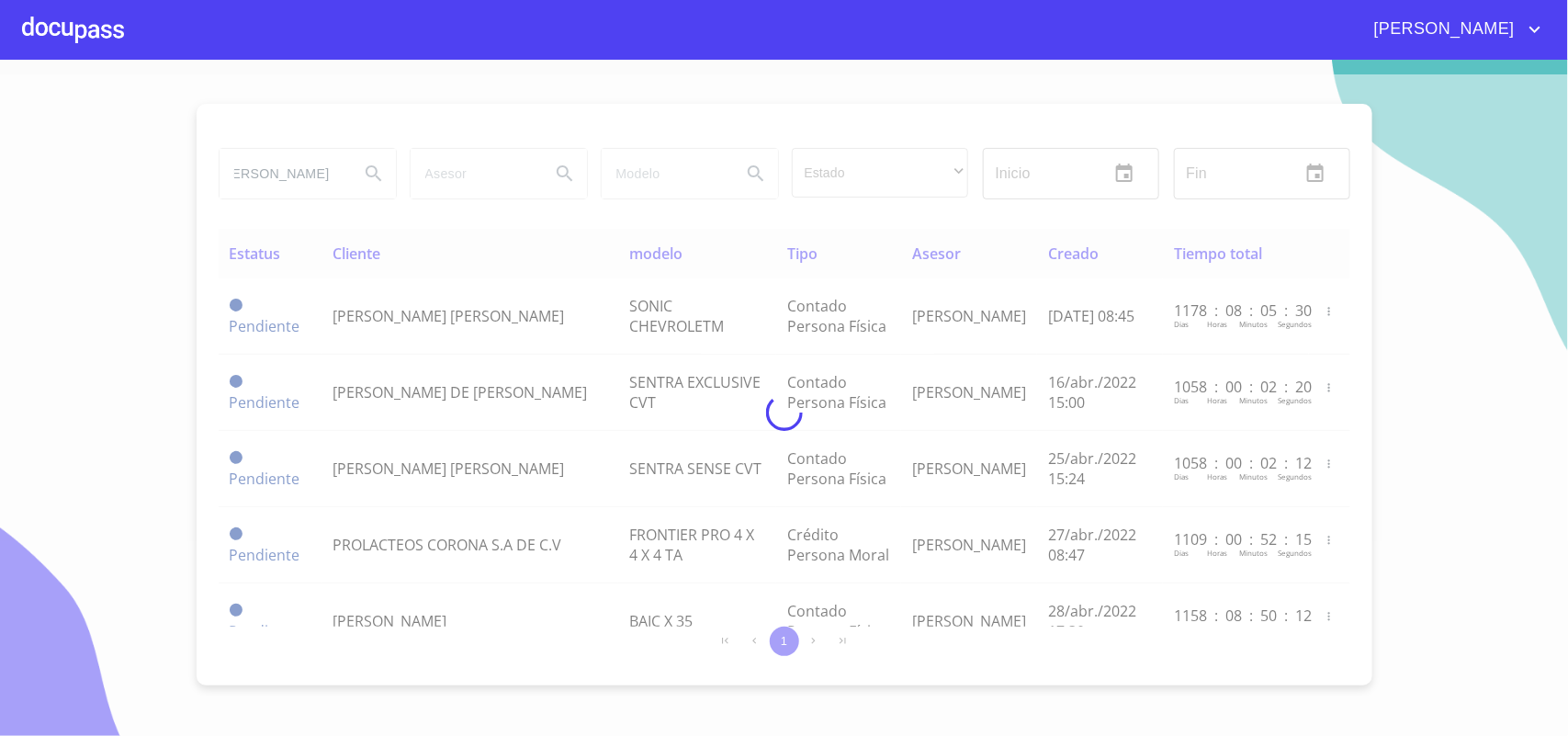
scroll to position [0, 0]
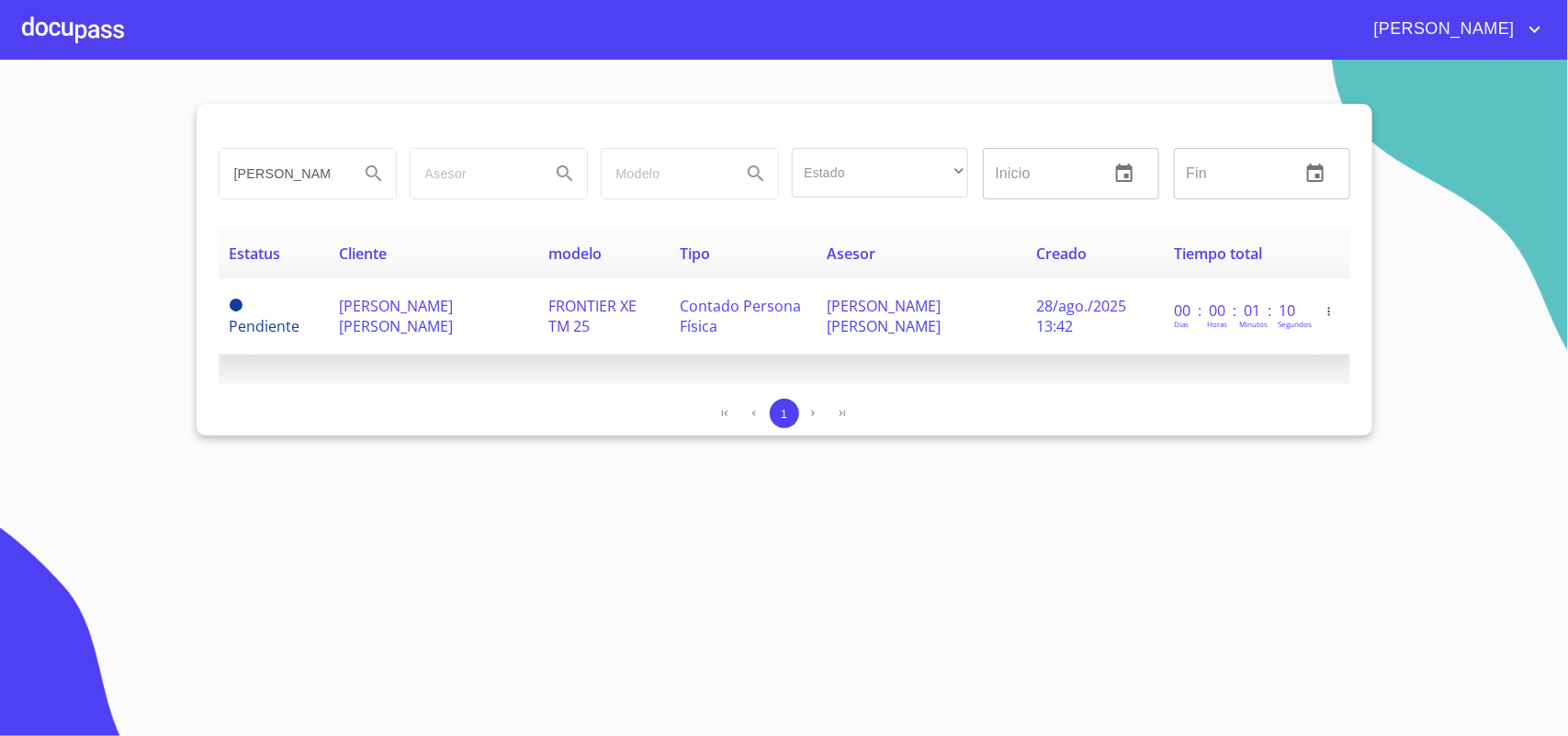
click at [359, 304] on span "[PERSON_NAME] [PERSON_NAME]" at bounding box center [396, 316] width 114 height 41
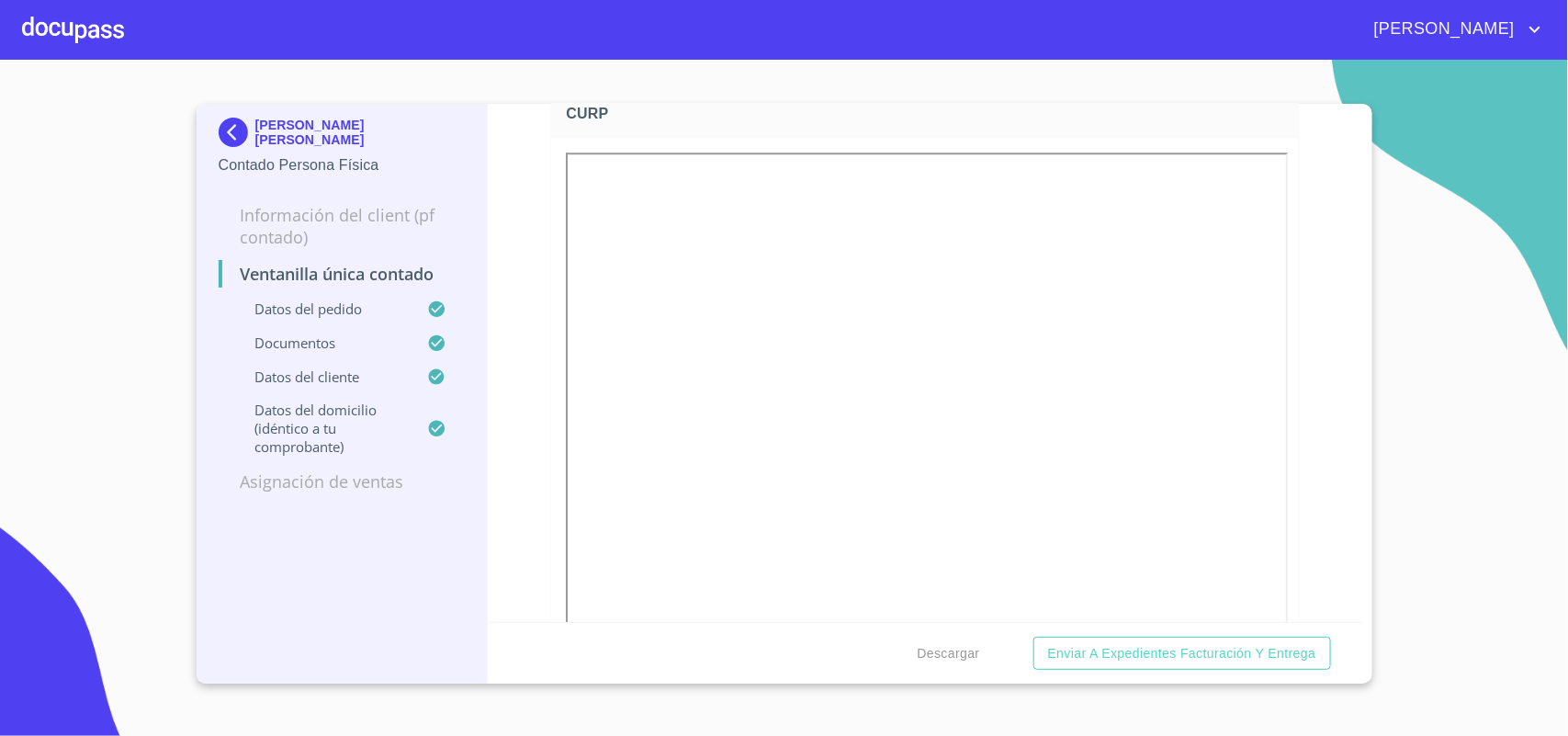
scroll to position [2412, 0]
click at [970, 652] on span "Descargar" at bounding box center [948, 654] width 63 height 23
click at [85, 39] on div at bounding box center [73, 29] width 102 height 59
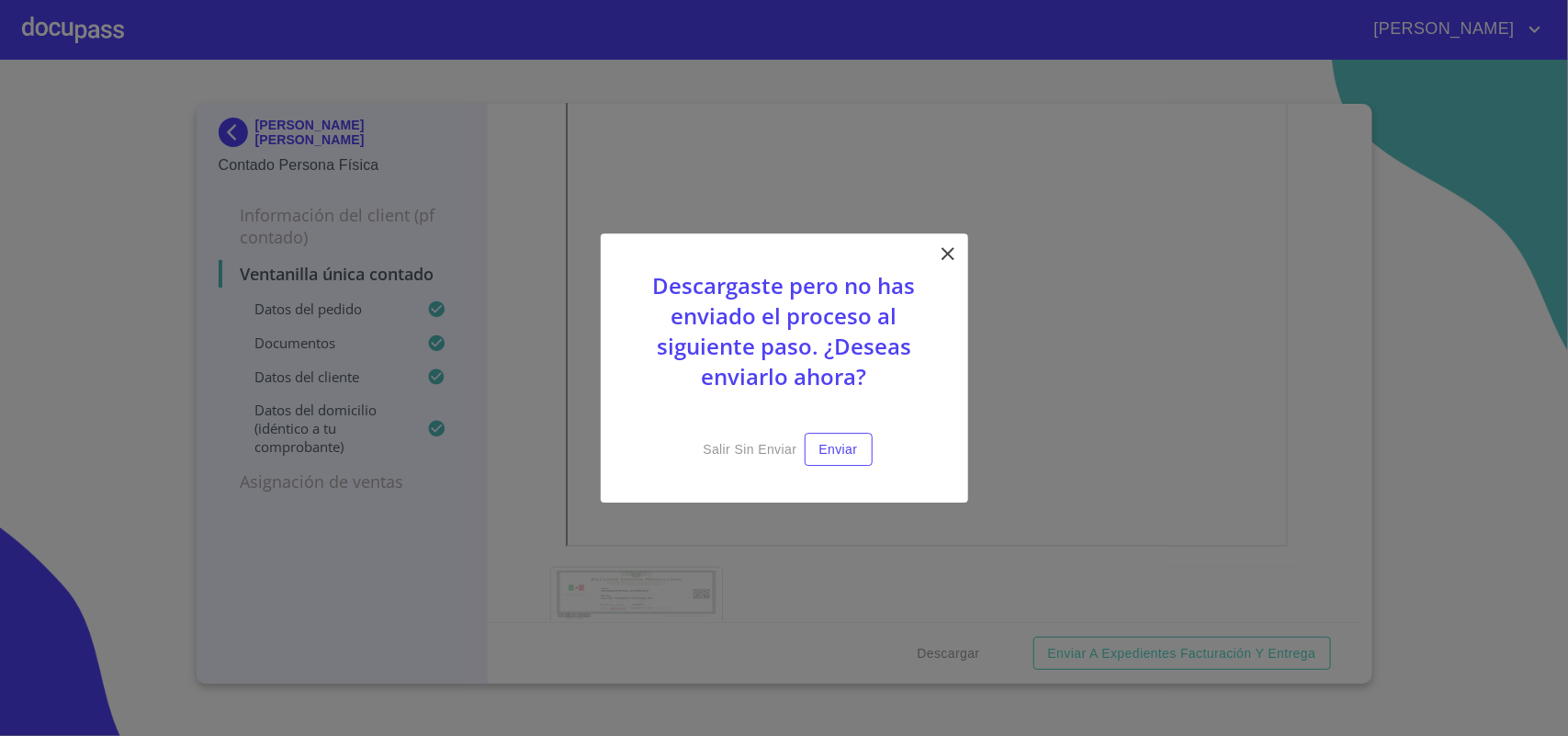
click at [938, 253] on icon at bounding box center [947, 253] width 22 height 22
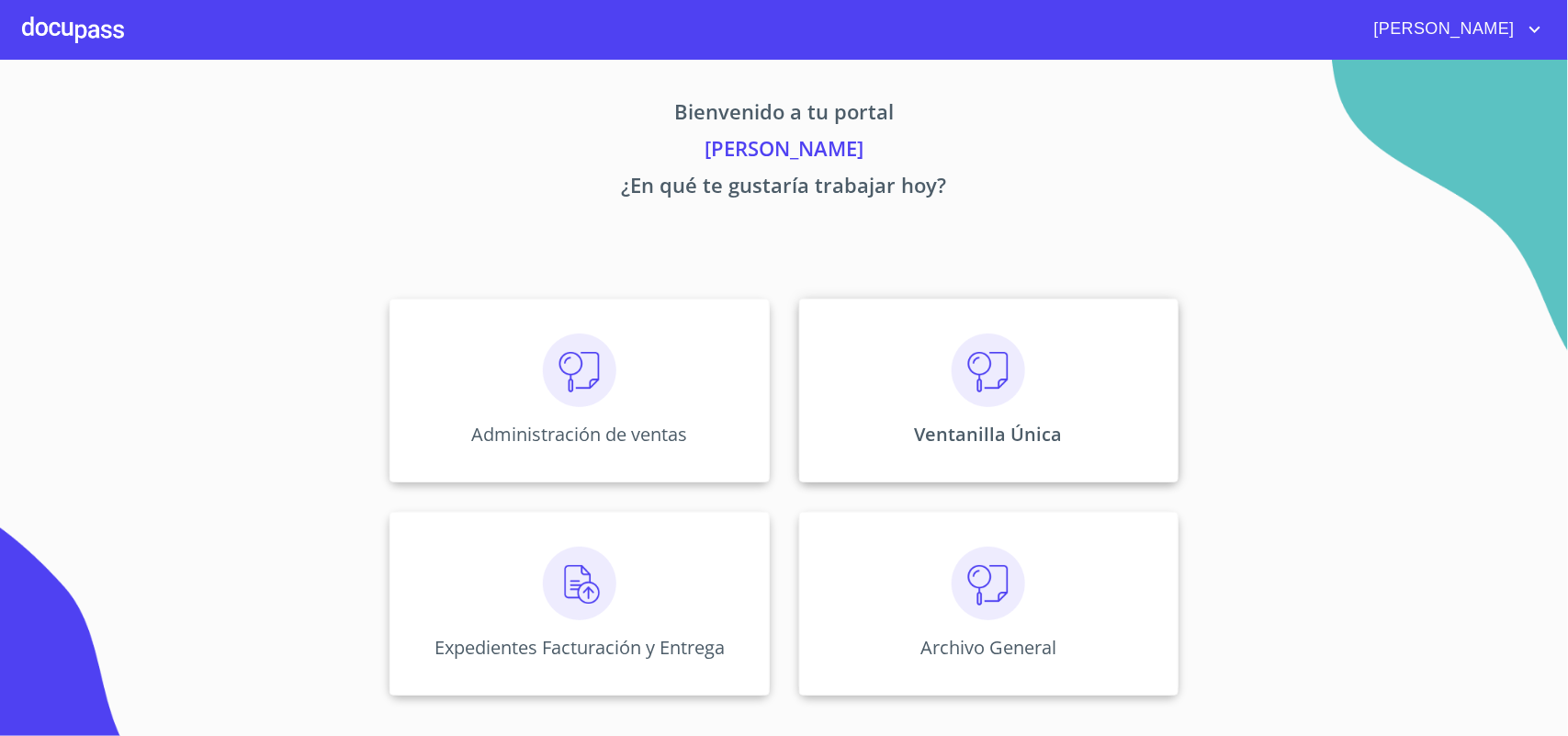
click at [981, 460] on div "Ventanilla Única" at bounding box center [989, 390] width 379 height 184
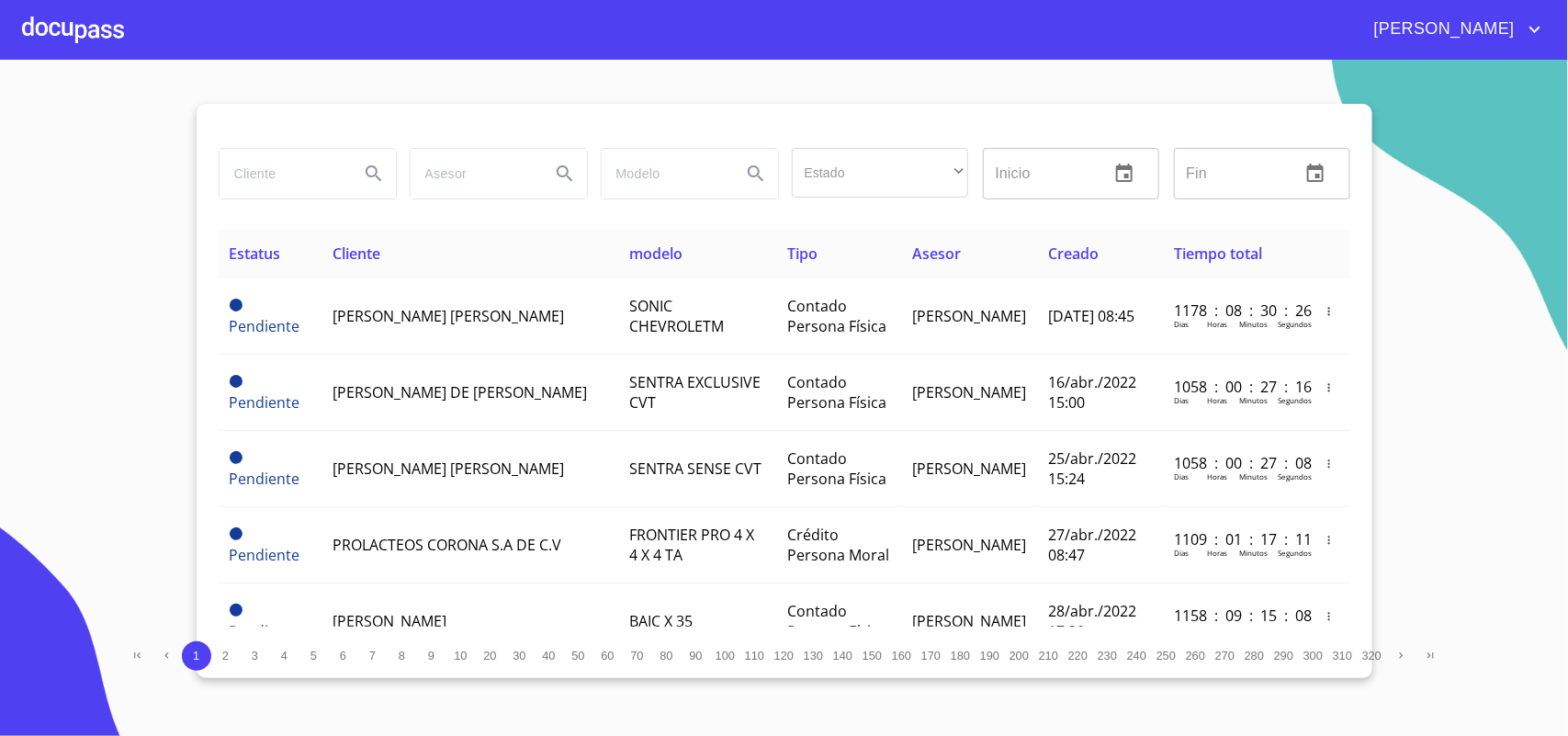
click at [291, 163] on input "search" at bounding box center [281, 173] width 125 height 49
type input "DANIEL LAY"
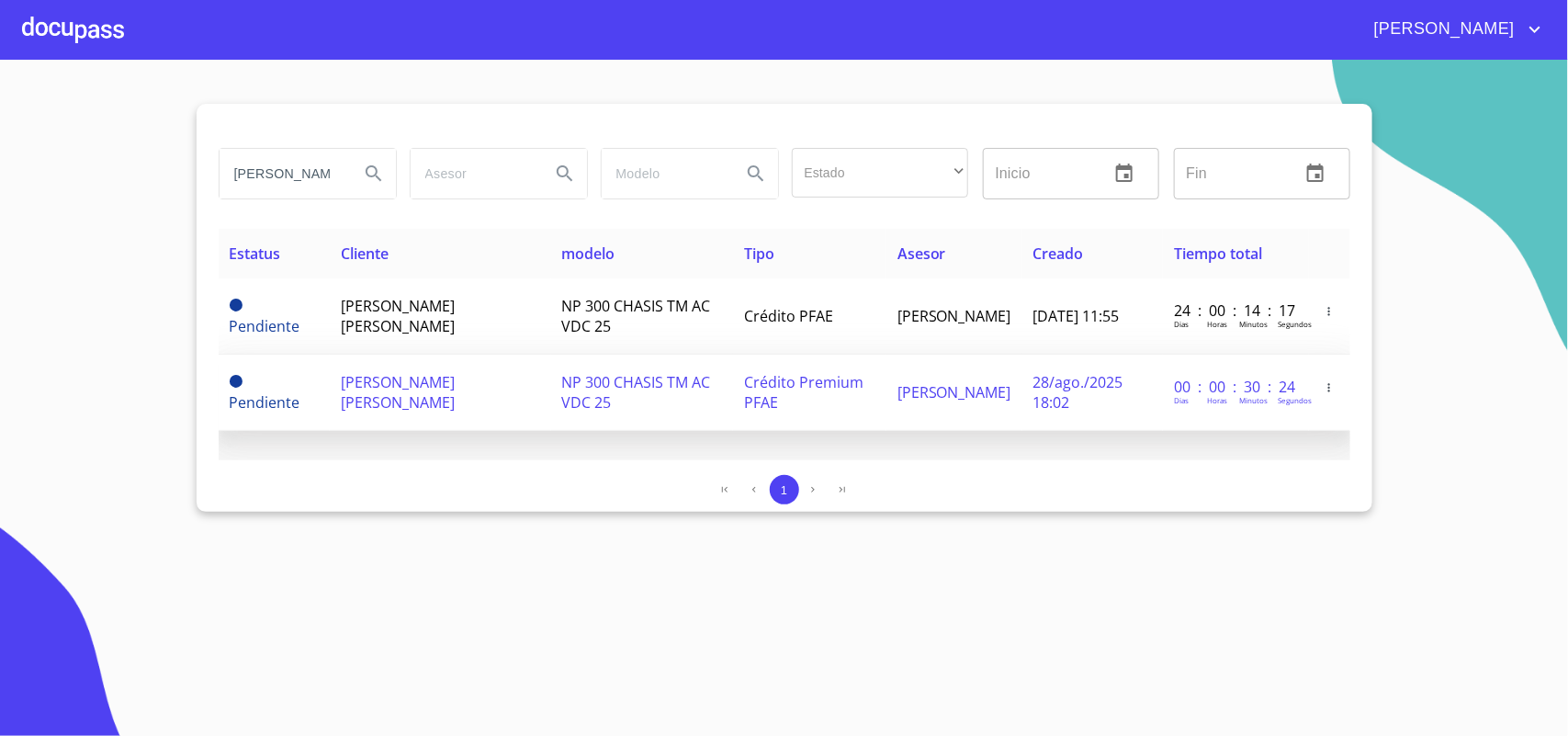
click at [994, 401] on td "[PERSON_NAME]" at bounding box center [954, 392] width 136 height 76
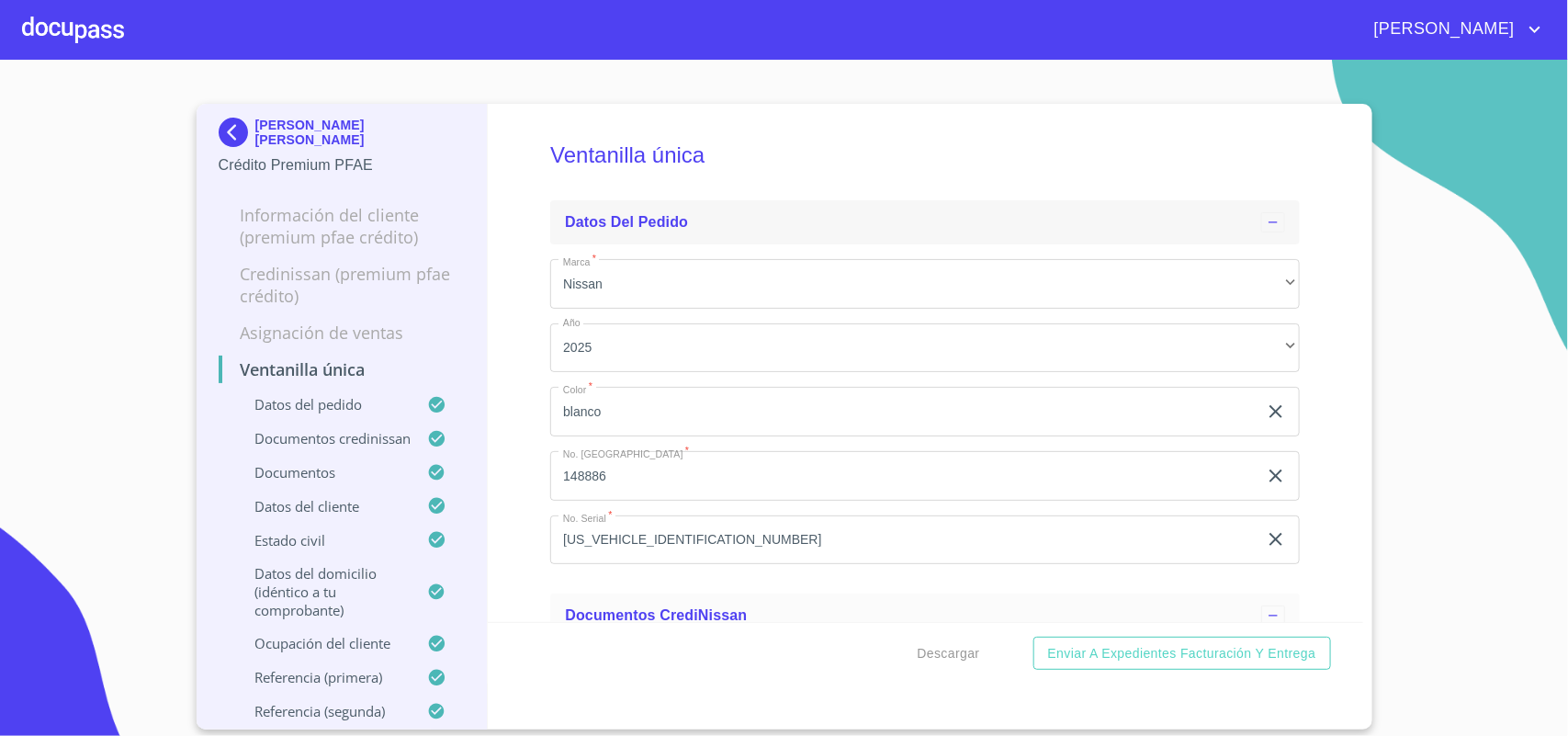
click at [1362, 269] on div "DANIEL LAY GONZALEZ Crédito Premium PFAE Información del cliente (Premium PFAE …" at bounding box center [785, 416] width 1176 height 626
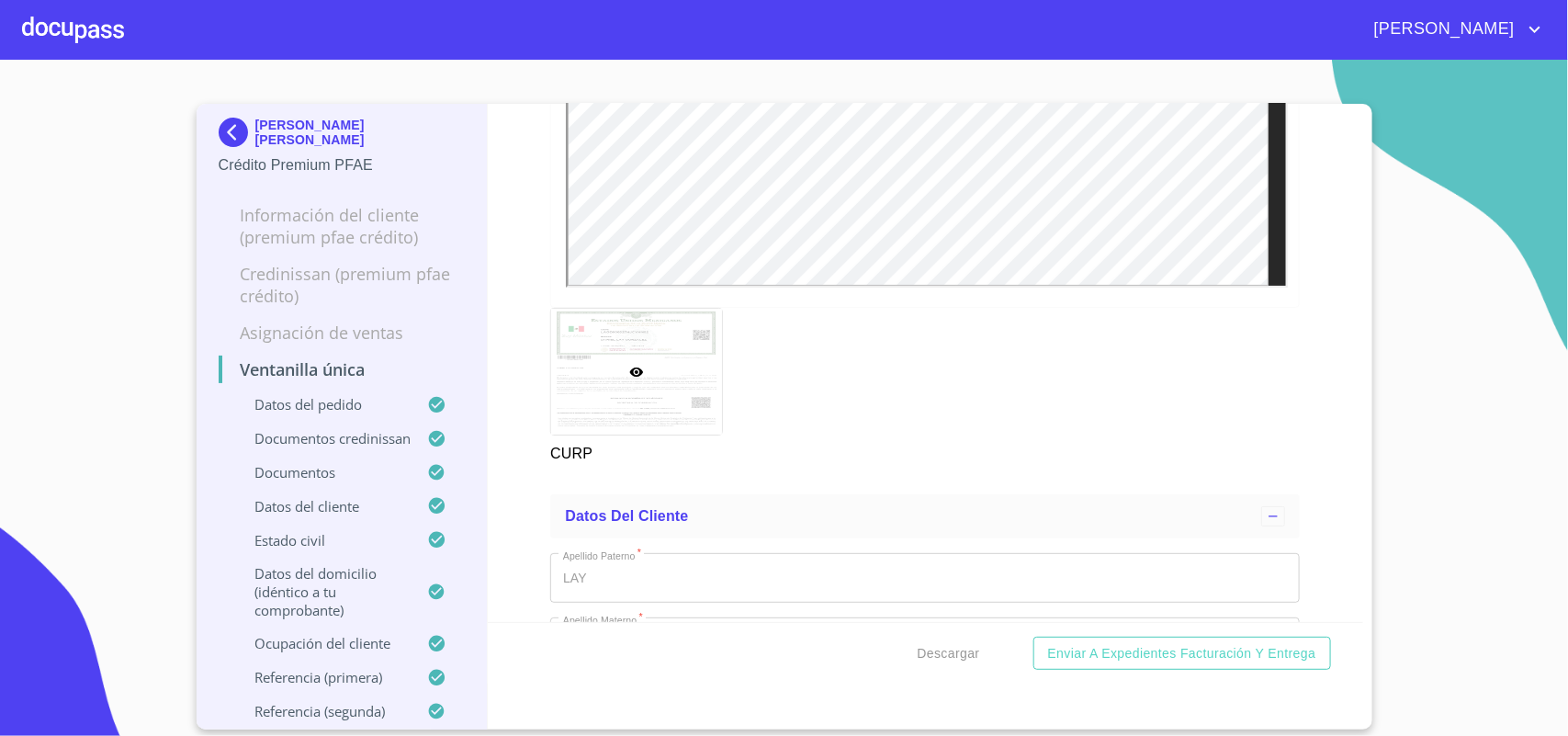
scroll to position [6431, 0]
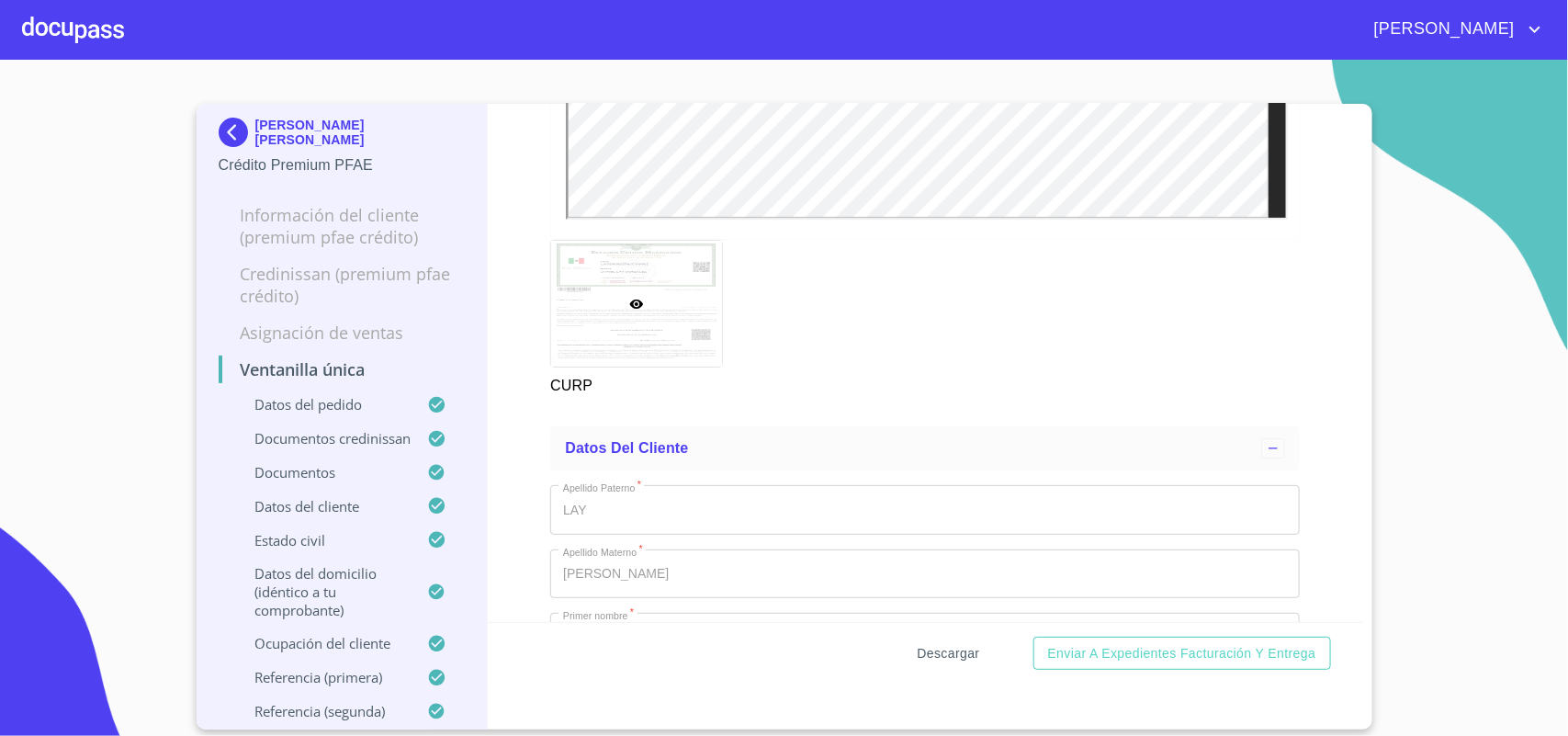
click at [943, 652] on span "Descargar" at bounding box center [948, 654] width 63 height 23
